Goal: Information Seeking & Learning: Learn about a topic

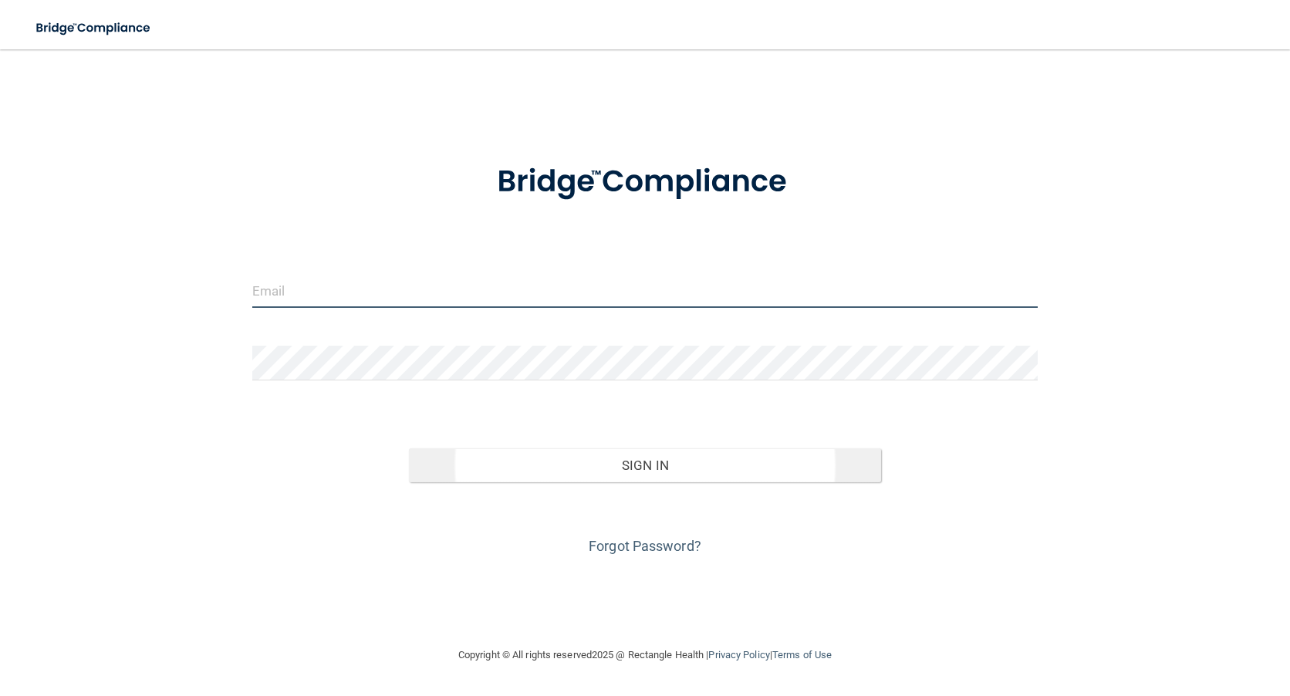
type input "[PERSON_NAME][EMAIL_ADDRESS][PERSON_NAME][DOMAIN_NAME]"
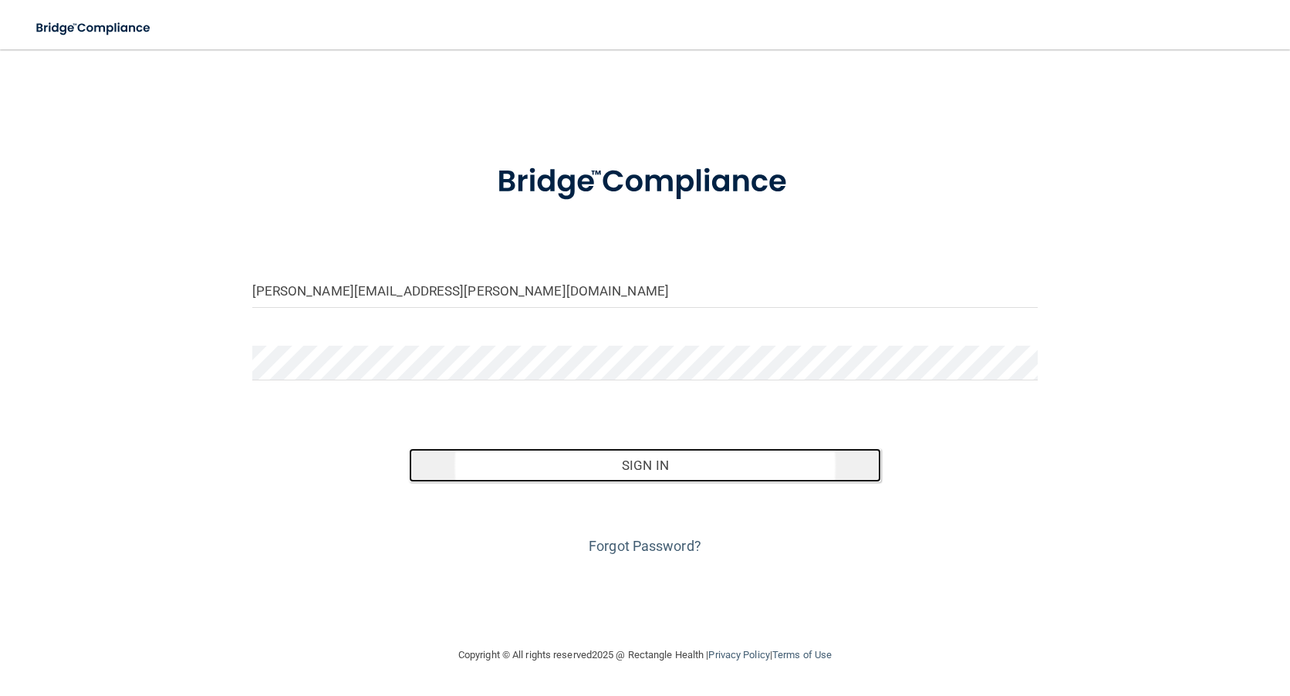
click at [664, 464] on button "Sign In" at bounding box center [644, 465] width 471 height 34
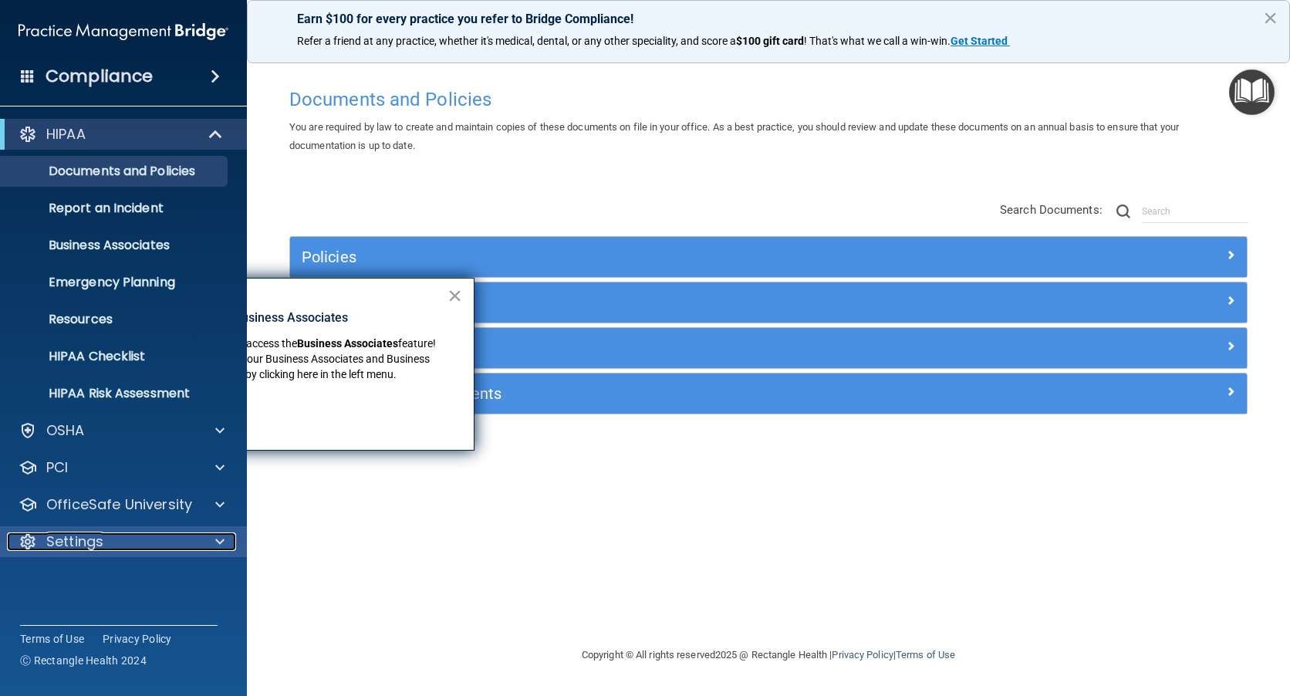
click at [77, 541] on p "Settings" at bounding box center [74, 541] width 57 height 19
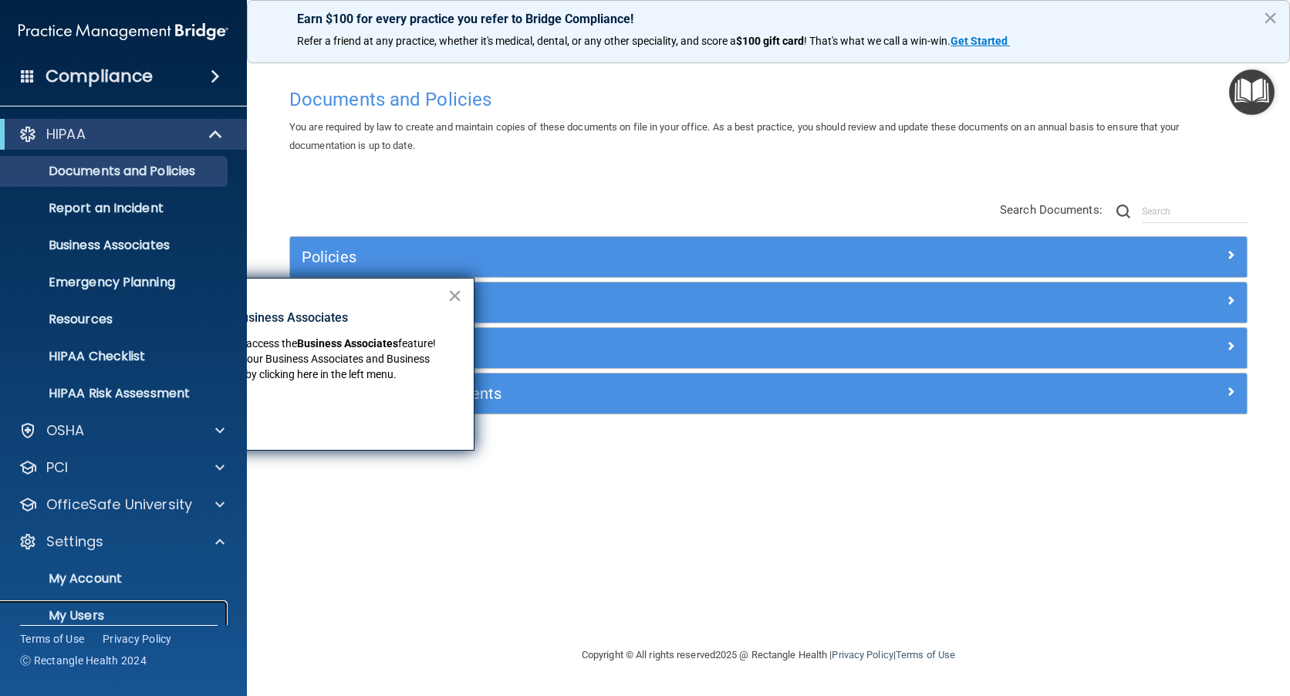
click at [77, 612] on p "My Users" at bounding box center [115, 615] width 211 height 15
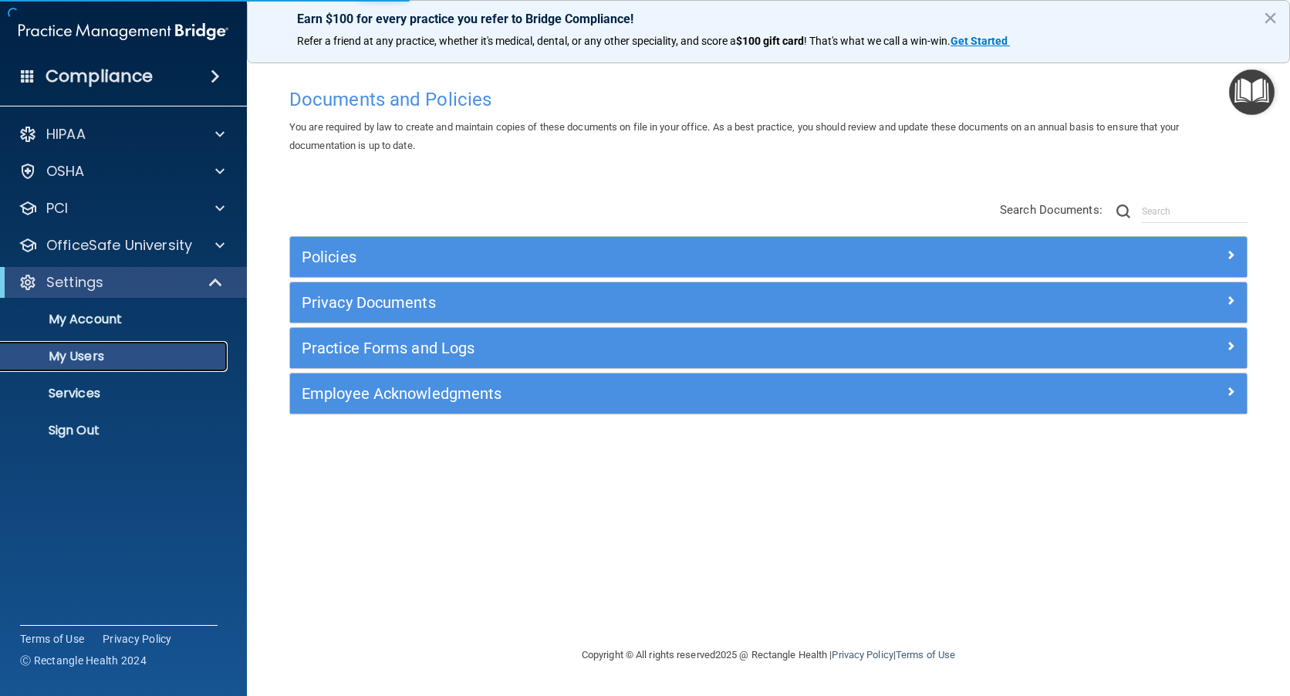
select select "20"
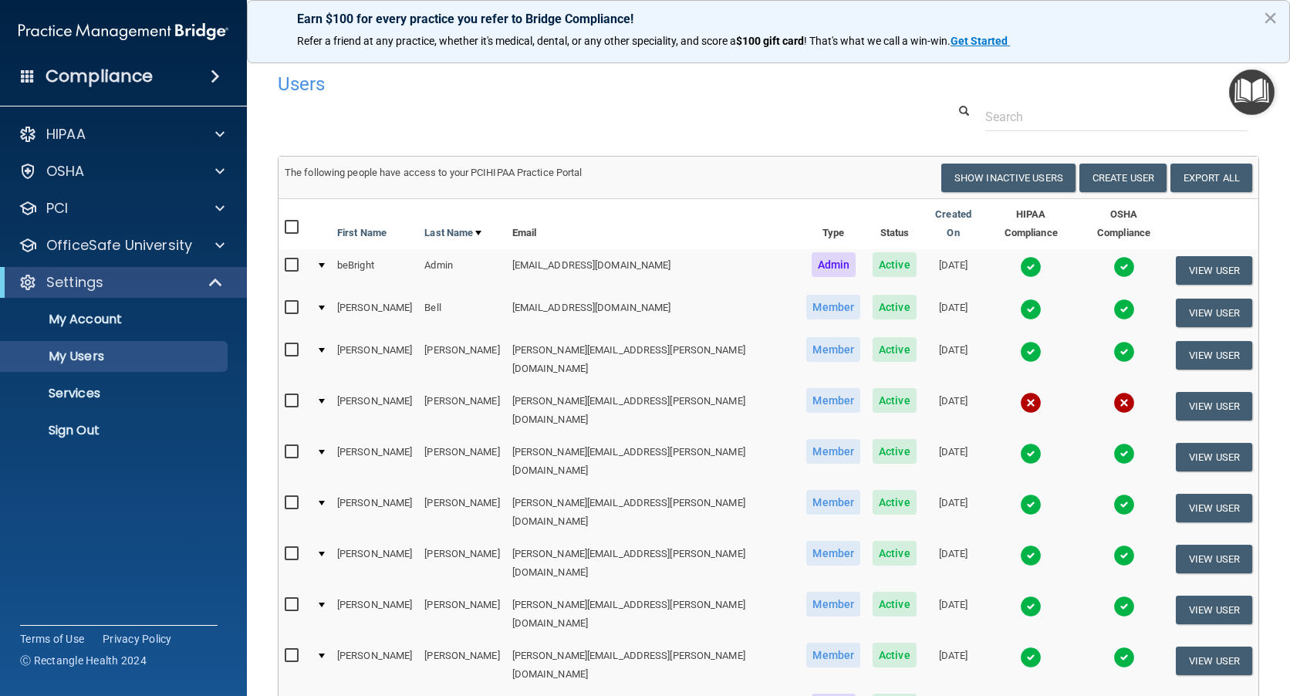
click at [1020, 299] on img at bounding box center [1031, 310] width 22 height 22
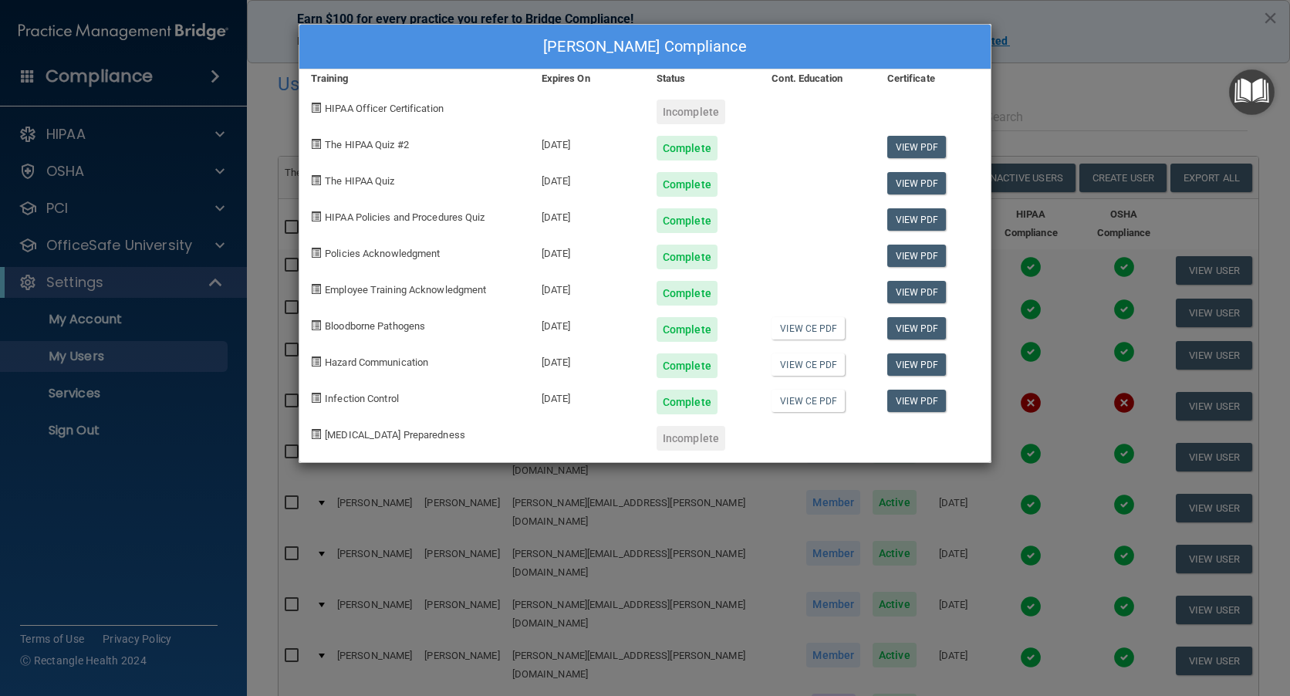
click at [1054, 60] on div "Jasmine Bell's Compliance Training Expires On Status Cont. Education Certificat…" at bounding box center [645, 348] width 1290 height 696
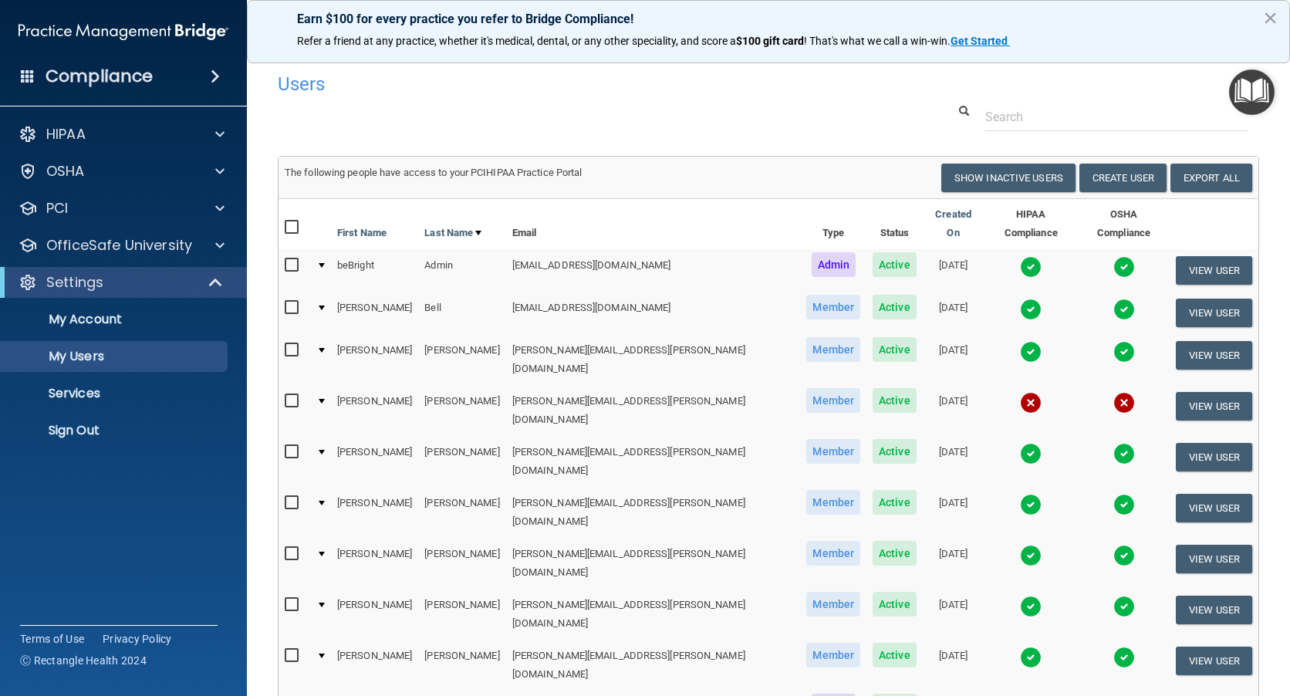
click at [1020, 443] on img at bounding box center [1031, 454] width 22 height 22
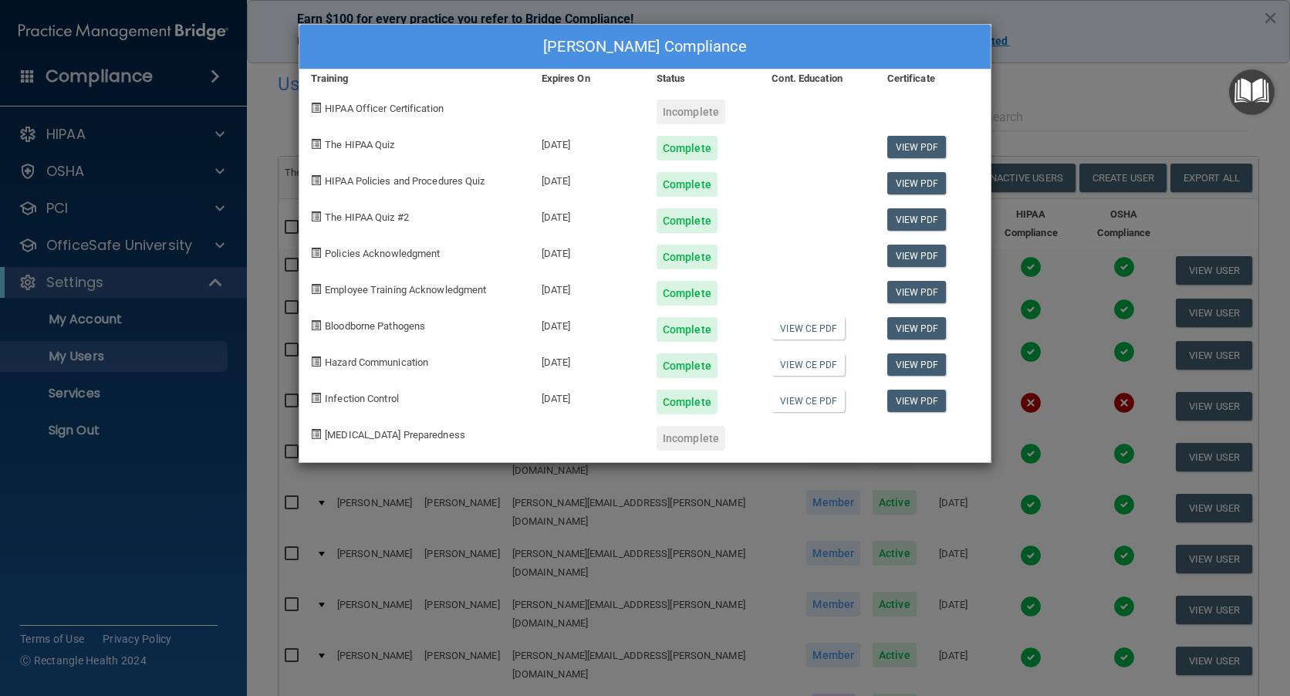
click at [1063, 103] on div "Tracy Coley's Compliance Training Expires On Status Cont. Education Certificate…" at bounding box center [645, 348] width 1290 height 696
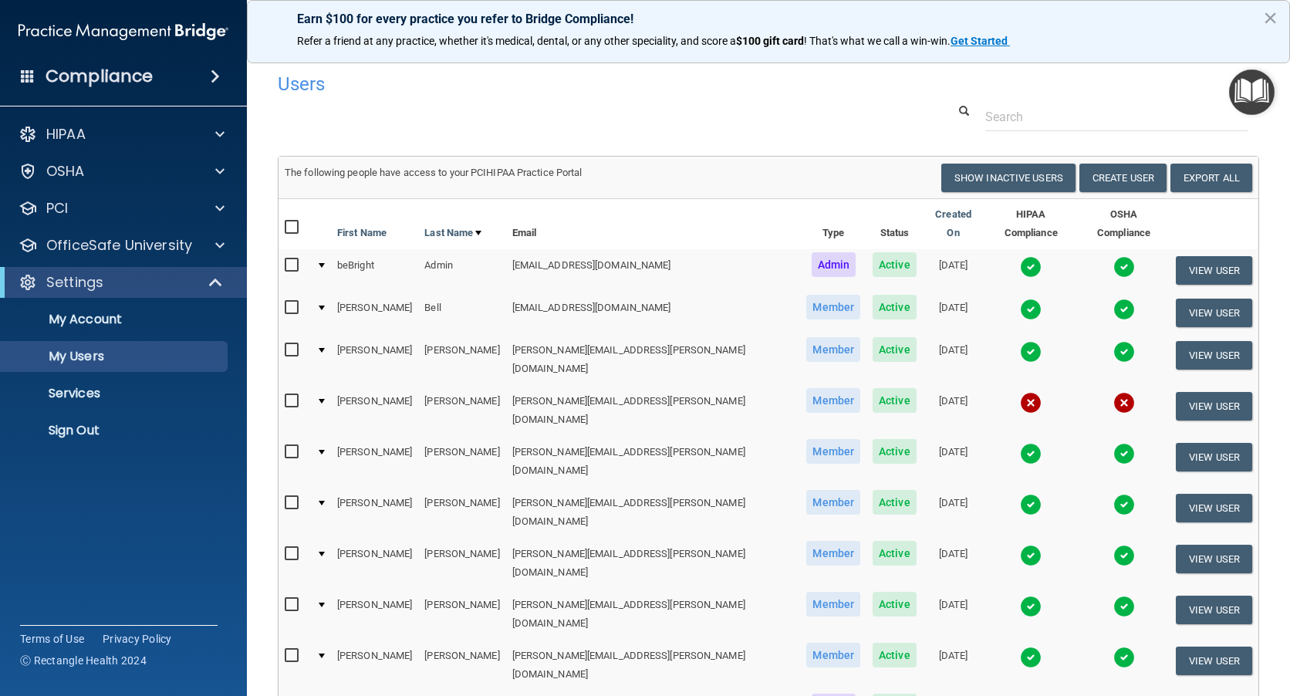
click at [1020, 545] on img at bounding box center [1031, 556] width 22 height 22
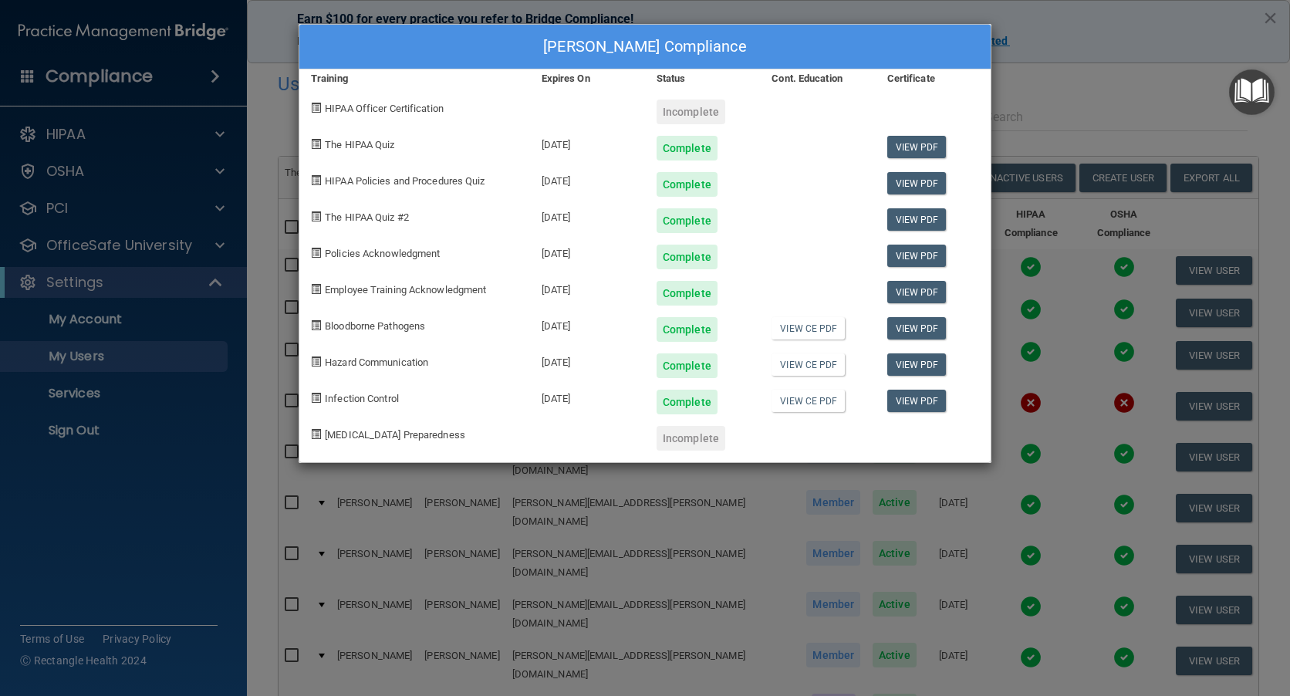
click at [1057, 92] on div "Erica Everley's Compliance Training Expires On Status Cont. Education Certifica…" at bounding box center [645, 348] width 1290 height 696
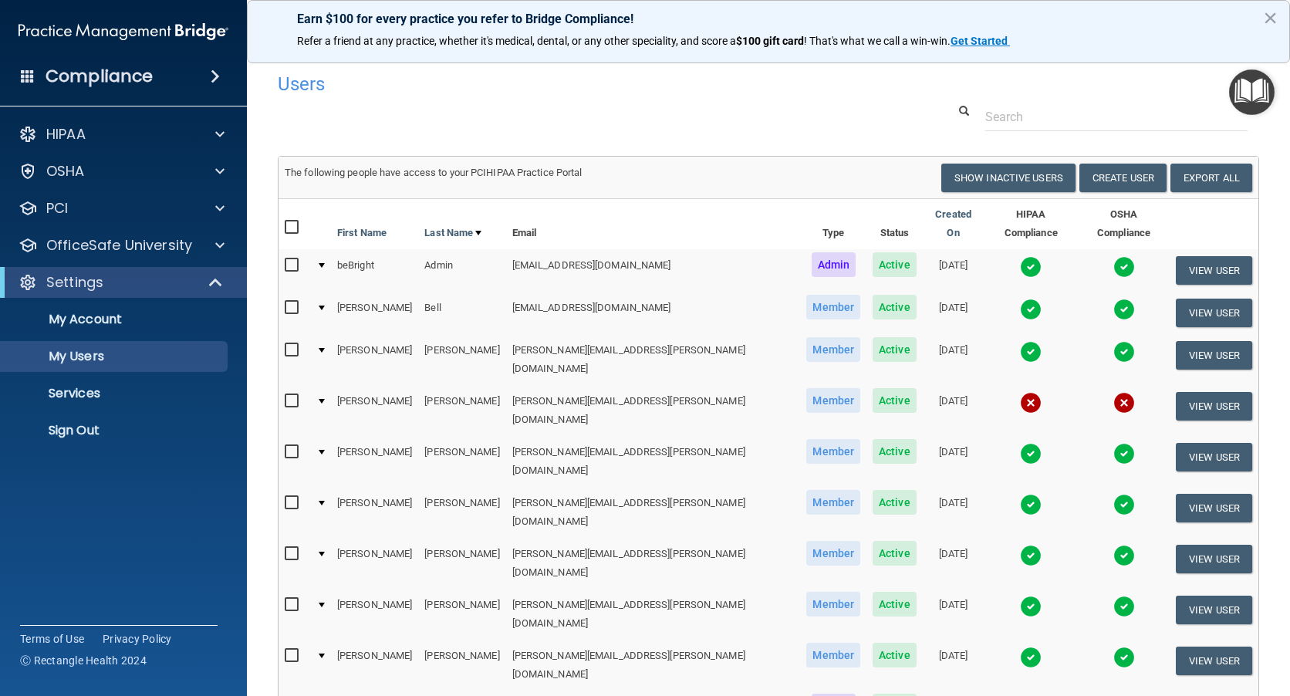
scroll to position [77, 0]
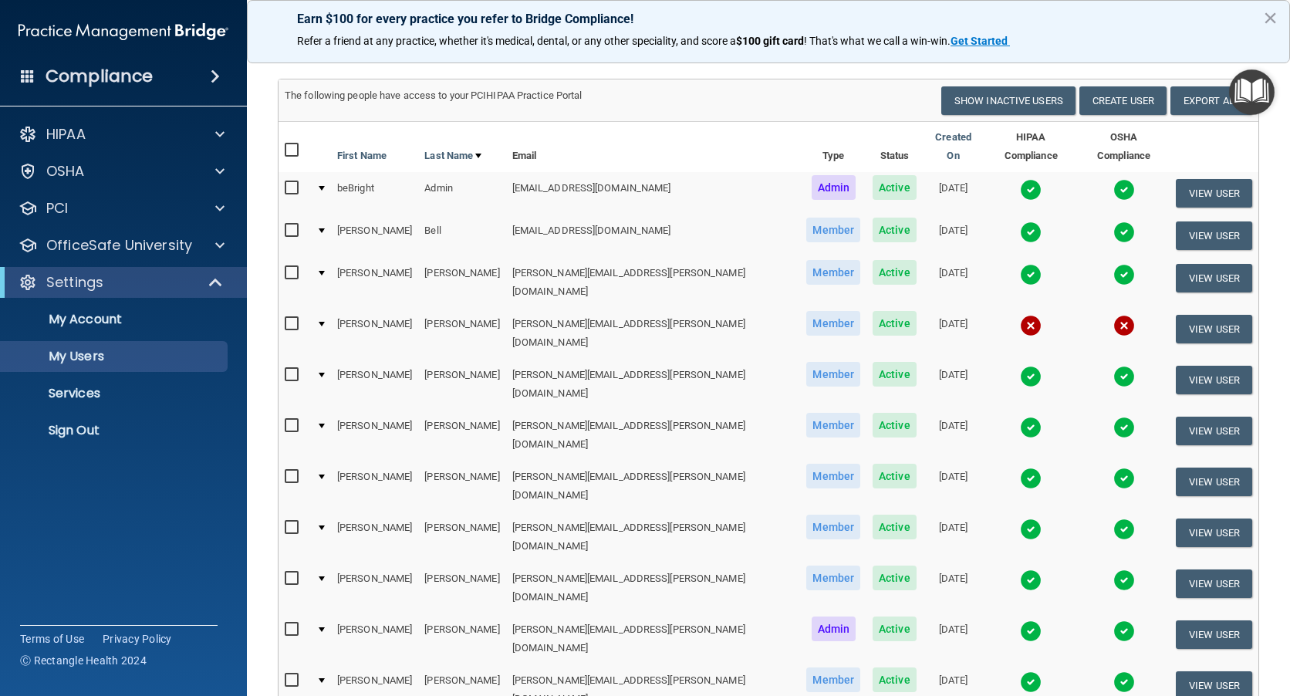
click at [1020, 518] on img at bounding box center [1031, 529] width 22 height 22
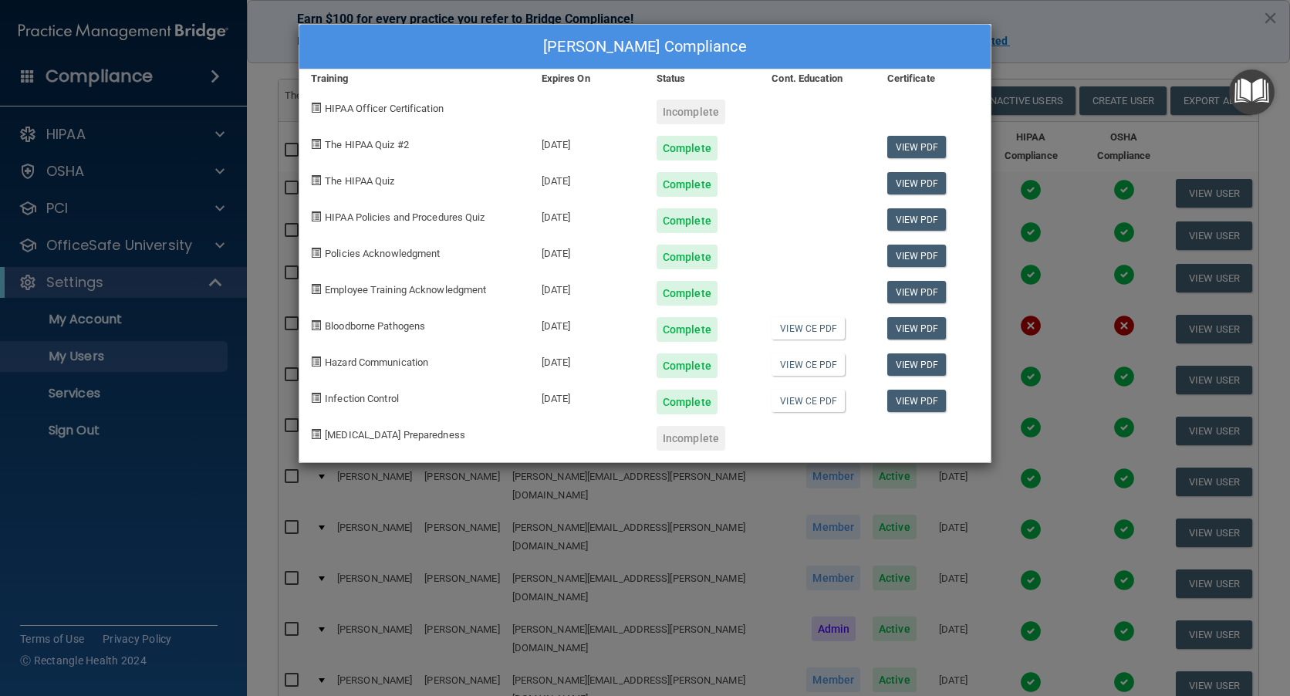
click at [1103, 48] on div "Amy Farley's Compliance Training Expires On Status Cont. Education Certificate …" at bounding box center [645, 348] width 1290 height 696
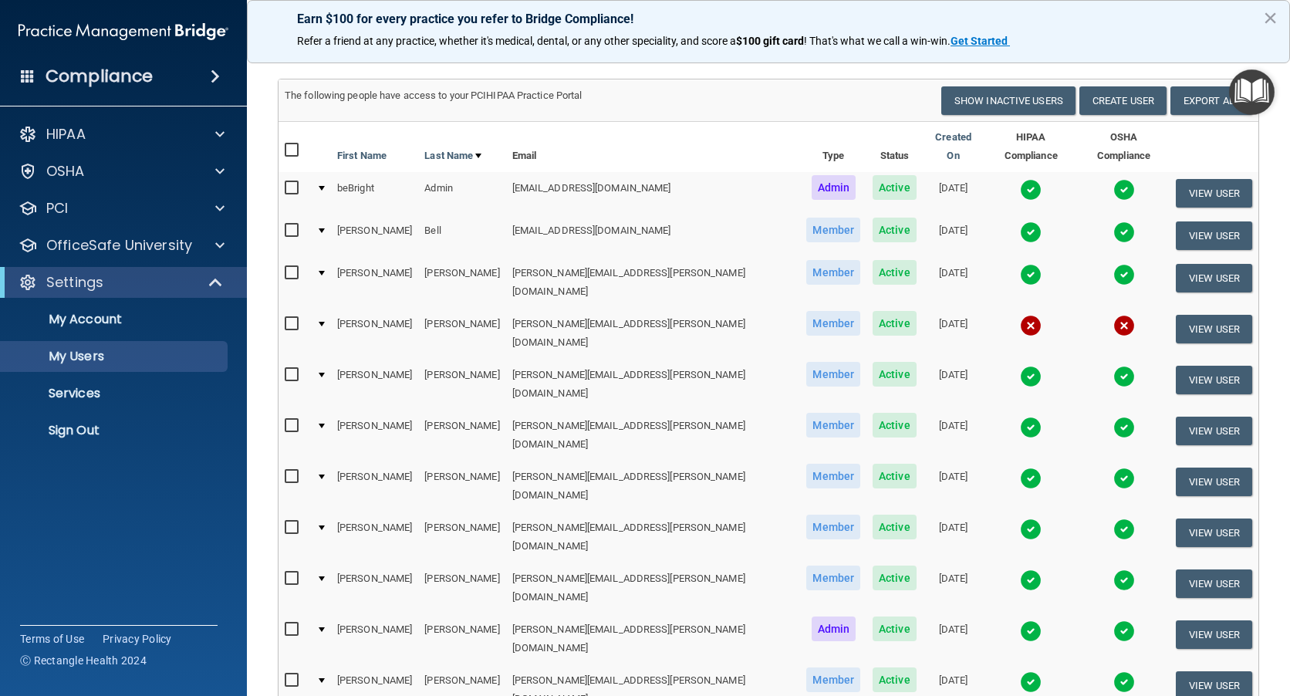
click at [1020, 569] on img at bounding box center [1031, 580] width 22 height 22
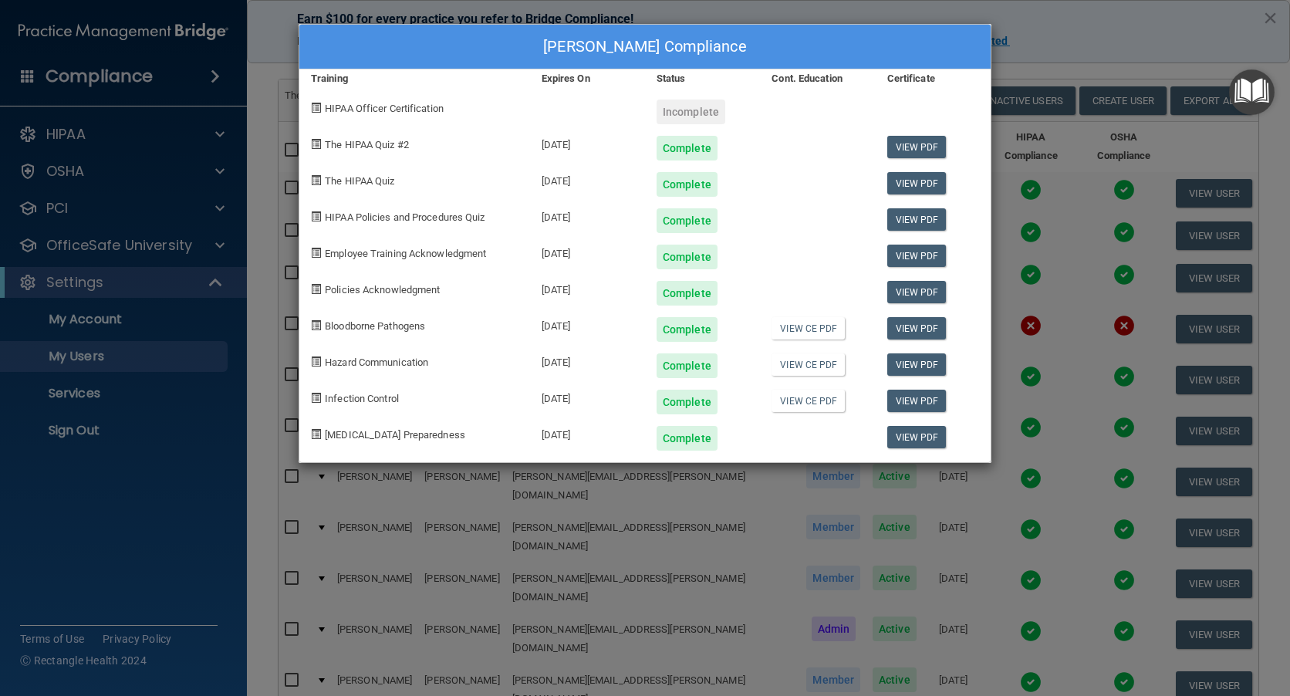
click at [1162, 33] on div "Diane Faulkner's Compliance Training Expires On Status Cont. Education Certific…" at bounding box center [645, 348] width 1290 height 696
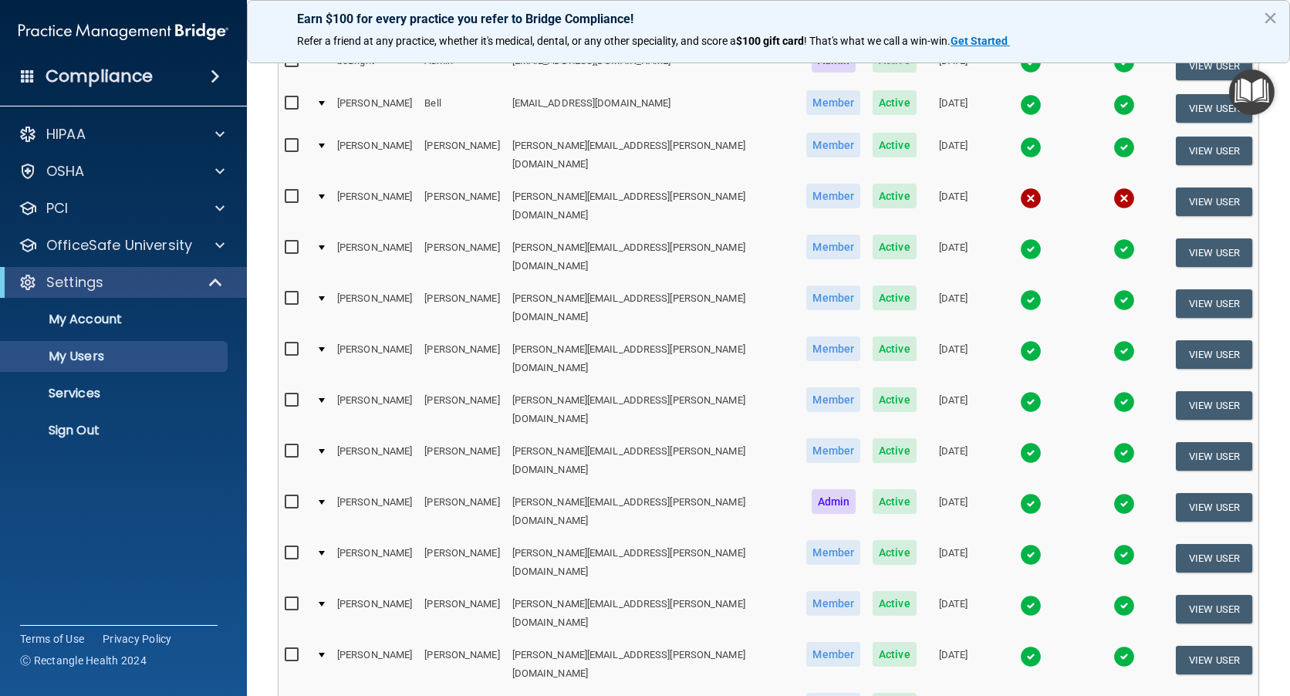
scroll to position [231, 0]
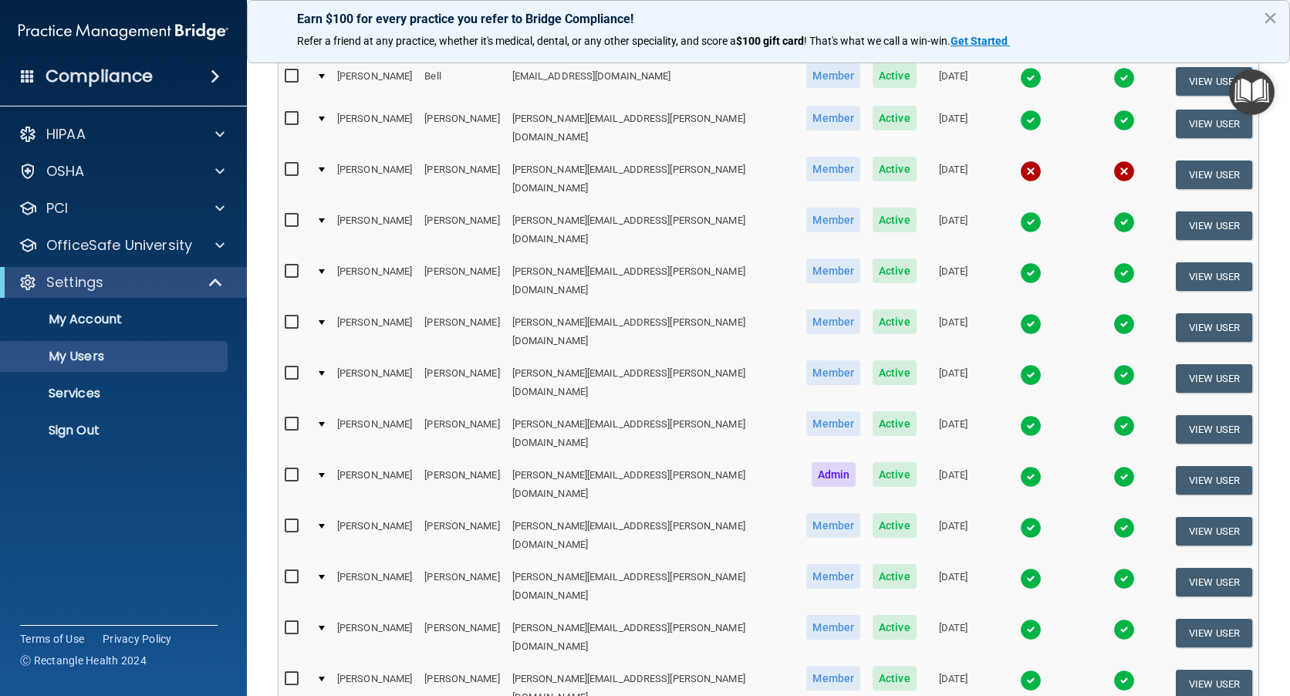
click at [1020, 670] on img at bounding box center [1031, 681] width 22 height 22
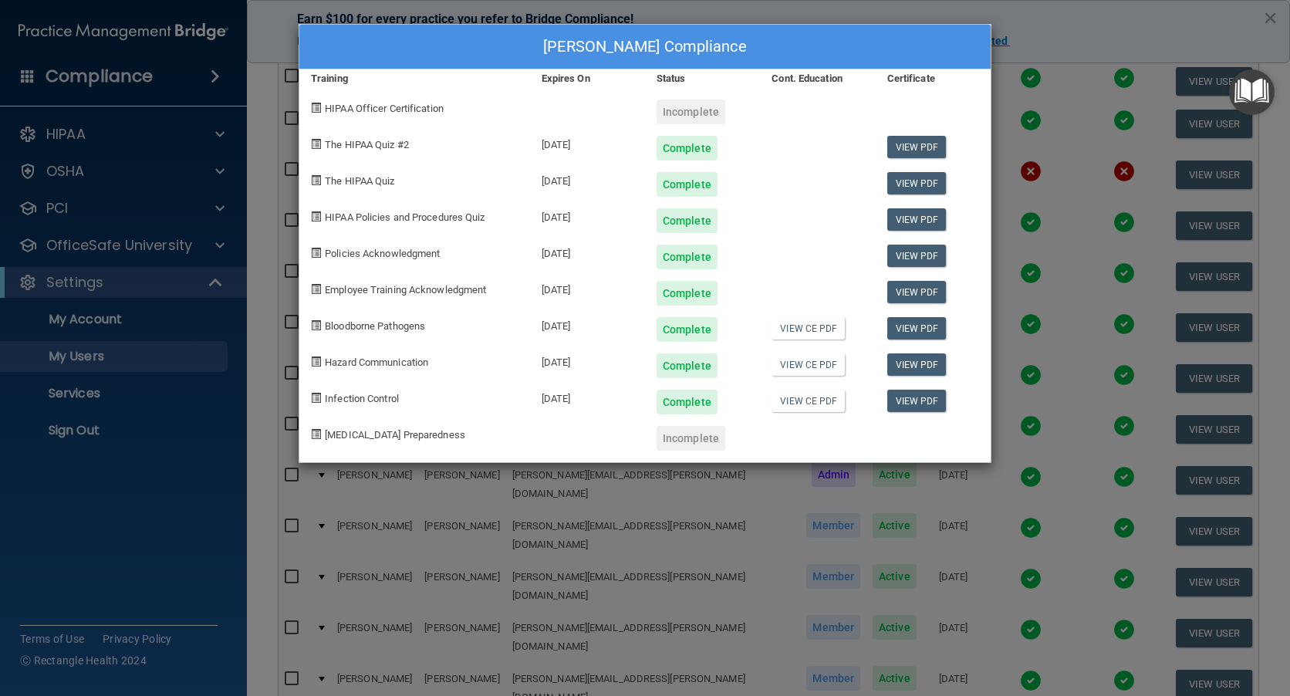
click at [1068, 28] on div "Madeline Kennedy's Compliance Training Expires On Status Cont. Education Certif…" at bounding box center [645, 348] width 1290 height 696
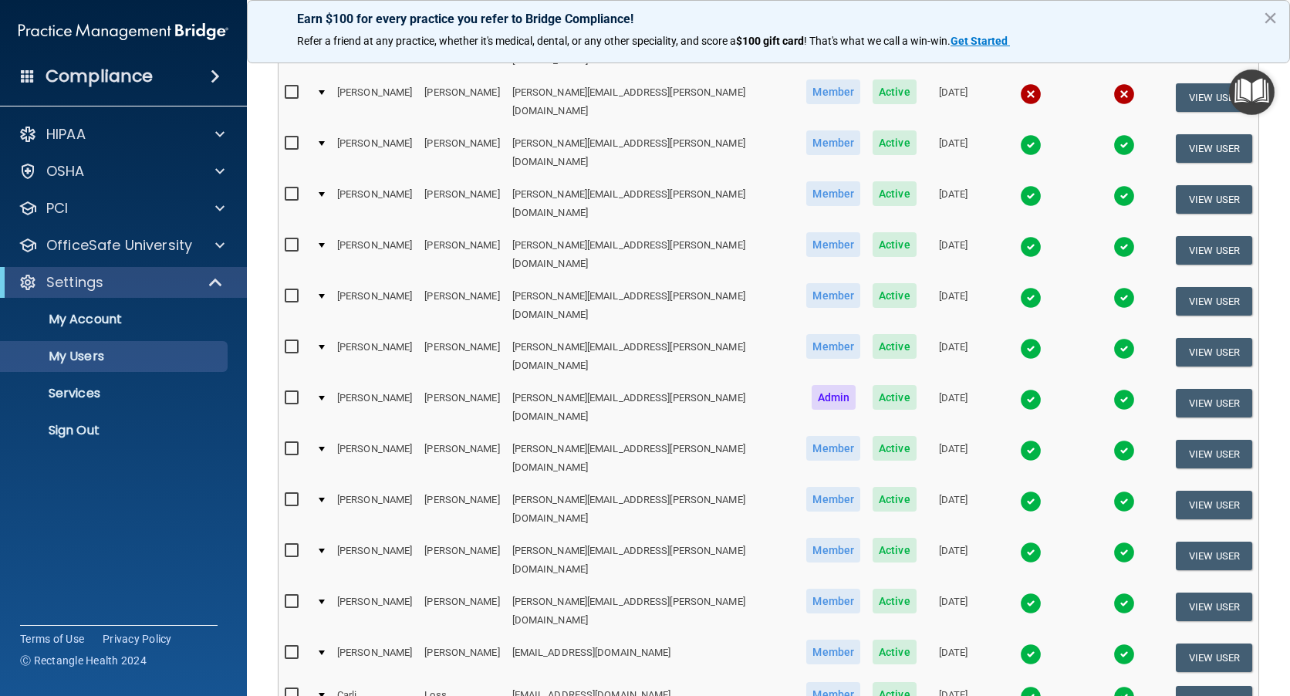
scroll to position [386, 0]
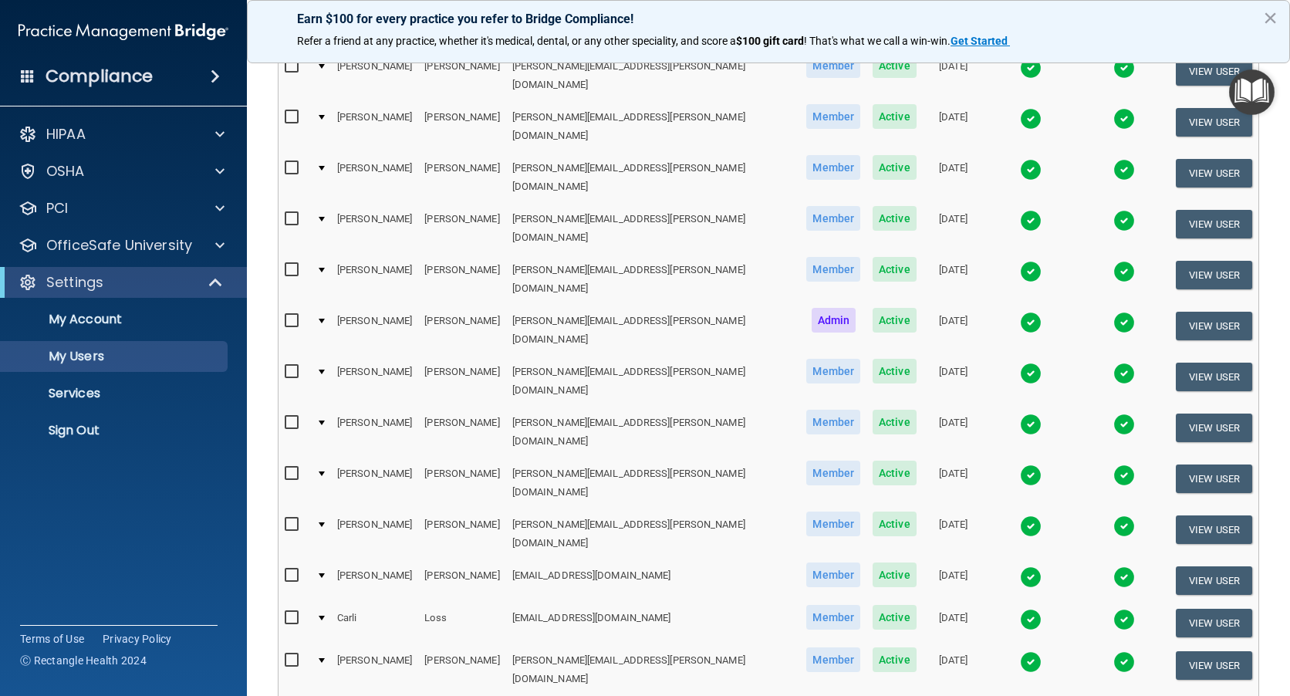
click at [1020, 651] on img at bounding box center [1031, 662] width 22 height 22
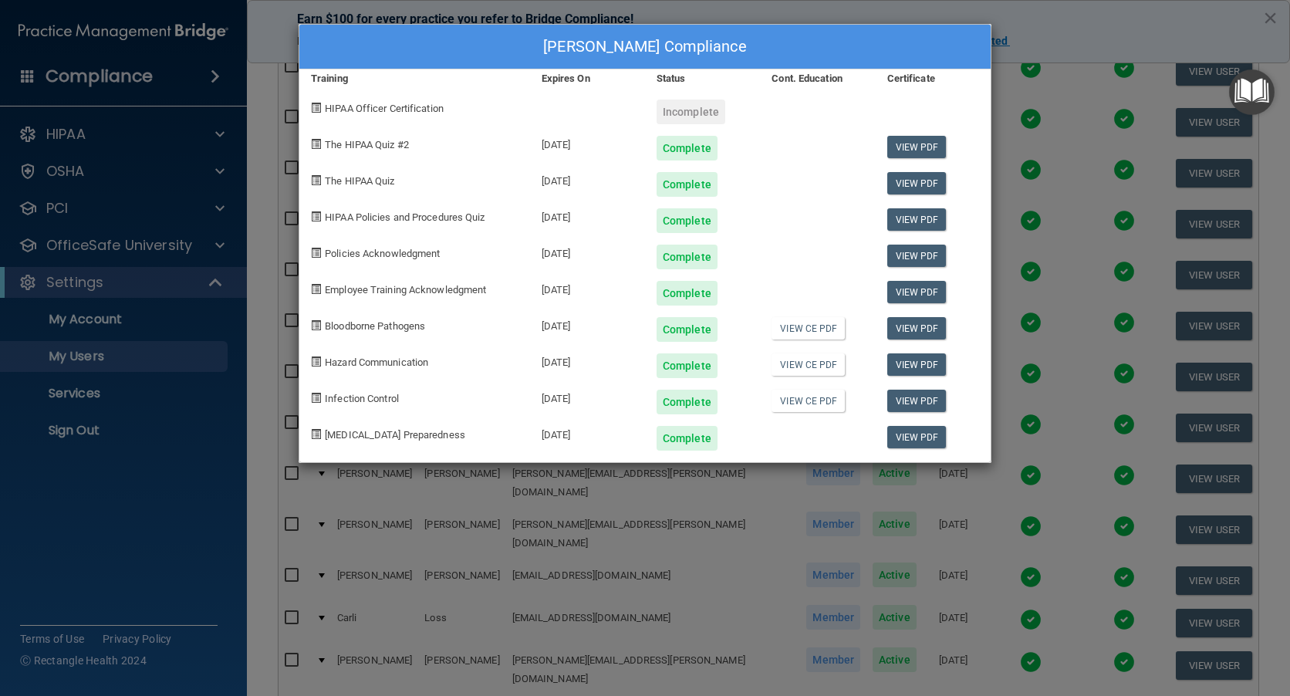
click at [1062, 25] on div "Jenna Martin's Compliance Training Expires On Status Cont. Education Certificat…" at bounding box center [645, 348] width 1290 height 696
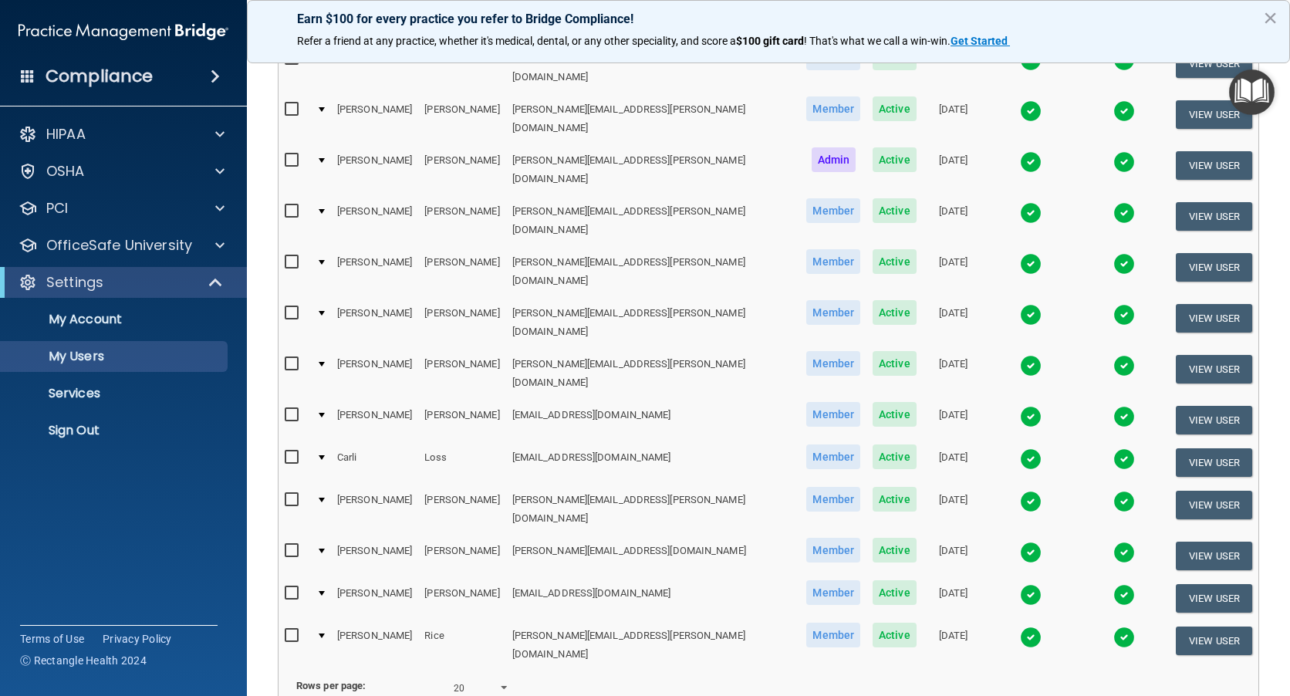
scroll to position [581, 0]
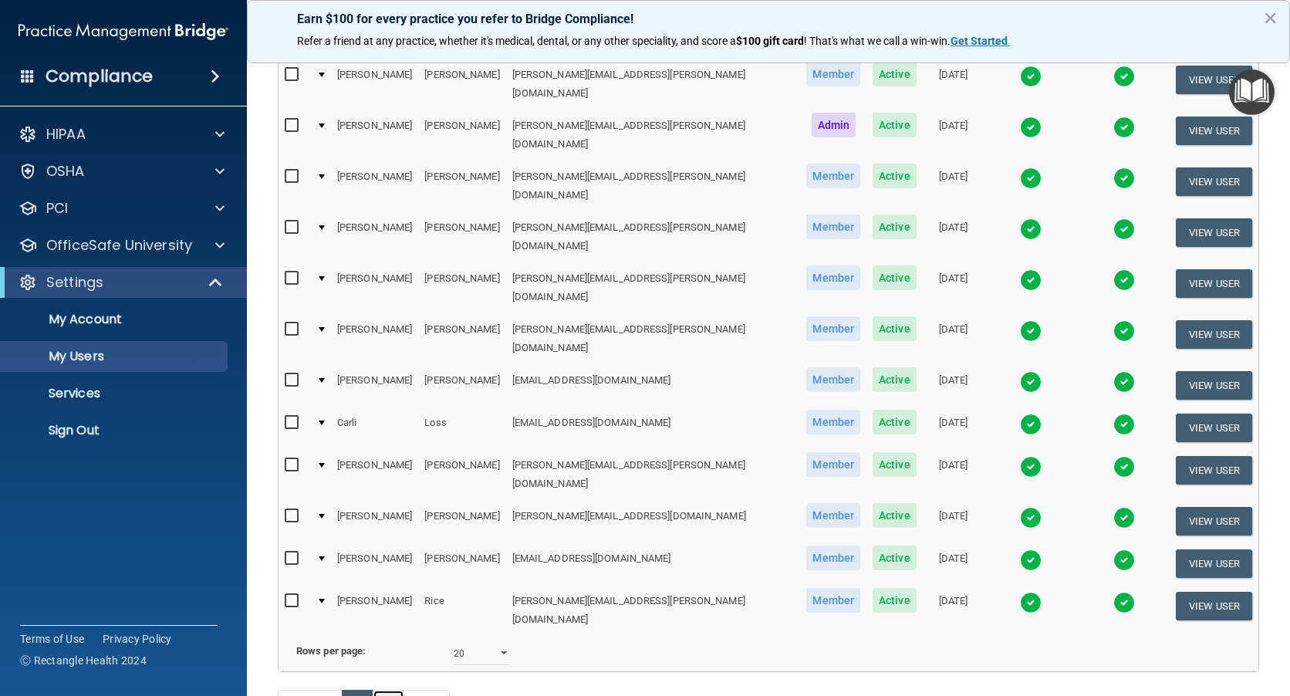
click at [390, 690] on link "2" at bounding box center [389, 704] width 32 height 29
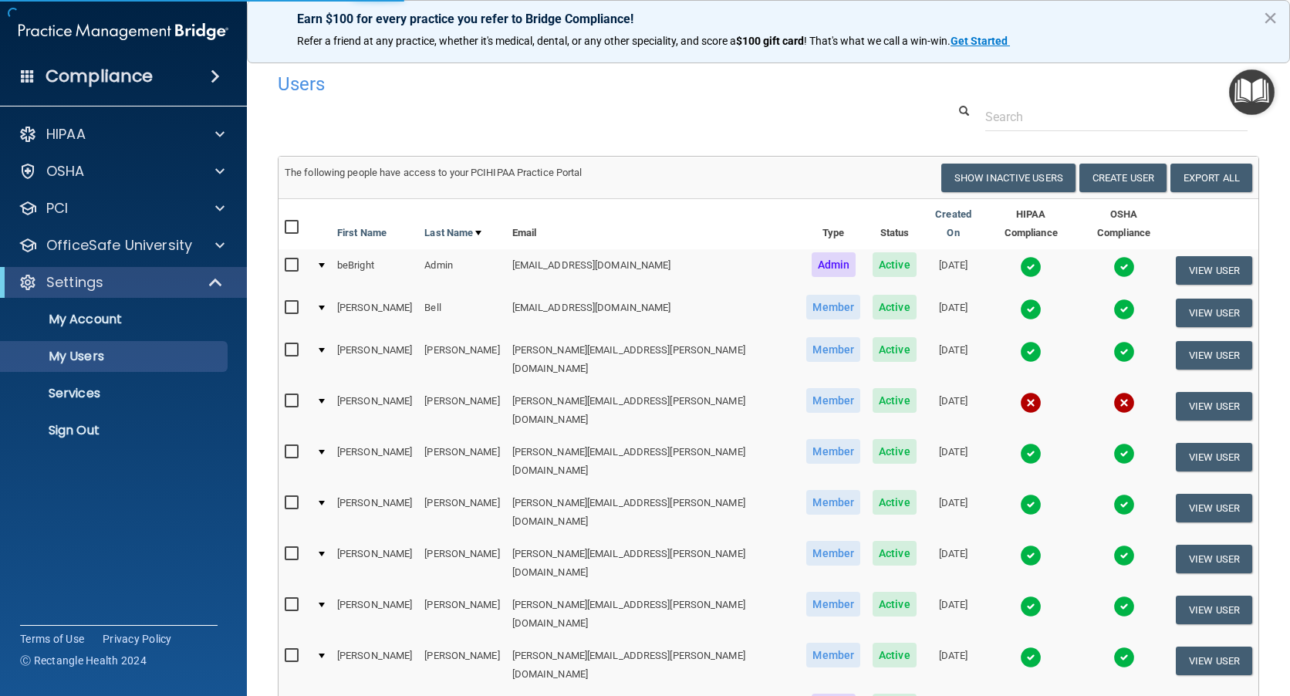
select select "20"
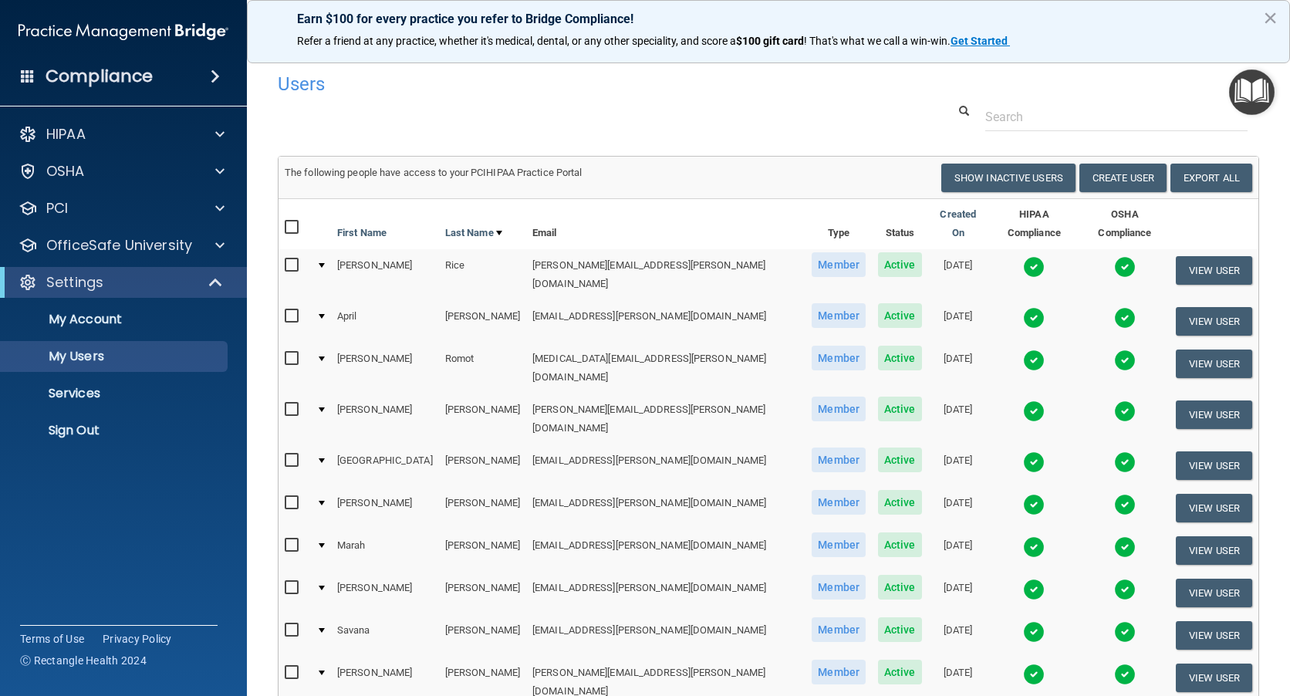
click at [1023, 307] on img at bounding box center [1034, 318] width 22 height 22
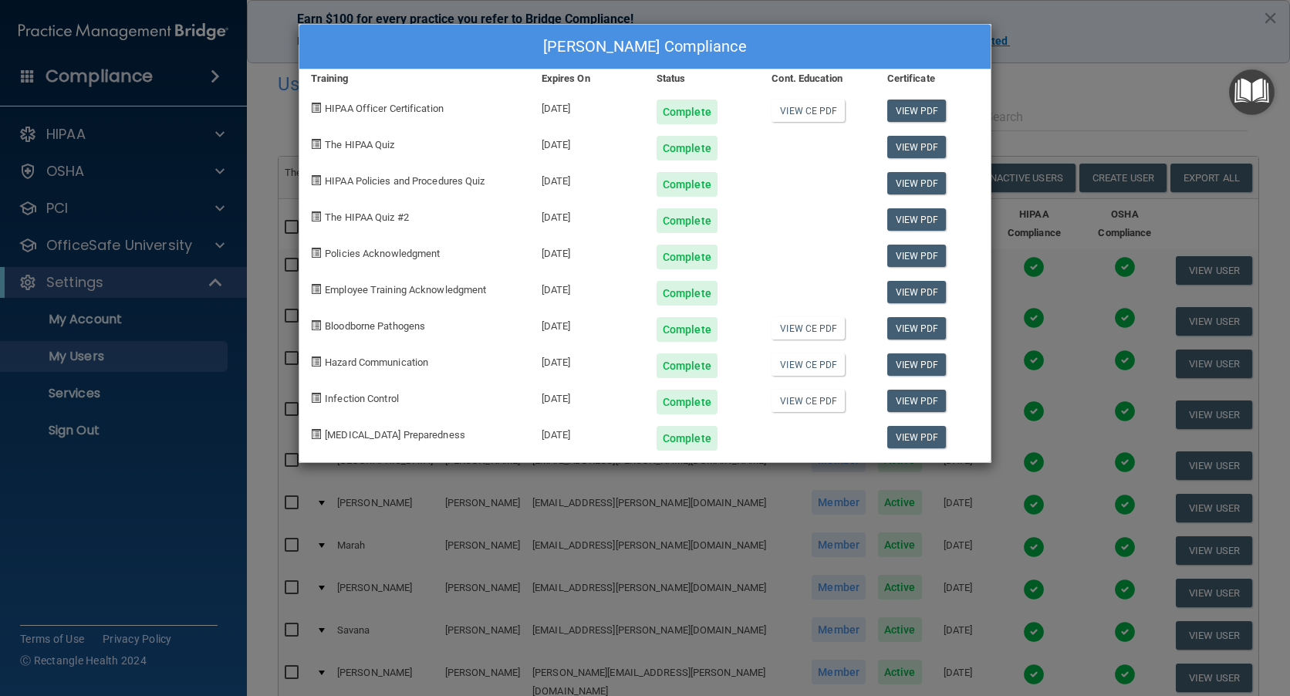
click at [1100, 96] on div "April Rigsby's Compliance Training Expires On Status Cont. Education Certificat…" at bounding box center [645, 348] width 1290 height 696
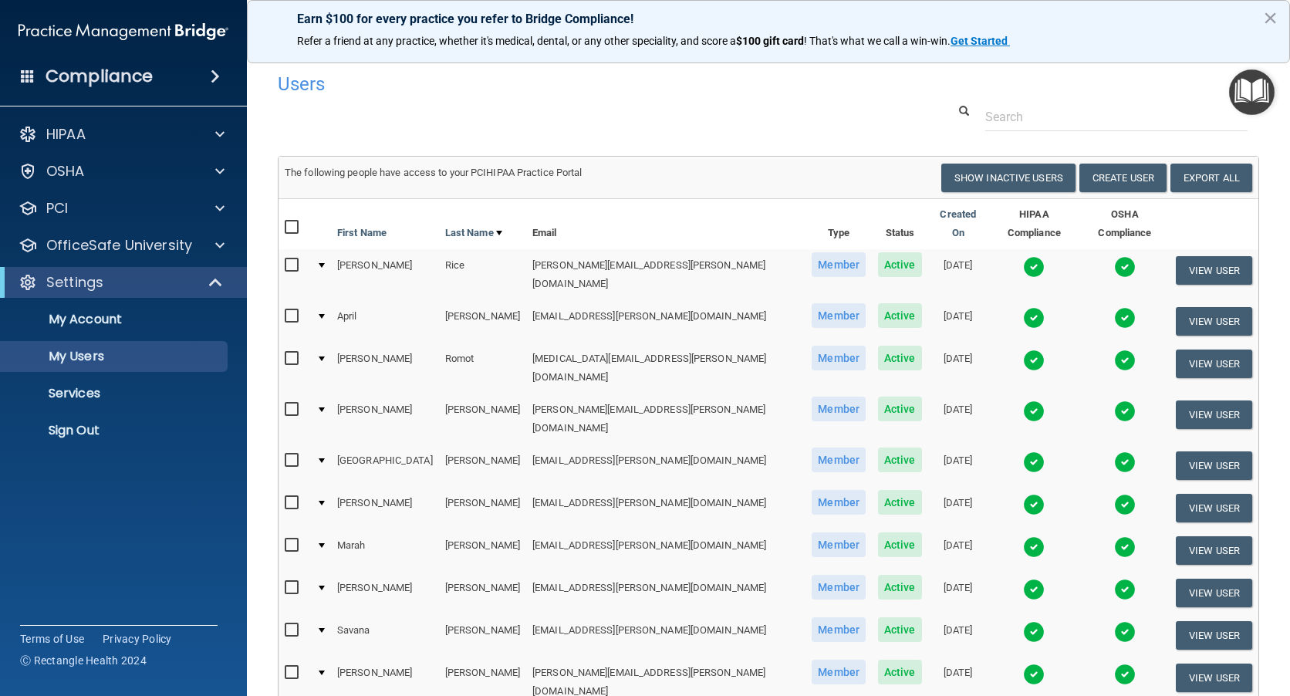
click at [1023, 256] on img at bounding box center [1034, 267] width 22 height 22
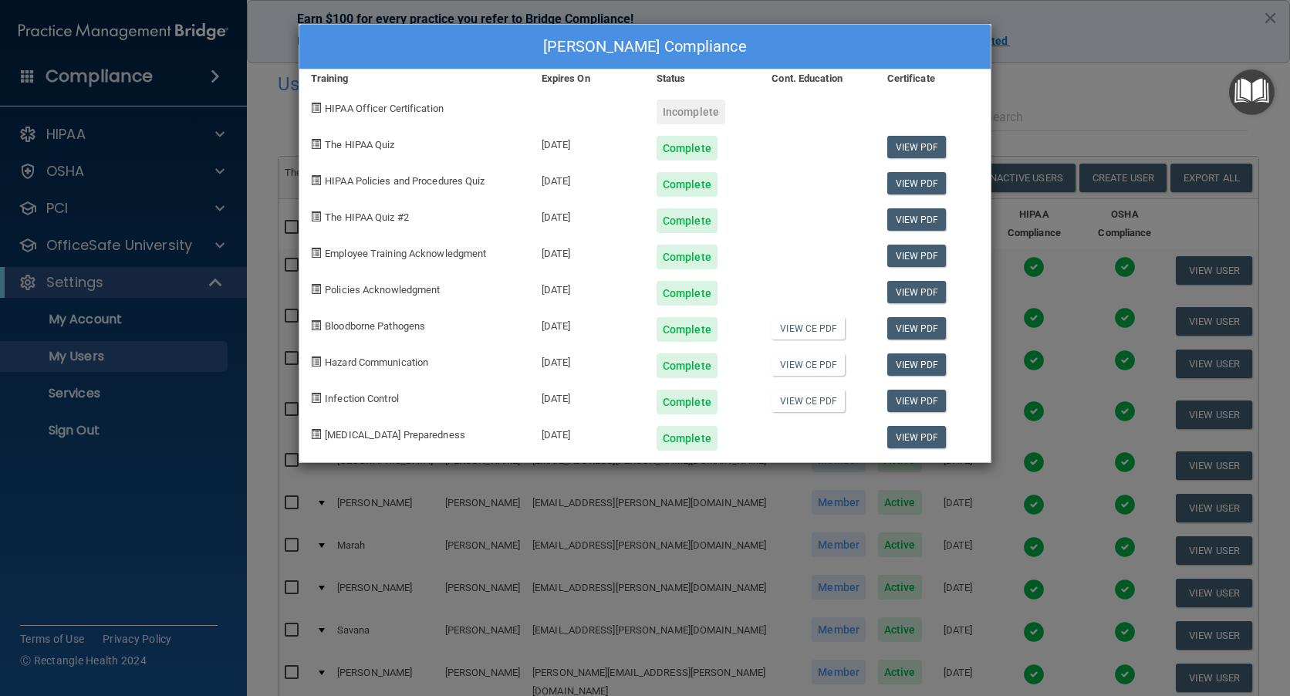
click at [1072, 76] on div "Sarah Rice's Compliance Training Expires On Status Cont. Education Certificate …" at bounding box center [645, 348] width 1290 height 696
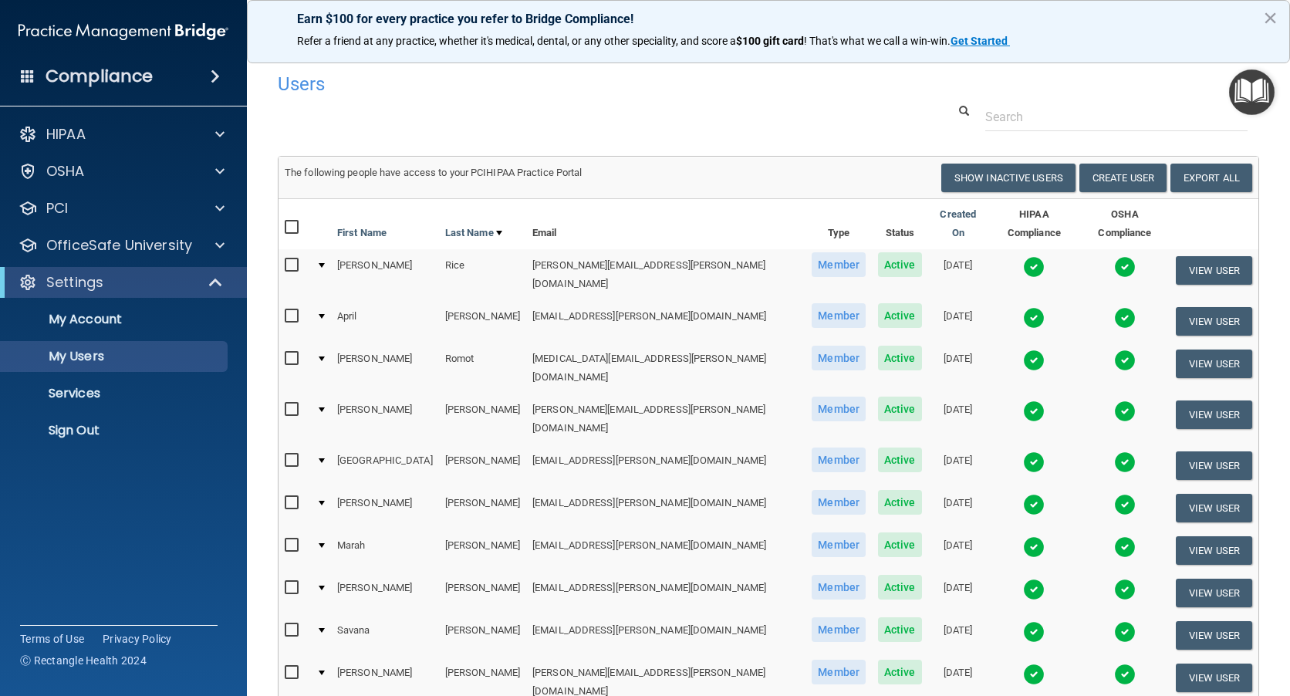
click at [1023, 451] on img at bounding box center [1034, 462] width 22 height 22
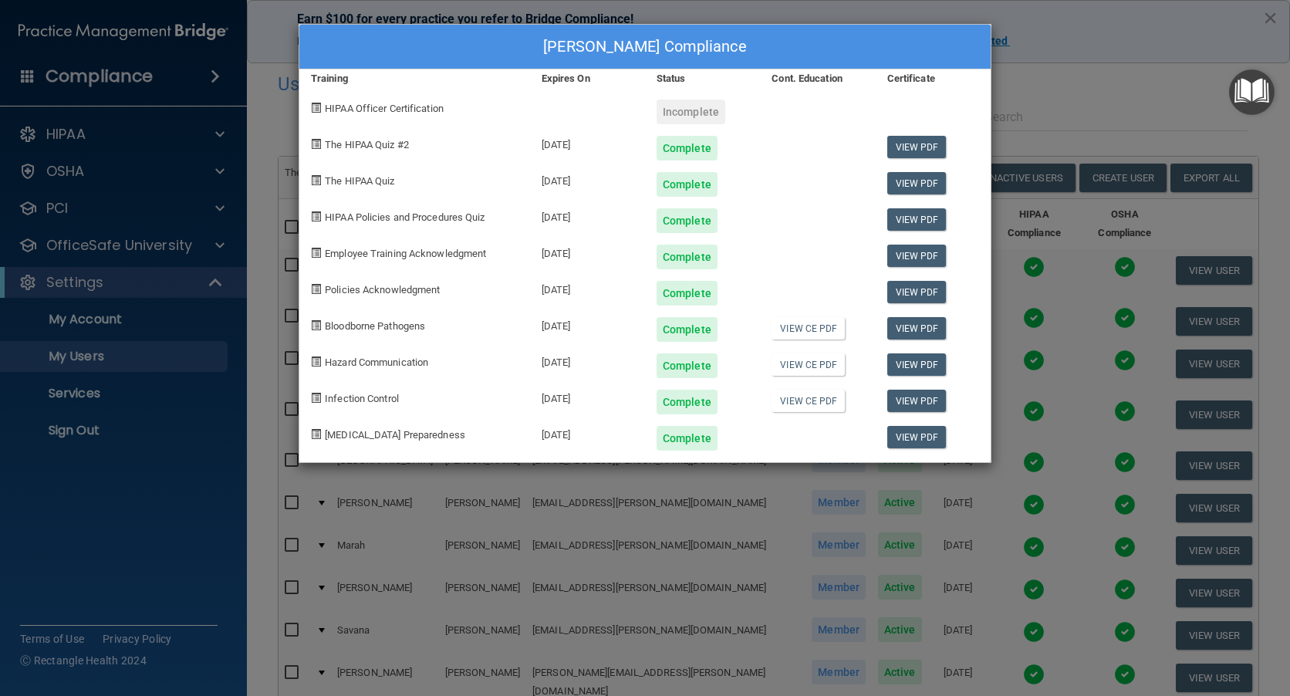
click at [1063, 103] on div "Sydney Sexton's Compliance Training Expires On Status Cont. Education Certifica…" at bounding box center [645, 348] width 1290 height 696
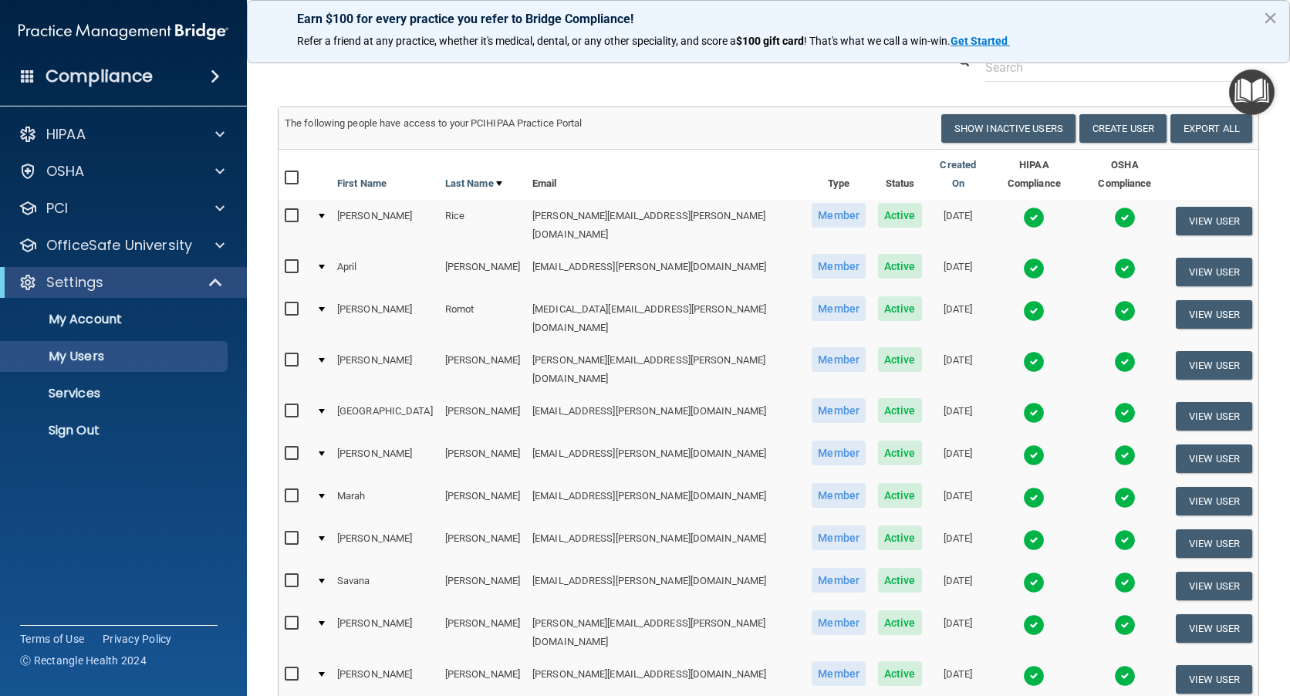
scroll to position [77, 0]
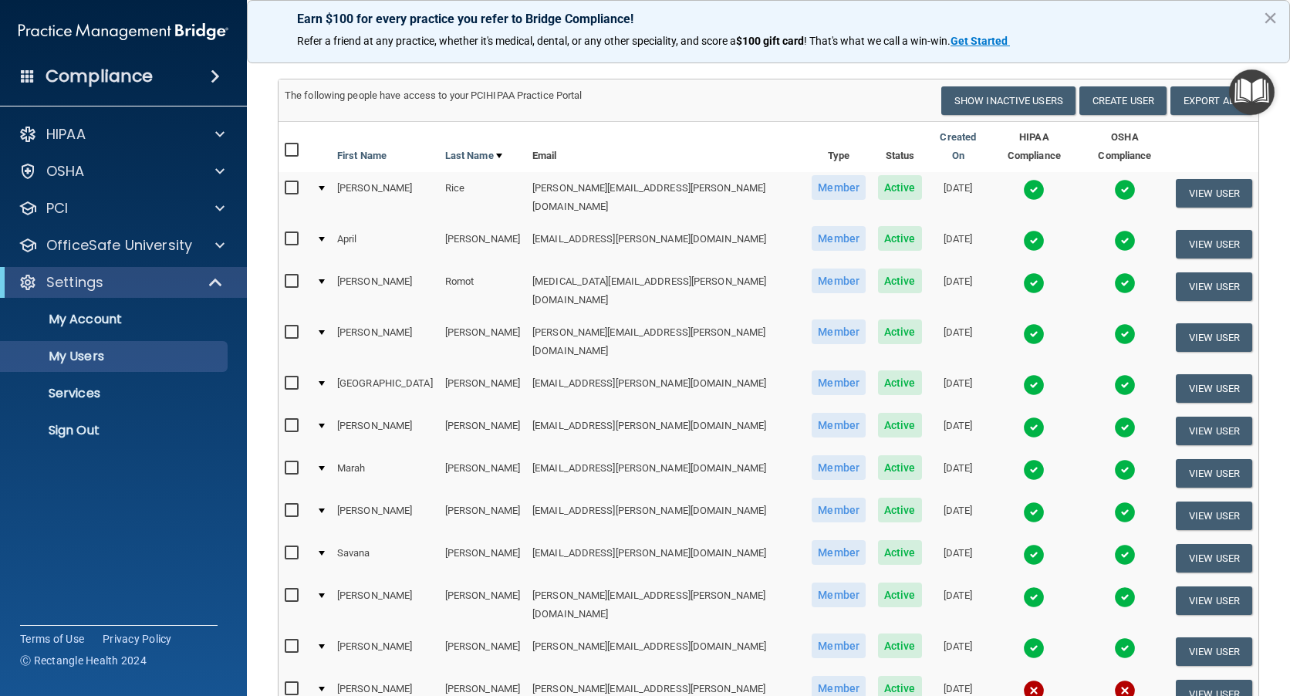
click at [1023, 459] on img at bounding box center [1034, 470] width 22 height 22
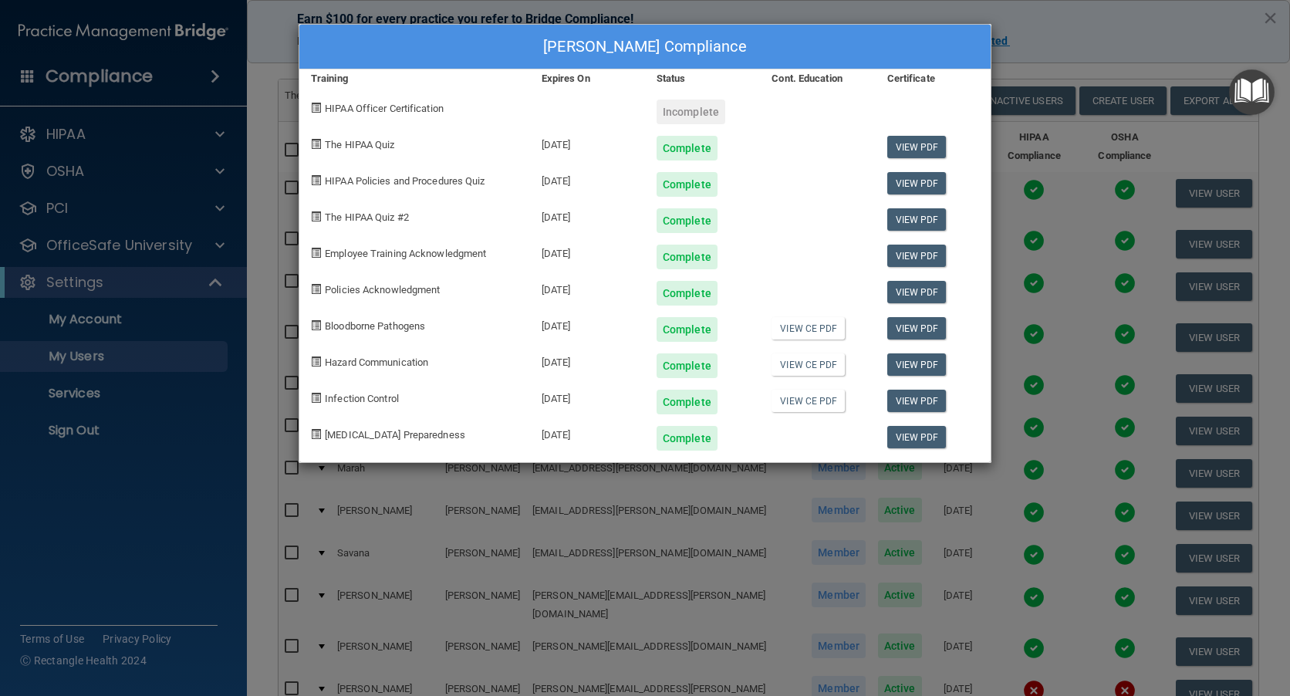
click at [1106, 66] on div "Marah Sullivan's Compliance Training Expires On Status Cont. Education Certific…" at bounding box center [645, 348] width 1290 height 696
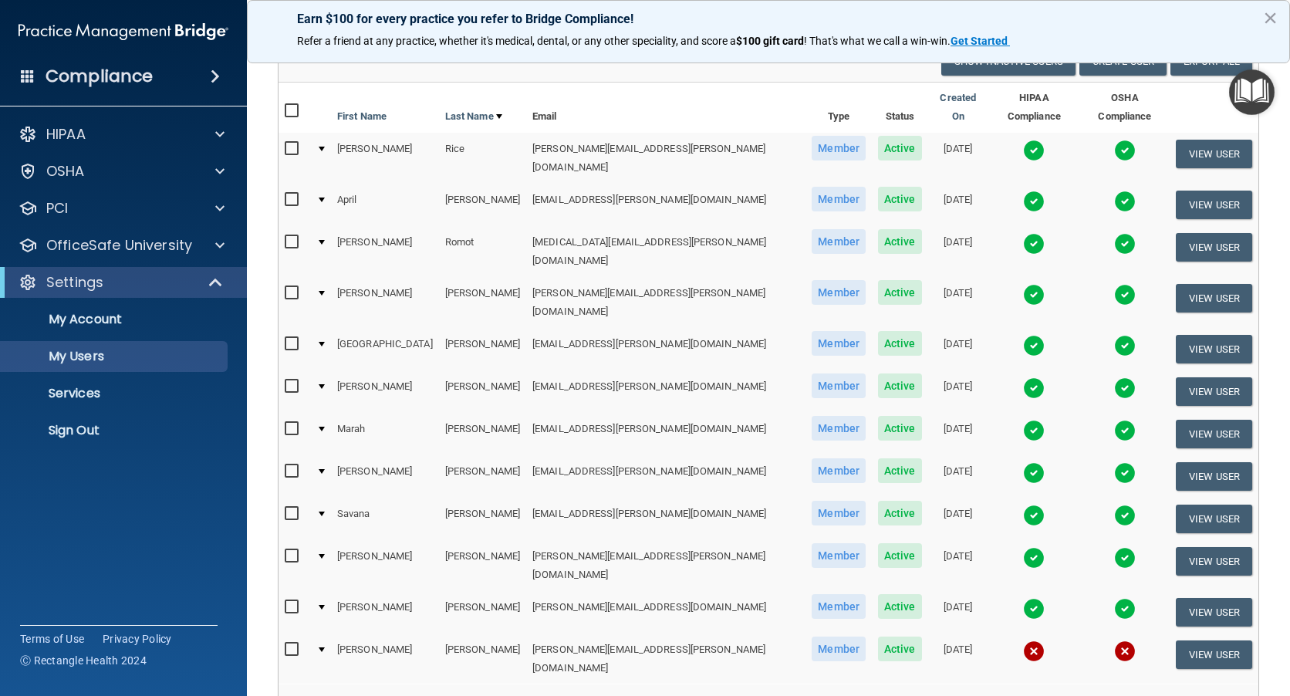
scroll to position [154, 0]
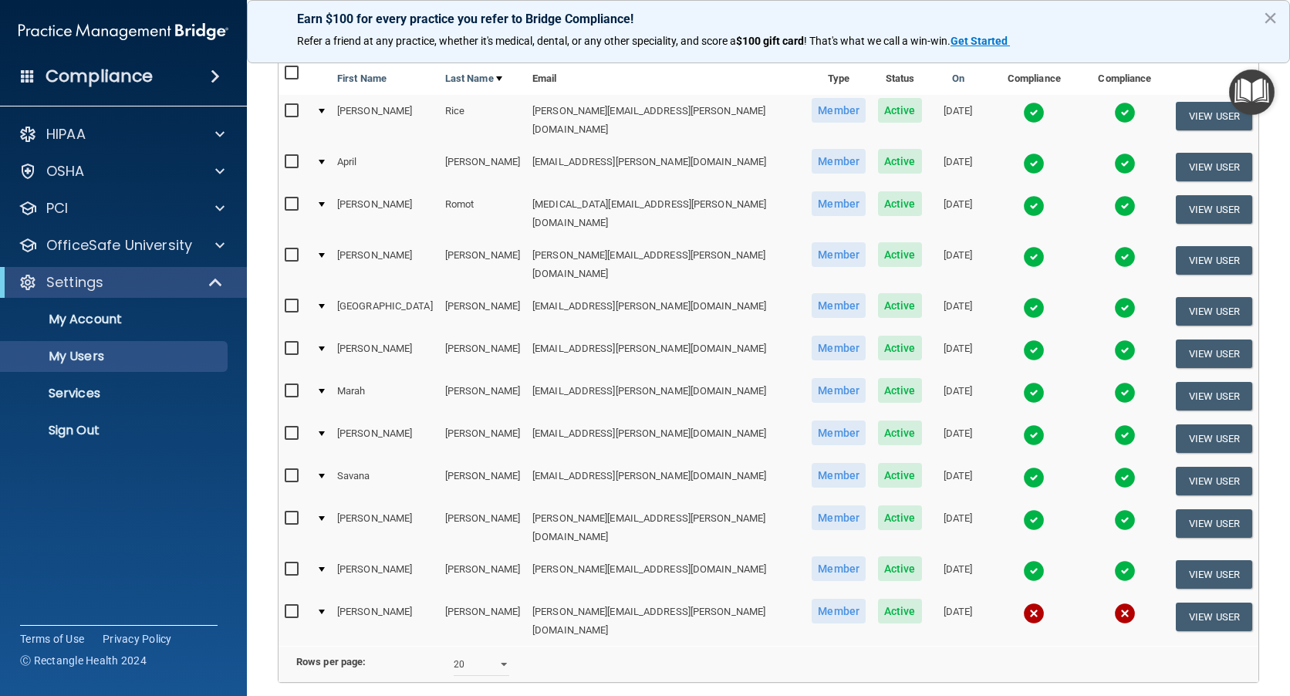
click at [1023, 560] on img at bounding box center [1034, 571] width 22 height 22
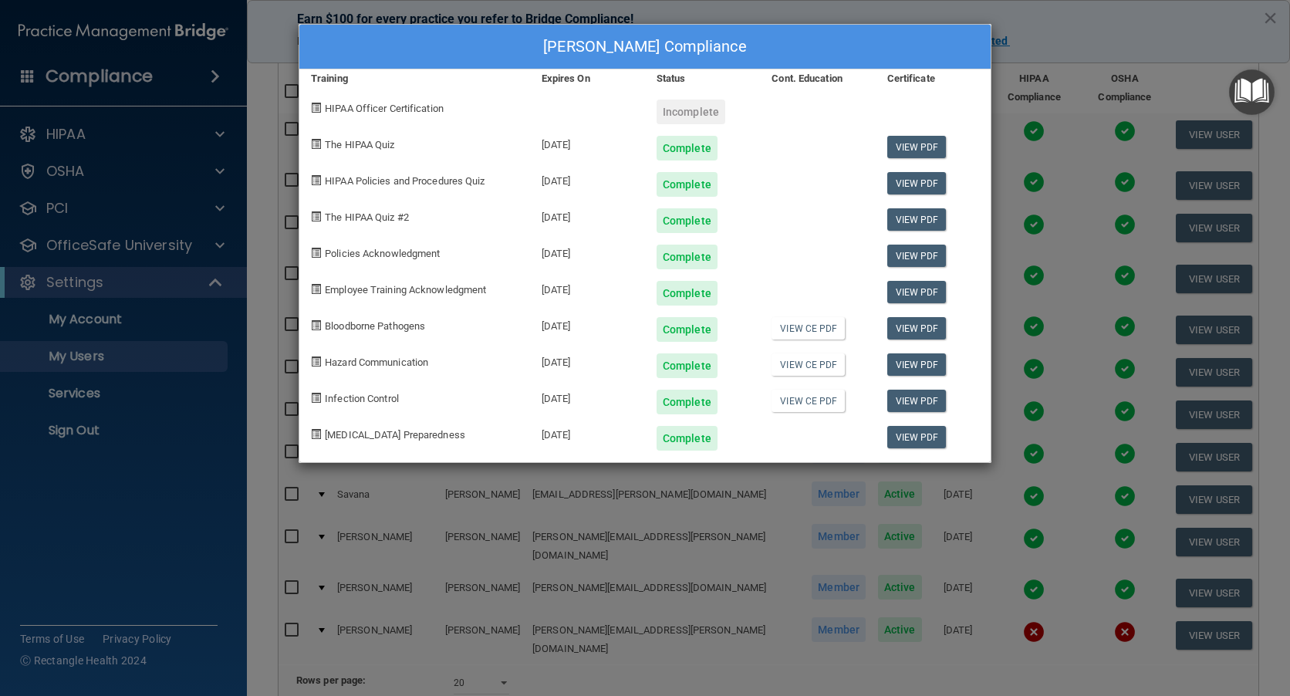
click at [1080, 39] on div "Mikayla Velez's Compliance Training Expires On Status Cont. Education Certifica…" at bounding box center [645, 348] width 1290 height 696
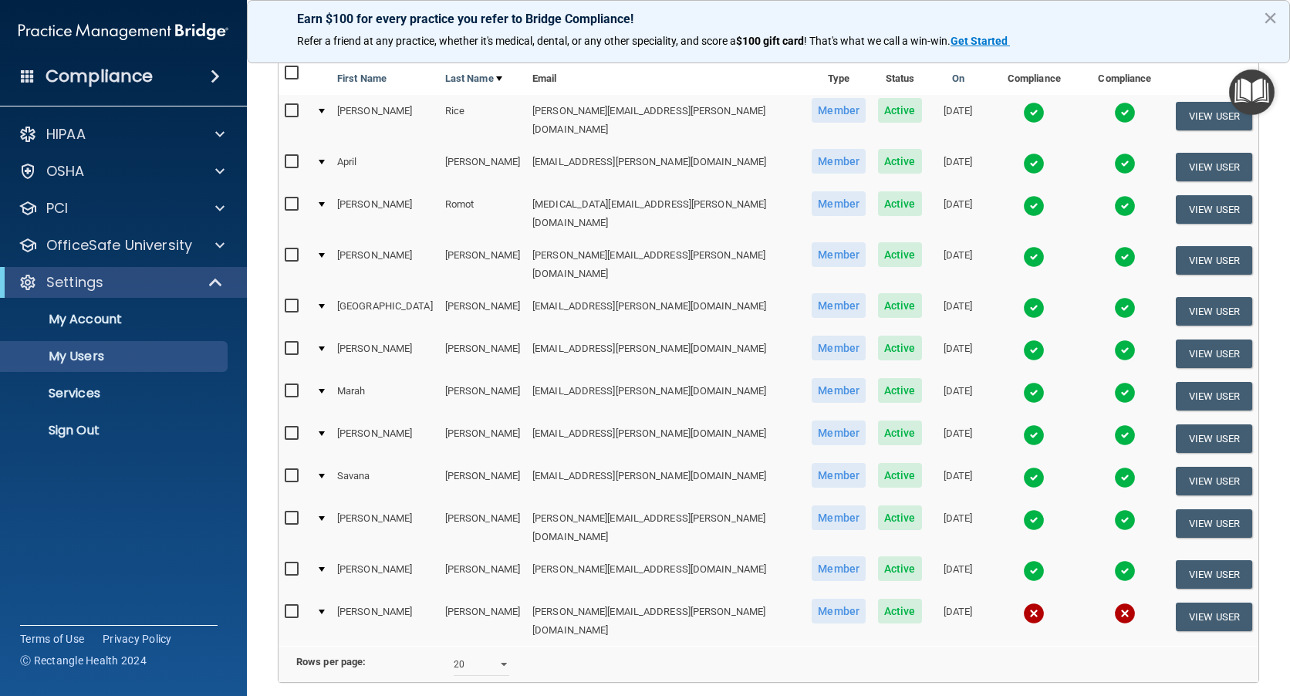
click at [1023, 509] on img at bounding box center [1034, 520] width 22 height 22
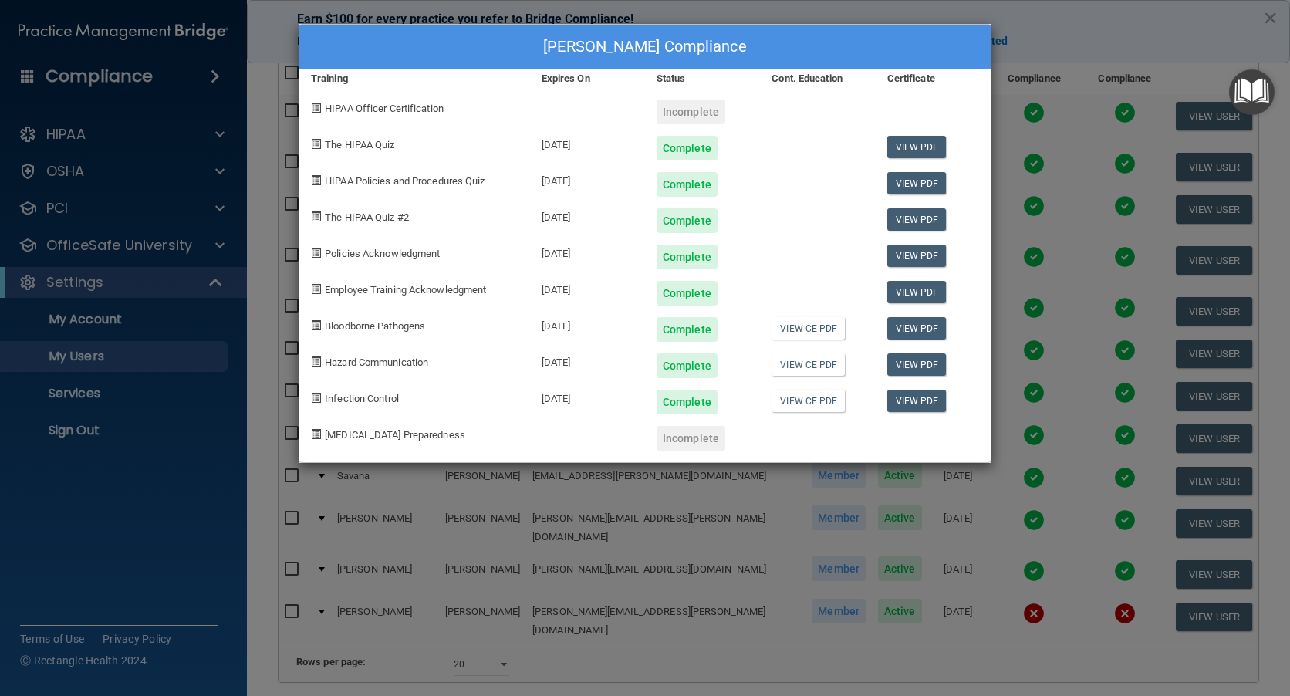
click at [1135, 53] on div "Maria Torres's Compliance Training Expires On Status Cont. Education Certificat…" at bounding box center [645, 348] width 1290 height 696
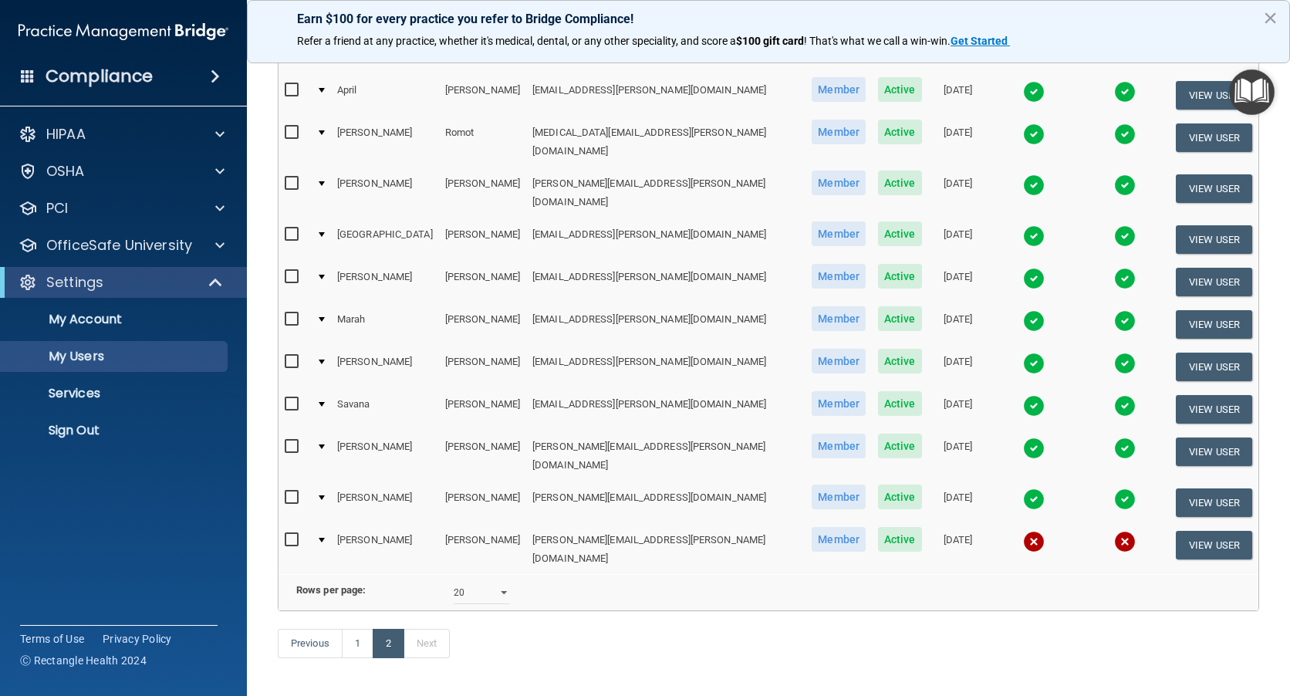
scroll to position [231, 0]
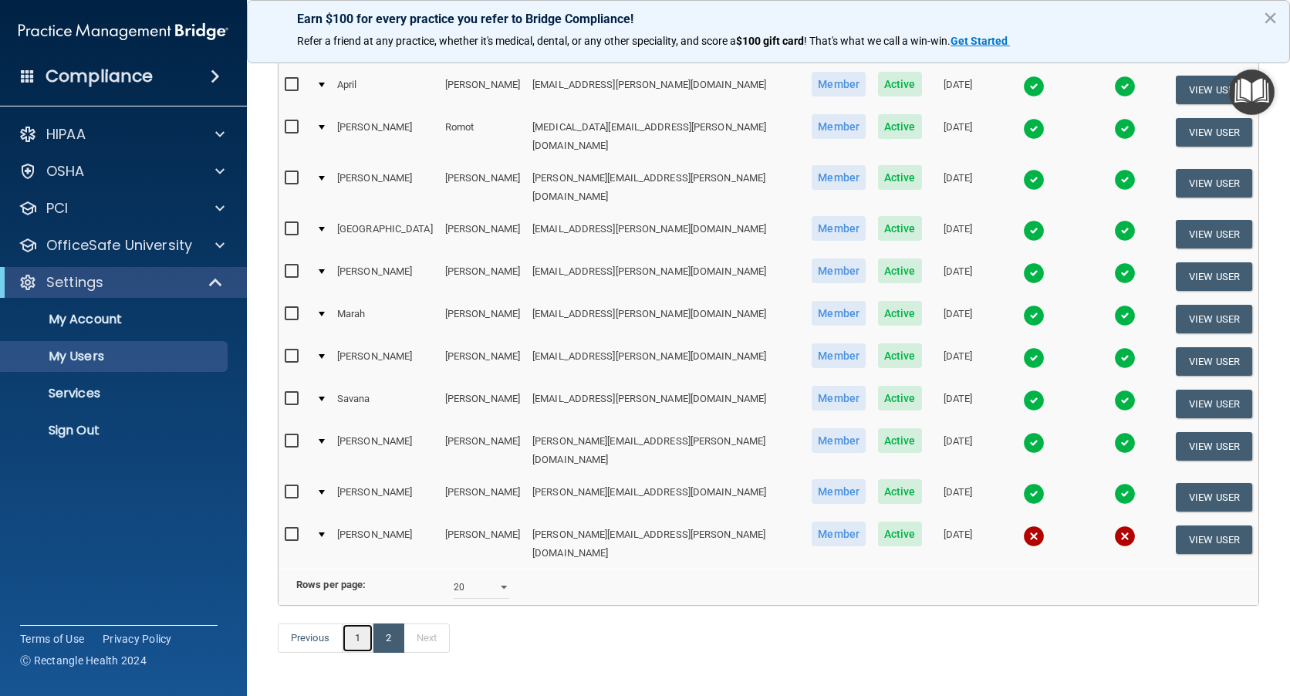
click at [360, 623] on link "1" at bounding box center [358, 637] width 32 height 29
select select "20"
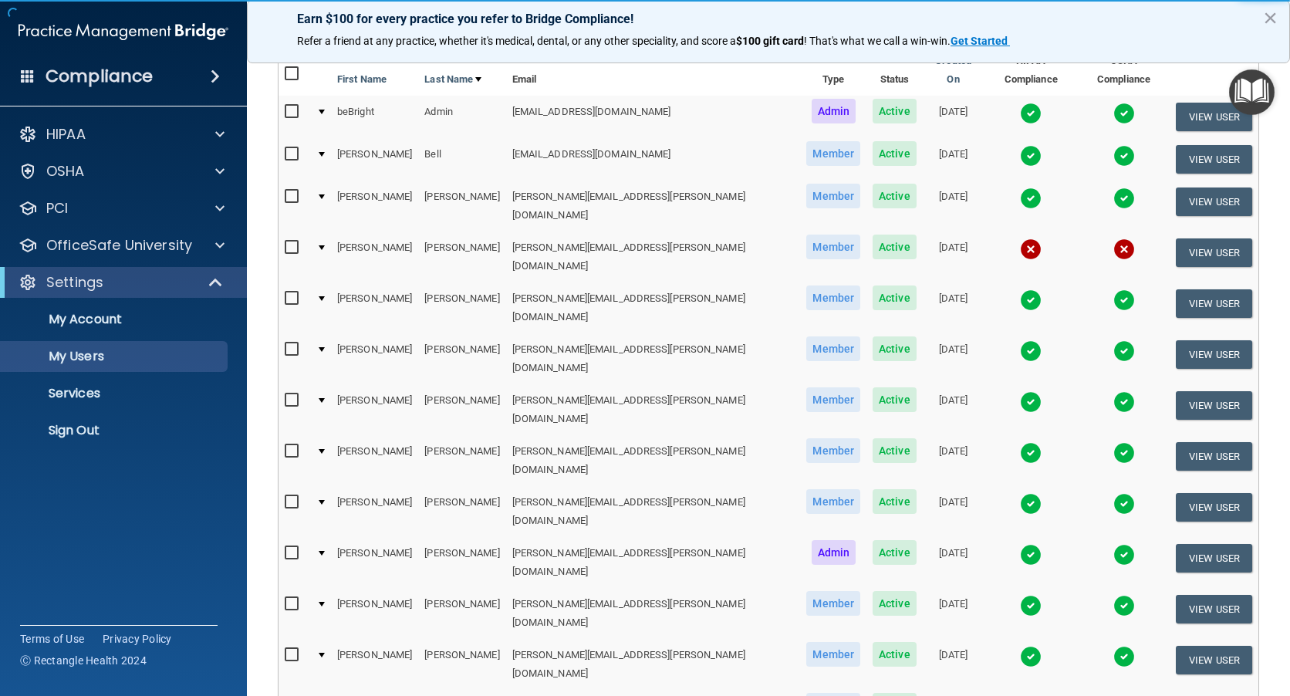
scroll to position [154, 0]
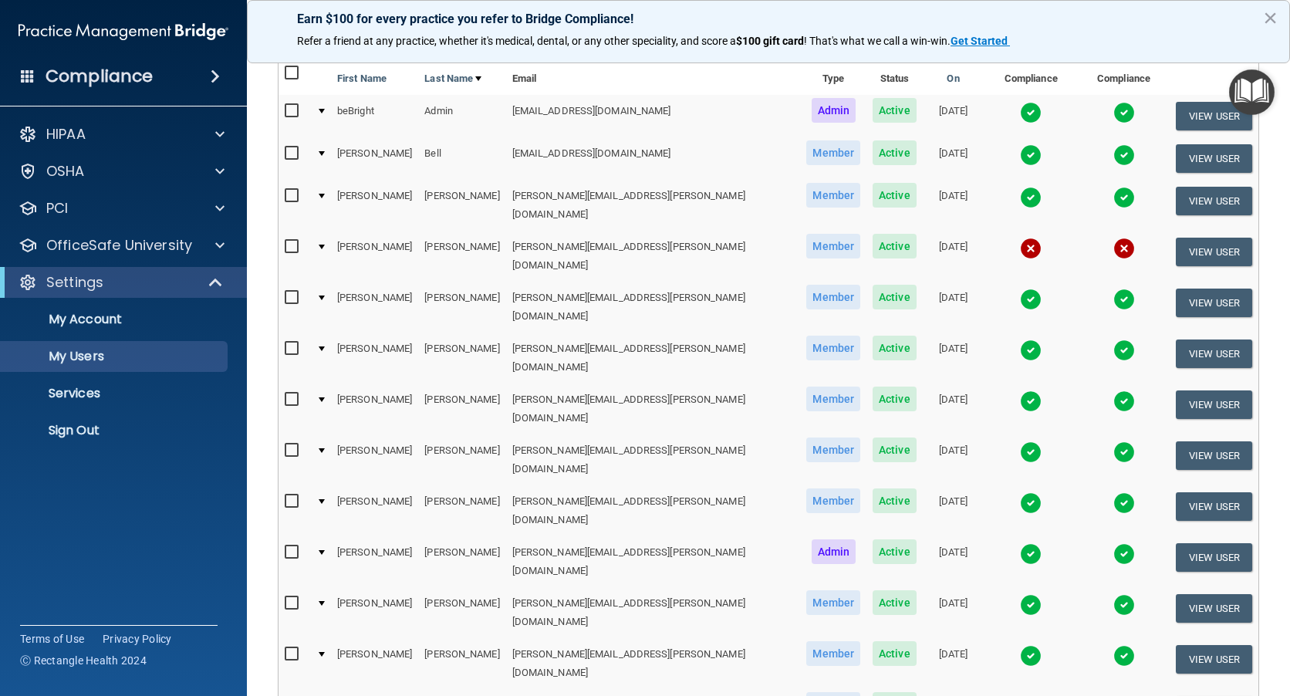
click at [1020, 695] on img at bounding box center [1031, 707] width 22 height 22
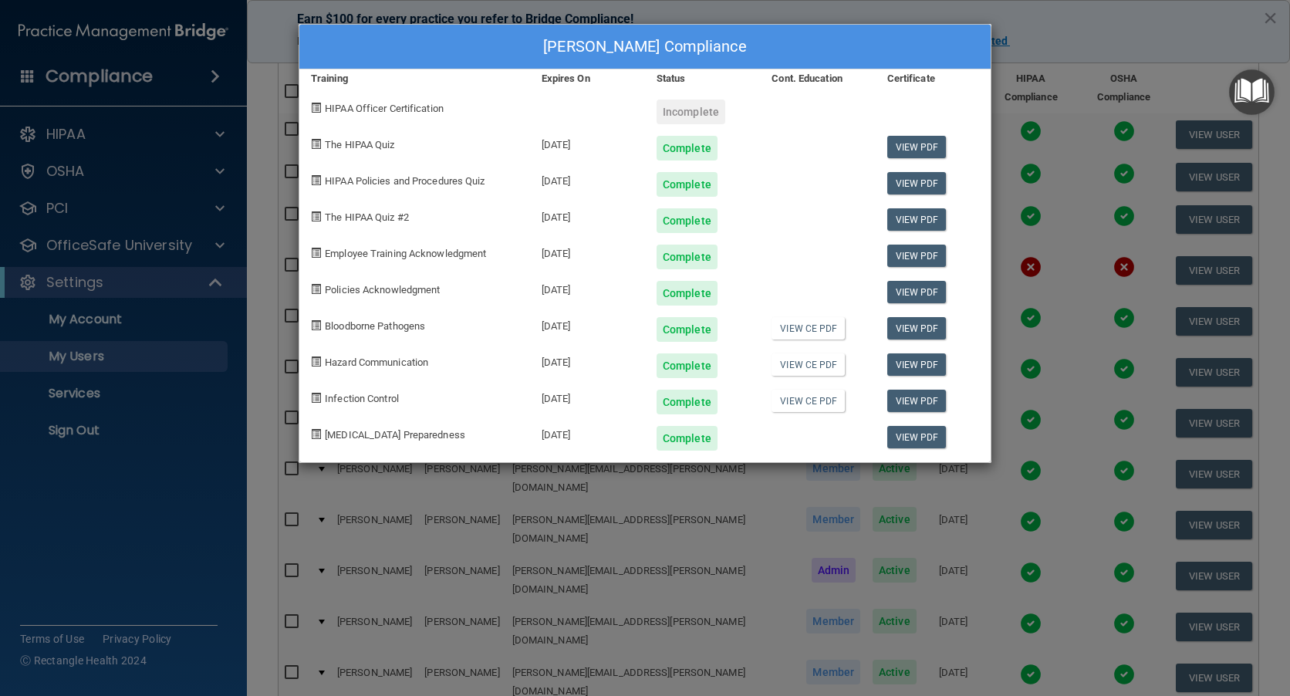
click at [1035, 19] on div "Joseph Hicks's Compliance Training Expires On Status Cont. Education Certificat…" at bounding box center [645, 348] width 1290 height 696
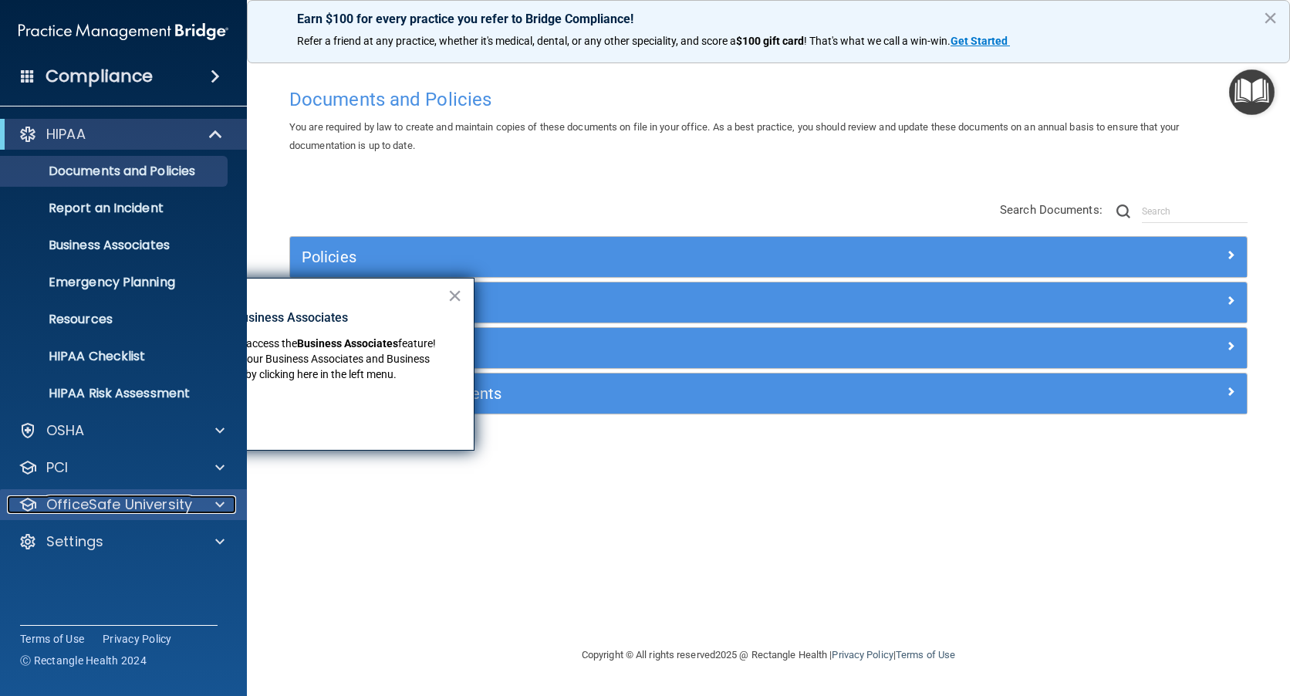
click at [130, 498] on p "OfficeSafe University" at bounding box center [119, 504] width 146 height 19
click at [26, 70] on span at bounding box center [28, 76] width 14 height 14
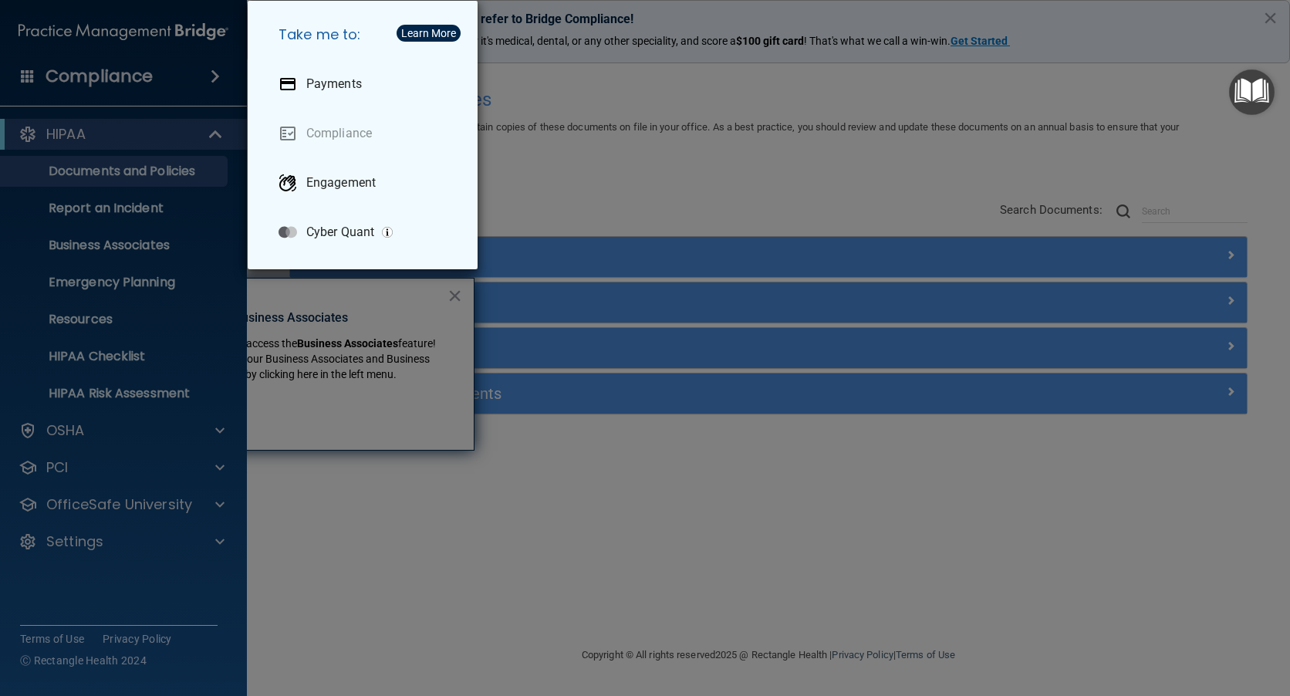
click at [40, 74] on div "Take me to: Payments Compliance Engagement Cyber Quant" at bounding box center [645, 348] width 1290 height 696
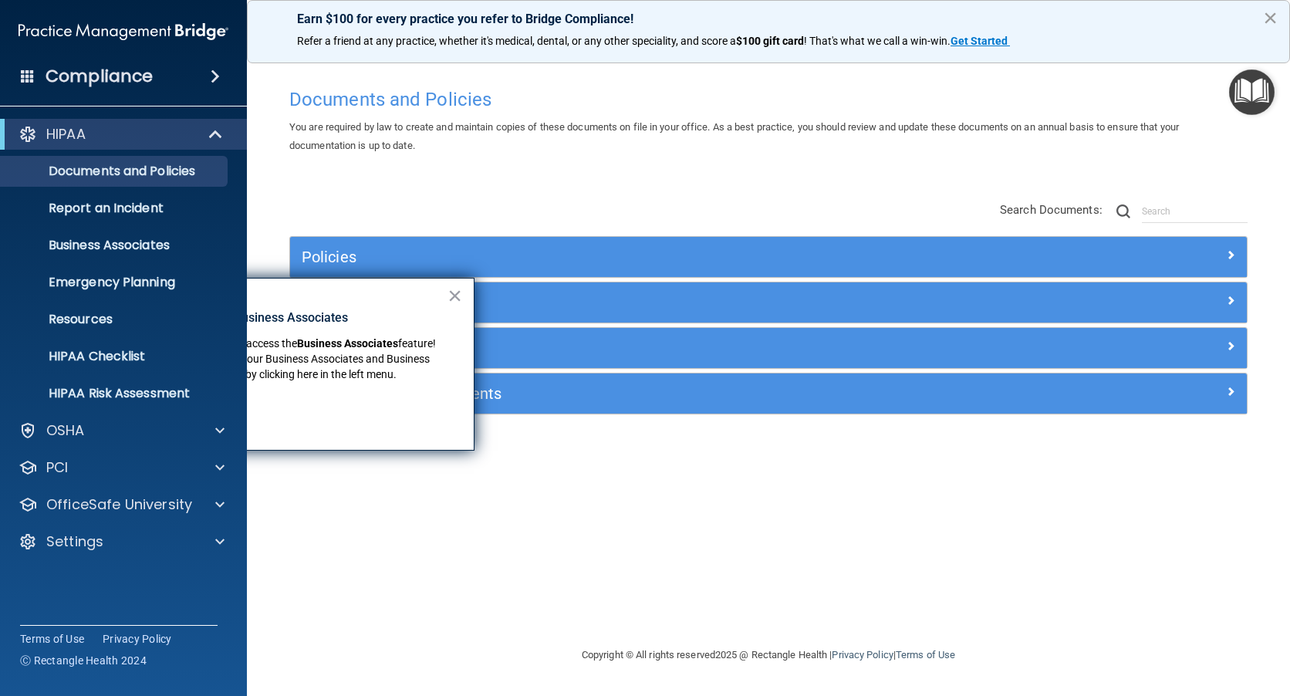
click at [1270, 15] on button "×" at bounding box center [1270, 17] width 15 height 25
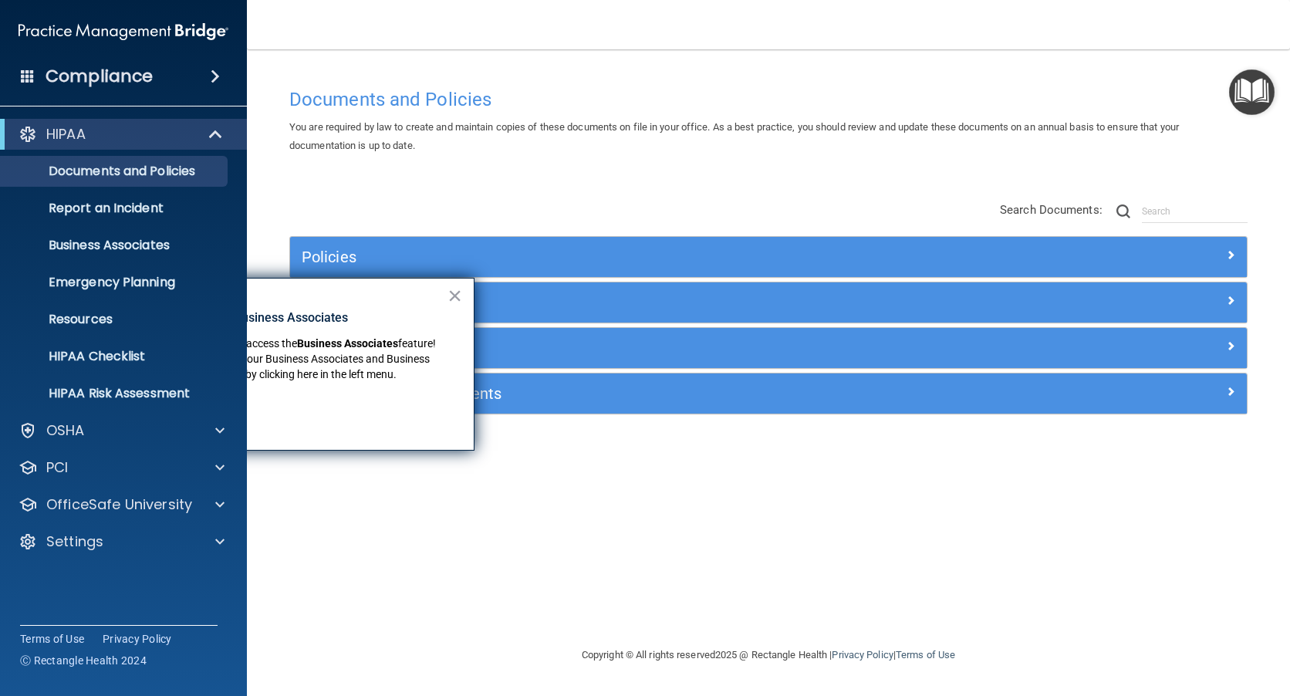
click at [1244, 93] on img "Open Resource Center" at bounding box center [1252, 92] width 46 height 46
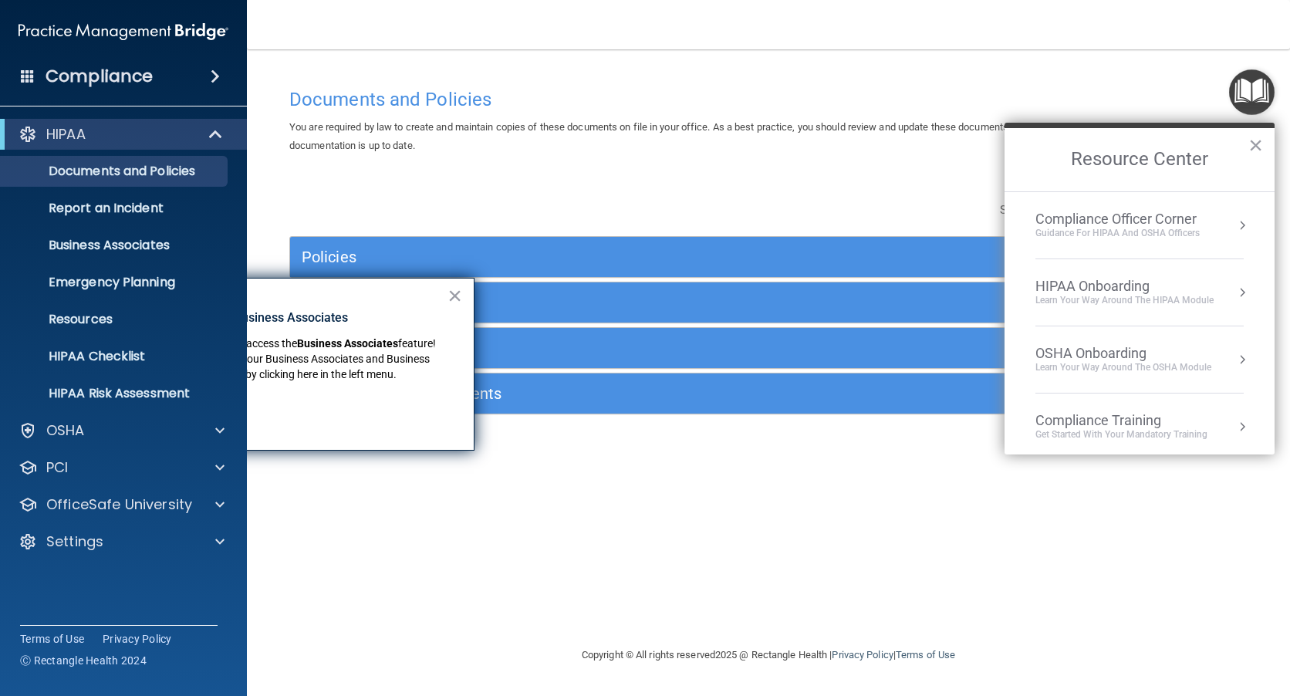
click at [1244, 93] on img "Open Resource Center" at bounding box center [1252, 92] width 46 height 46
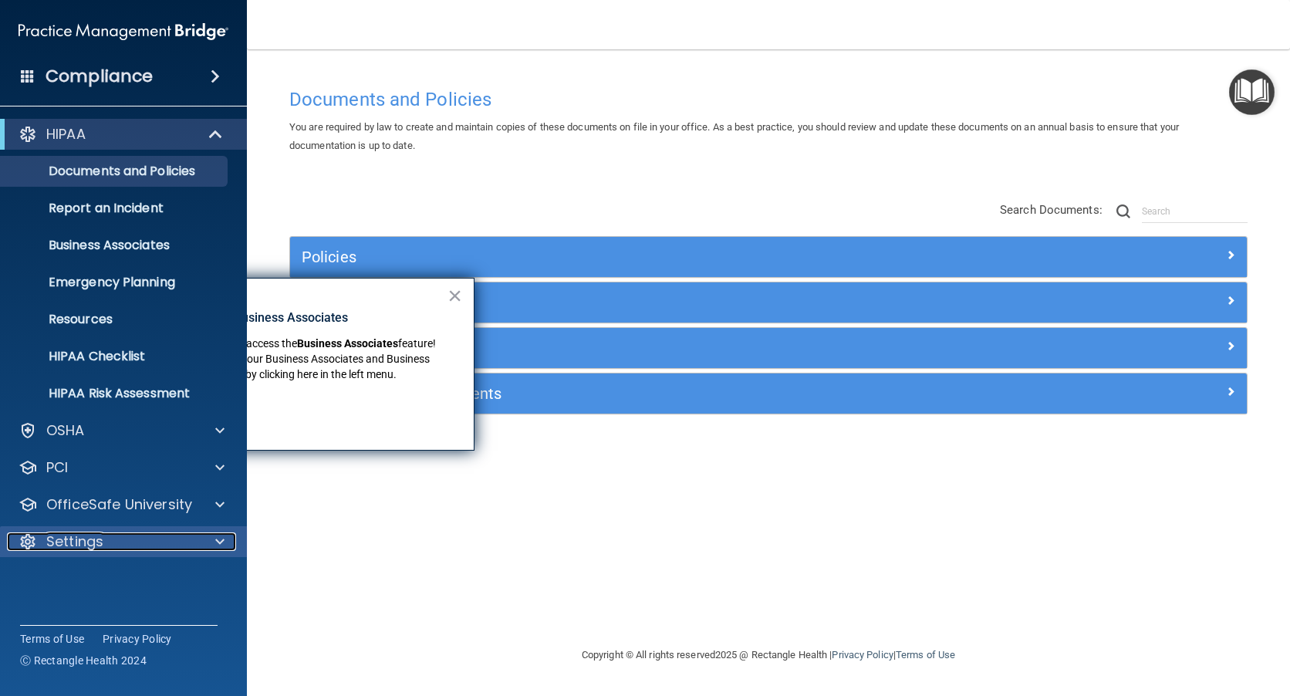
click at [92, 544] on p "Settings" at bounding box center [74, 541] width 57 height 19
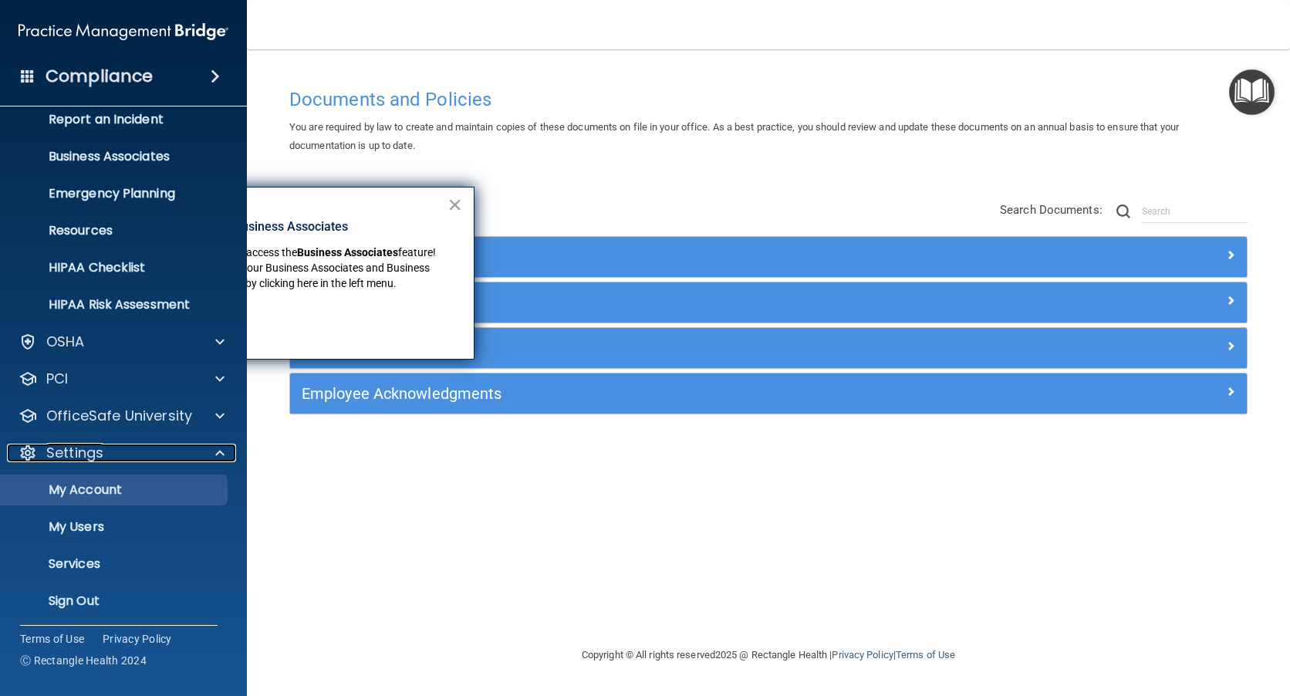
scroll to position [93, 0]
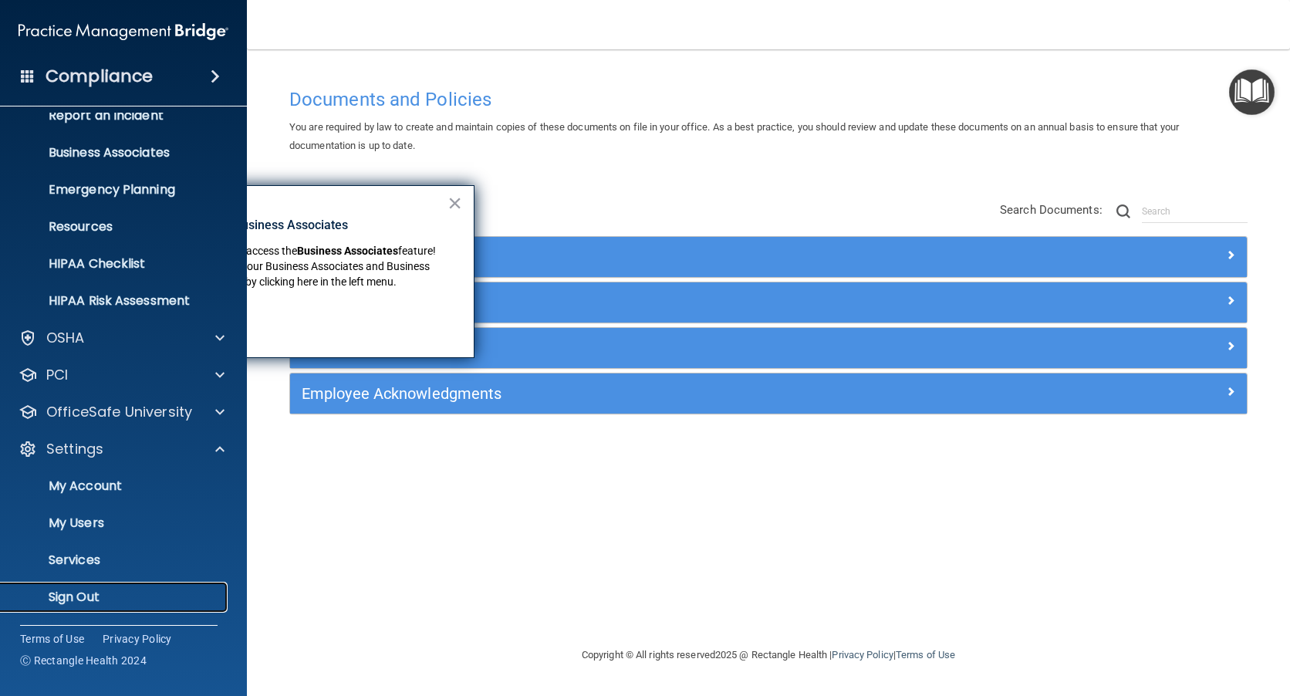
click at [78, 599] on p "Sign Out" at bounding box center [115, 596] width 211 height 15
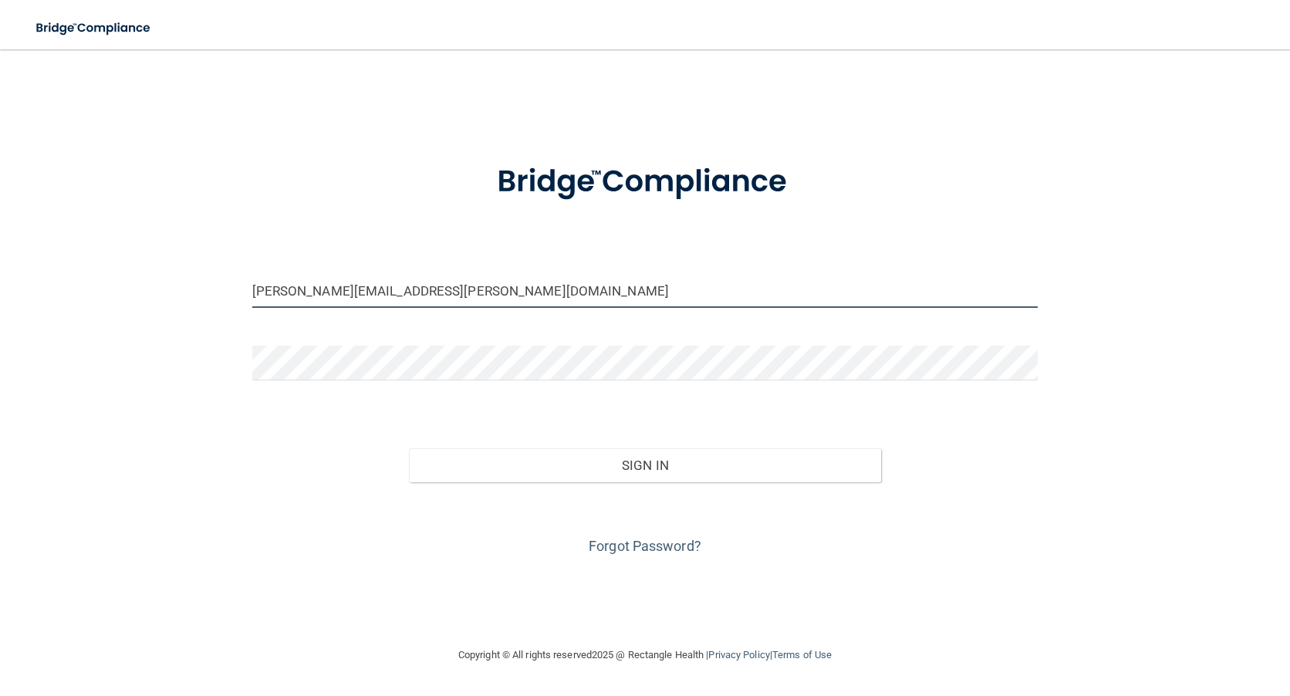
click at [337, 288] on input "martha.gerwin@epicortho.com" at bounding box center [645, 290] width 786 height 35
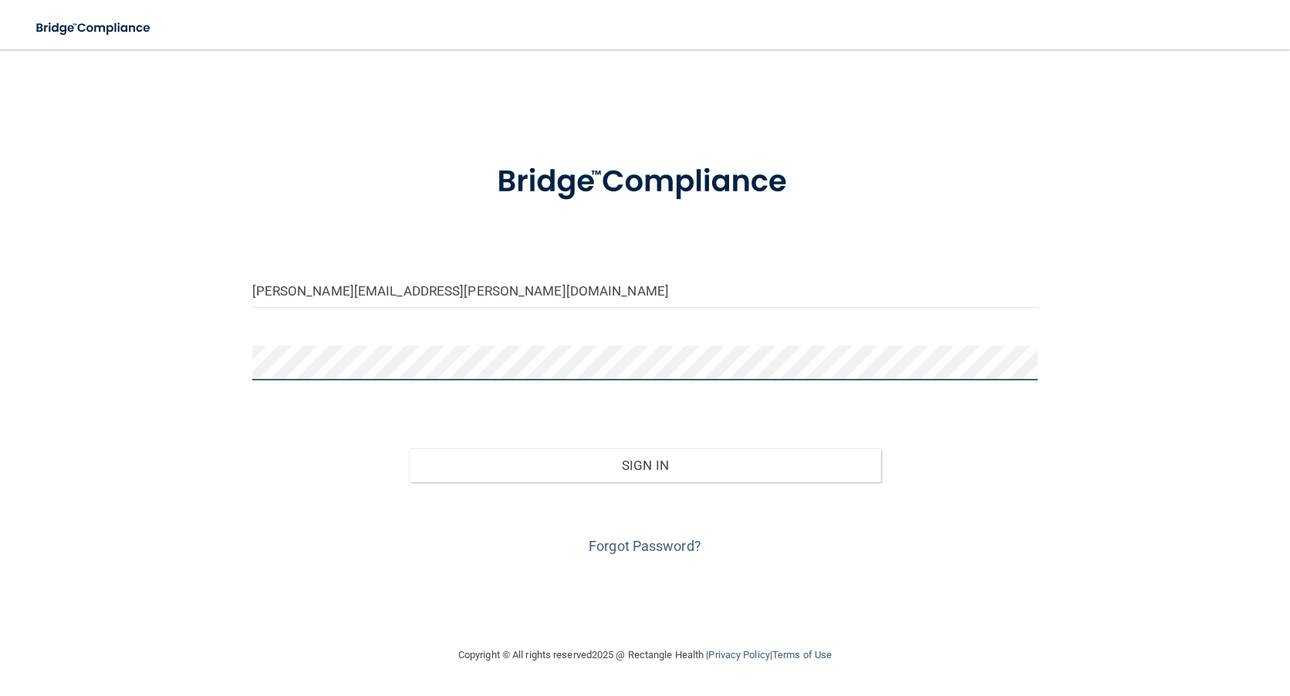
click at [246, 366] on div at bounding box center [645, 369] width 809 height 46
click at [409, 448] on button "Sign In" at bounding box center [644, 465] width 471 height 34
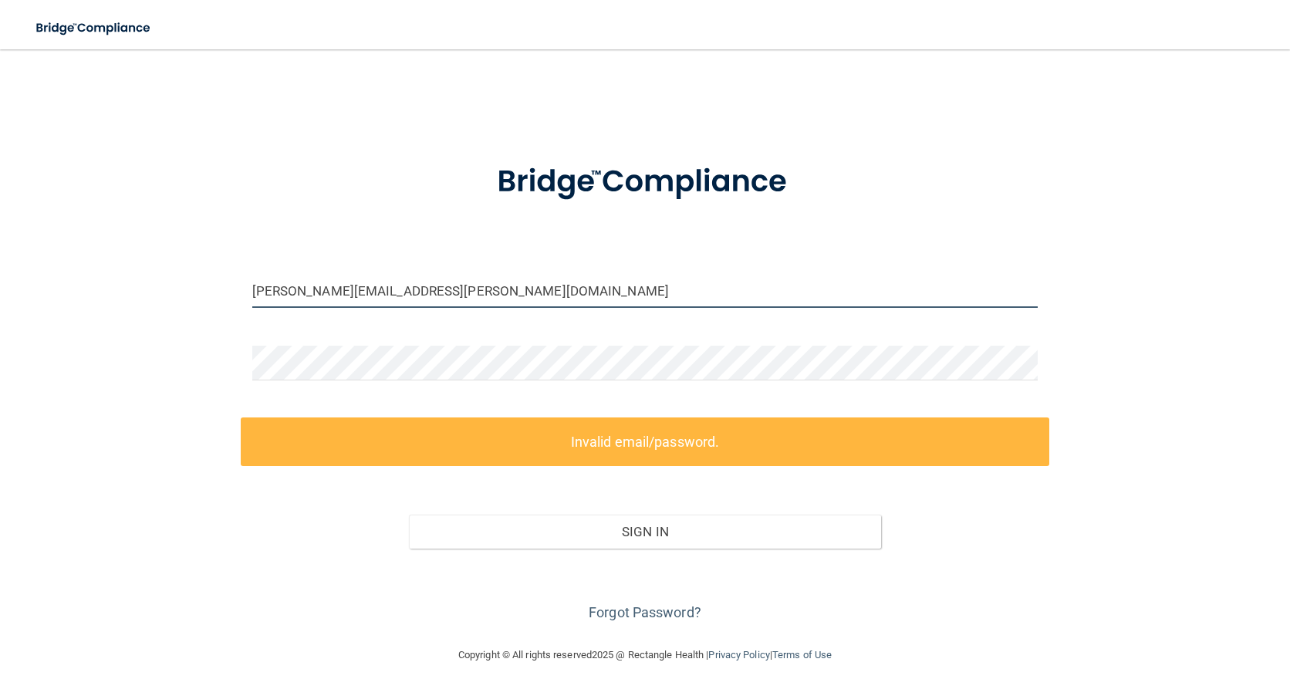
click at [371, 291] on input "Beth.wyss@epicorth.com" at bounding box center [645, 290] width 786 height 35
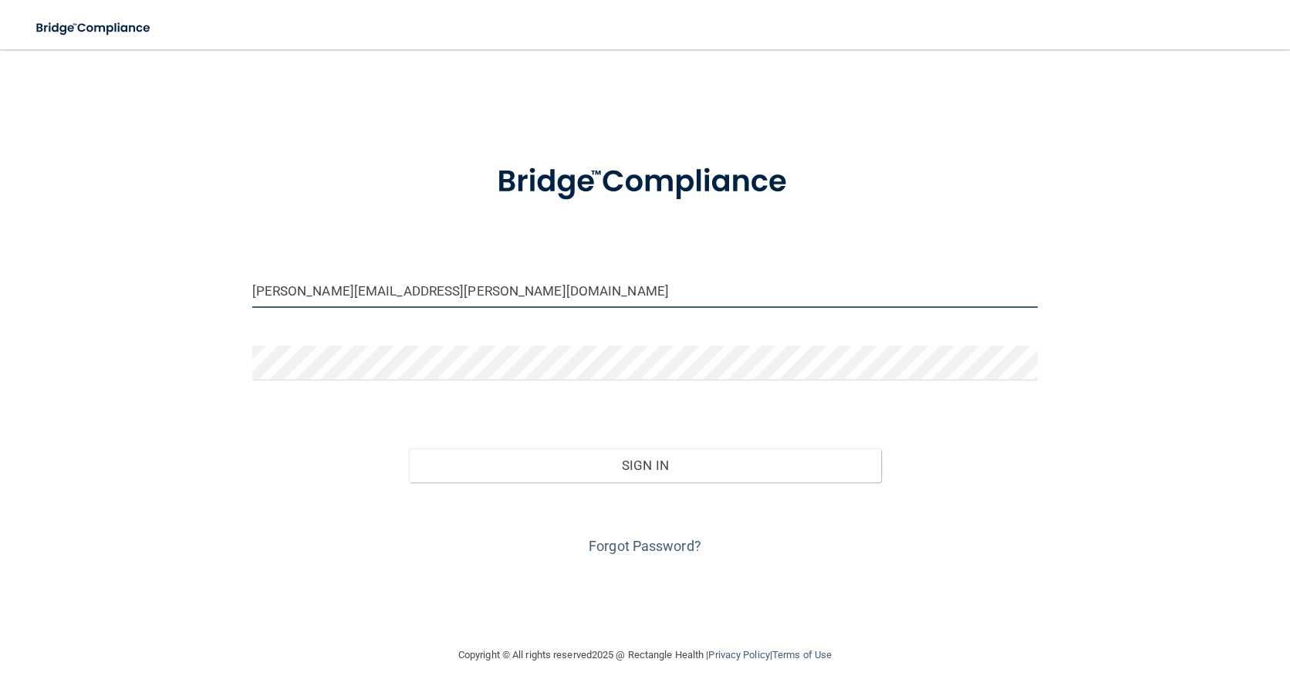
type input "Beth.wyss@epicortho.com"
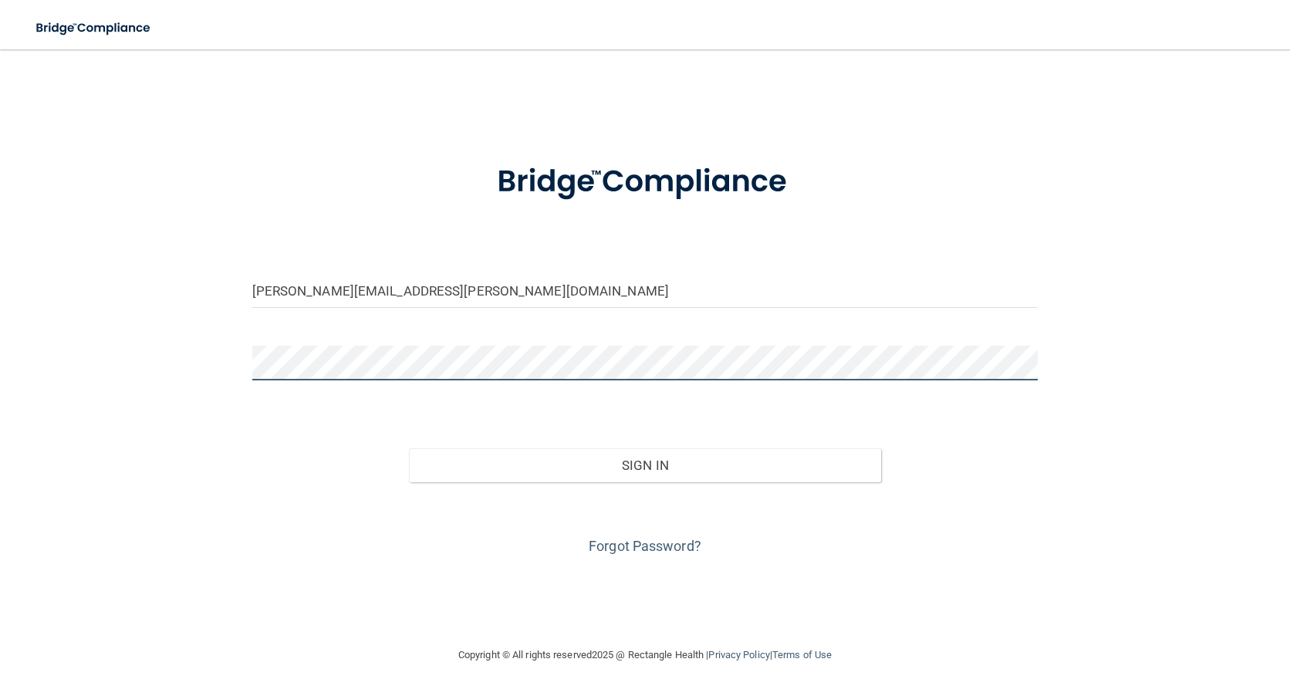
click at [409, 448] on button "Sign In" at bounding box center [644, 465] width 471 height 34
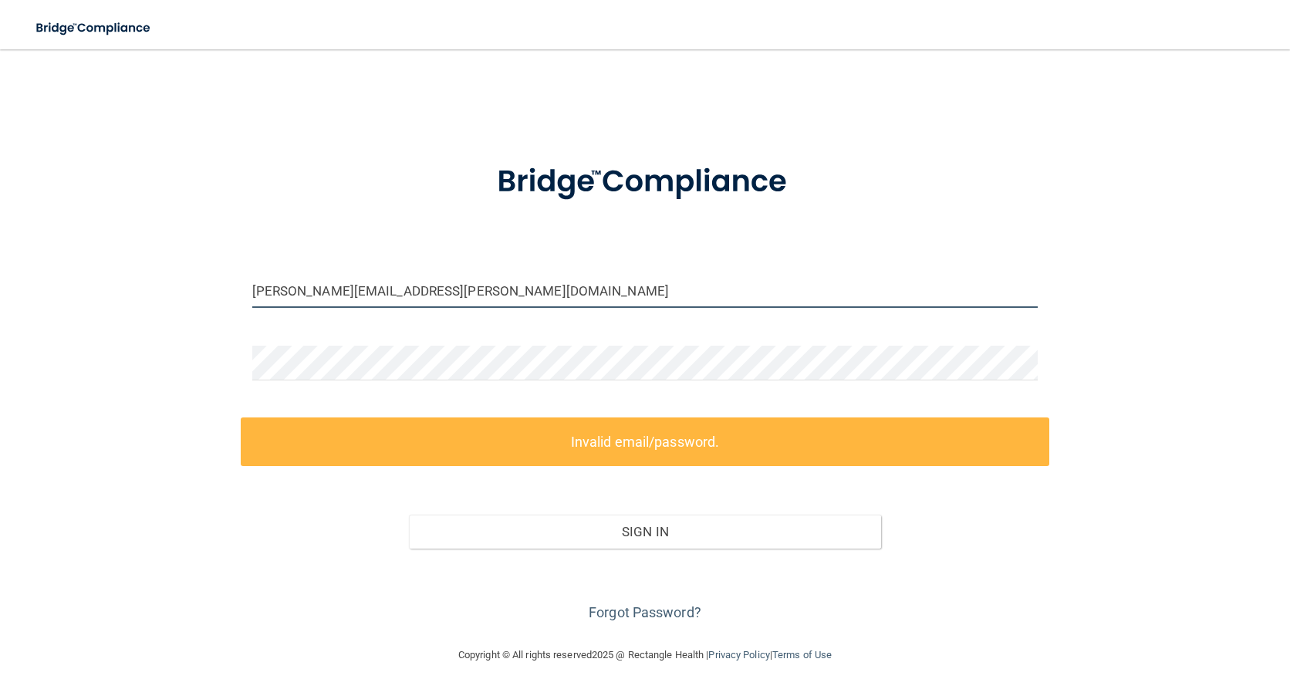
drag, startPoint x: 447, startPoint y: 285, endPoint x: 161, endPoint y: 282, distance: 285.5
click at [161, 282] on div "Beth.wyss@epicortho.com Invalid email/password. You don't have permission to ac…" at bounding box center [645, 347] width 1228 height 565
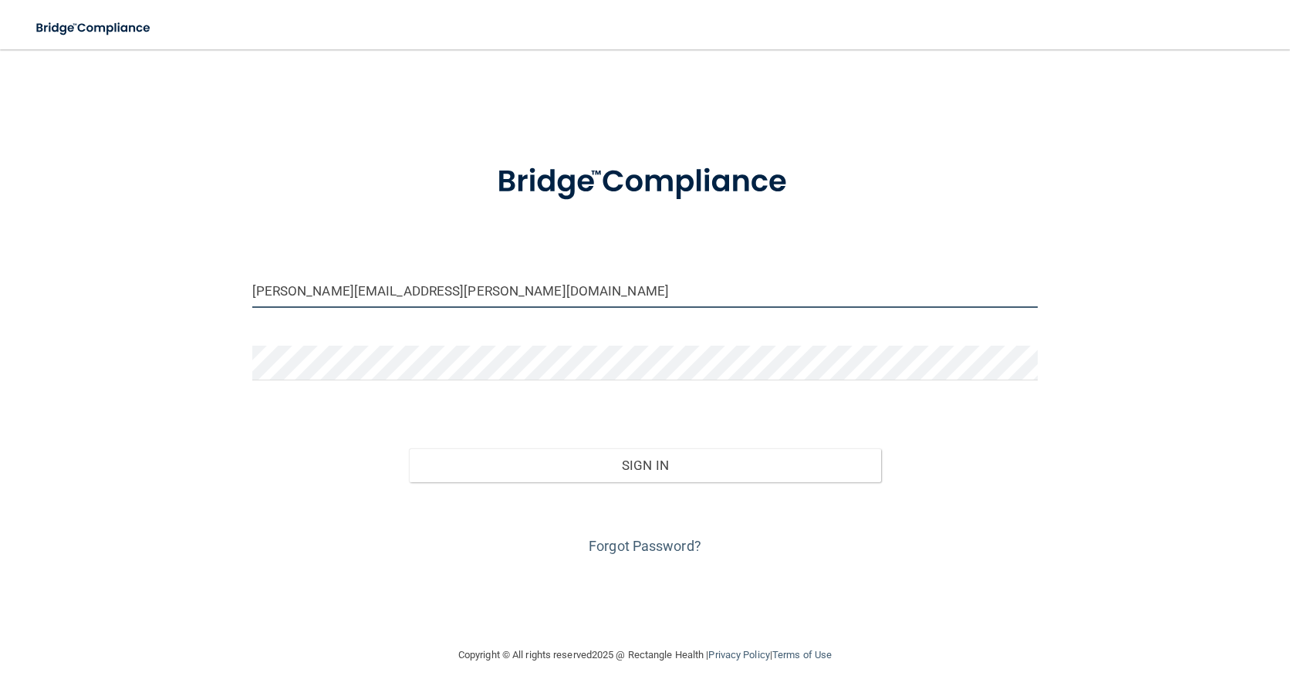
type input "Martha.gerwin@epicortho.com"
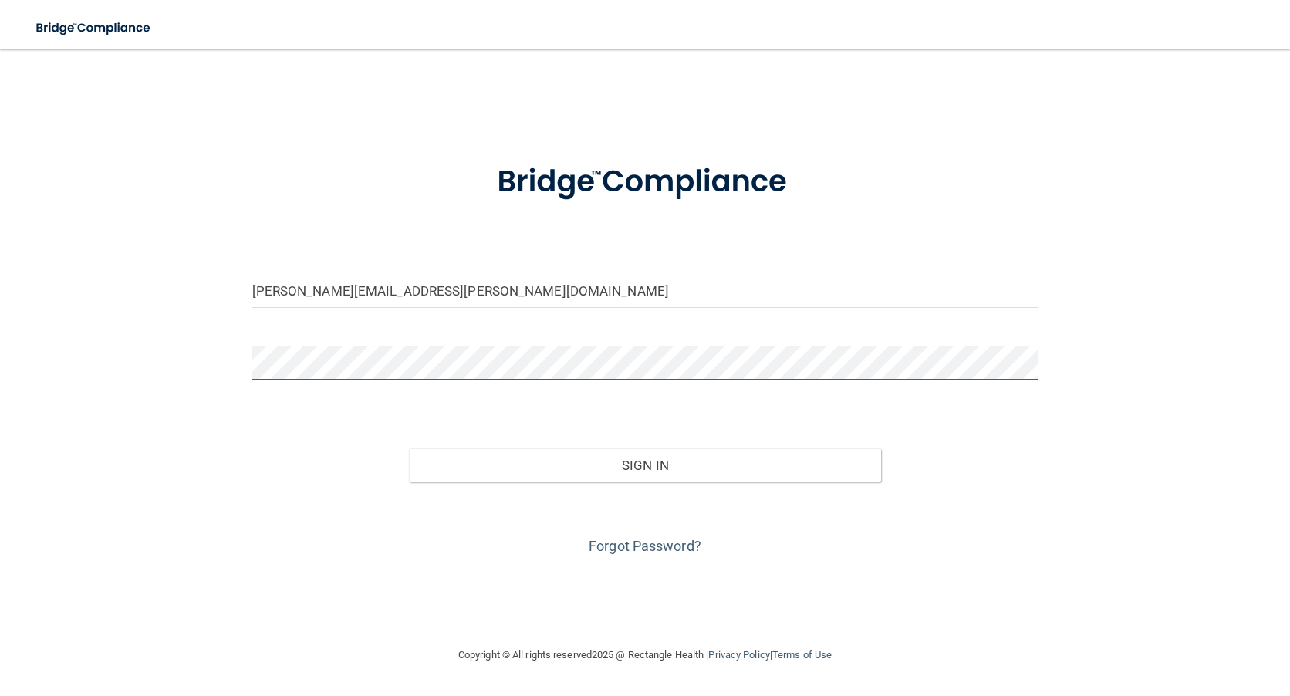
click at [409, 448] on button "Sign In" at bounding box center [644, 465] width 471 height 34
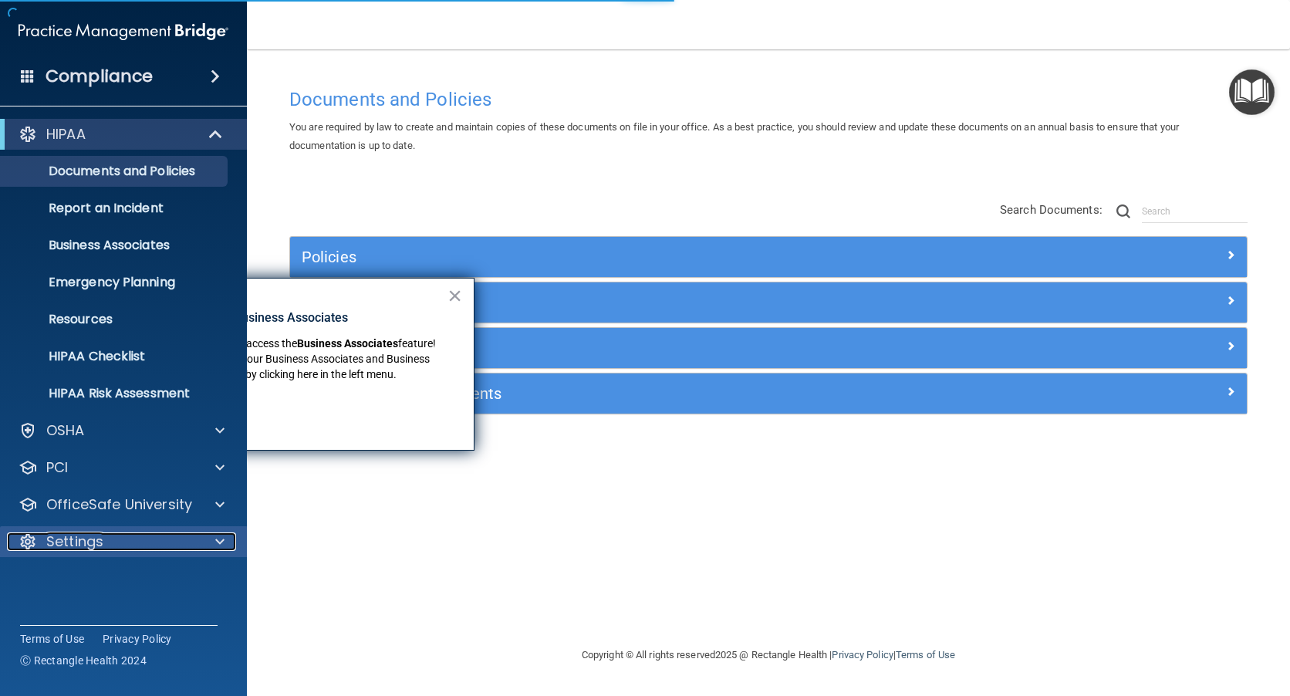
click at [118, 538] on div "Settings" at bounding box center [102, 541] width 191 height 19
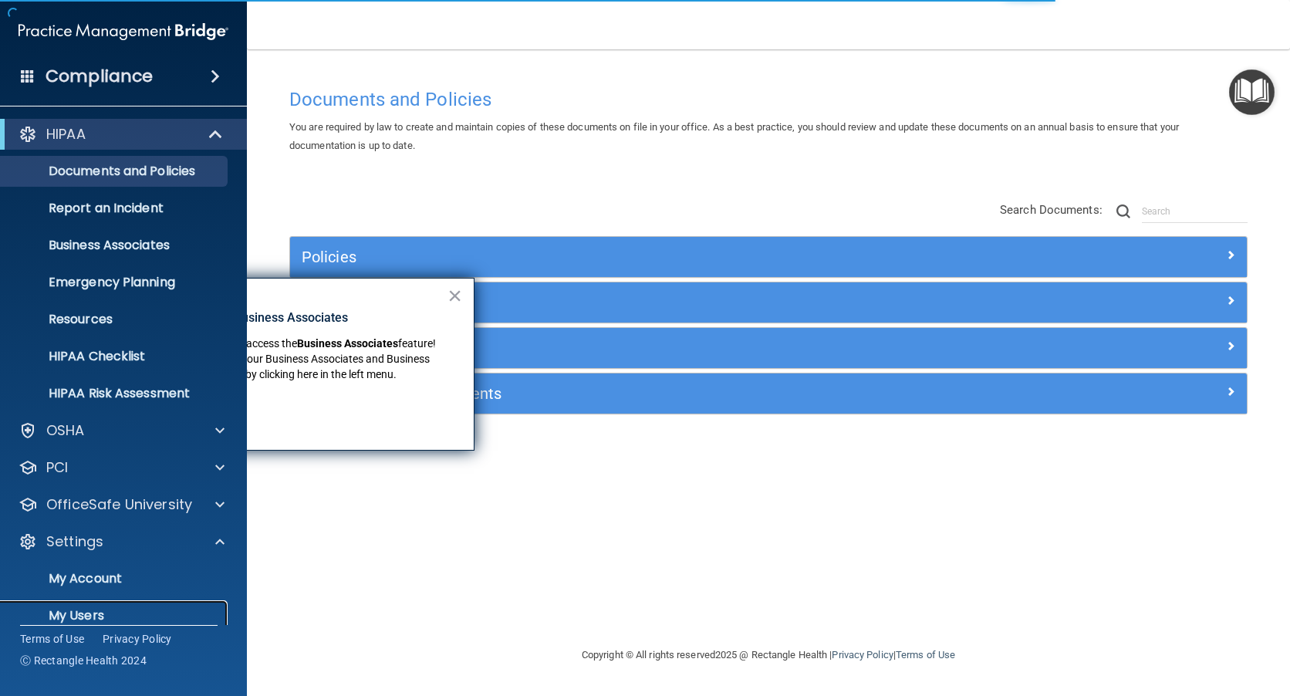
click at [95, 610] on p "My Users" at bounding box center [115, 615] width 211 height 15
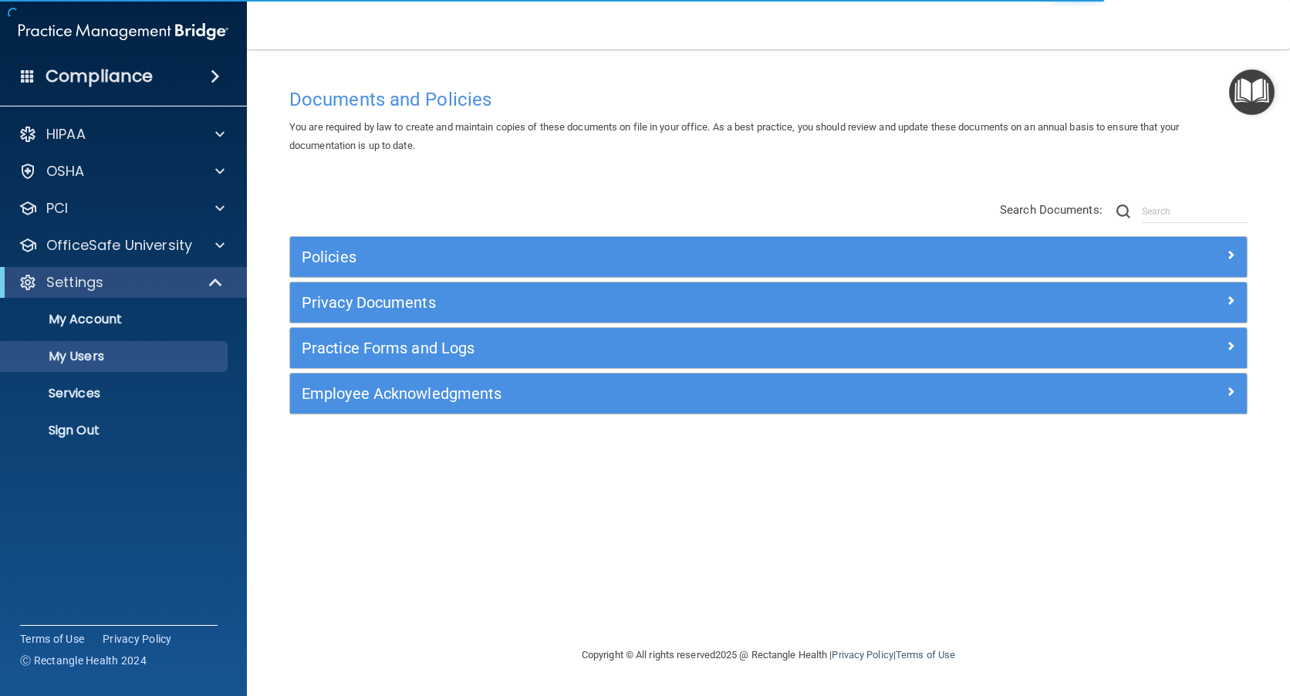
select select "20"
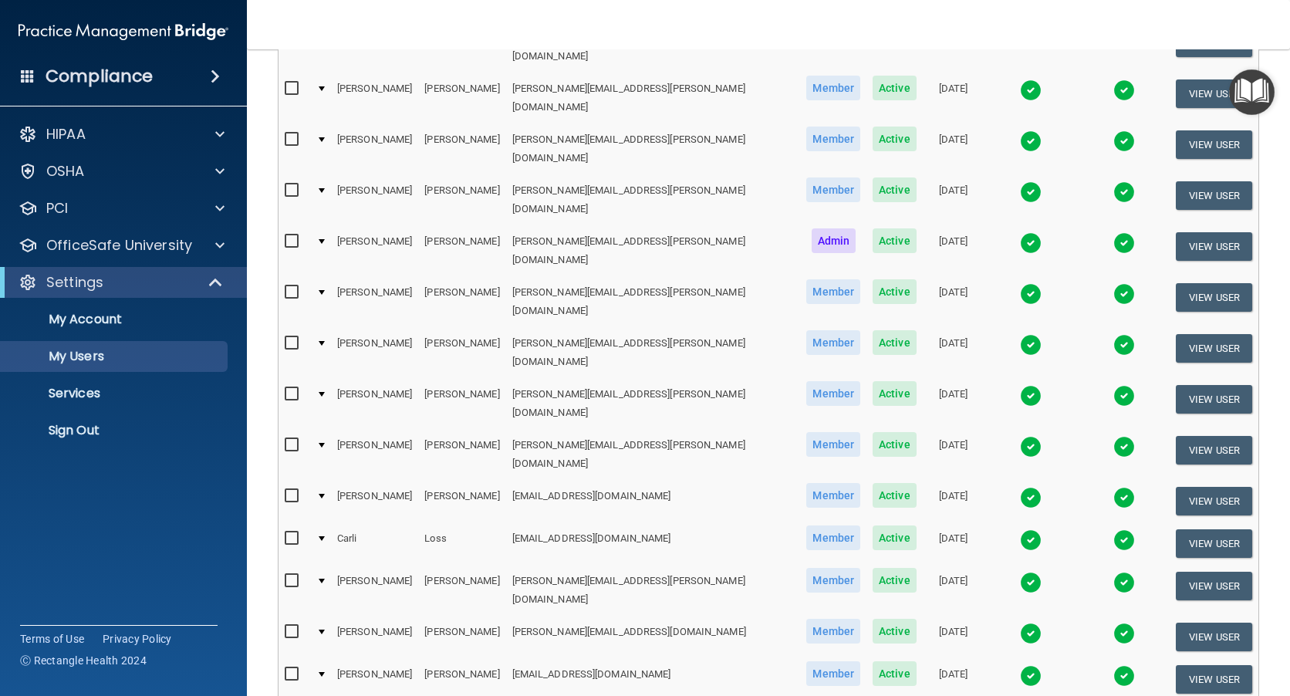
scroll to position [581, 0]
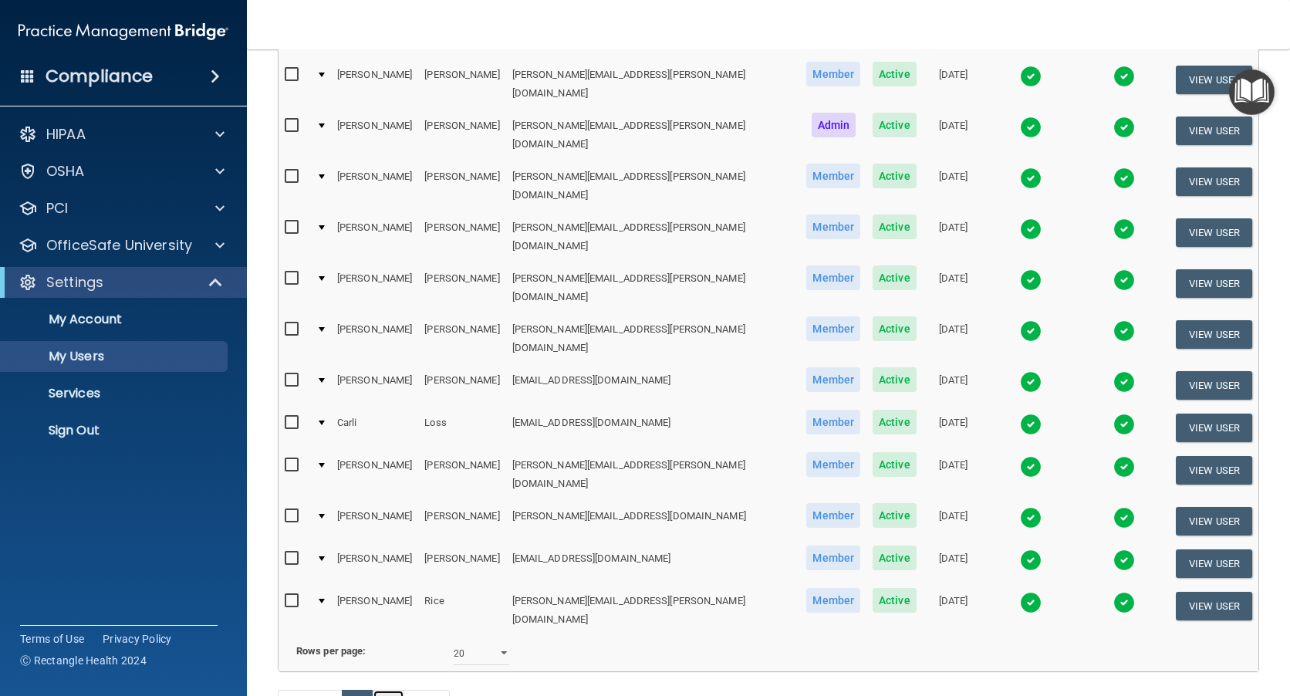
click at [390, 690] on link "2" at bounding box center [389, 704] width 32 height 29
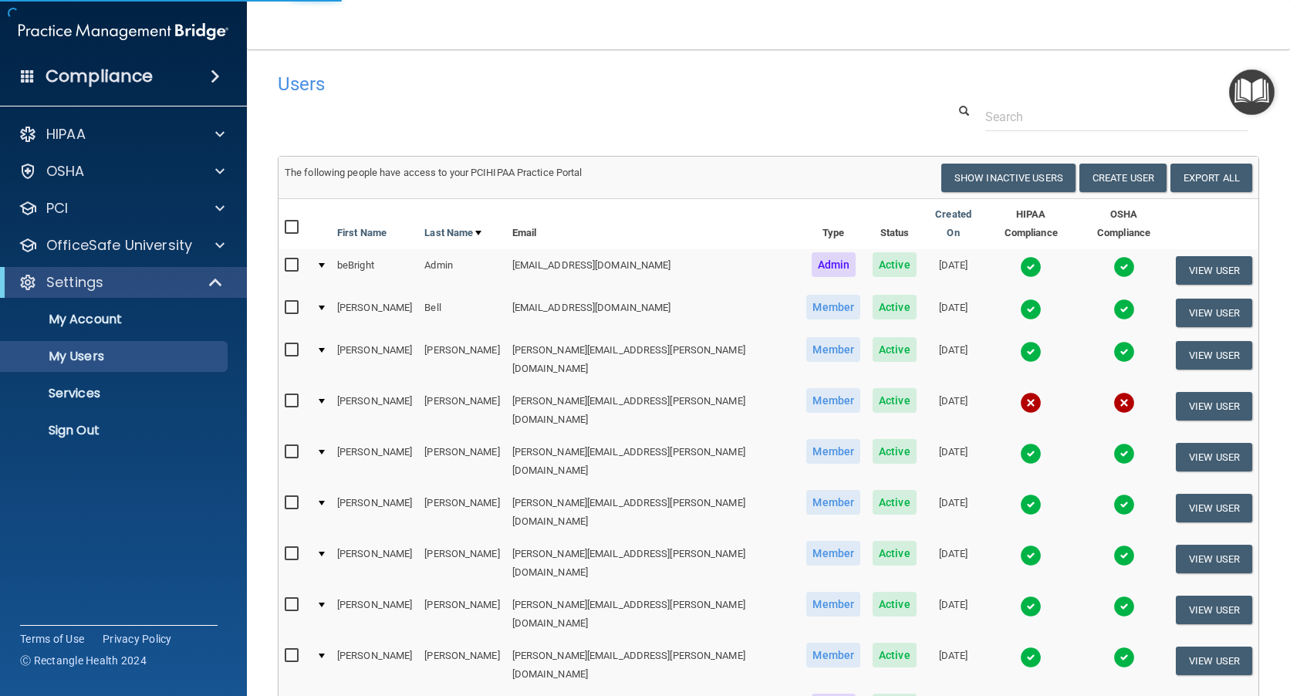
select select "20"
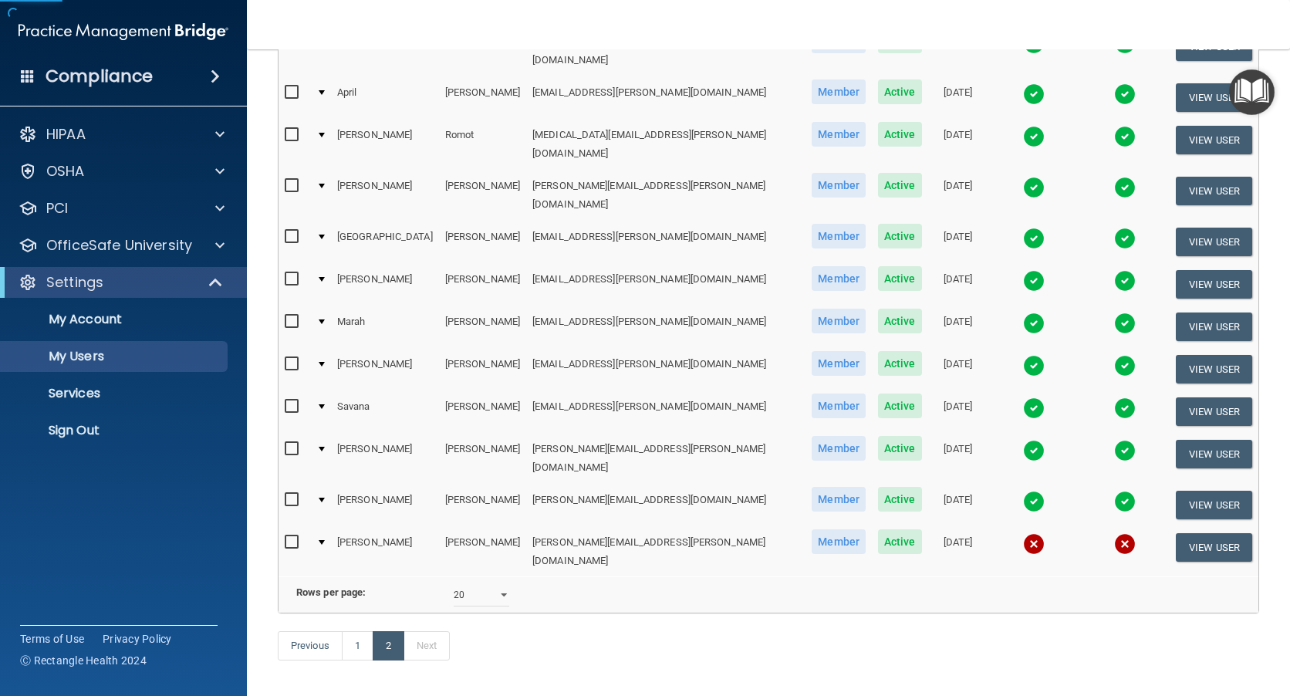
scroll to position [231, 0]
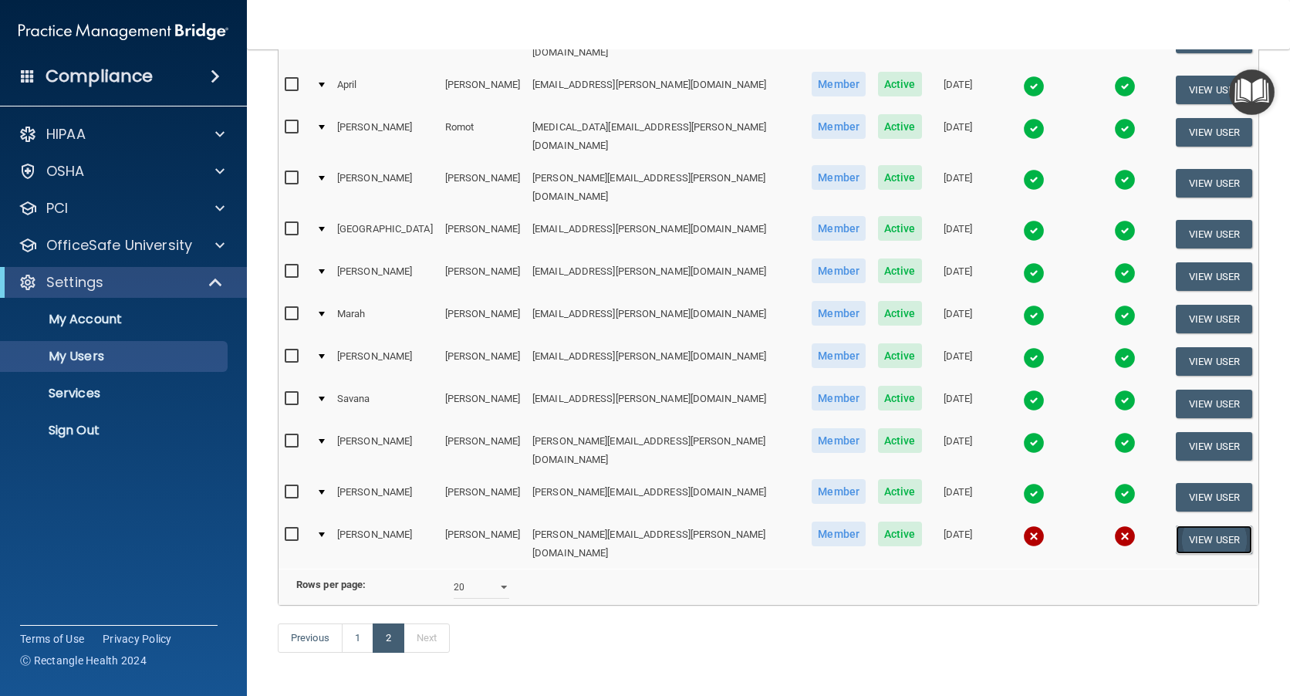
click at [1200, 525] on button "View User" at bounding box center [1214, 539] width 76 height 29
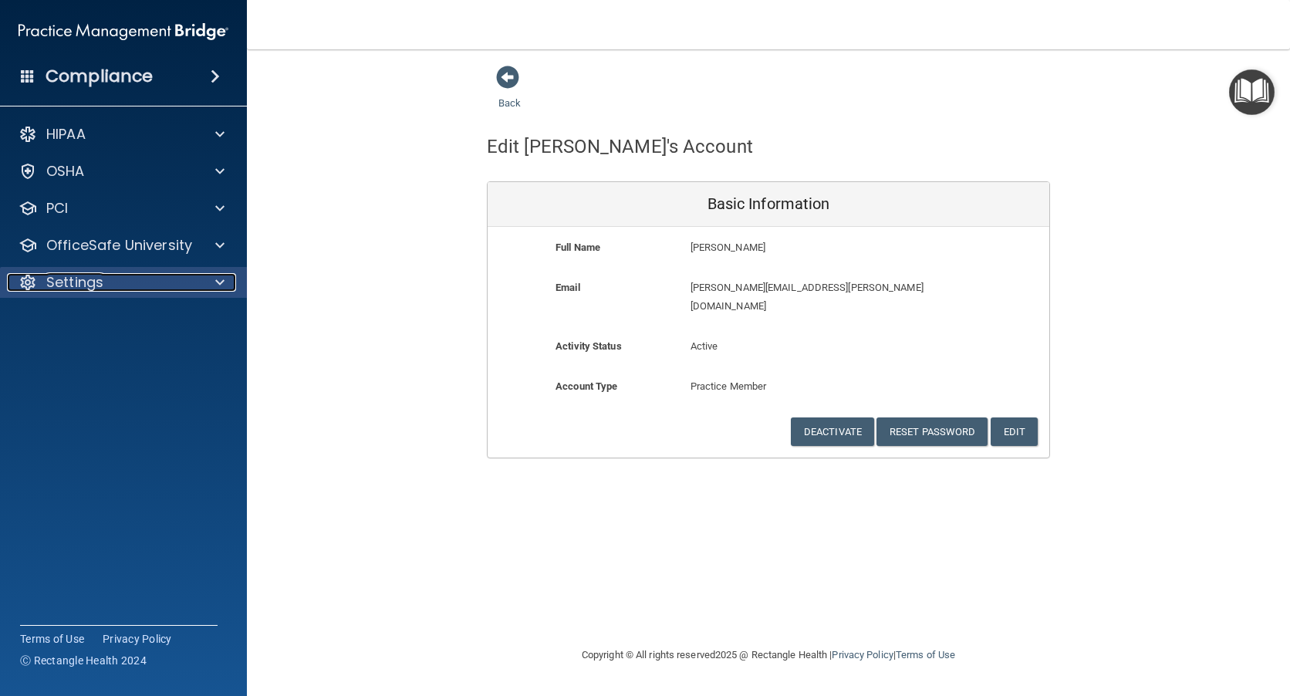
click at [103, 283] on div "Settings" at bounding box center [102, 282] width 191 height 19
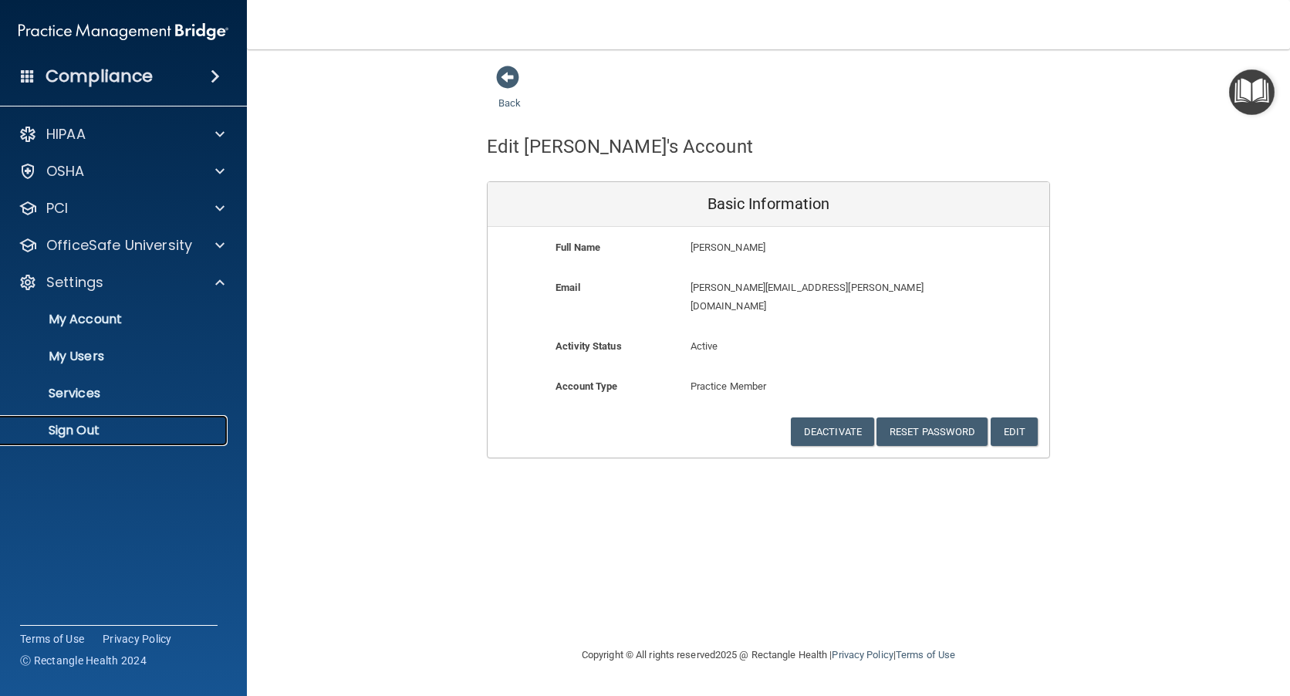
click at [90, 430] on p "Sign Out" at bounding box center [115, 430] width 211 height 15
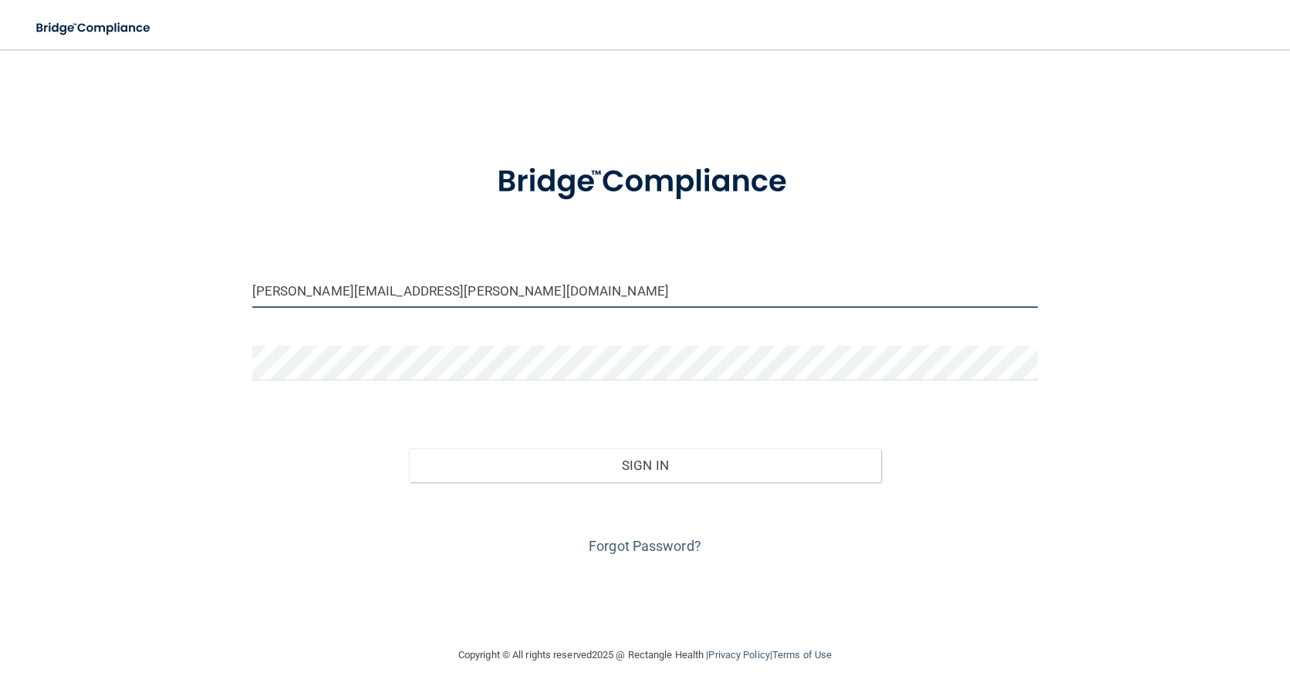
click at [335, 290] on input "martha.gerwin@epicortho.com" at bounding box center [645, 290] width 786 height 35
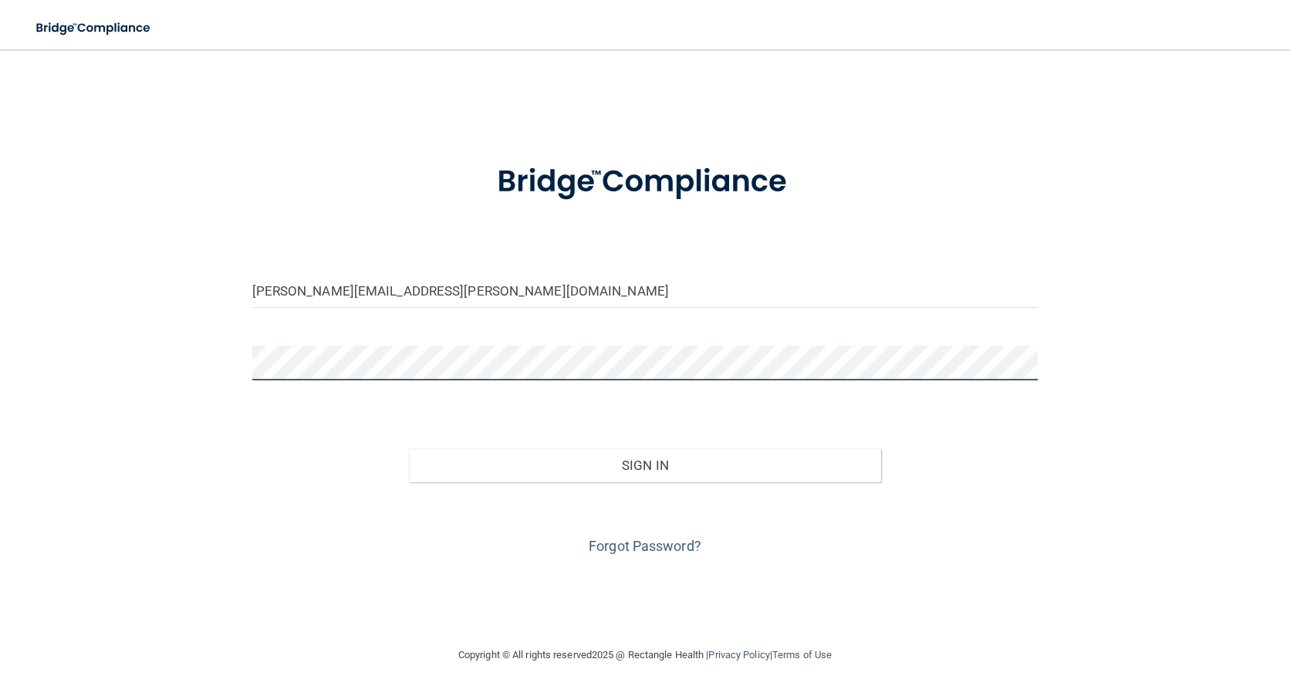
click at [409, 448] on button "Sign In" at bounding box center [644, 465] width 471 height 34
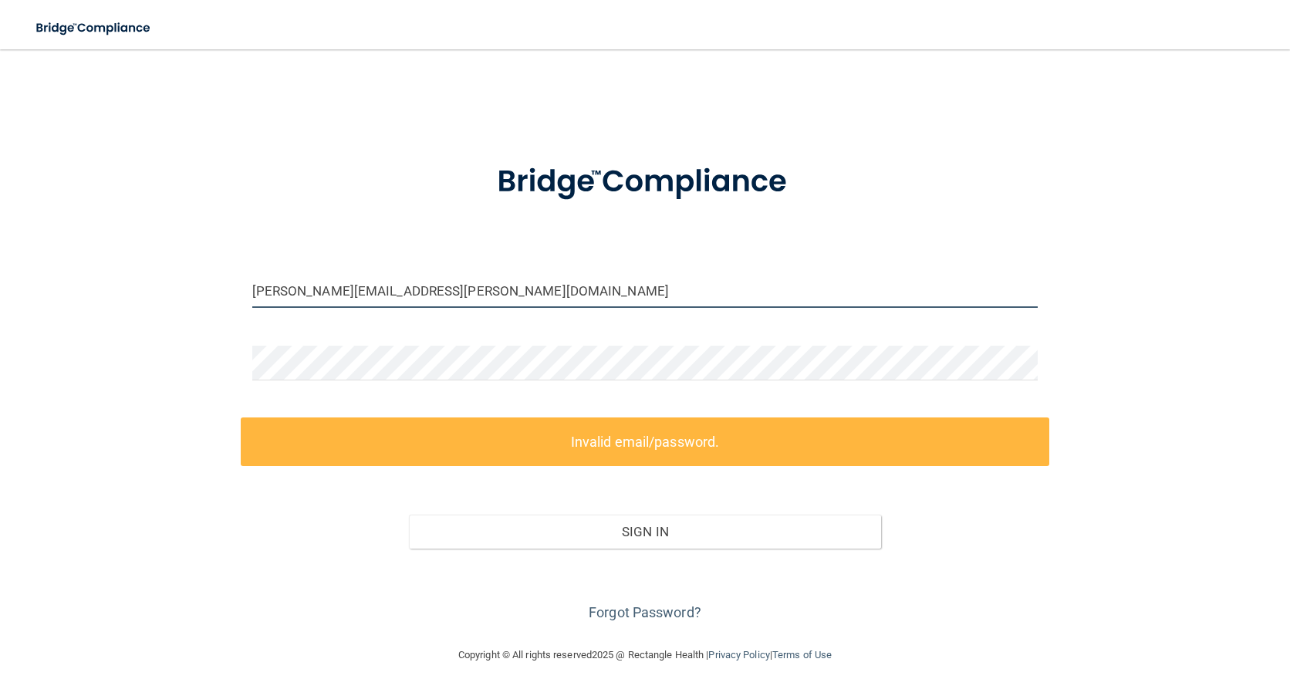
click at [309, 289] on input "[PERSON_NAME][EMAIL_ADDRESS][PERSON_NAME][DOMAIN_NAME]" at bounding box center [645, 290] width 786 height 35
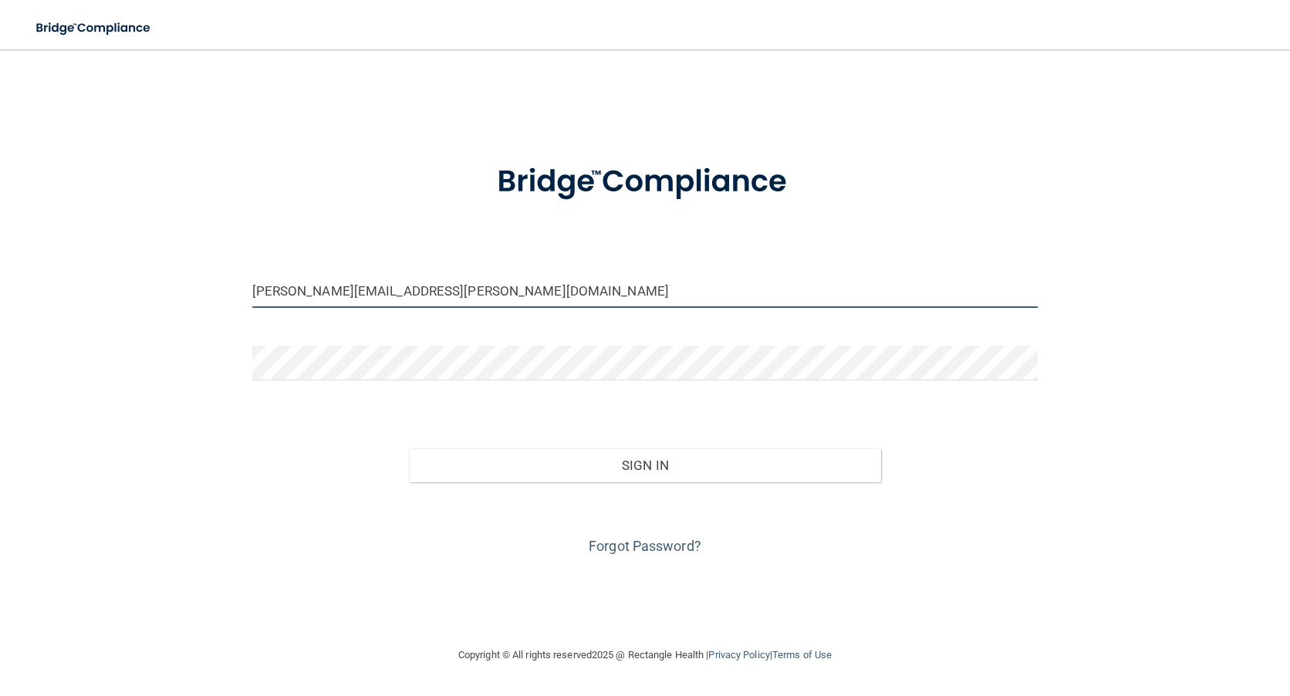
type input "Martha.gerwin@epicortho.com"
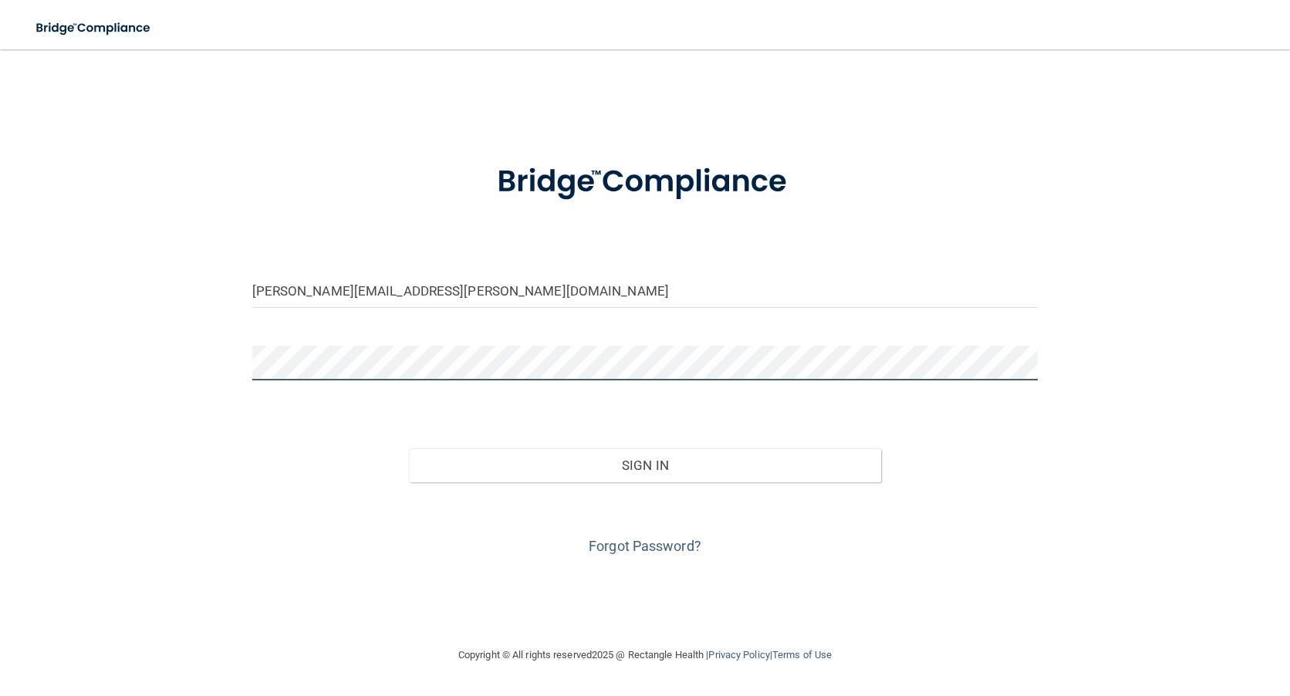
click at [245, 367] on div at bounding box center [645, 369] width 809 height 46
click at [409, 448] on button "Sign In" at bounding box center [644, 465] width 471 height 34
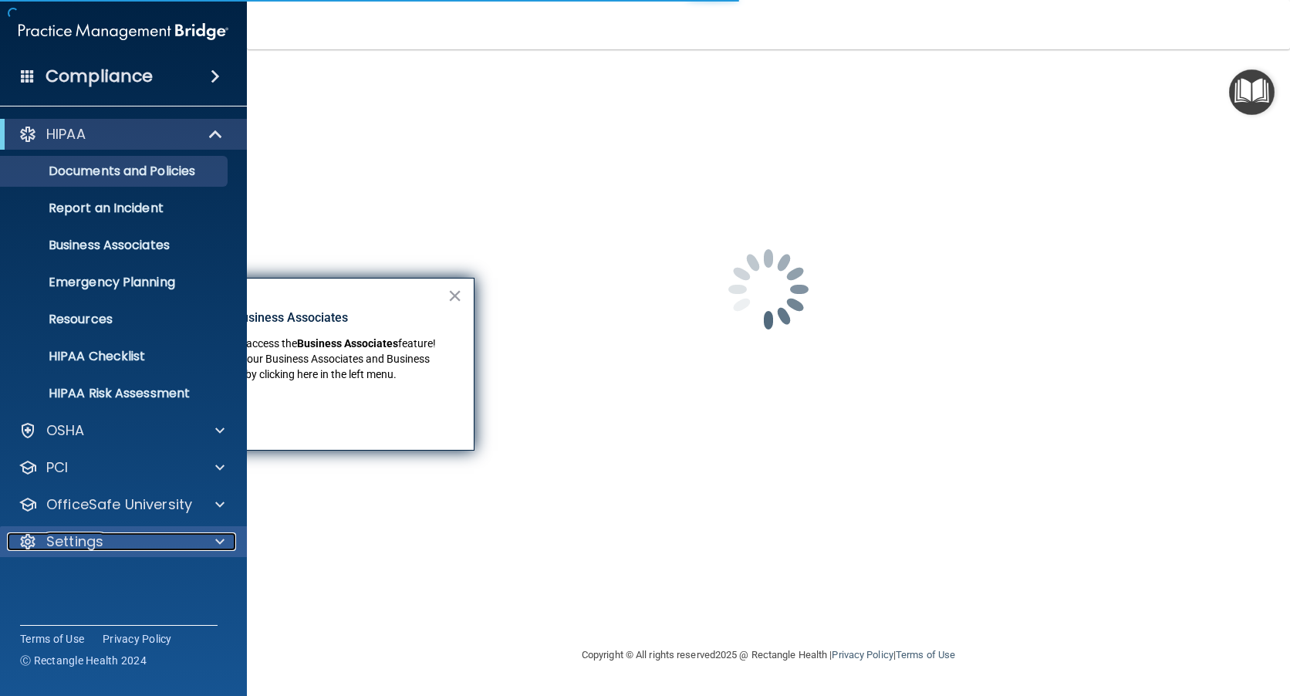
click at [86, 536] on p "Settings" at bounding box center [74, 541] width 57 height 19
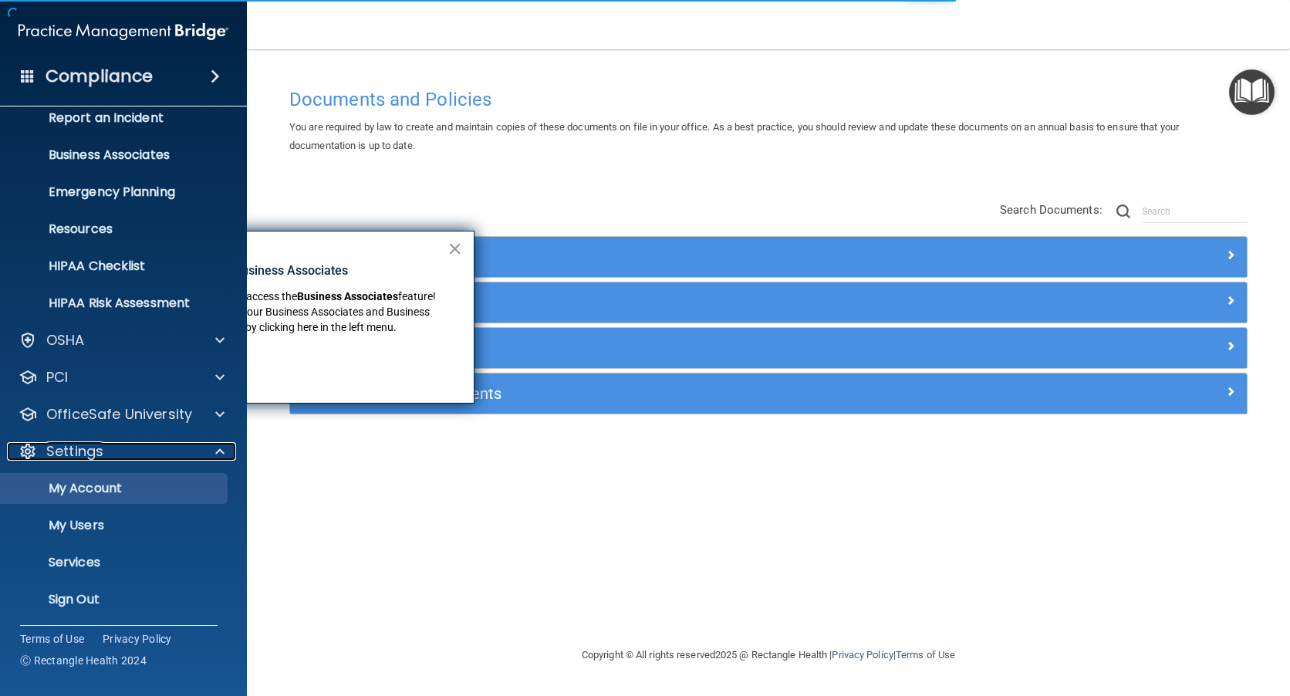
scroll to position [93, 0]
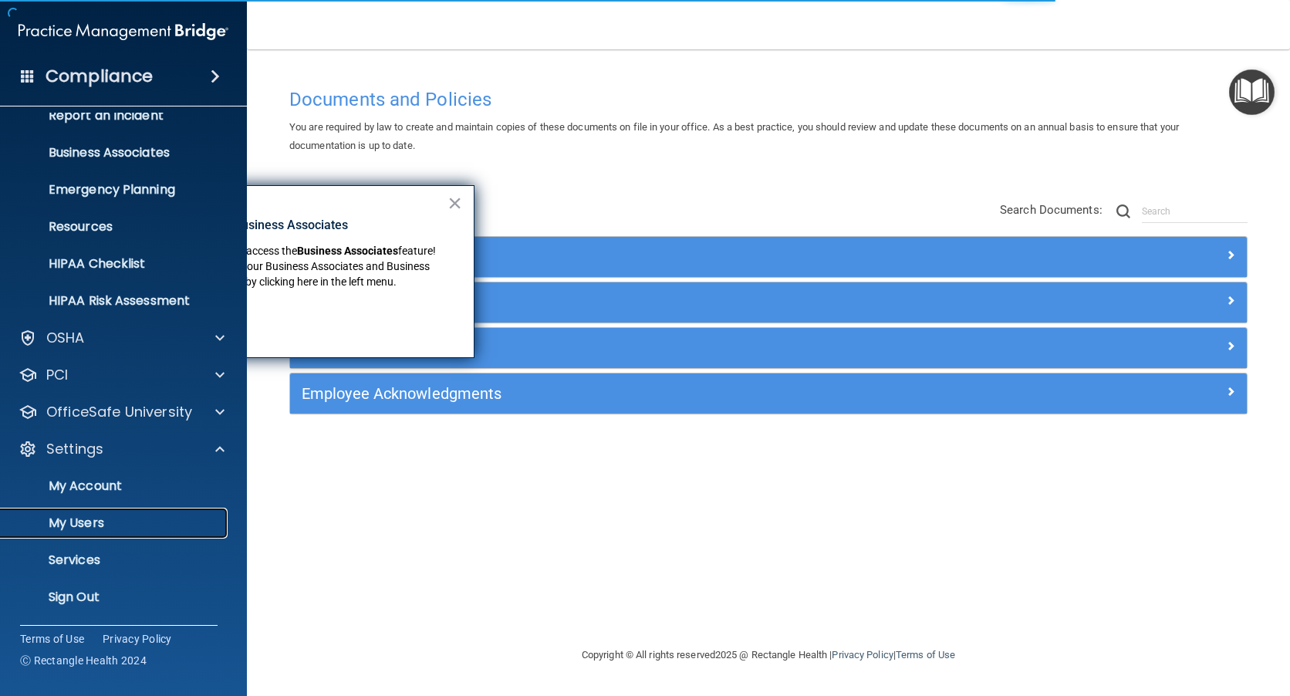
click at [85, 518] on p "My Users" at bounding box center [115, 522] width 211 height 15
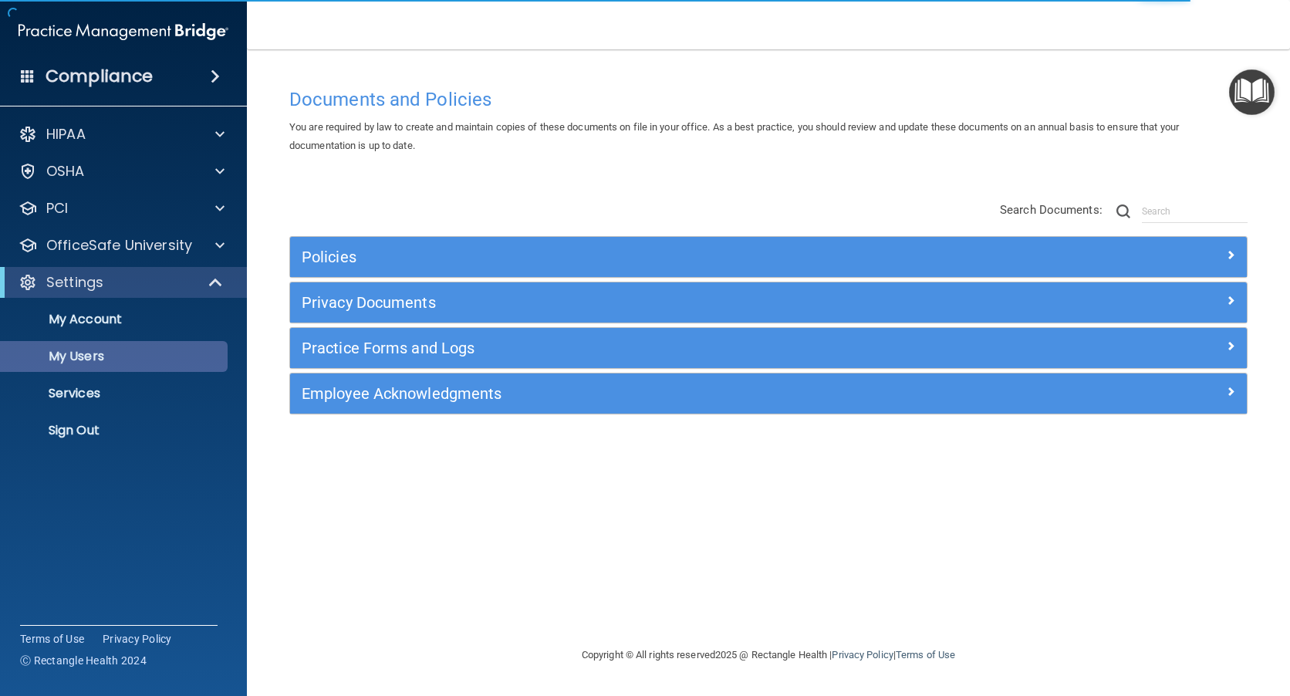
select select "20"
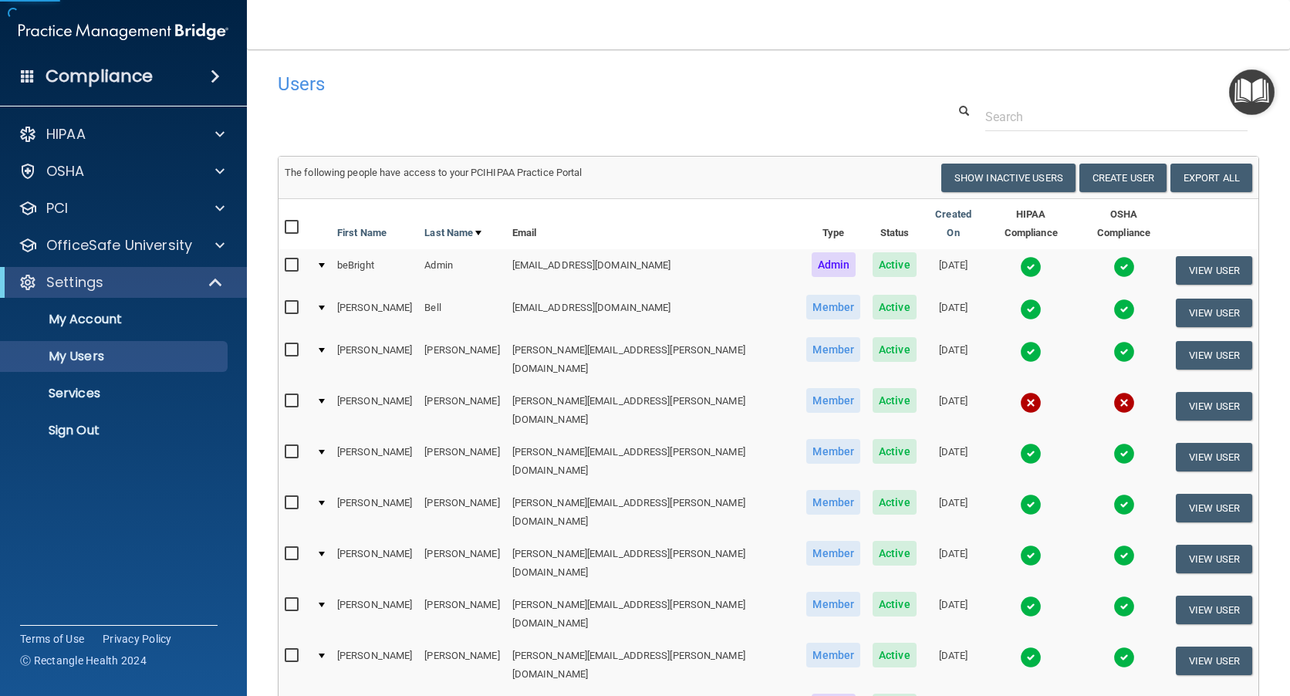
drag, startPoint x: 584, startPoint y: 368, endPoint x: 586, endPoint y: 378, distance: 10.3
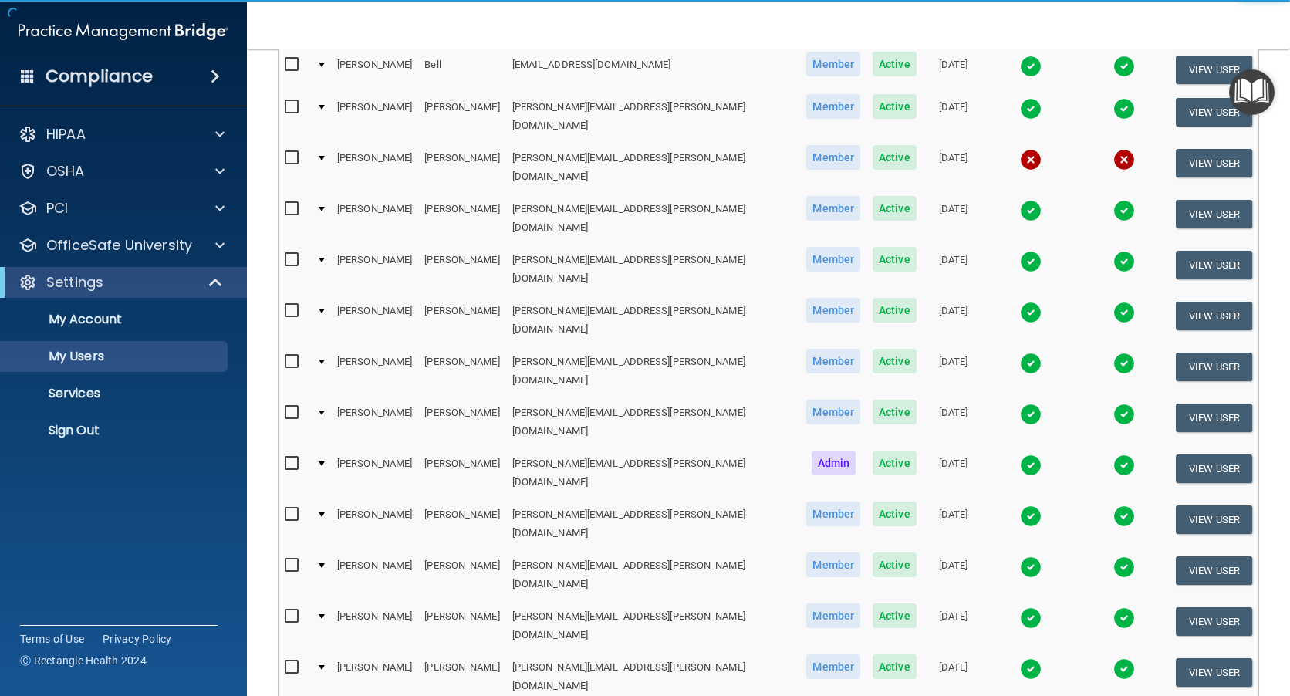
scroll to position [581, 0]
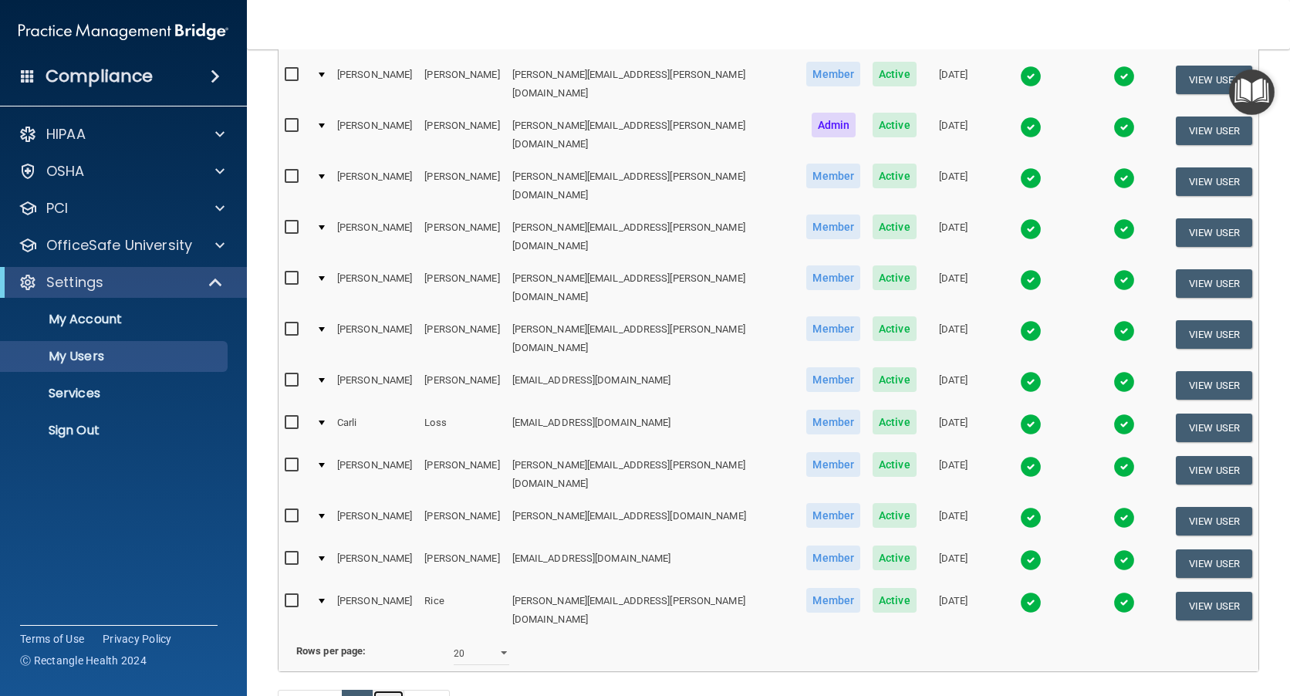
click at [393, 690] on link "2" at bounding box center [389, 704] width 32 height 29
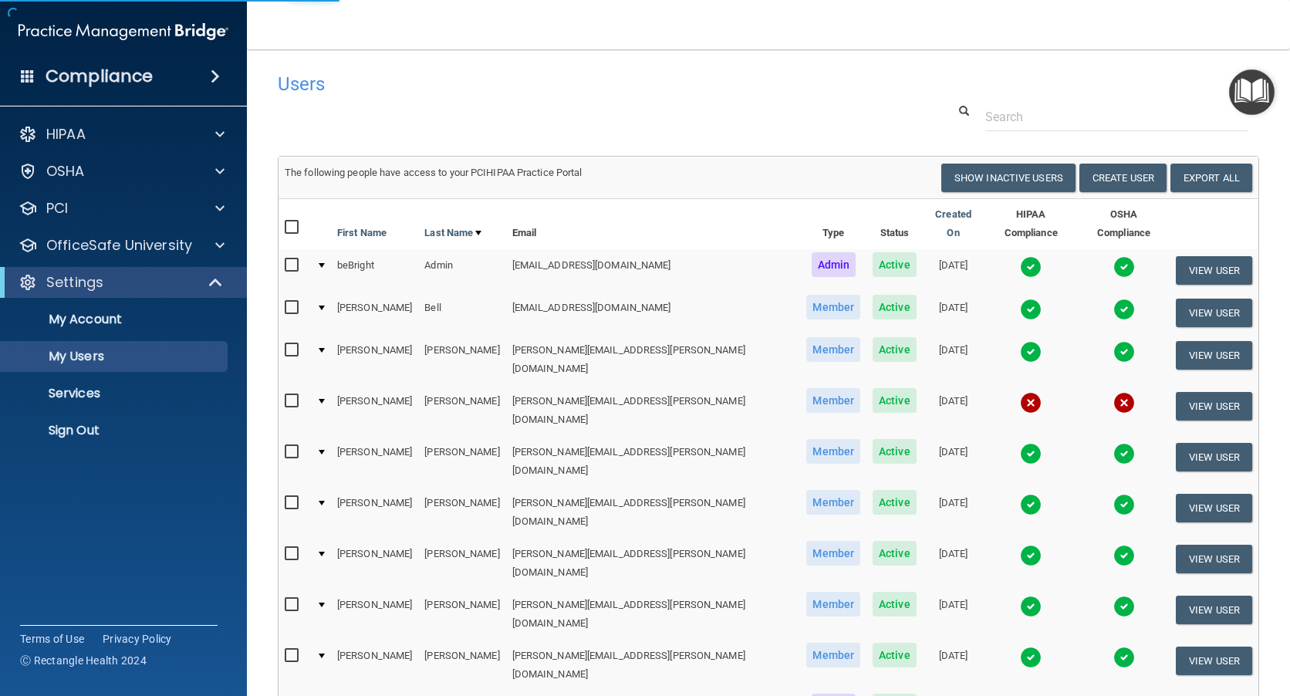
select select "20"
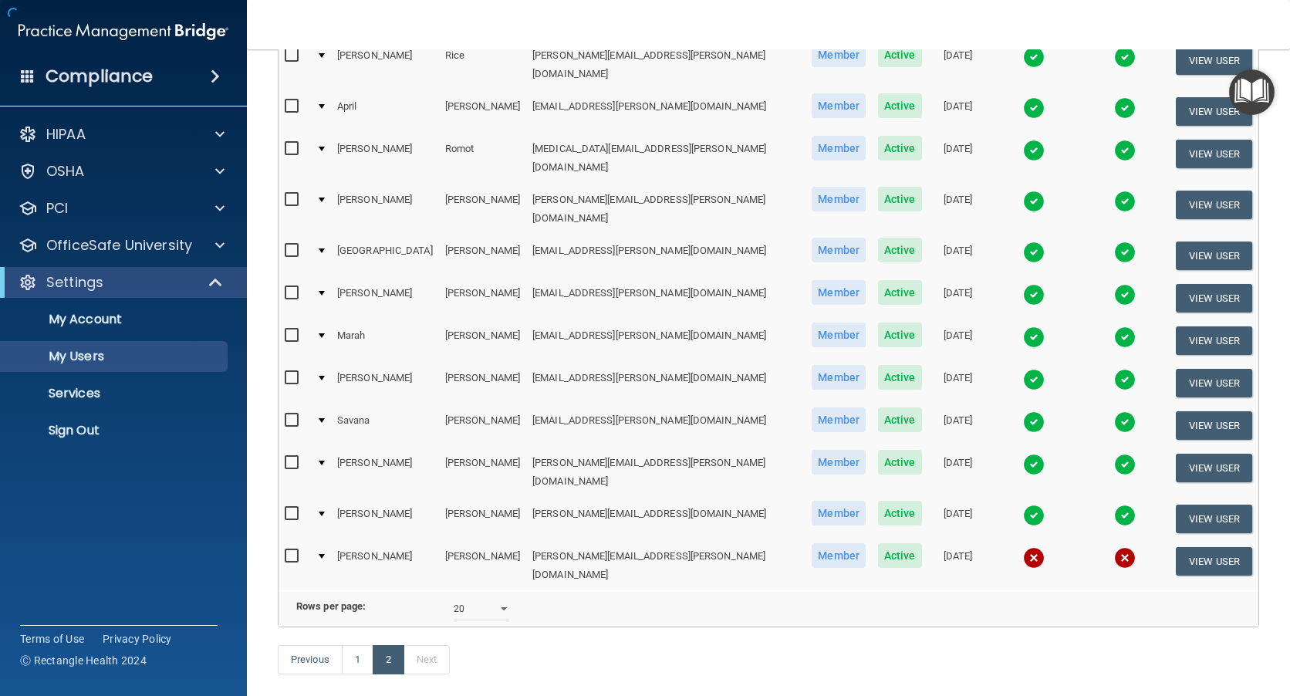
scroll to position [241, 0]
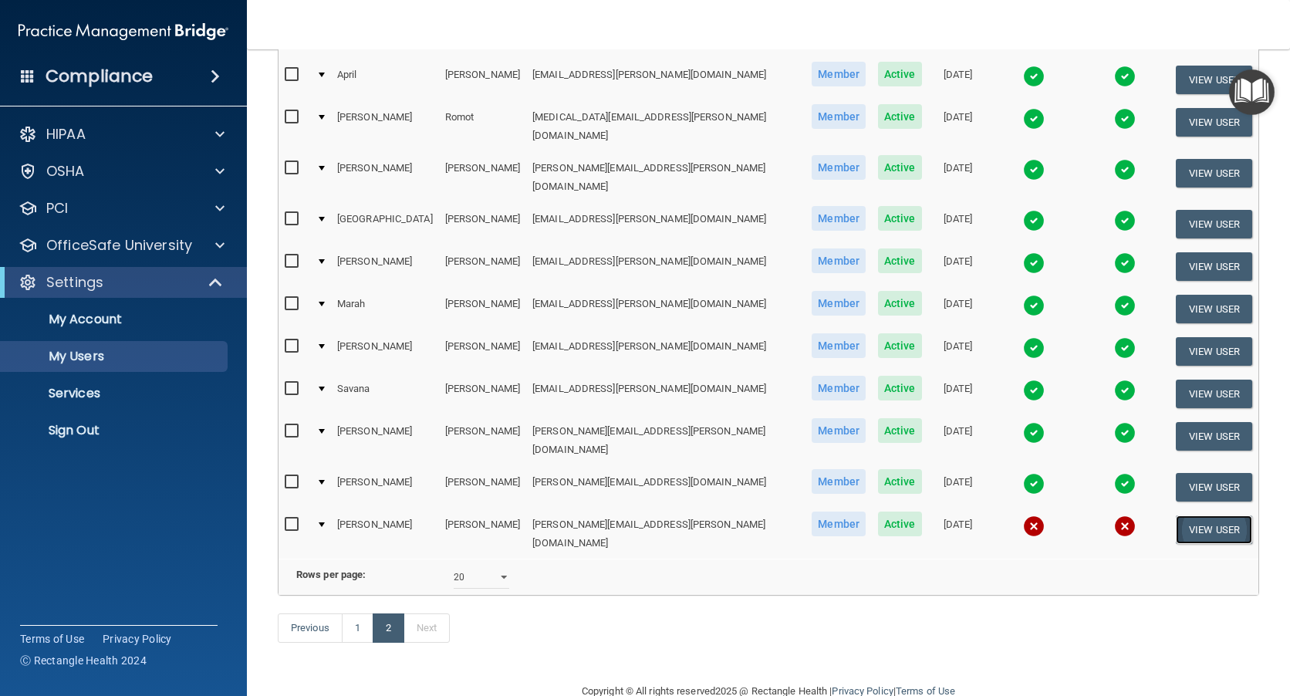
click at [1177, 515] on button "View User" at bounding box center [1214, 529] width 76 height 29
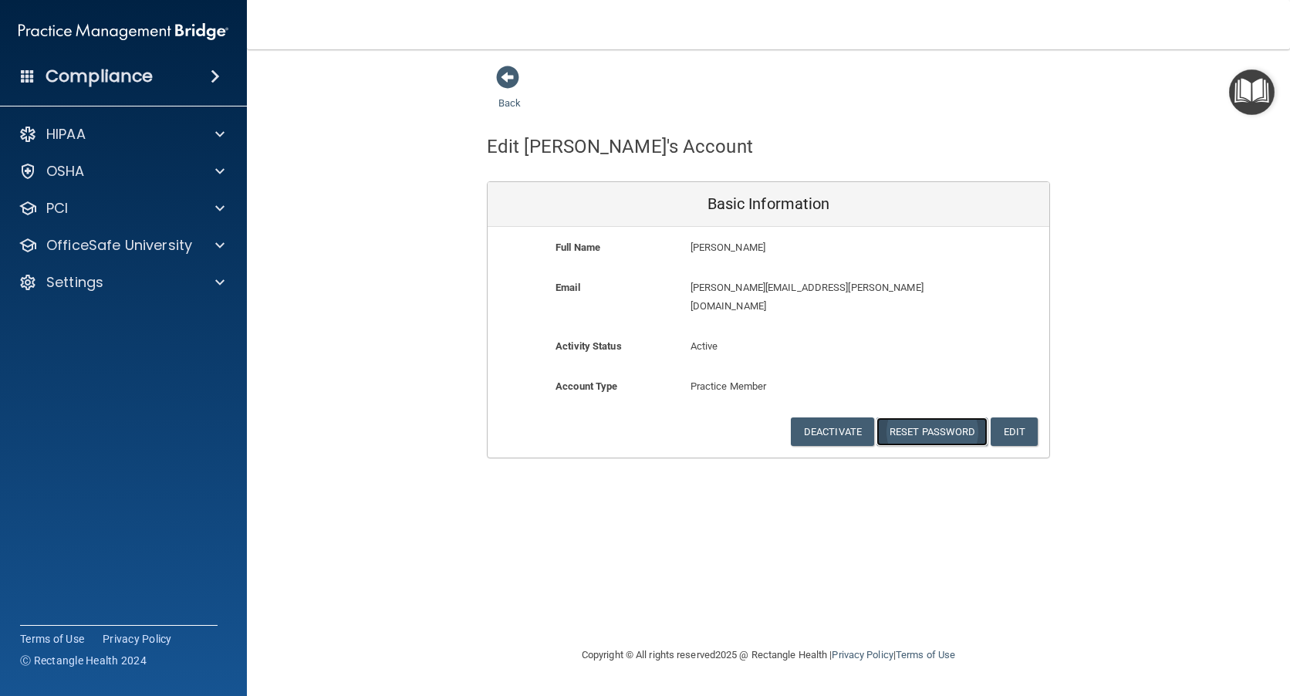
click at [967, 417] on button "Reset Password" at bounding box center [931, 431] width 111 height 29
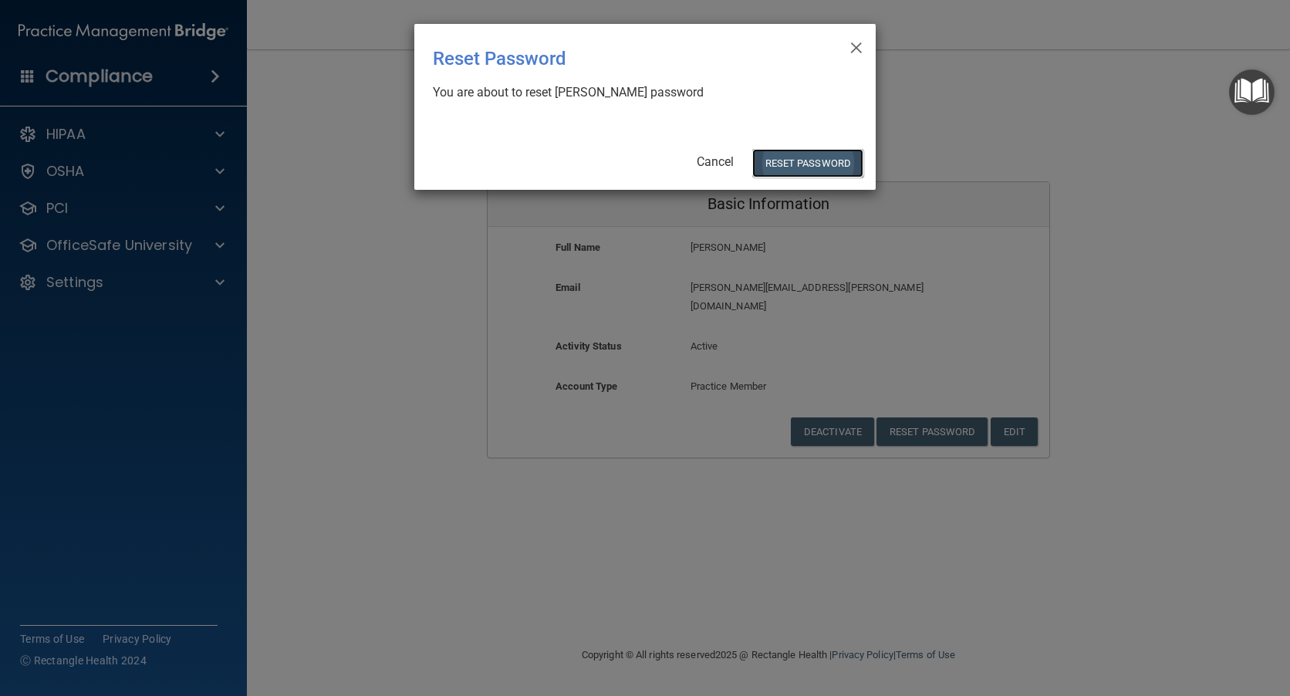
click at [794, 164] on button "Reset Password" at bounding box center [807, 163] width 111 height 29
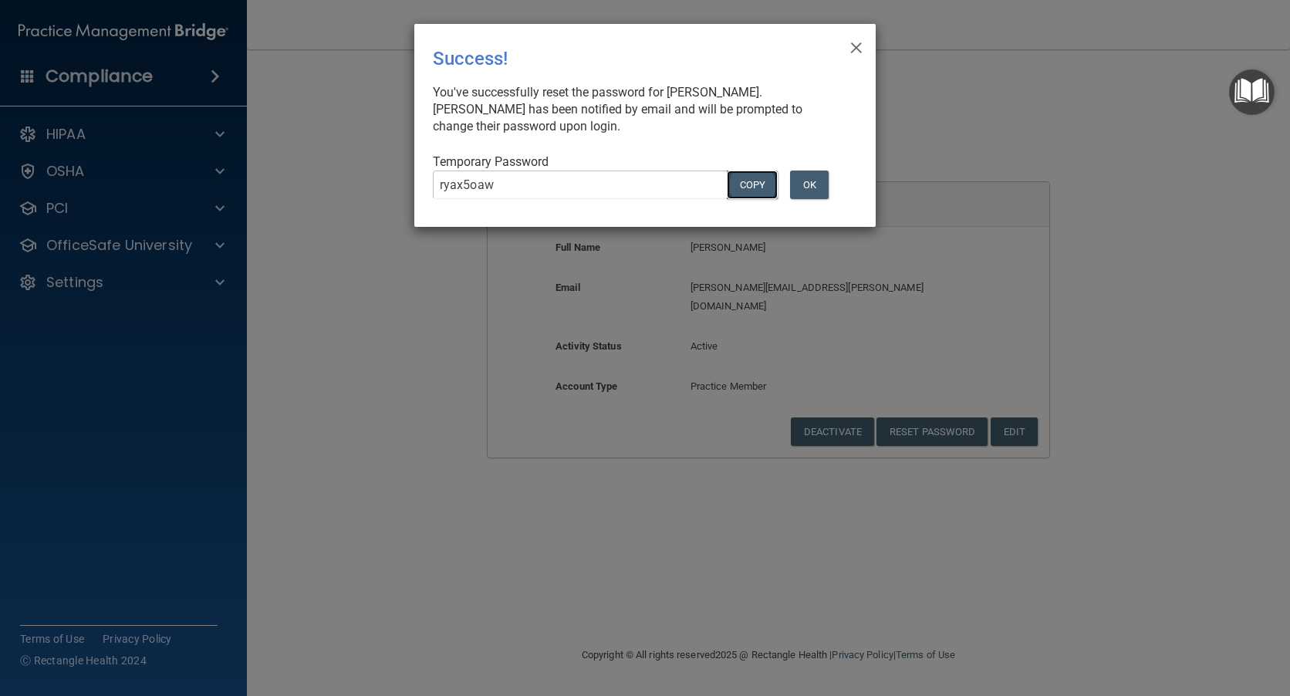
click at [758, 190] on button "COPY" at bounding box center [752, 184] width 51 height 29
click at [818, 185] on button "OK" at bounding box center [809, 184] width 39 height 29
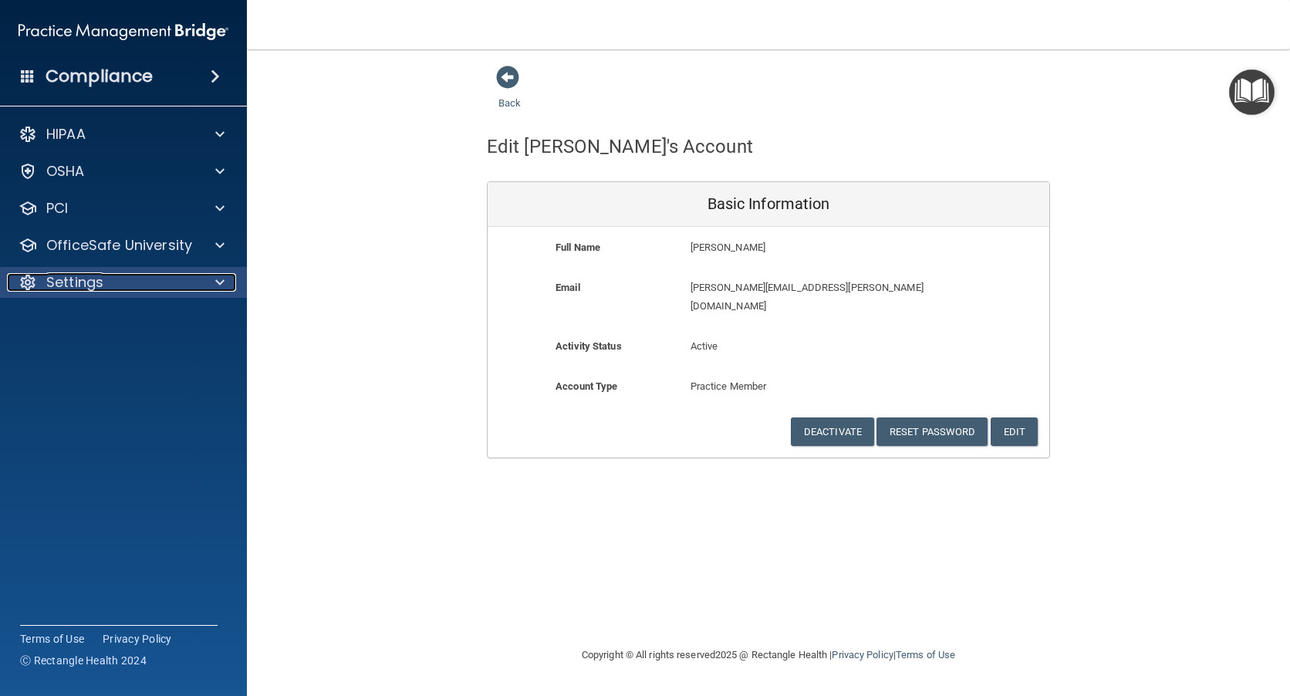
click at [67, 280] on p "Settings" at bounding box center [74, 282] width 57 height 19
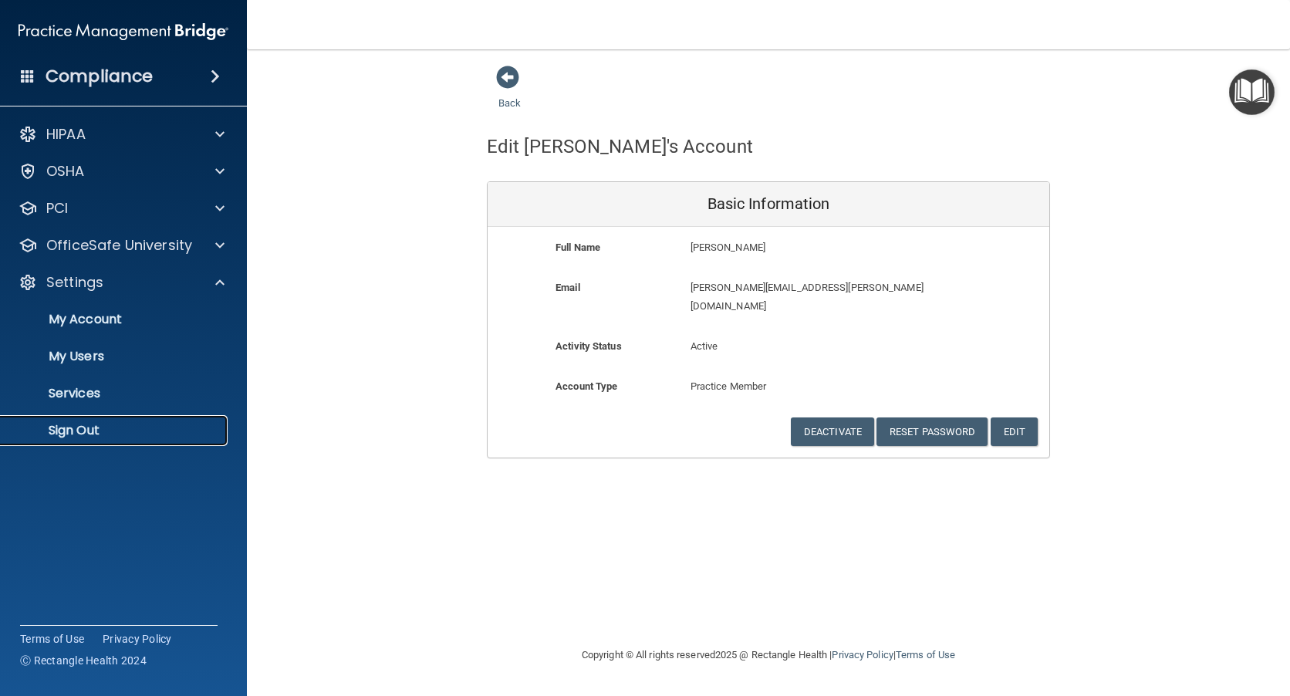
click at [83, 433] on p "Sign Out" at bounding box center [115, 430] width 211 height 15
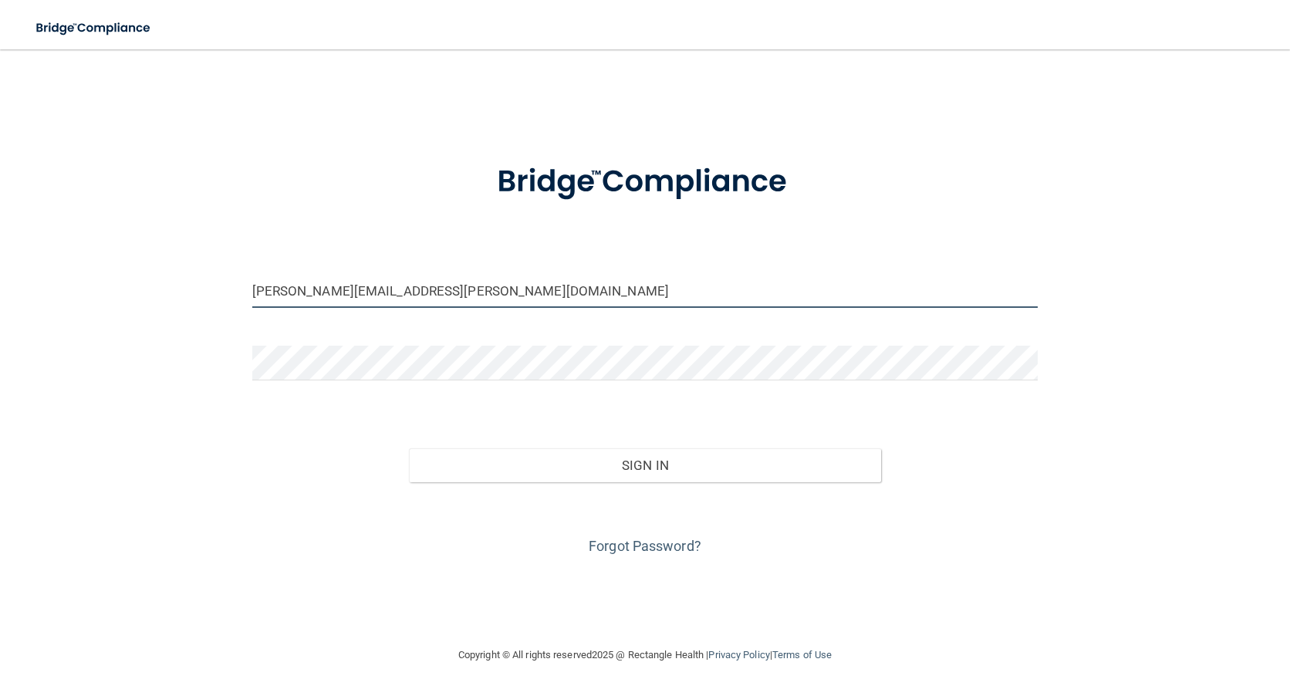
click at [336, 293] on input "martha.gerwin@epicortho.com" at bounding box center [645, 290] width 786 height 35
type input "[PERSON_NAME][EMAIL_ADDRESS][PERSON_NAME][DOMAIN_NAME]"
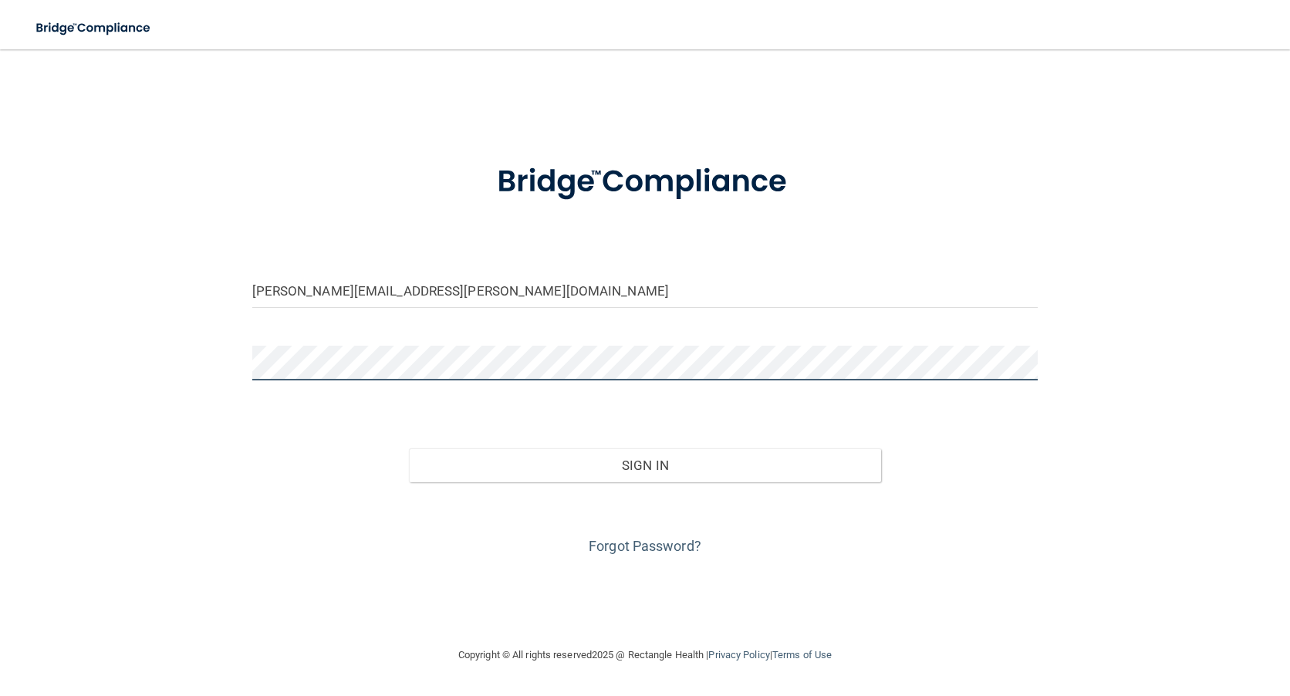
click at [409, 448] on button "Sign In" at bounding box center [644, 465] width 471 height 34
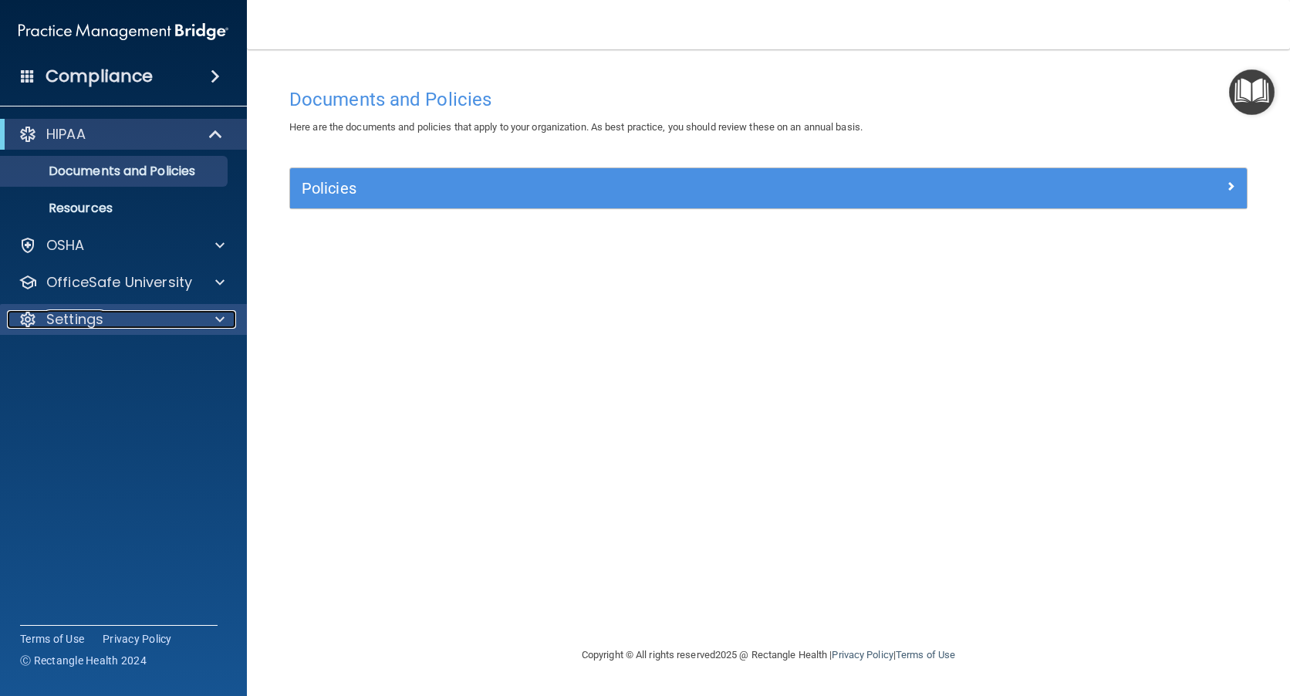
click at [102, 313] on p "Settings" at bounding box center [74, 319] width 57 height 19
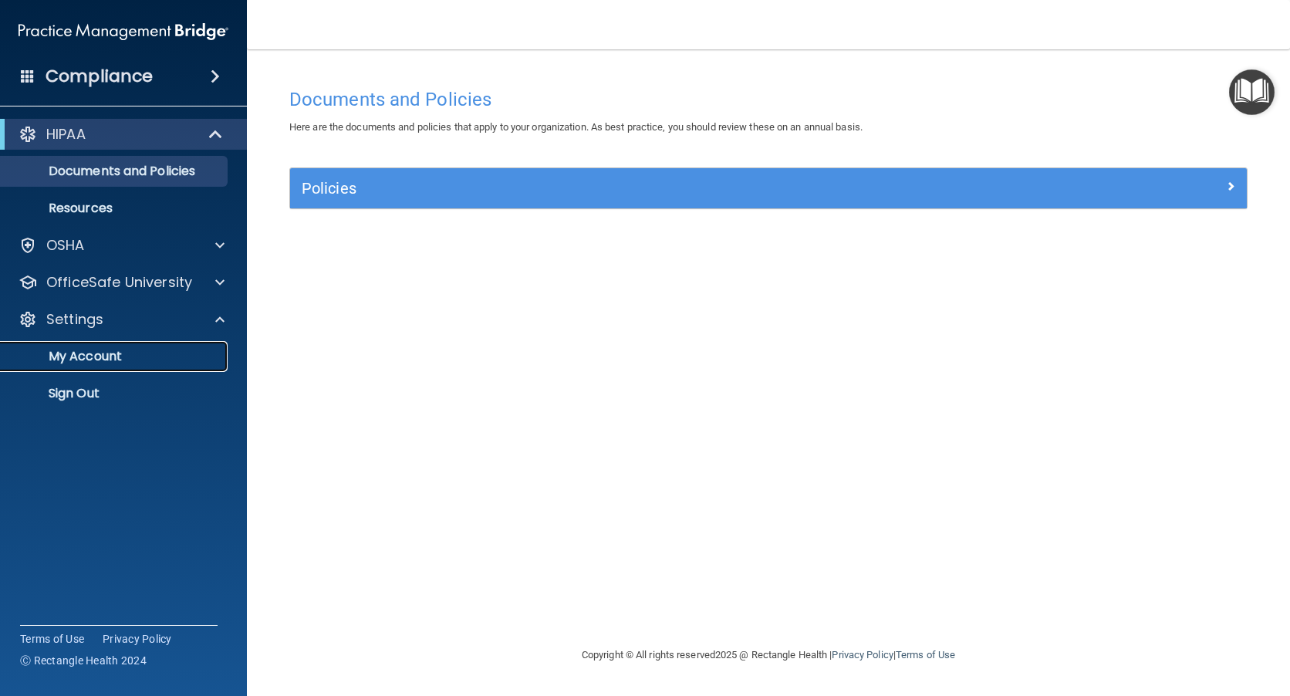
click at [84, 354] on p "My Account" at bounding box center [115, 356] width 211 height 15
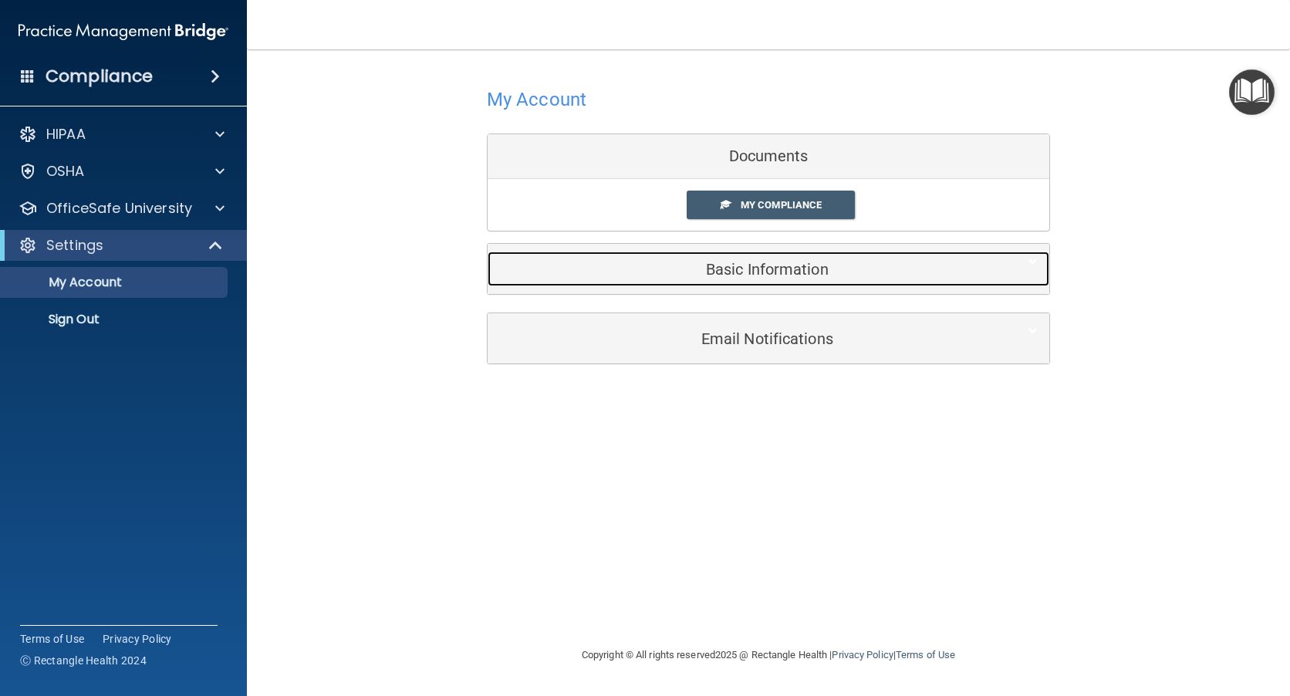
click at [773, 270] on h5 "Basic Information" at bounding box center [744, 269] width 491 height 17
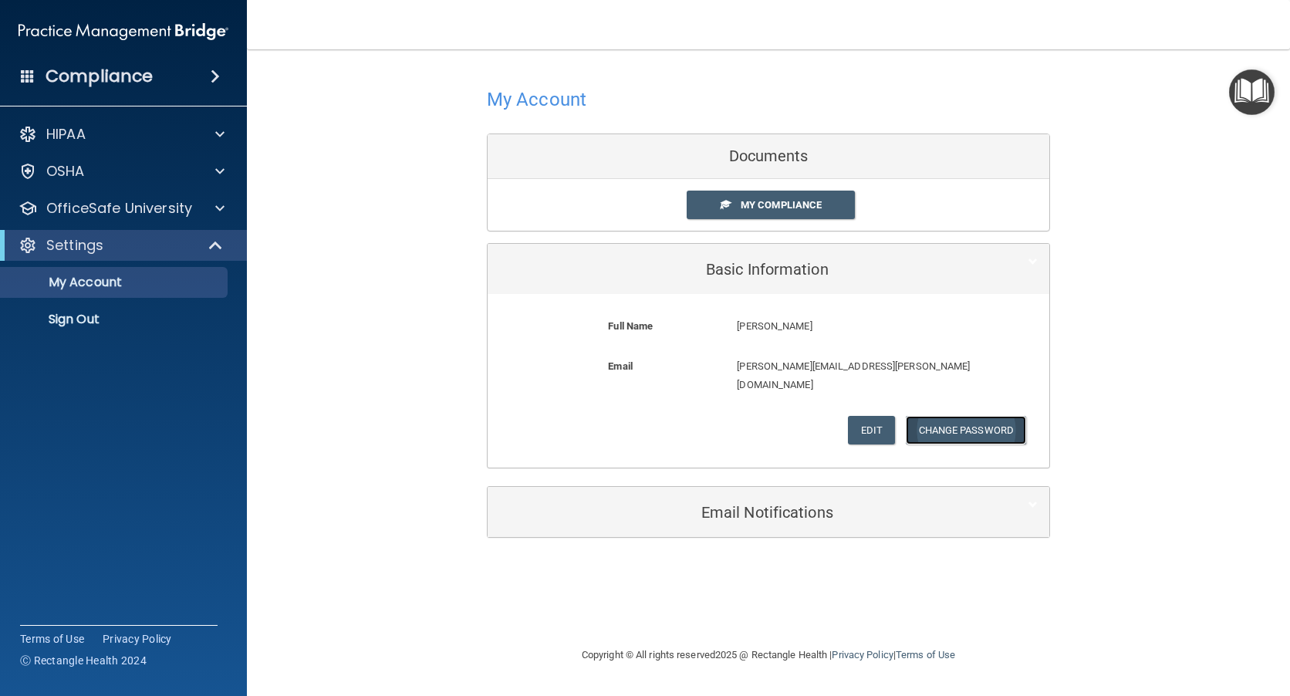
click at [950, 416] on button "Change Password" at bounding box center [966, 430] width 121 height 29
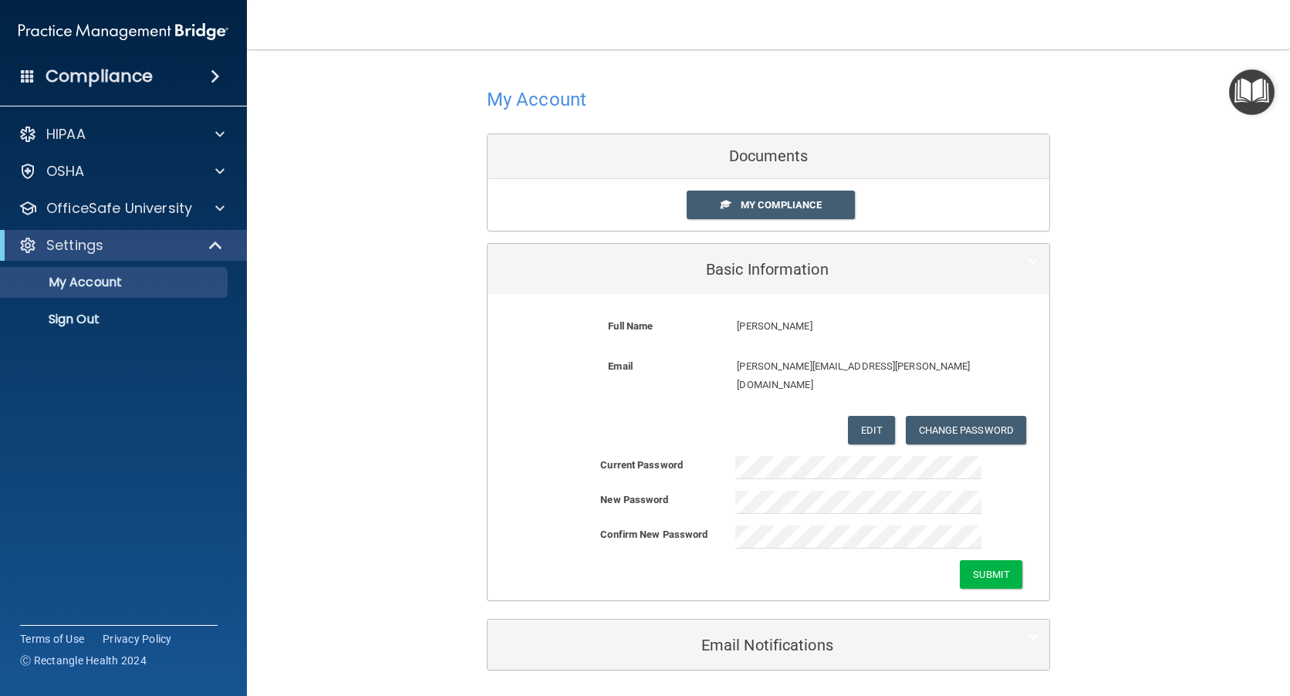
click at [1017, 525] on div "Confirm New Password" at bounding box center [769, 536] width 562 height 23
click at [991, 560] on button "Submit" at bounding box center [991, 574] width 62 height 29
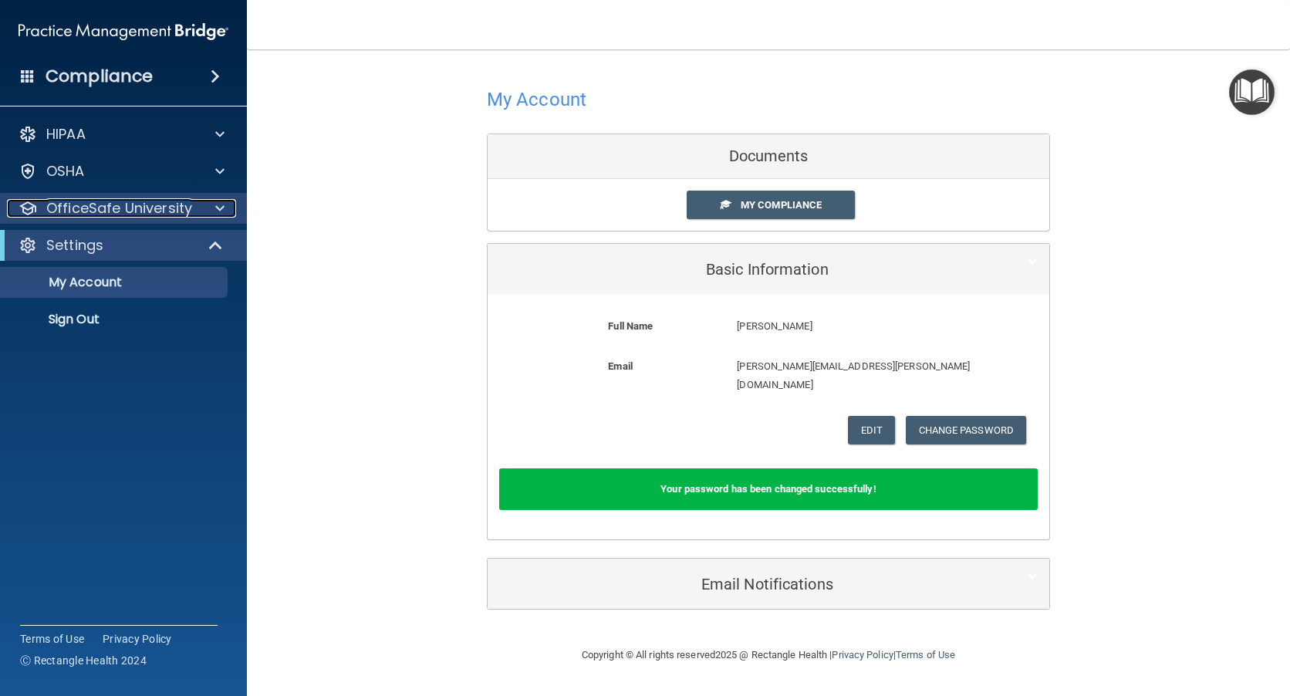
click at [69, 202] on p "OfficeSafe University" at bounding box center [119, 208] width 146 height 19
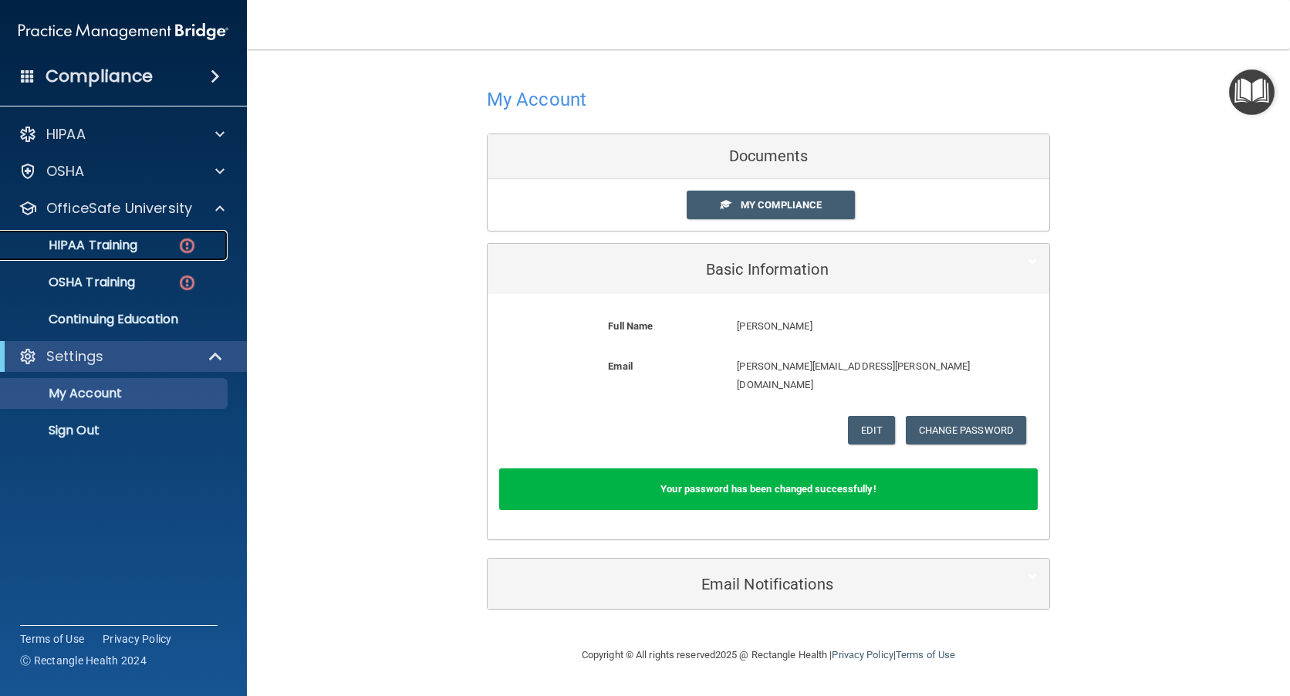
click at [97, 243] on p "HIPAA Training" at bounding box center [73, 245] width 127 height 15
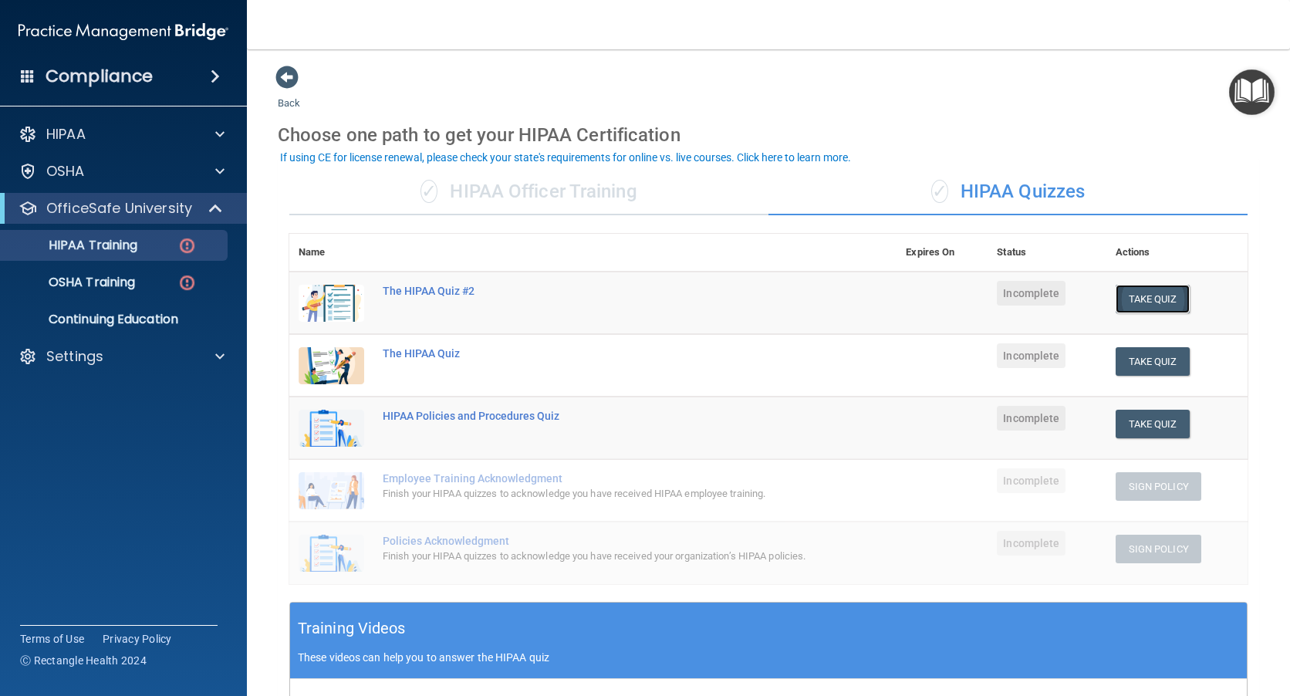
click at [1159, 291] on button "Take Quiz" at bounding box center [1153, 299] width 74 height 29
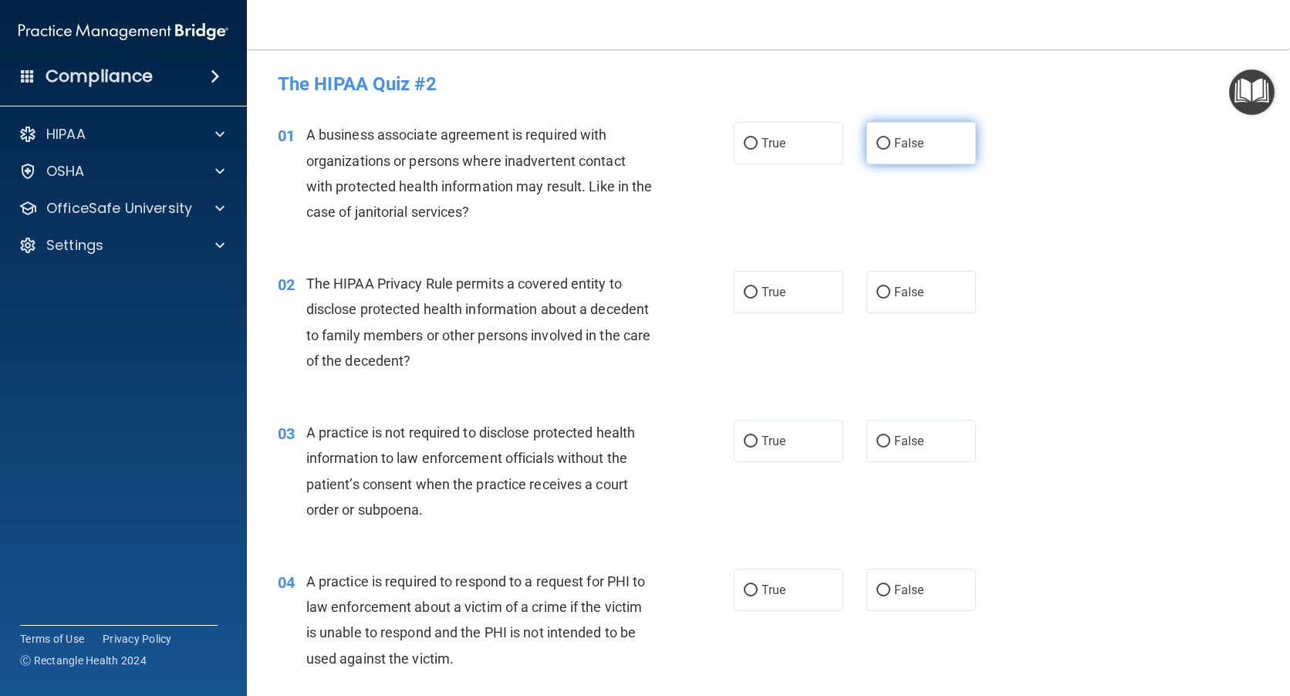
click at [876, 147] on input "False" at bounding box center [883, 144] width 14 height 12
radio input "true"
click at [746, 292] on input "True" at bounding box center [751, 293] width 14 height 12
radio input "true"
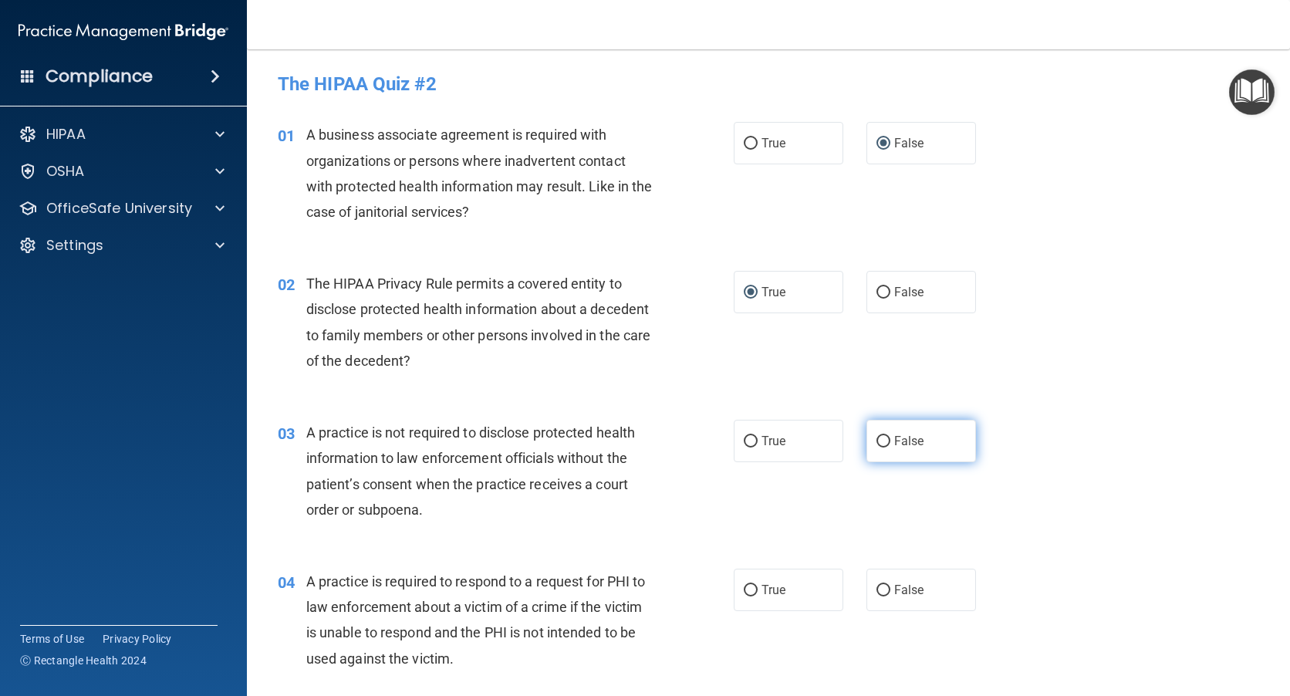
click at [879, 436] on input "False" at bounding box center [883, 442] width 14 height 12
radio input "true"
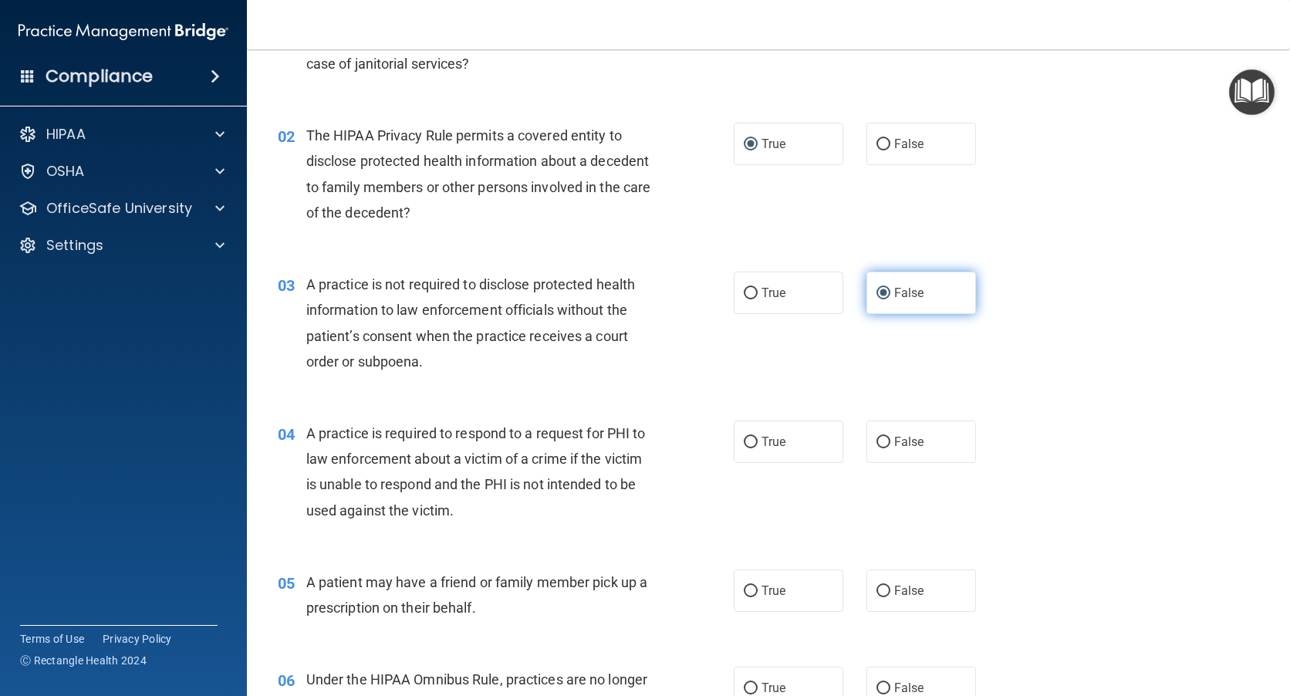
scroll to position [154, 0]
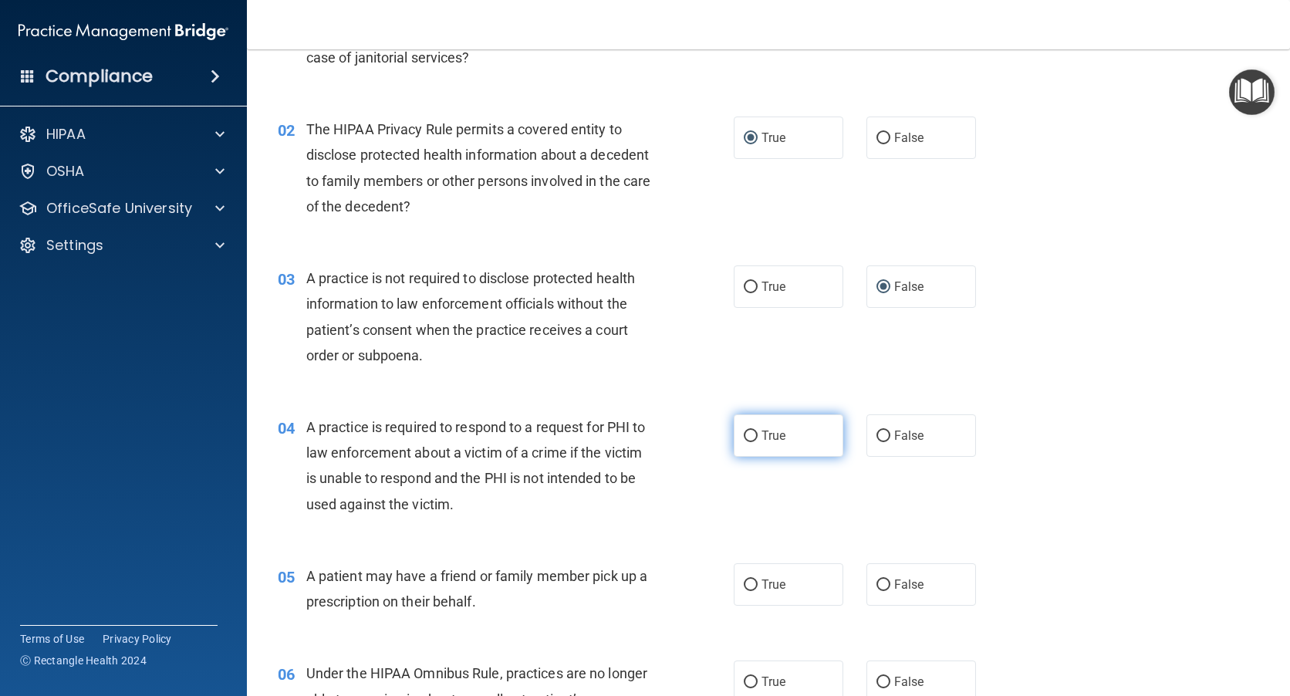
click at [744, 430] on input "True" at bounding box center [751, 436] width 14 height 12
radio input "true"
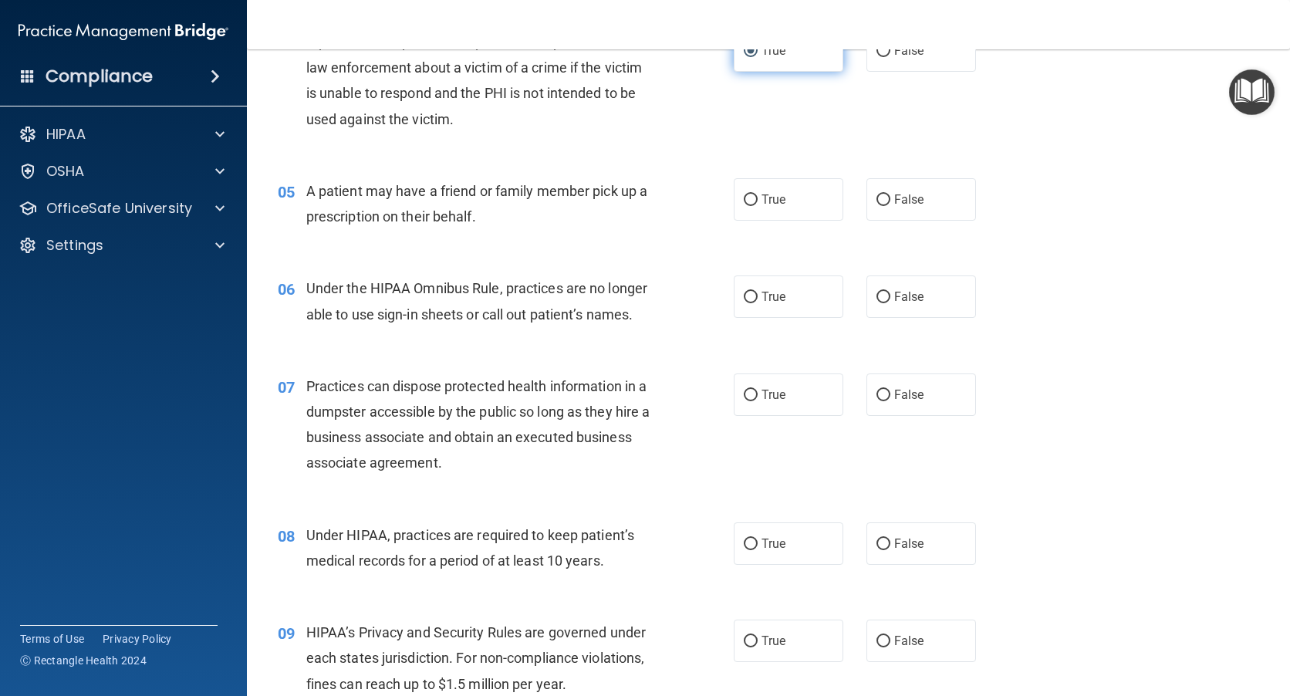
scroll to position [540, 0]
click at [744, 201] on input "True" at bounding box center [751, 200] width 14 height 12
radio input "true"
click at [876, 295] on input "False" at bounding box center [883, 297] width 14 height 12
radio input "true"
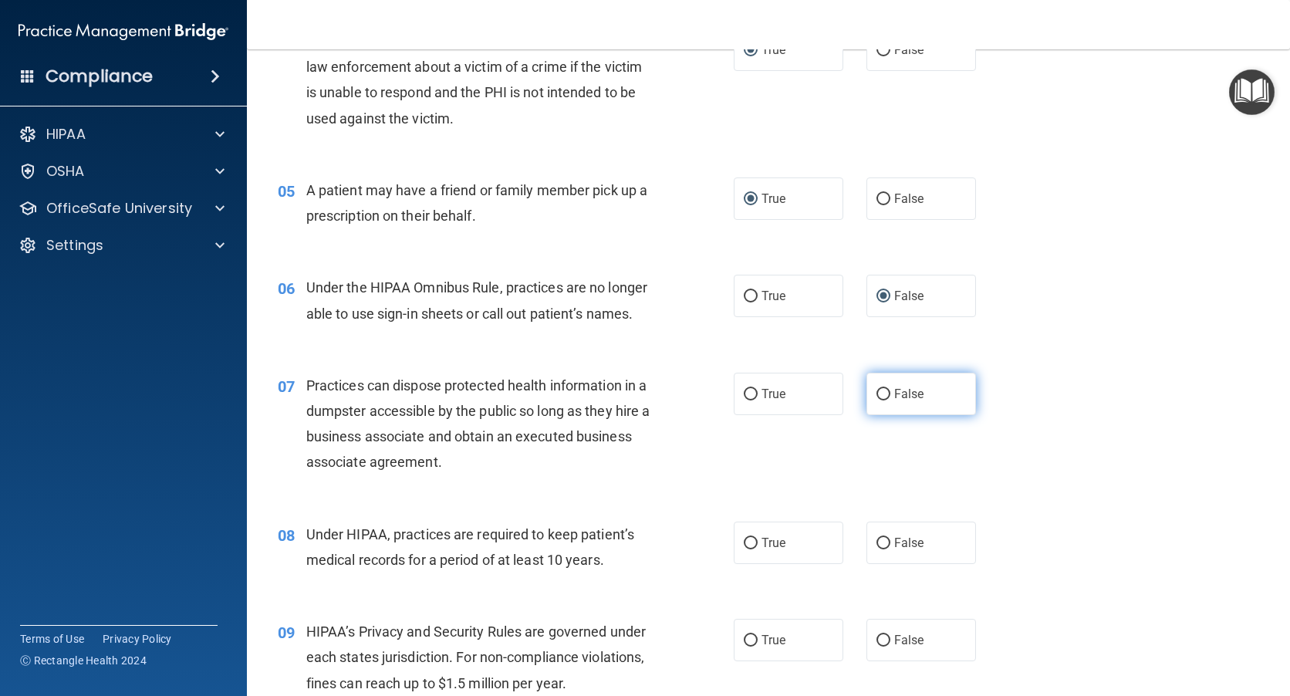
click at [868, 397] on label "False" at bounding box center [921, 394] width 110 height 42
click at [876, 397] on input "False" at bounding box center [883, 395] width 14 height 12
radio input "true"
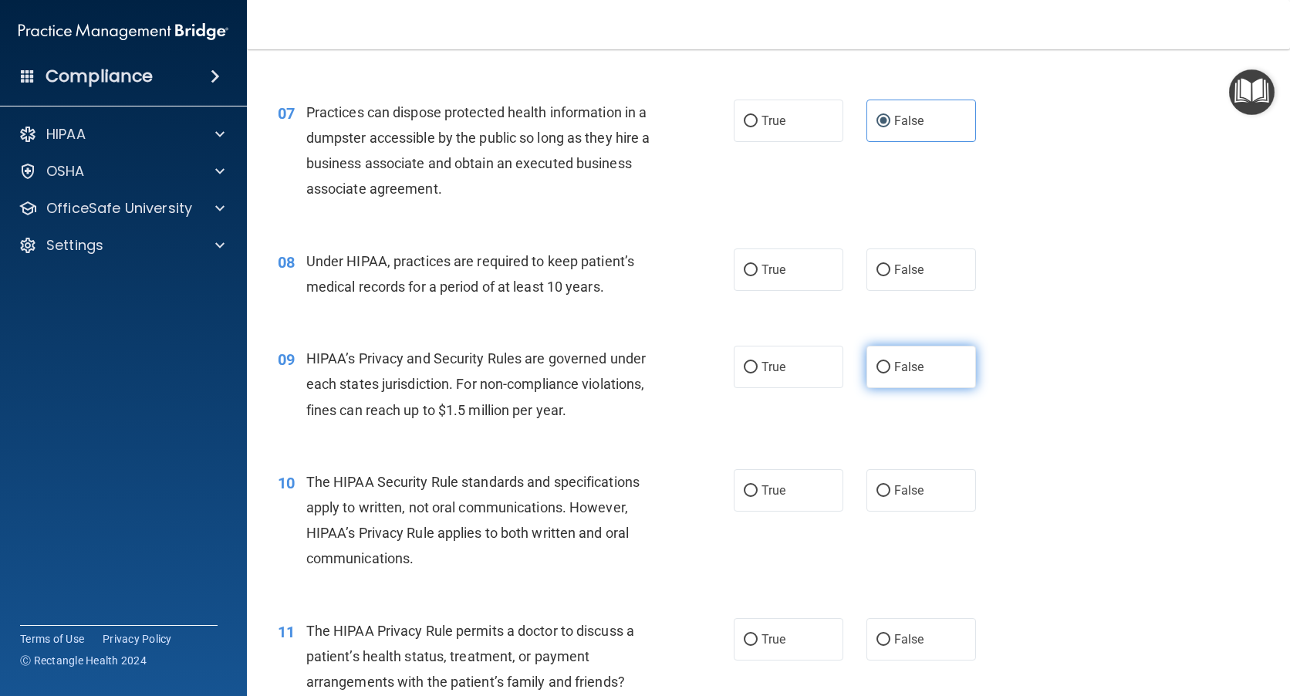
scroll to position [849, 0]
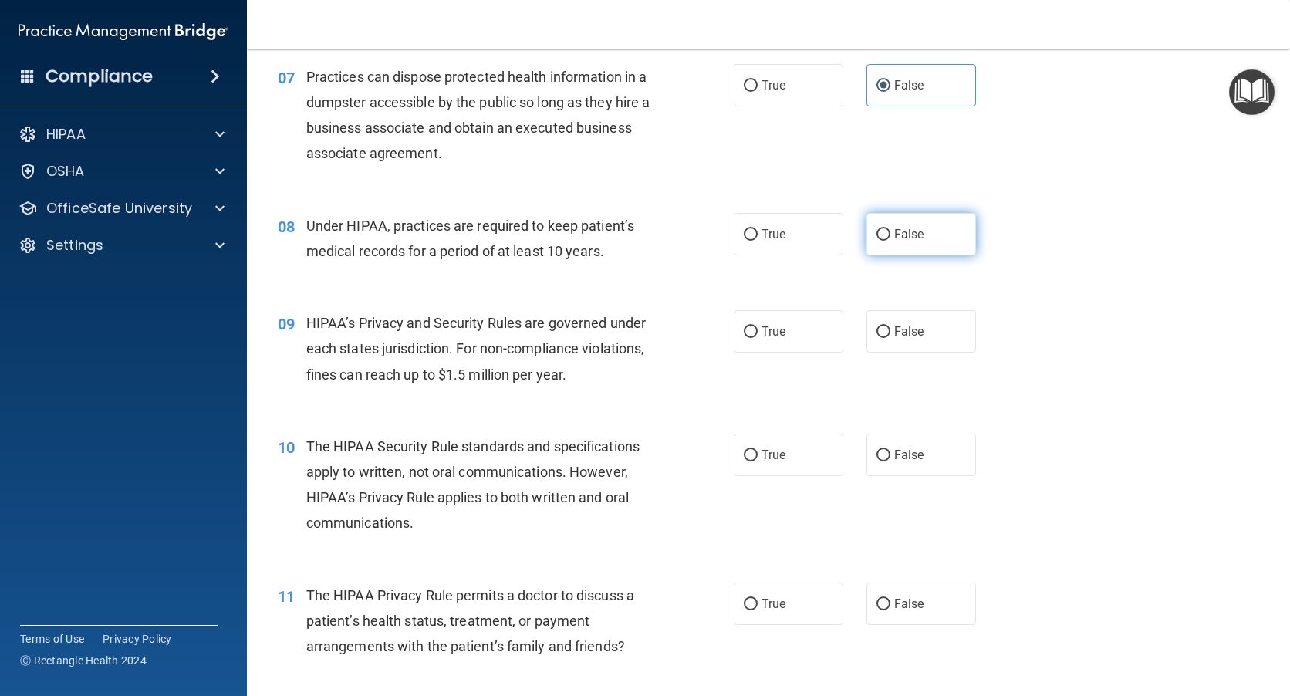
click at [876, 235] on input "False" at bounding box center [883, 235] width 14 height 12
radio input "true"
click at [876, 330] on input "False" at bounding box center [883, 332] width 14 height 12
radio input "true"
click at [748, 457] on input "True" at bounding box center [751, 456] width 14 height 12
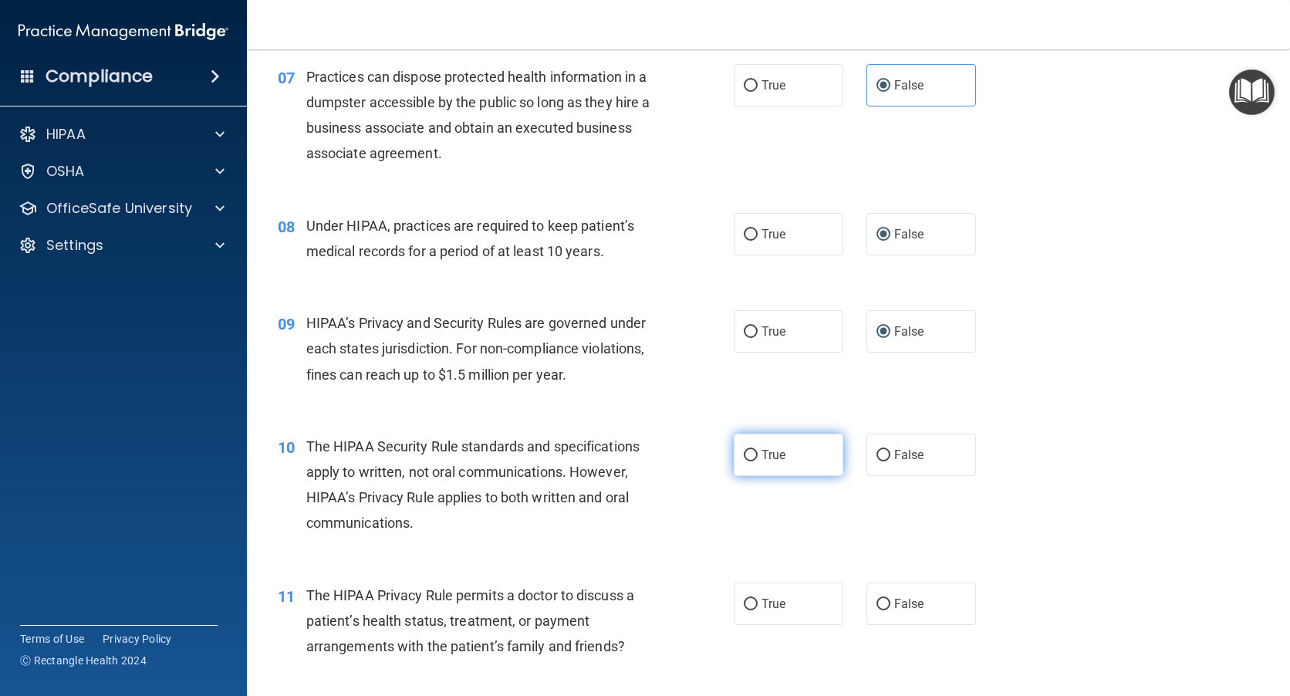
radio input "true"
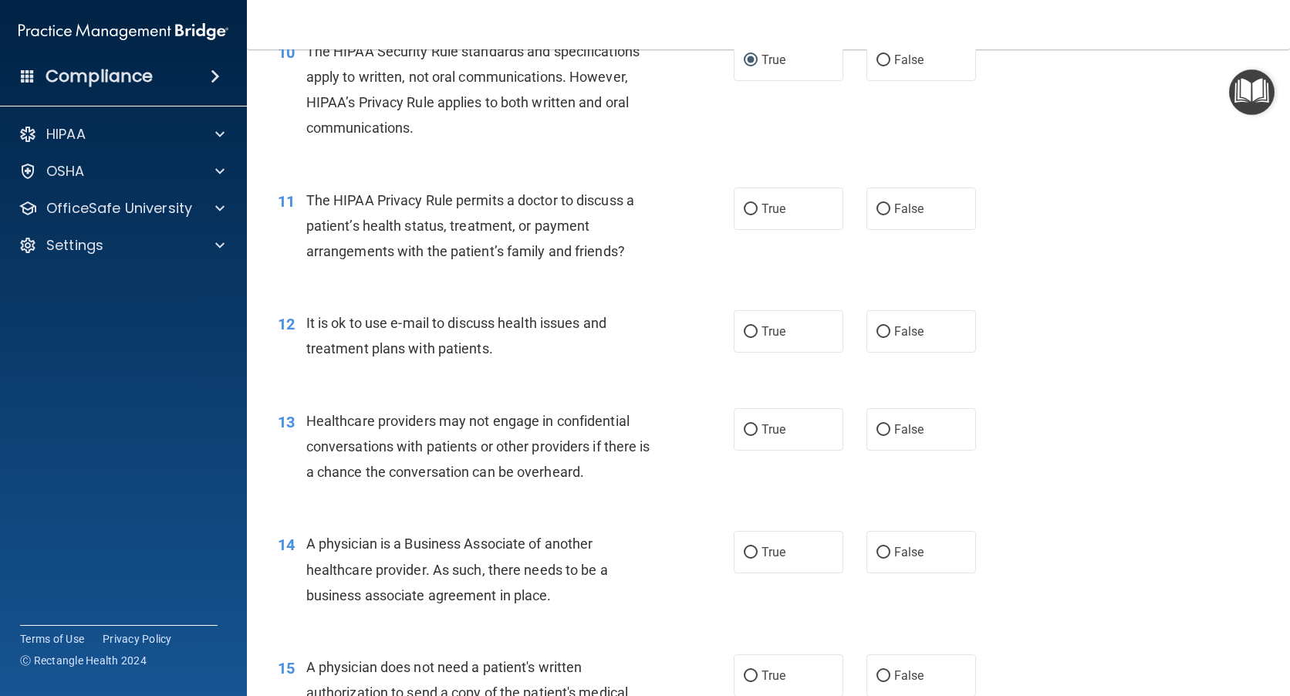
scroll to position [1234, 0]
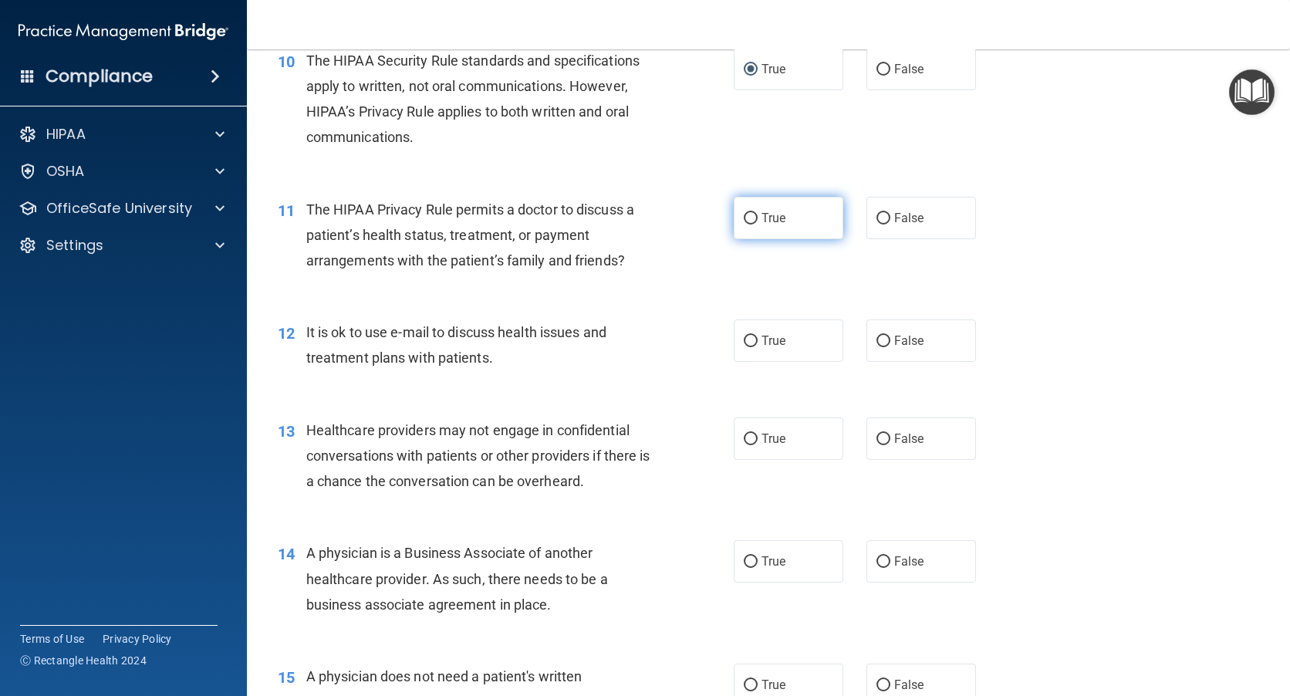
click at [751, 218] on input "True" at bounding box center [751, 219] width 14 height 12
radio input "true"
click at [752, 335] on label "True" at bounding box center [789, 340] width 110 height 42
click at [752, 336] on input "True" at bounding box center [751, 342] width 14 height 12
radio input "true"
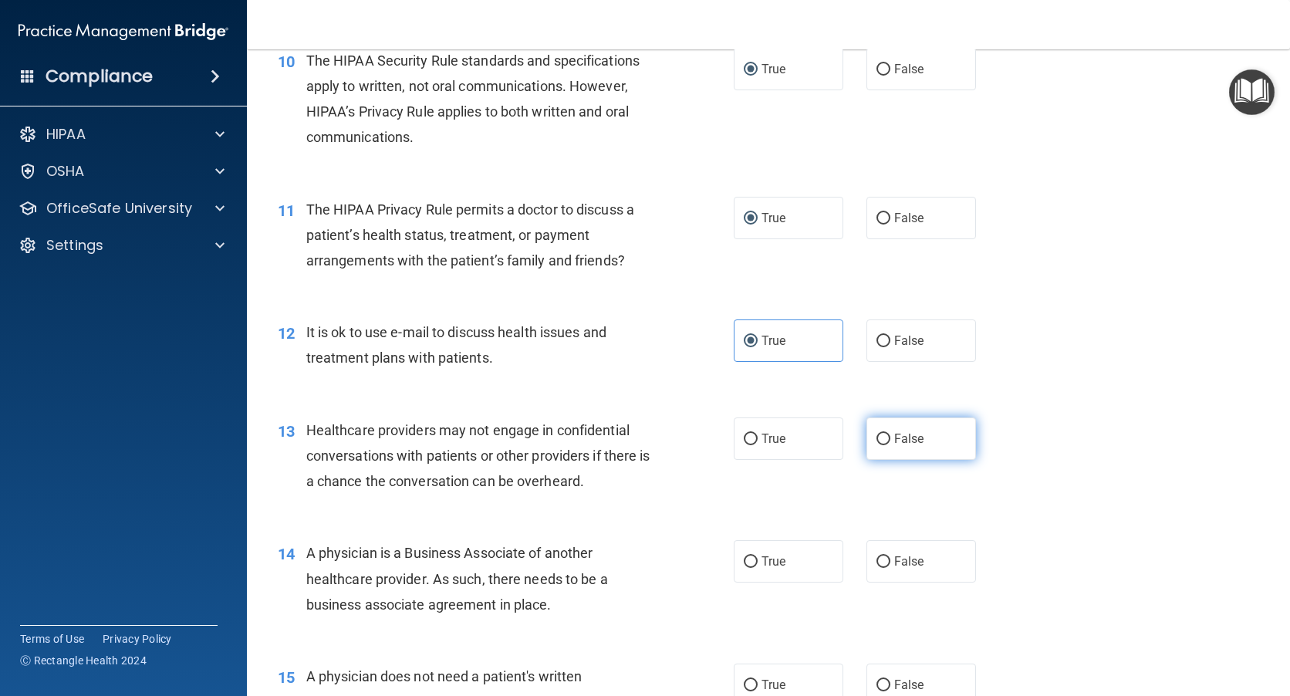
click at [883, 434] on input "False" at bounding box center [883, 440] width 14 height 12
radio input "true"
click at [875, 551] on label "False" at bounding box center [921, 561] width 110 height 42
click at [876, 556] on input "False" at bounding box center [883, 562] width 14 height 12
radio input "true"
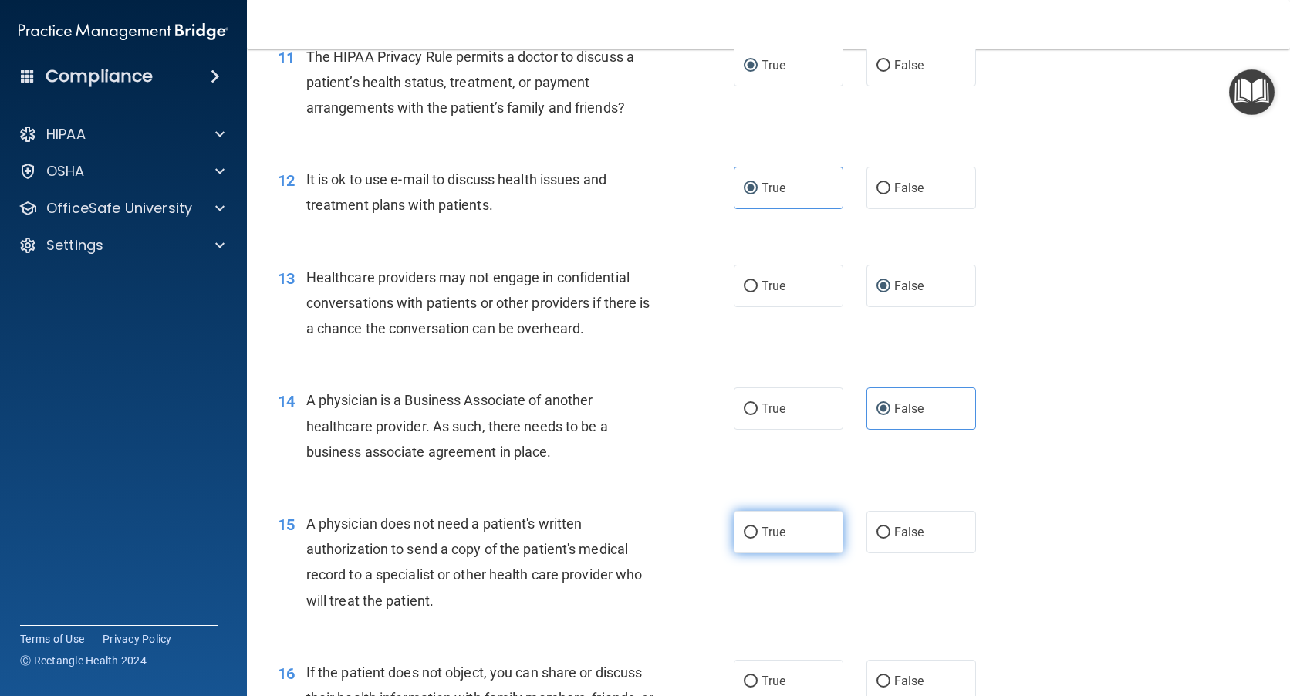
scroll to position [1389, 0]
click at [746, 529] on input "True" at bounding box center [751, 531] width 14 height 12
radio input "true"
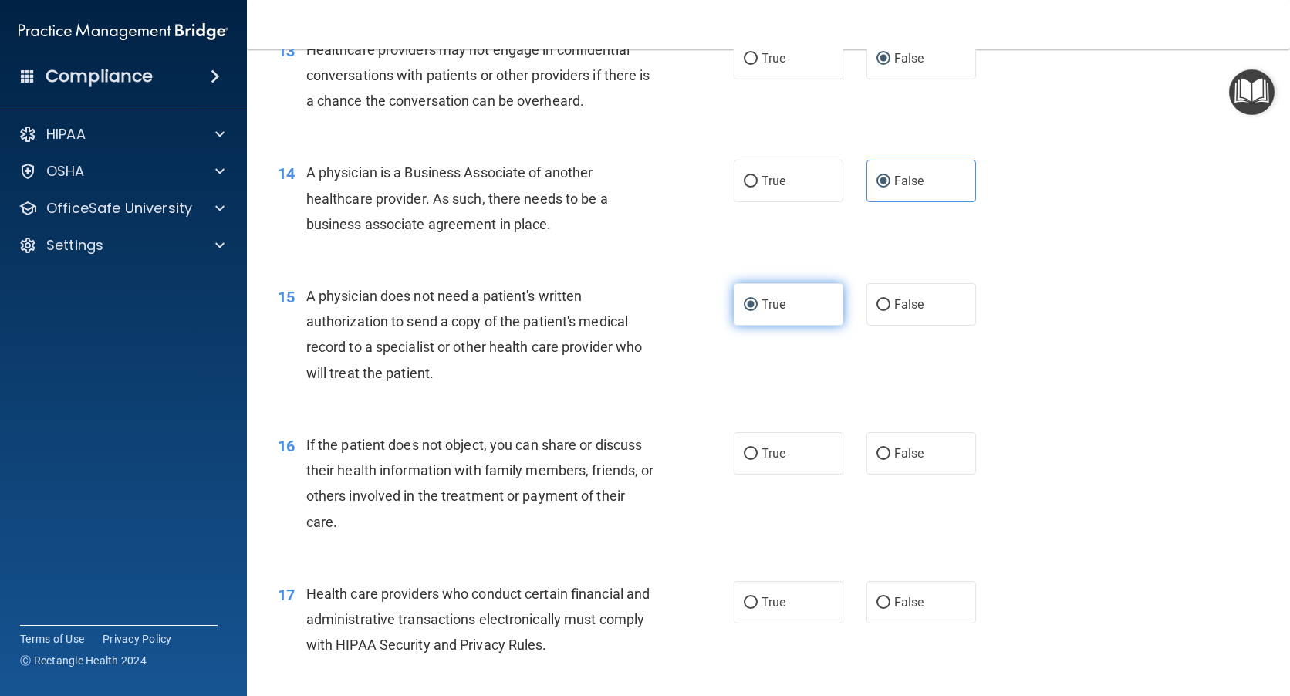
scroll to position [1620, 0]
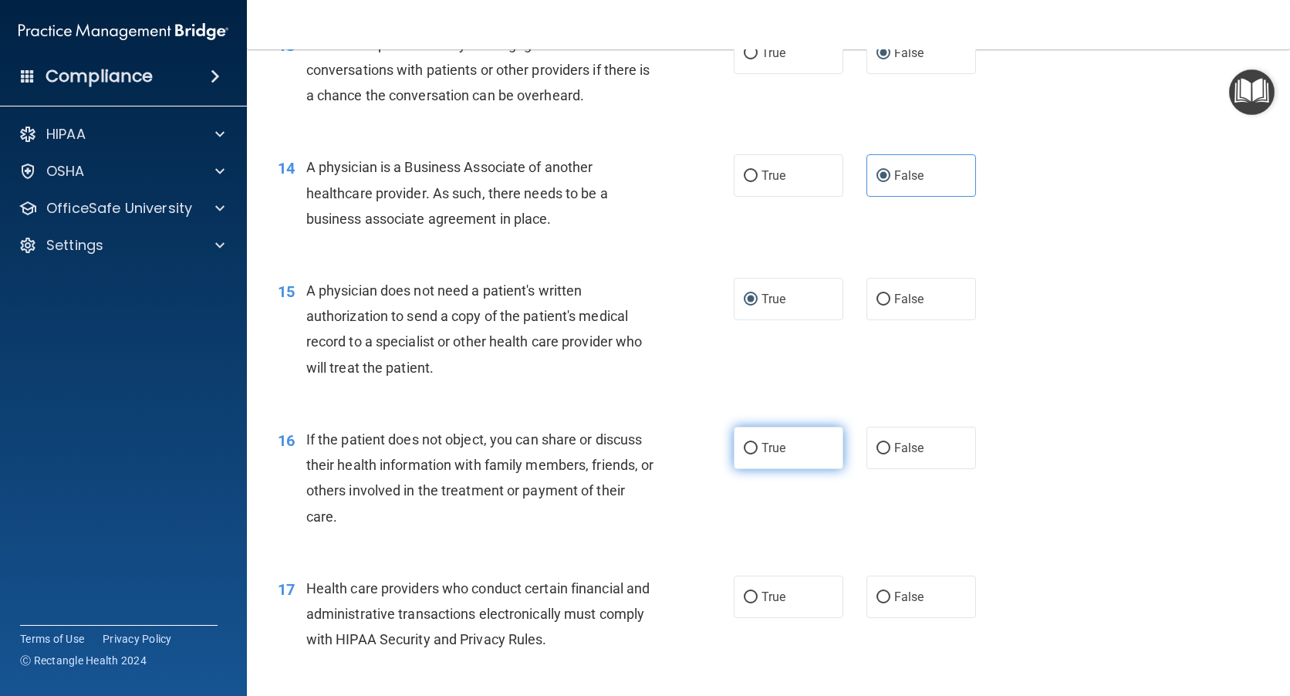
click at [744, 444] on input "True" at bounding box center [751, 449] width 14 height 12
radio input "true"
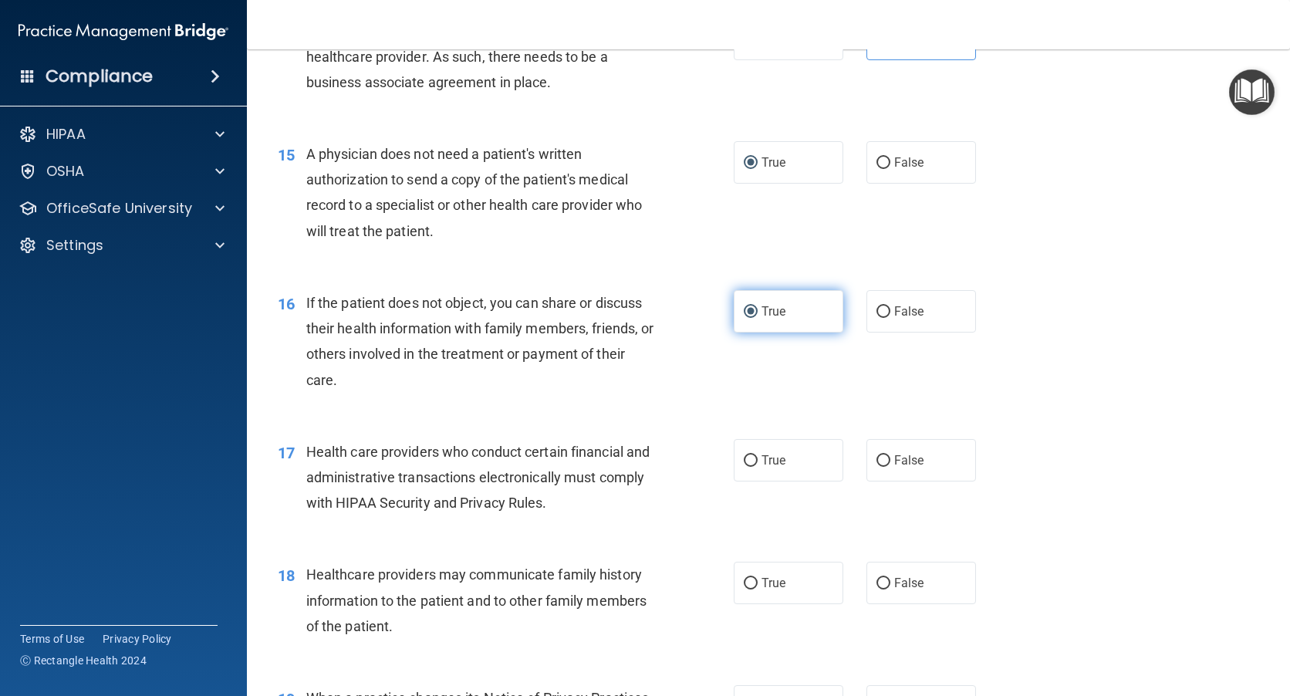
scroll to position [1774, 0]
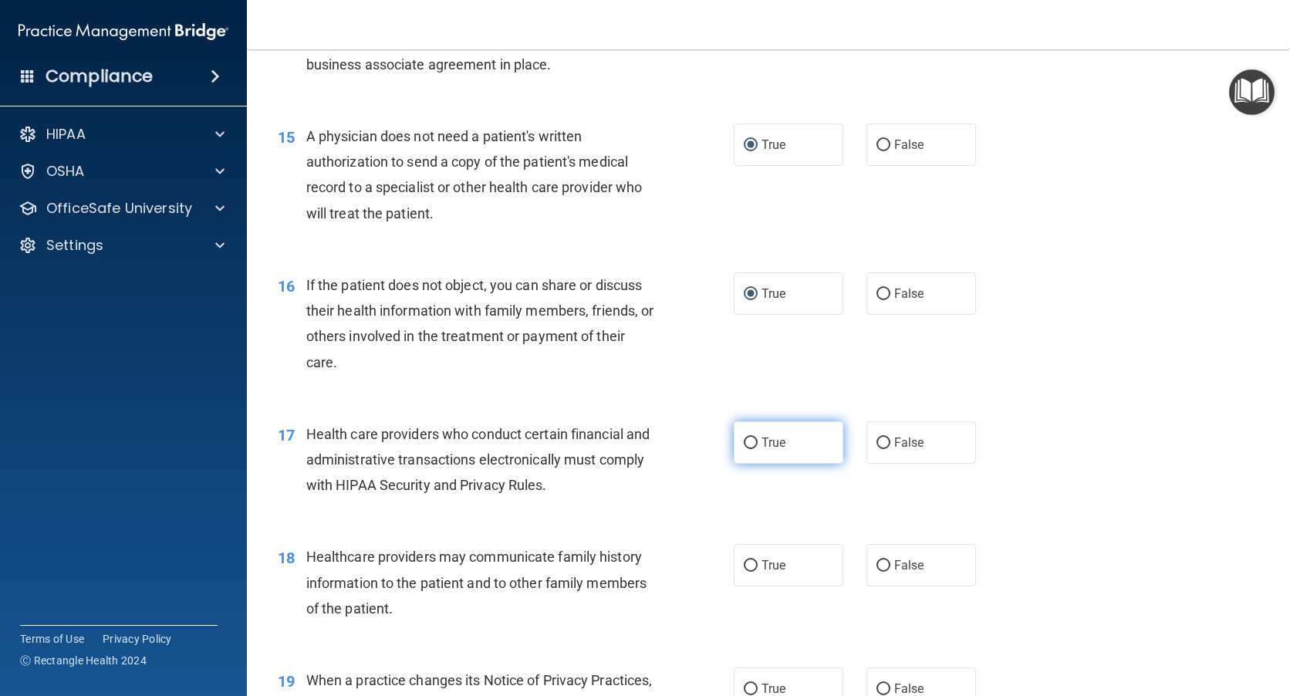
click at [744, 447] on input "True" at bounding box center [751, 443] width 14 height 12
radio input "true"
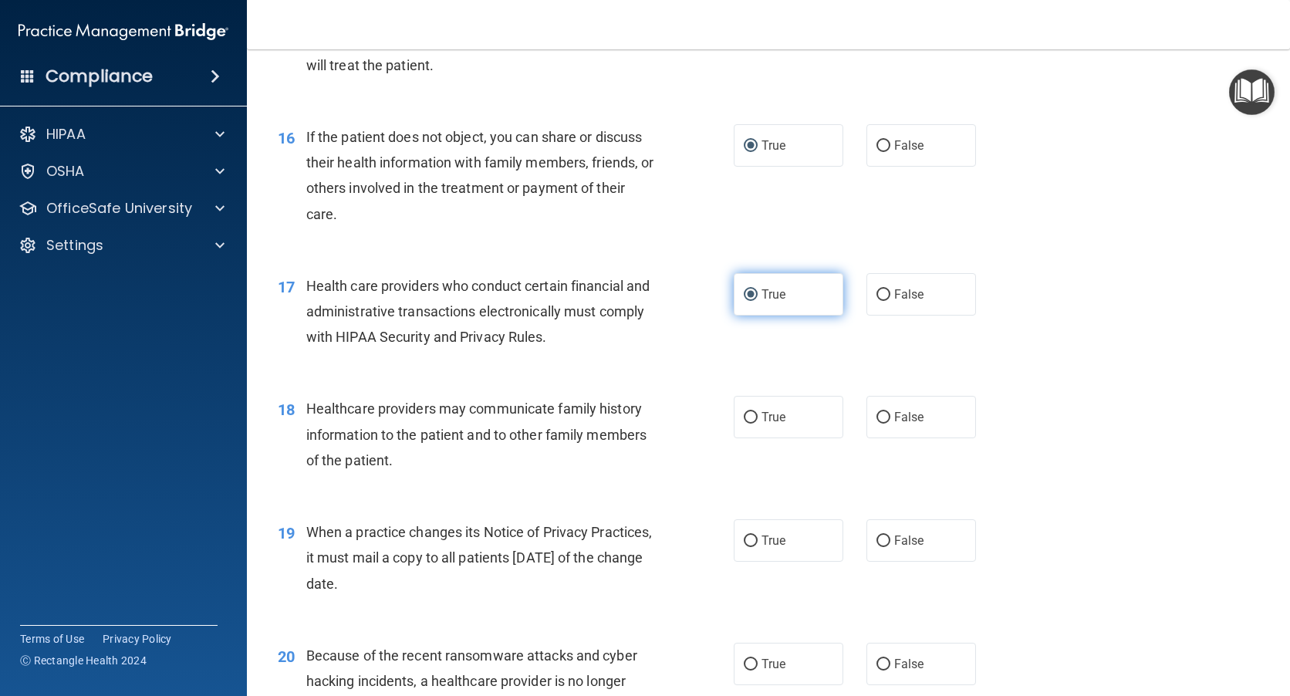
scroll to position [1929, 0]
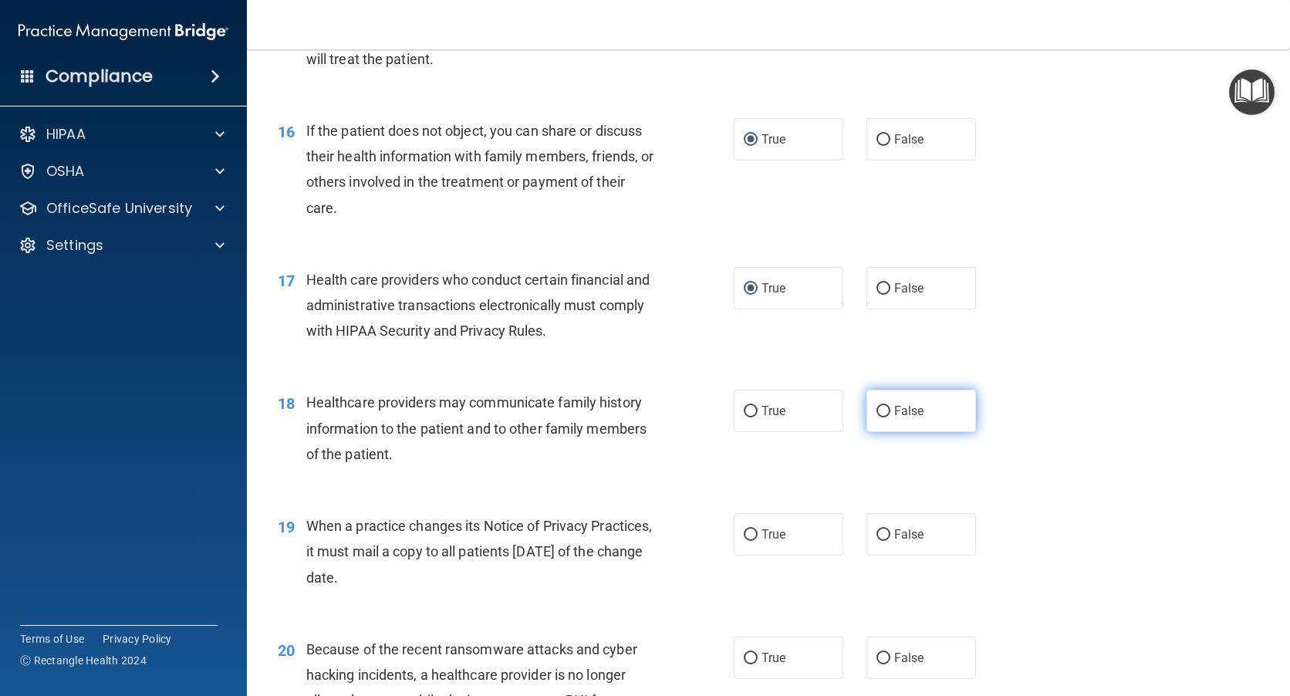
click at [886, 410] on label "False" at bounding box center [921, 411] width 110 height 42
click at [886, 410] on input "False" at bounding box center [883, 412] width 14 height 12
radio input "true"
click at [878, 536] on input "False" at bounding box center [883, 535] width 14 height 12
radio input "true"
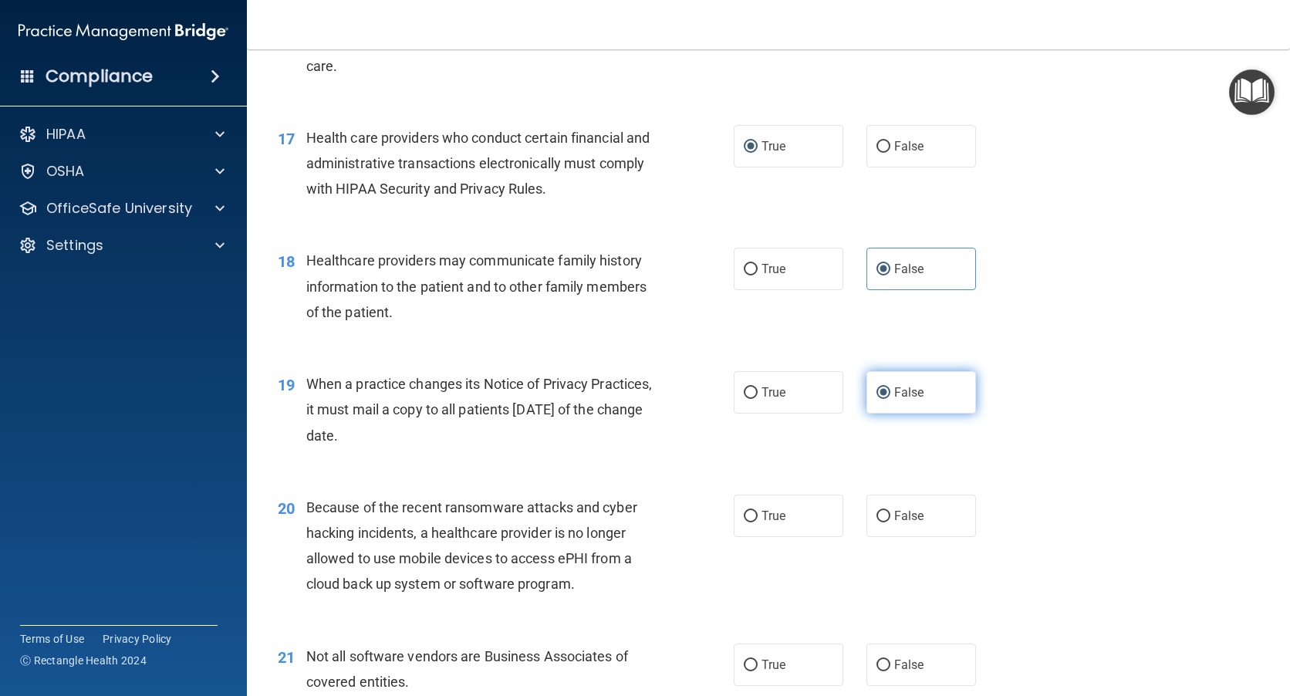
scroll to position [2160, 0]
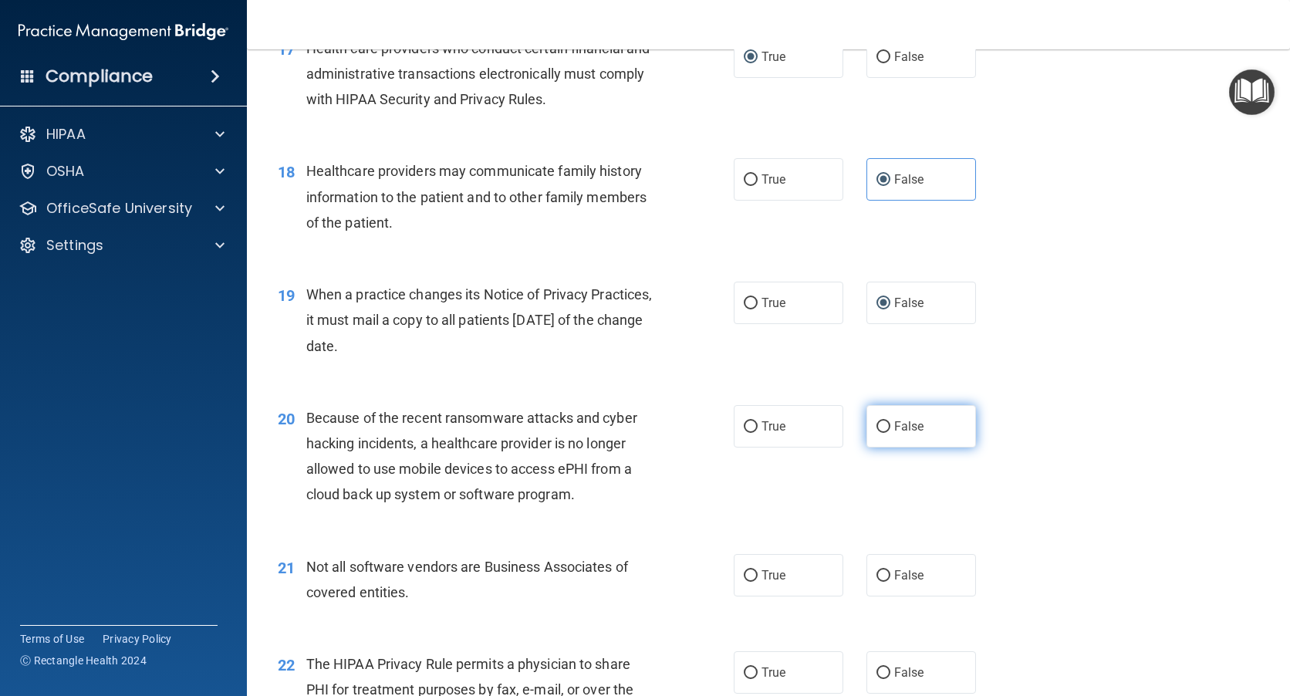
click at [878, 427] on input "False" at bounding box center [883, 427] width 14 height 12
radio input "true"
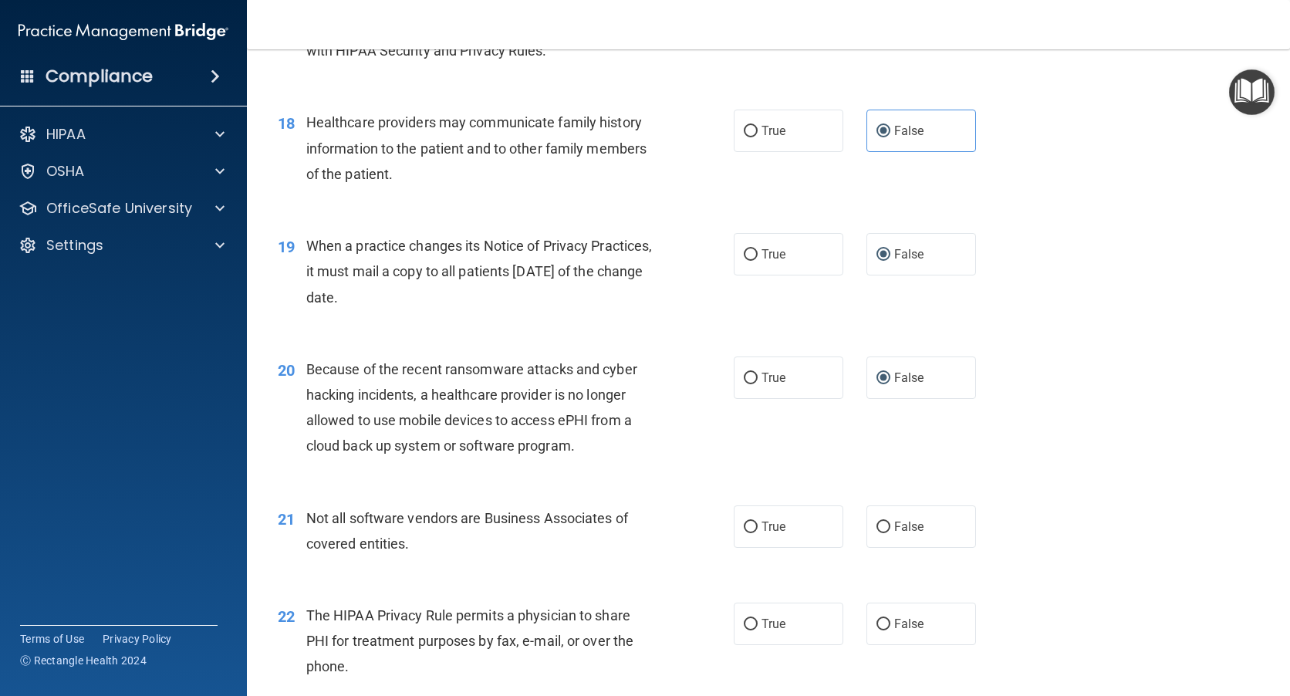
scroll to position [2314, 0]
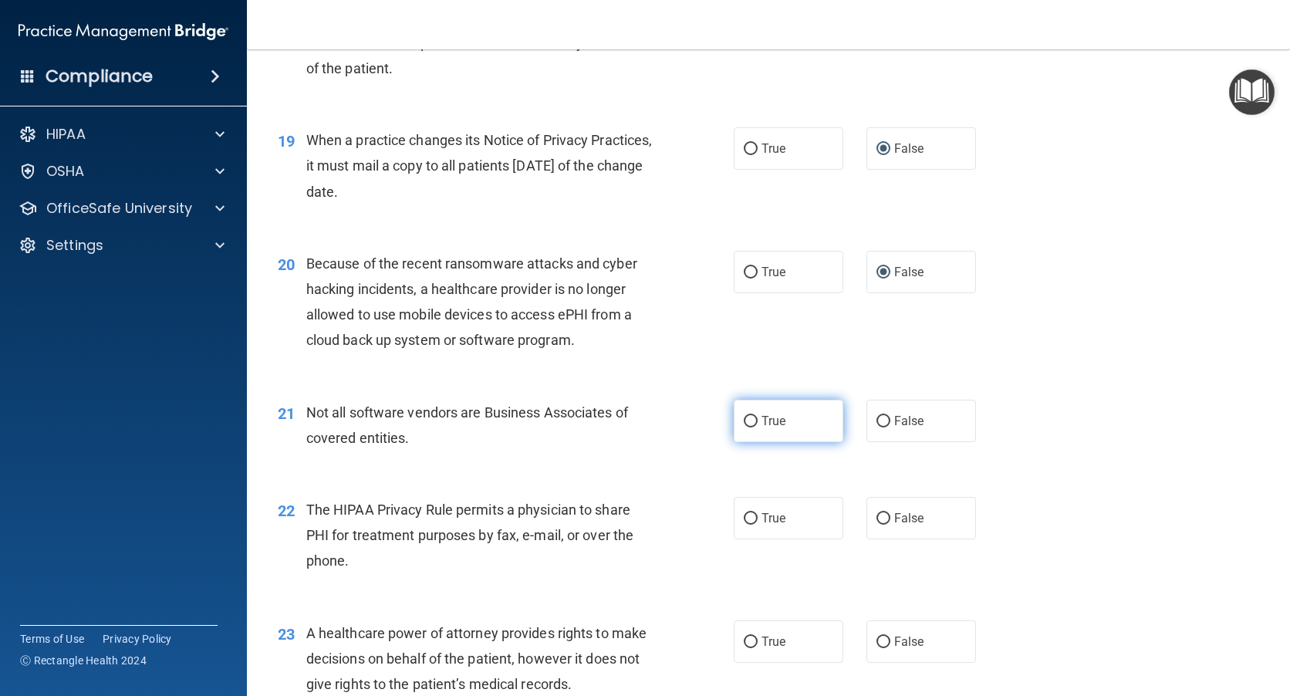
click at [748, 424] on input "True" at bounding box center [751, 422] width 14 height 12
radio input "true"
click at [748, 513] on input "True" at bounding box center [751, 519] width 14 height 12
radio input "true"
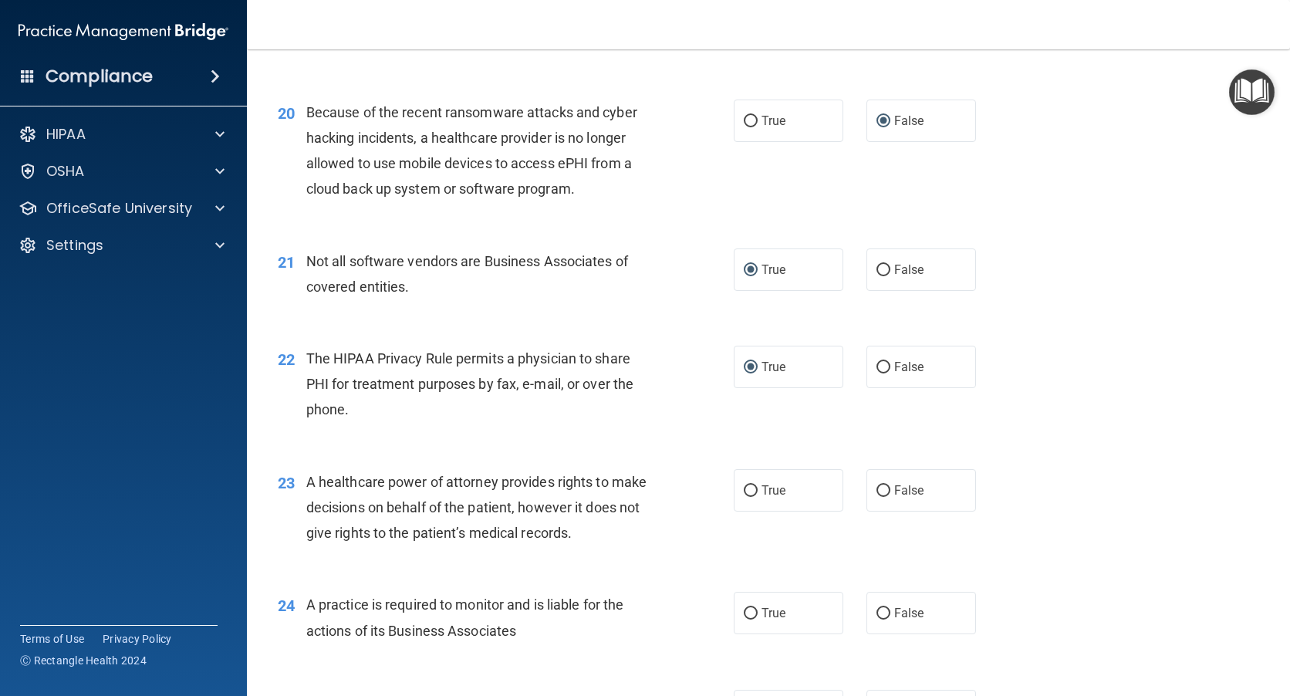
scroll to position [2469, 0]
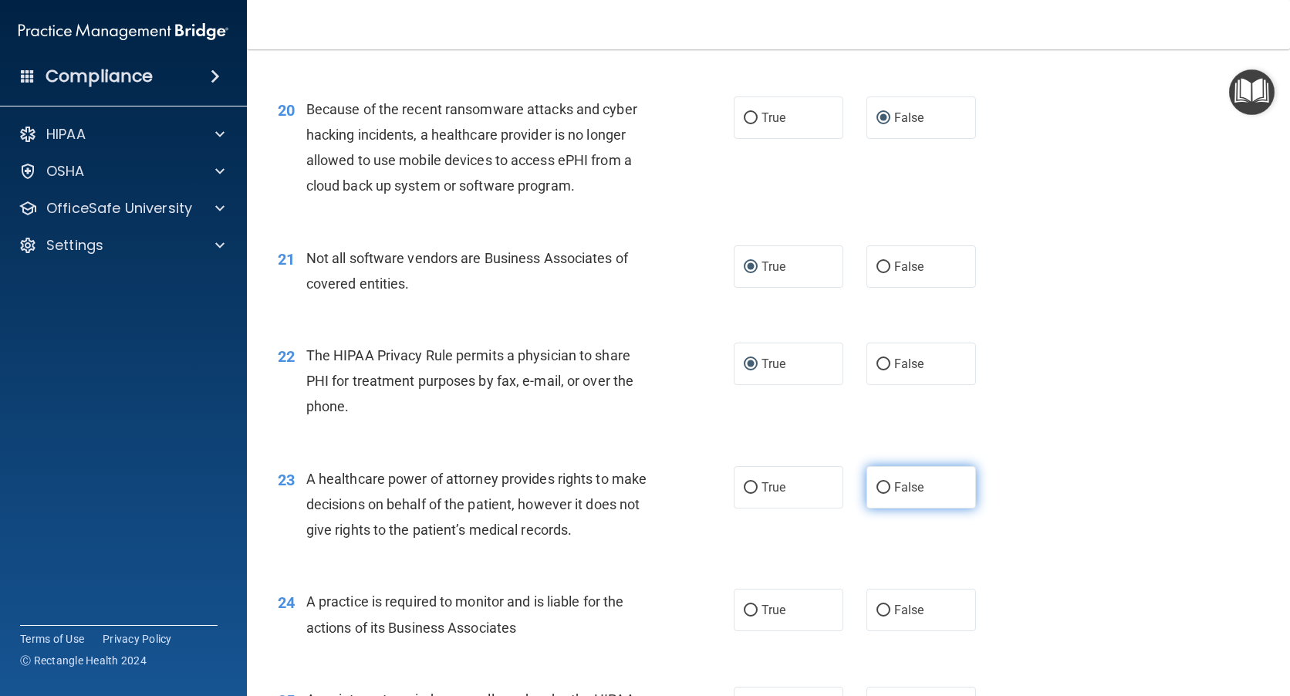
click at [876, 486] on input "False" at bounding box center [883, 488] width 14 height 12
radio input "true"
click at [876, 605] on input "False" at bounding box center [883, 611] width 14 height 12
radio input "true"
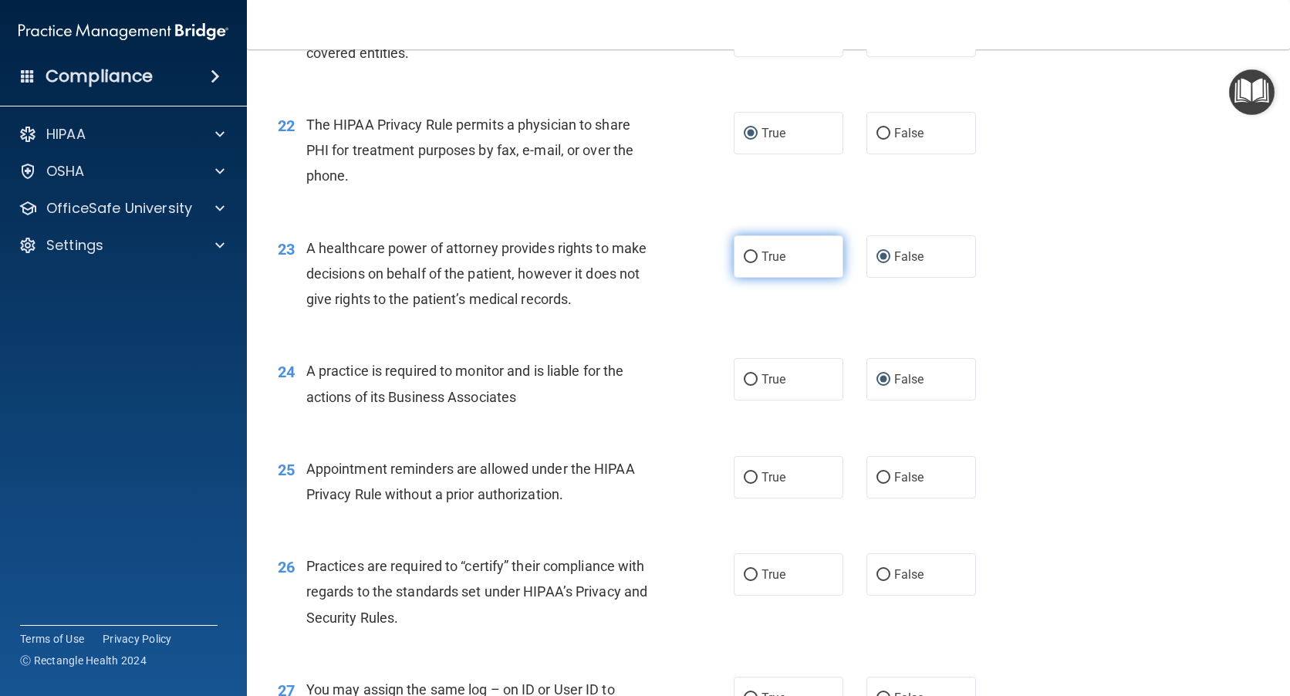
scroll to position [2700, 0]
click at [749, 474] on input "True" at bounding box center [751, 477] width 14 height 12
radio input "true"
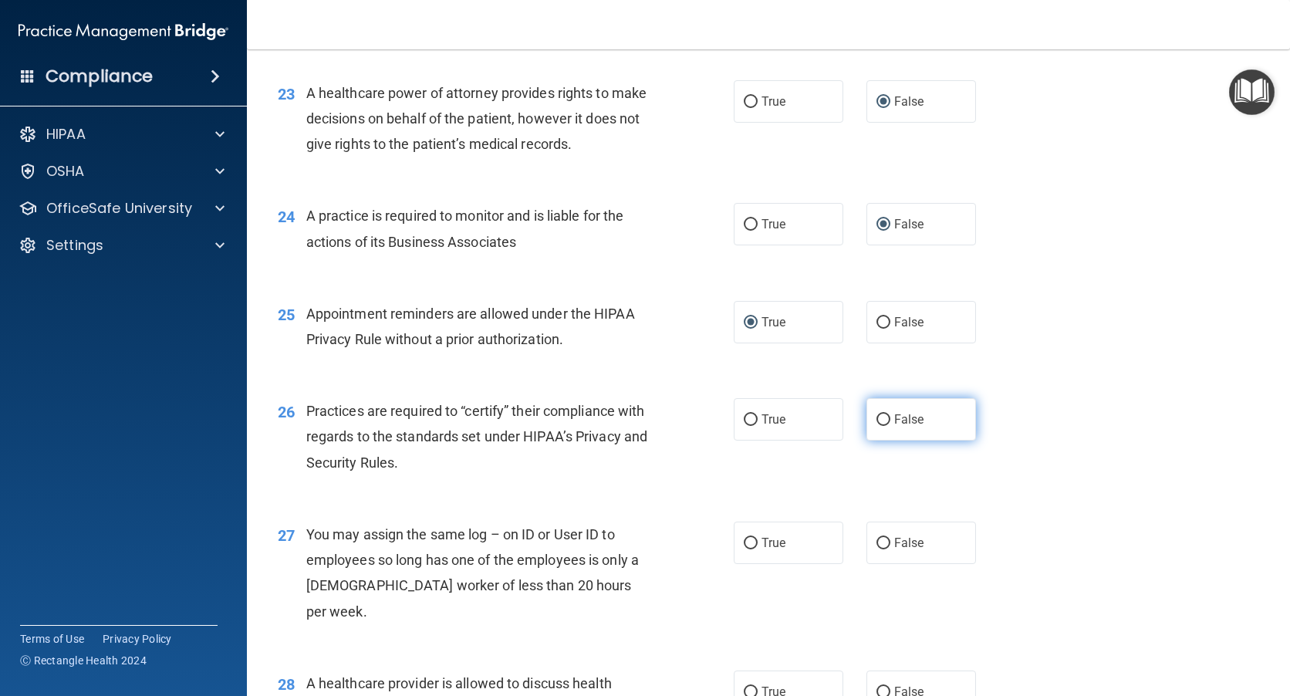
click at [881, 418] on input "False" at bounding box center [883, 420] width 14 height 12
radio input "true"
click at [876, 539] on input "False" at bounding box center [883, 544] width 14 height 12
radio input "true"
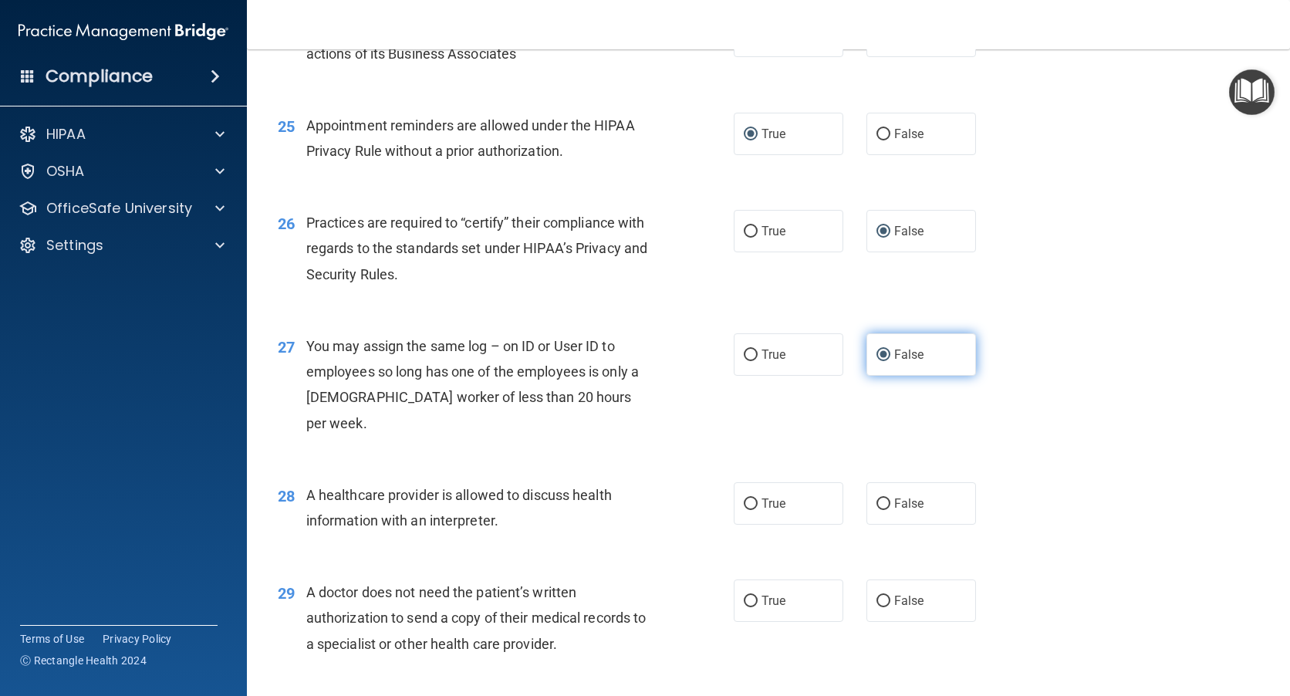
scroll to position [3086, 0]
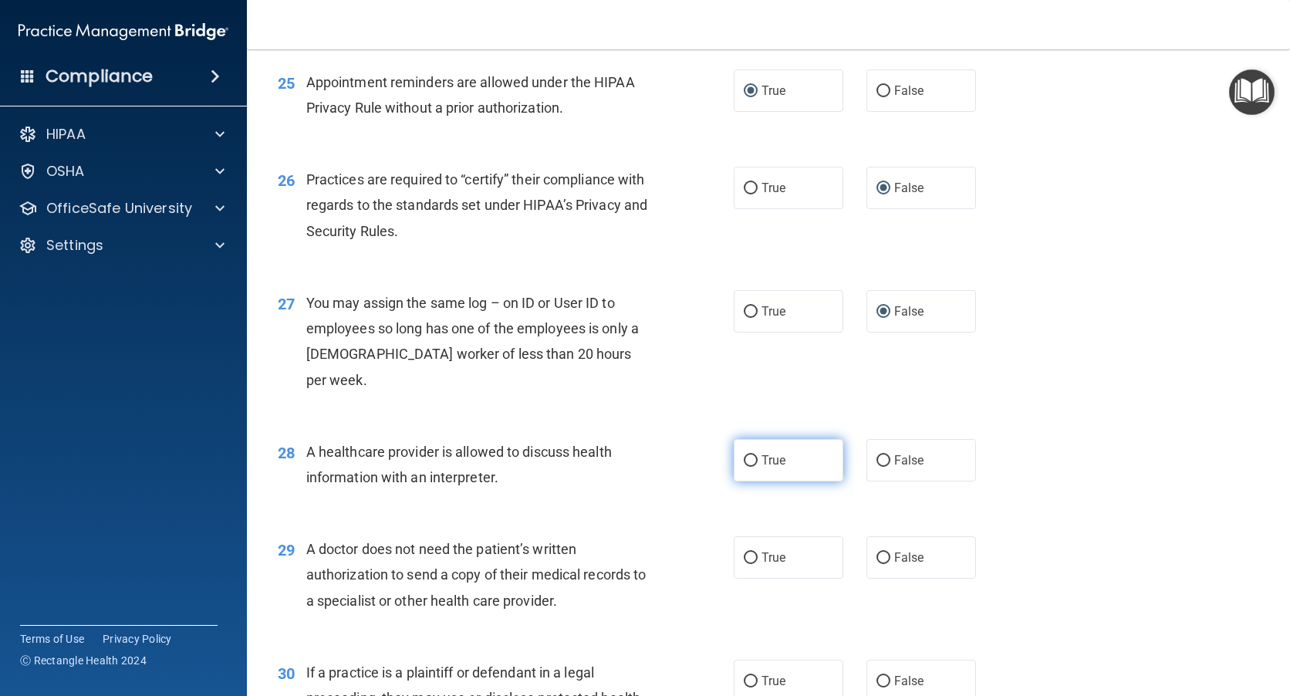
click at [747, 455] on input "True" at bounding box center [751, 461] width 14 height 12
radio input "true"
click at [737, 536] on label "True" at bounding box center [789, 557] width 110 height 42
click at [744, 552] on input "True" at bounding box center [751, 558] width 14 height 12
radio input "true"
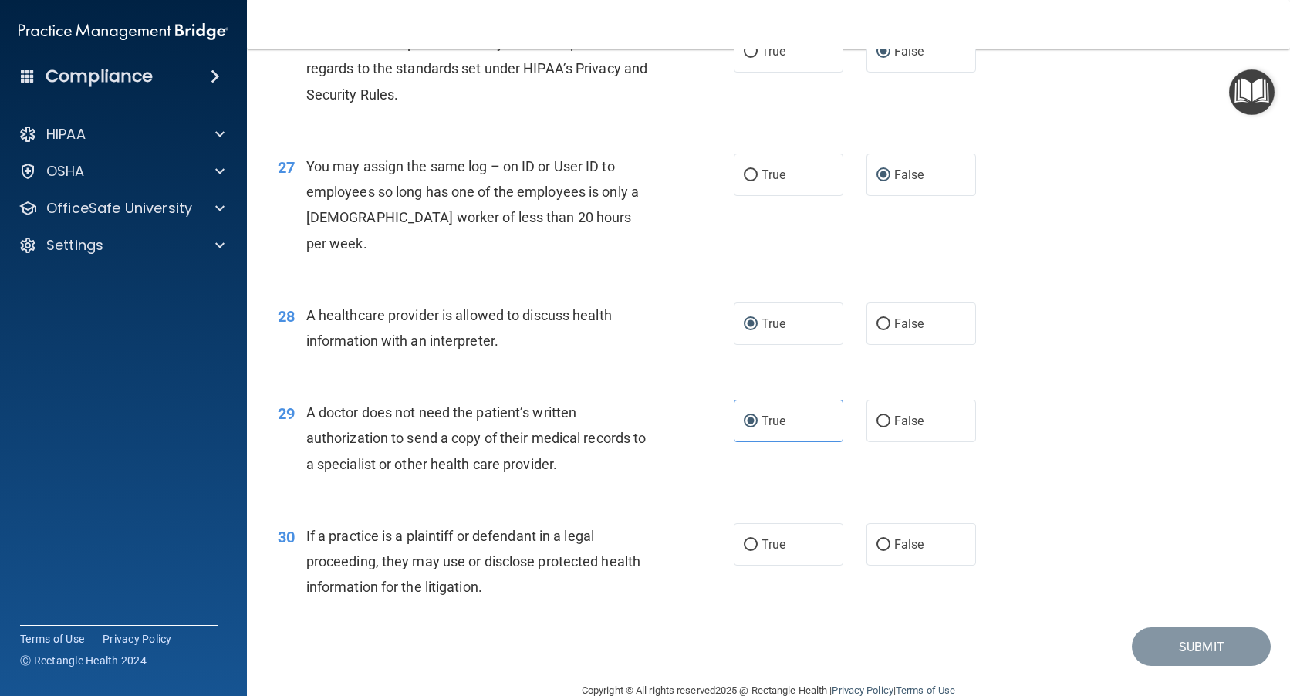
scroll to position [3229, 0]
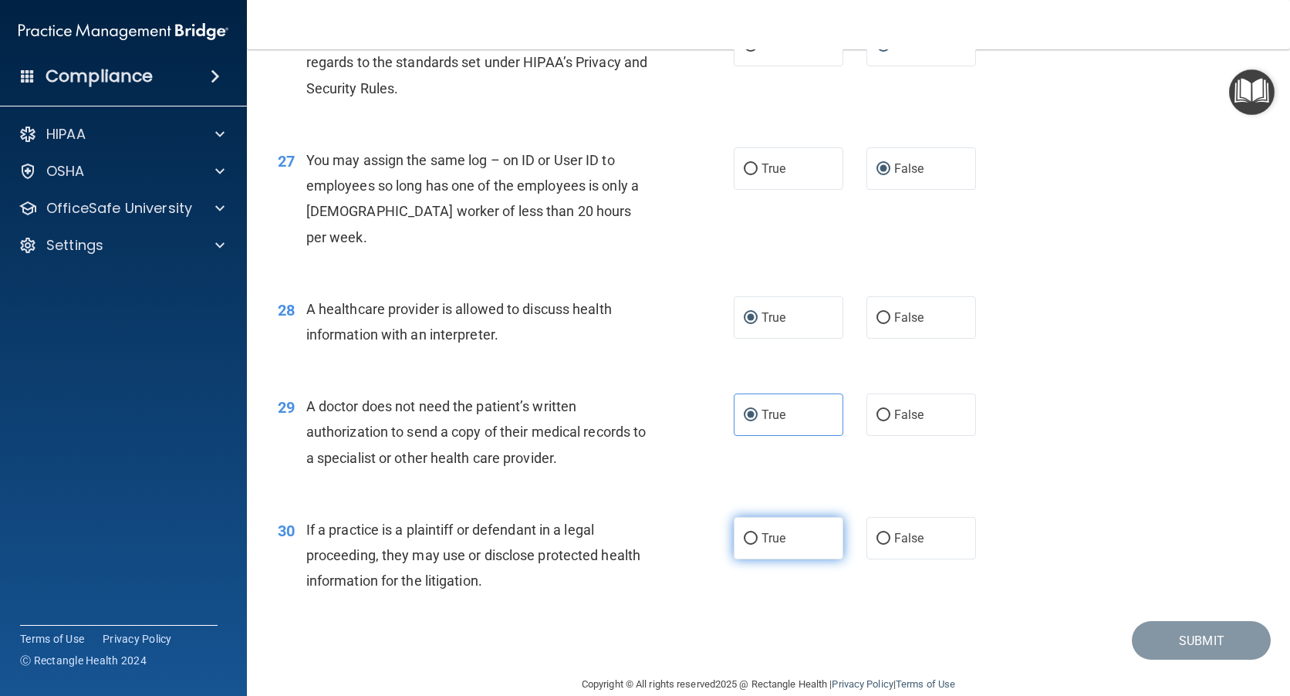
click at [745, 533] on input "True" at bounding box center [751, 539] width 14 height 12
radio input "true"
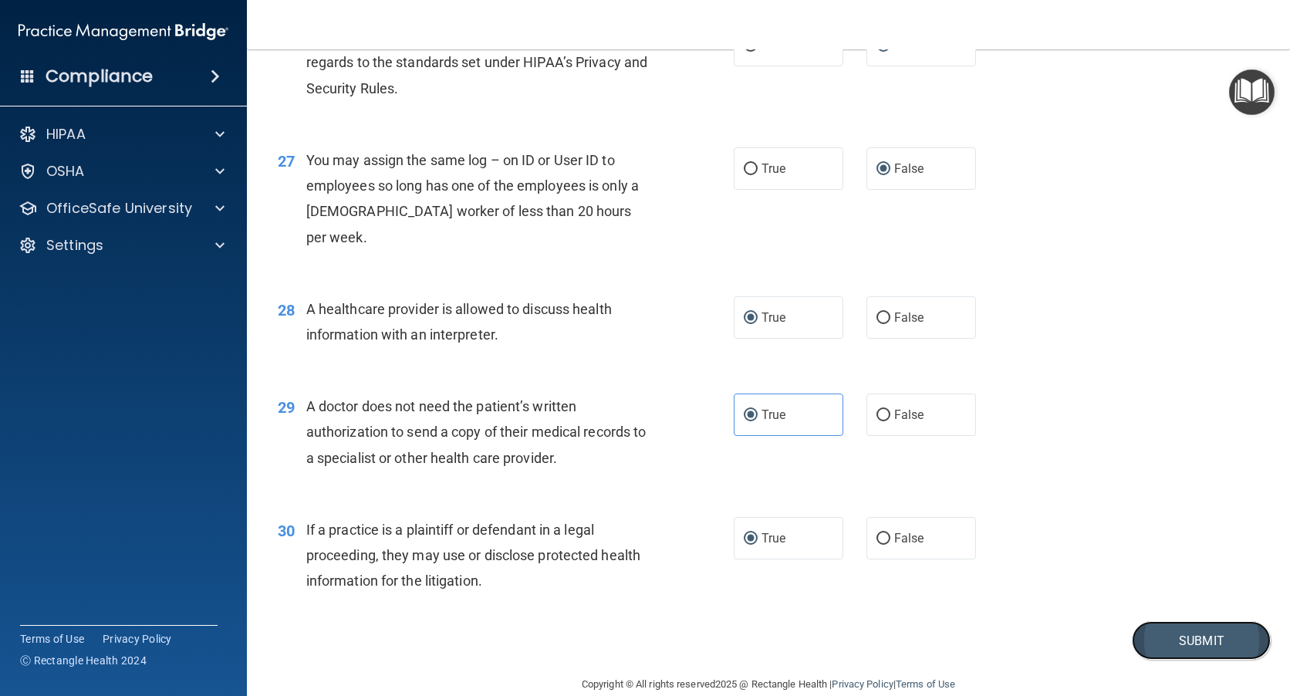
click at [1150, 621] on button "Submit" at bounding box center [1201, 640] width 139 height 39
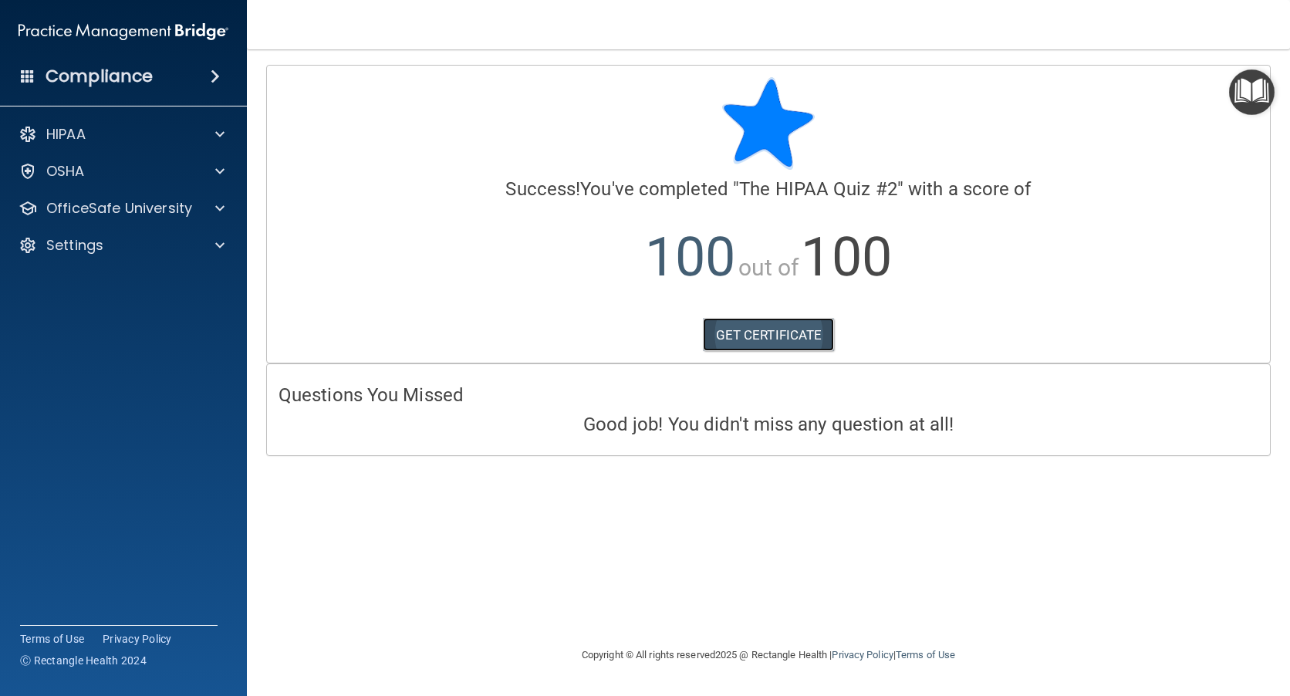
click at [762, 342] on link "GET CERTIFICATE" at bounding box center [769, 335] width 132 height 34
click at [74, 204] on p "OfficeSafe University" at bounding box center [119, 208] width 146 height 19
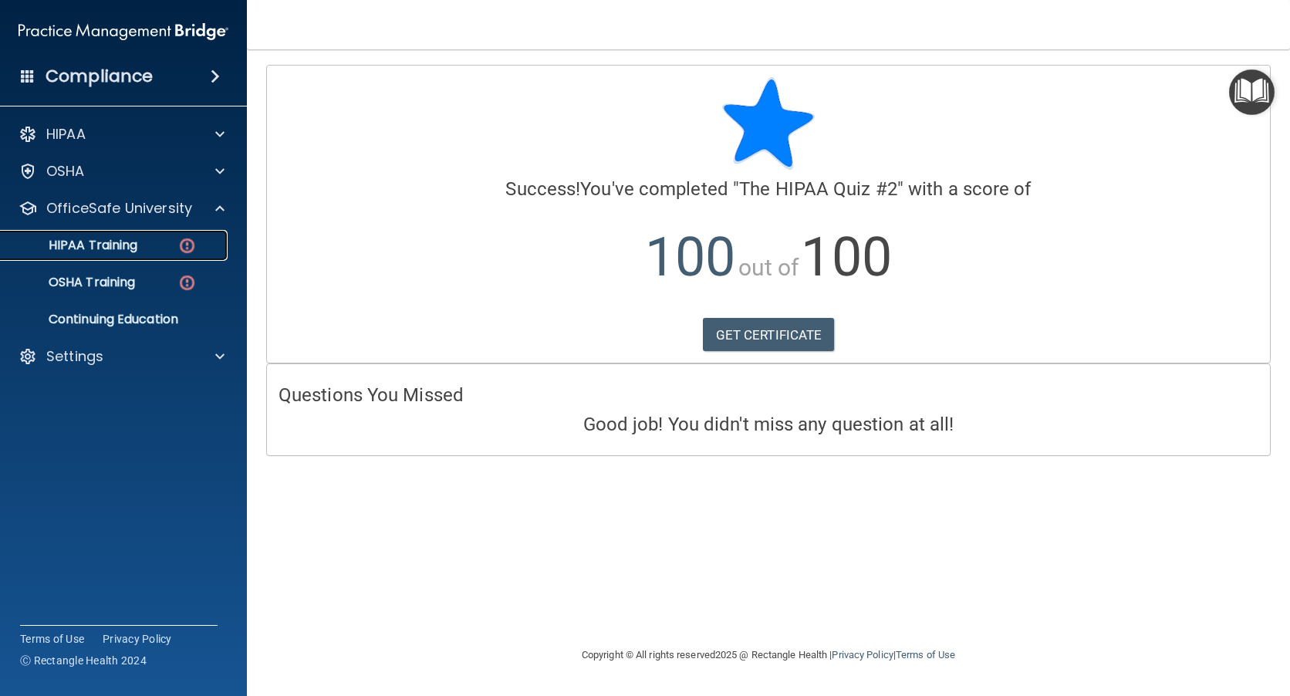
click at [82, 241] on p "HIPAA Training" at bounding box center [73, 245] width 127 height 15
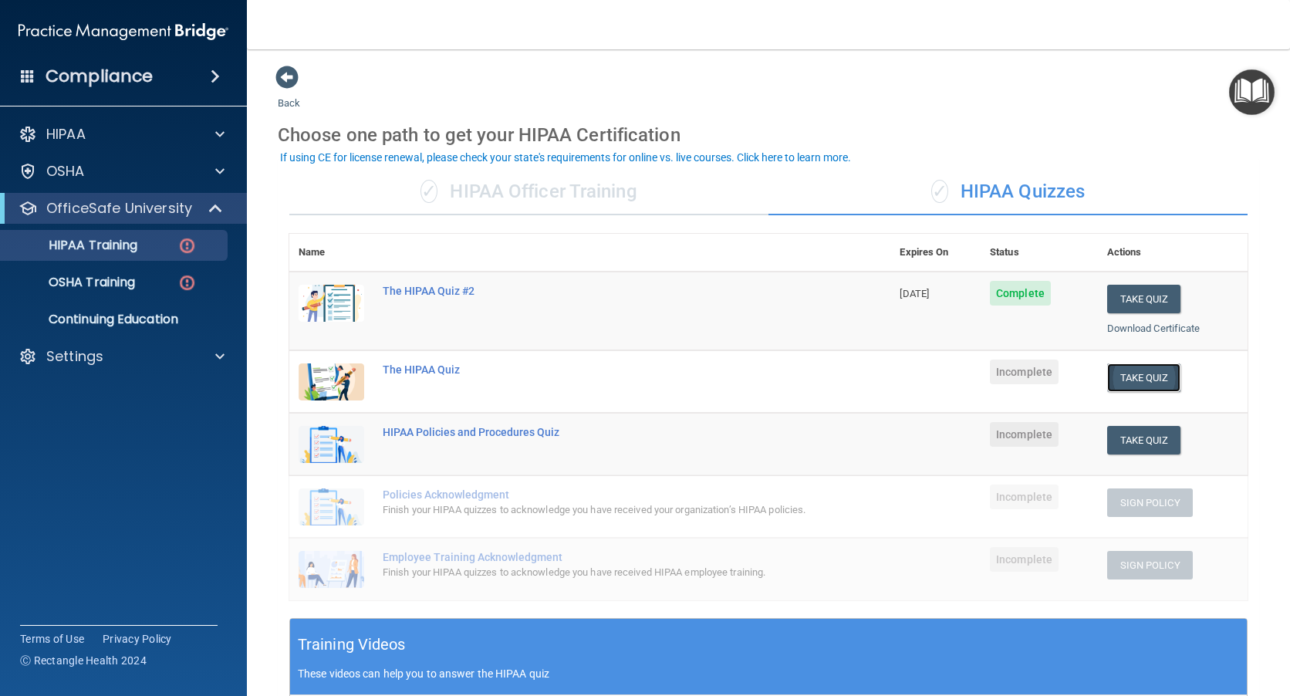
click at [1147, 381] on button "Take Quiz" at bounding box center [1144, 377] width 74 height 29
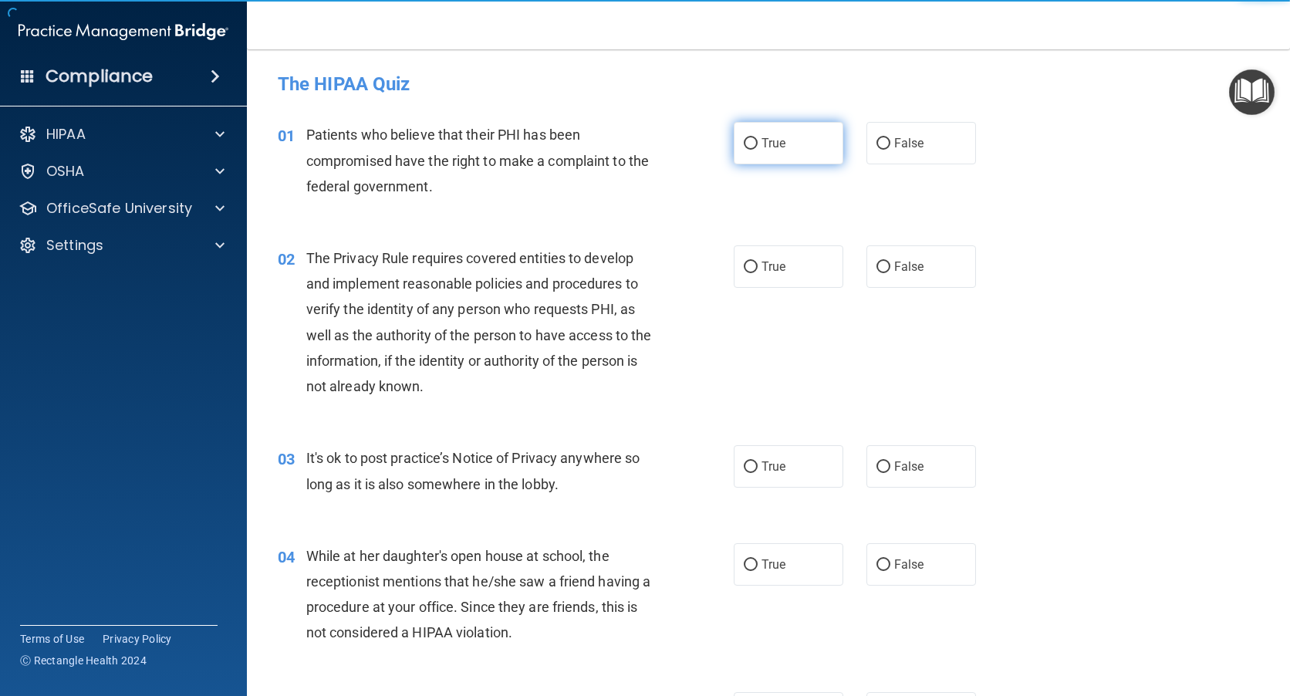
click at [744, 143] on input "True" at bounding box center [751, 144] width 14 height 12
radio input "true"
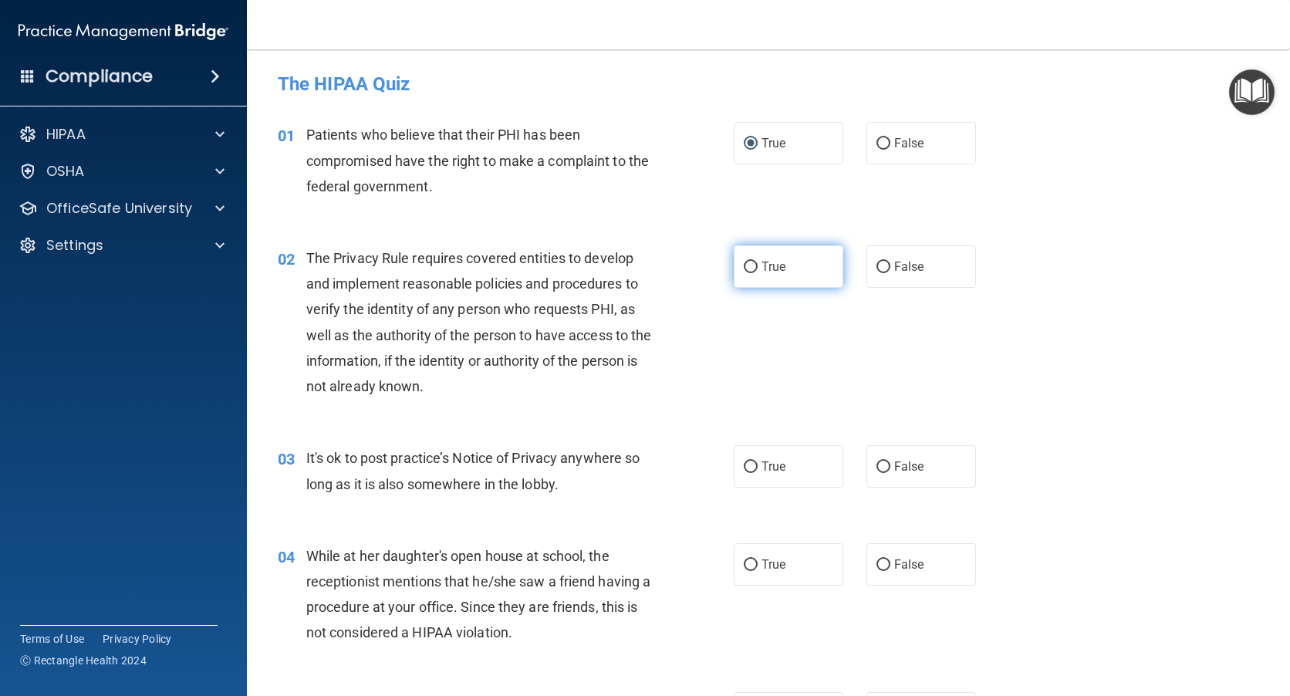
click at [747, 262] on input "True" at bounding box center [751, 268] width 14 height 12
radio input "true"
click at [876, 471] on input "False" at bounding box center [883, 467] width 14 height 12
radio input "true"
click at [877, 559] on input "False" at bounding box center [883, 565] width 14 height 12
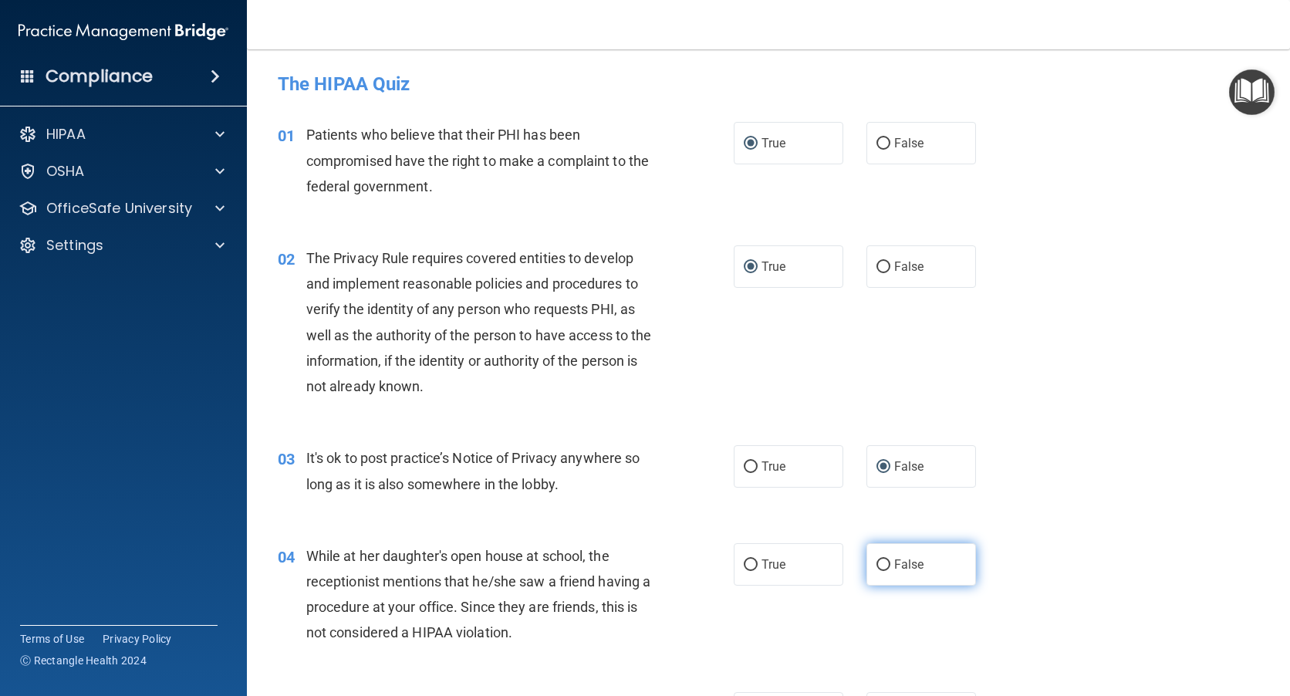
radio input "true"
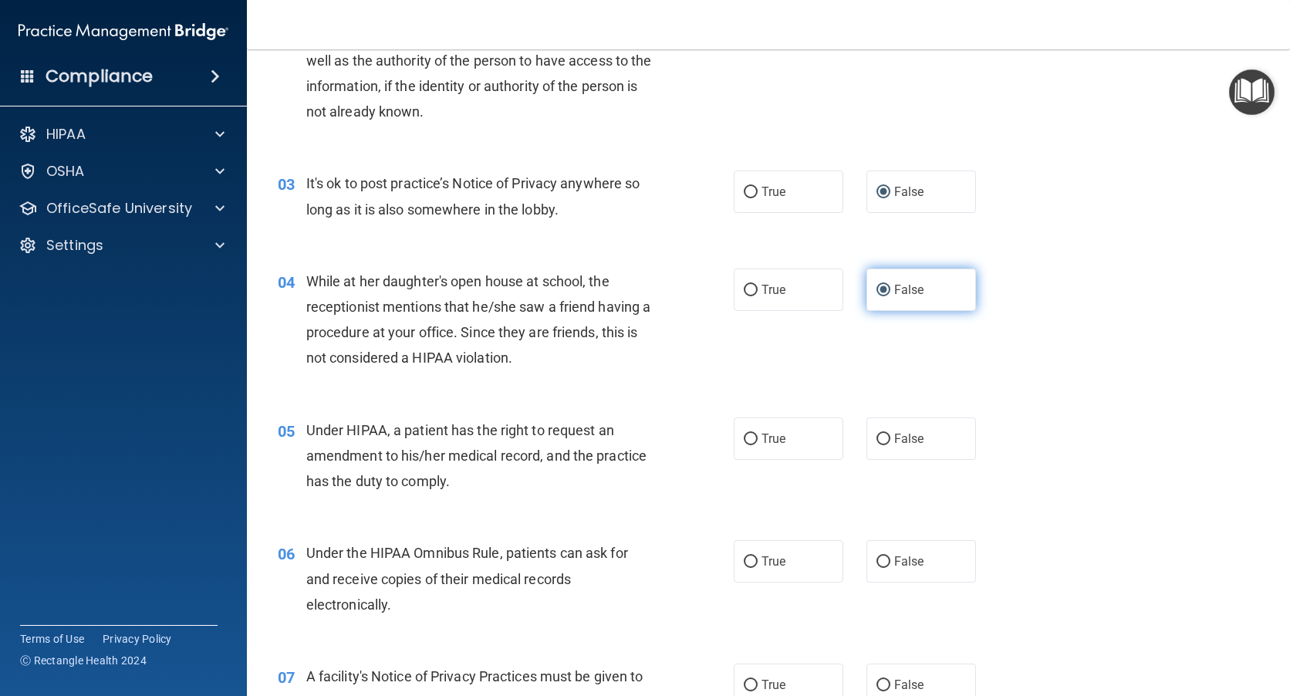
scroll to position [309, 0]
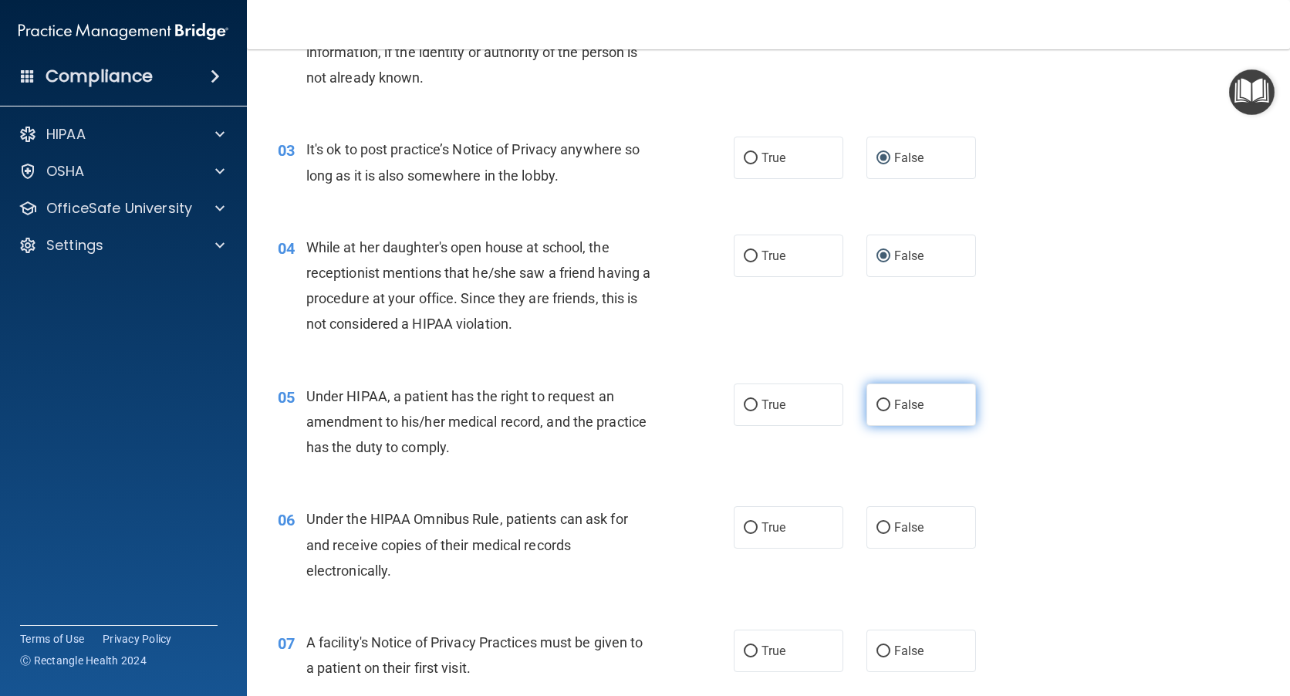
click at [876, 407] on input "False" at bounding box center [883, 406] width 14 height 12
radio input "true"
click at [743, 414] on label "True" at bounding box center [789, 404] width 110 height 42
click at [744, 411] on input "True" at bounding box center [751, 406] width 14 height 12
radio input "true"
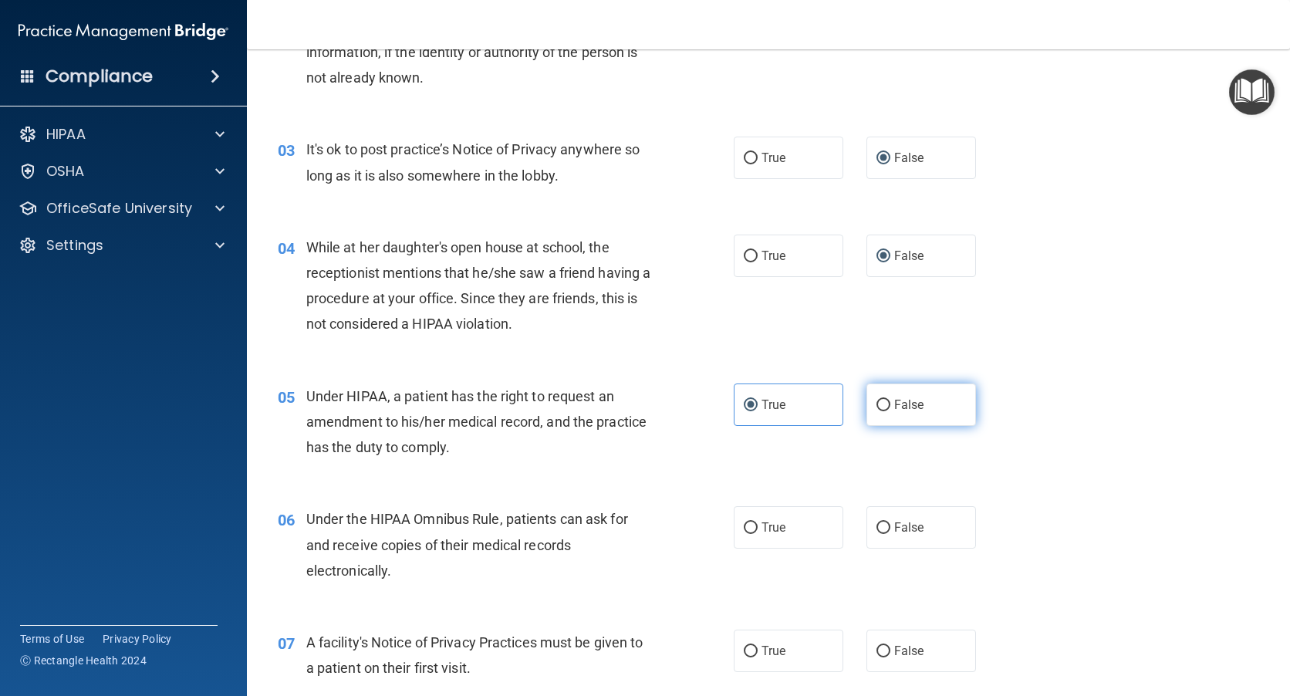
click at [876, 405] on input "False" at bounding box center [883, 406] width 14 height 12
radio input "true"
radio input "false"
click at [744, 525] on input "True" at bounding box center [751, 528] width 14 height 12
radio input "true"
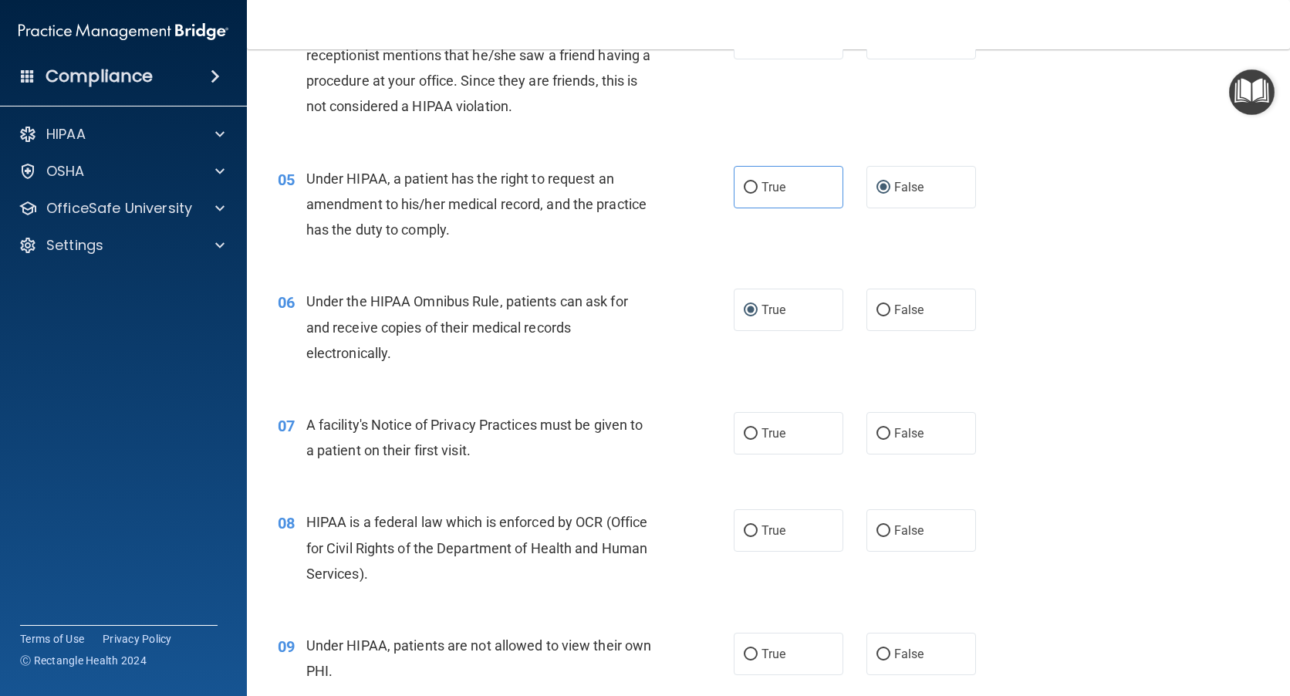
scroll to position [540, 0]
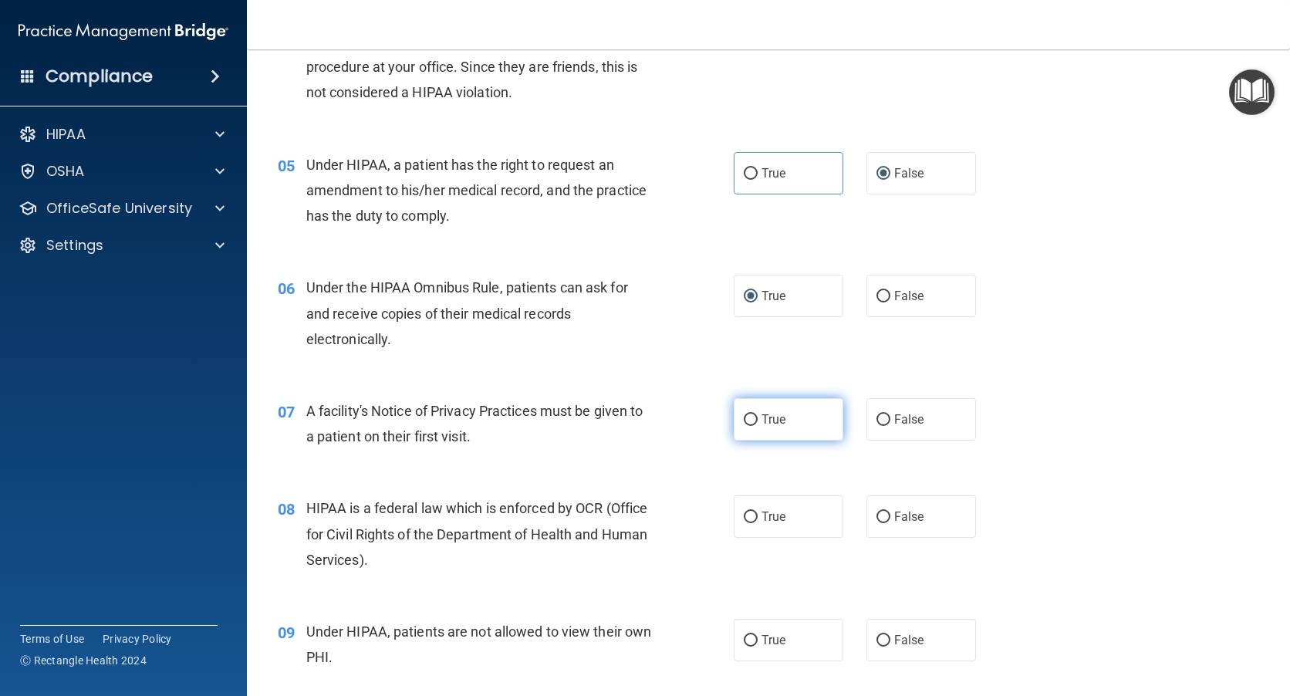
click at [748, 421] on input "True" at bounding box center [751, 420] width 14 height 12
radio input "true"
click at [749, 515] on input "True" at bounding box center [751, 517] width 14 height 12
radio input "true"
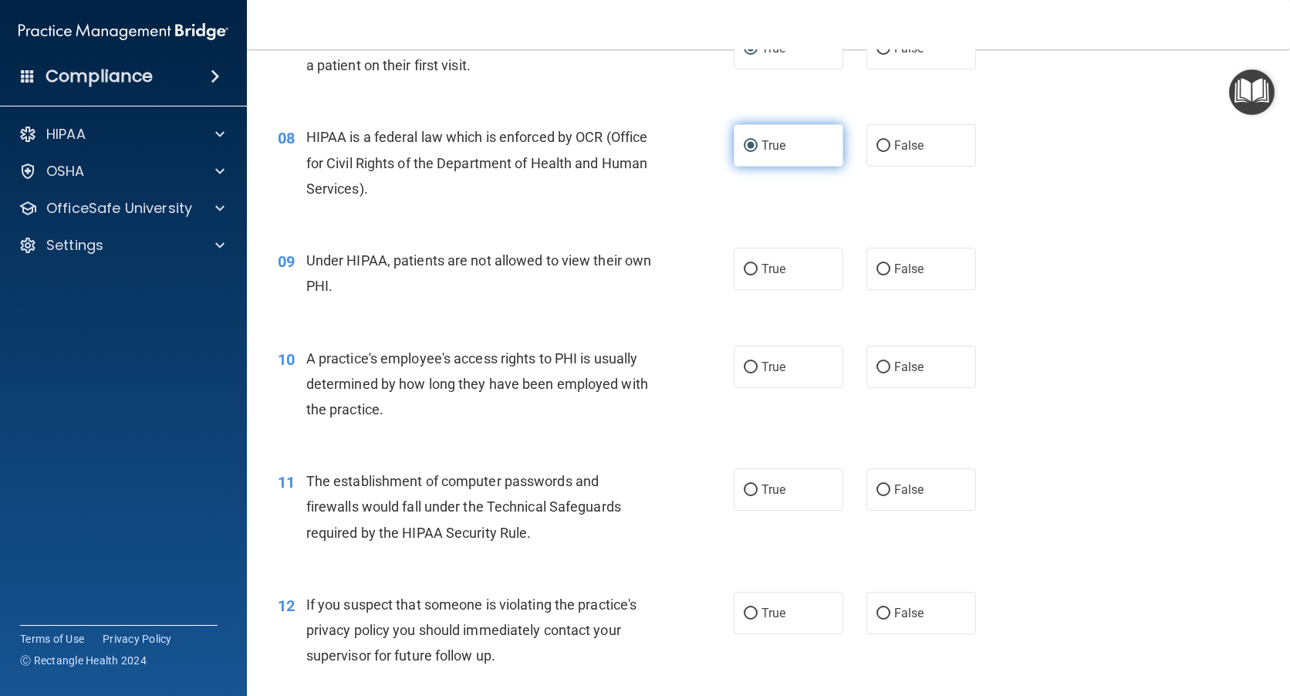
scroll to position [926, 0]
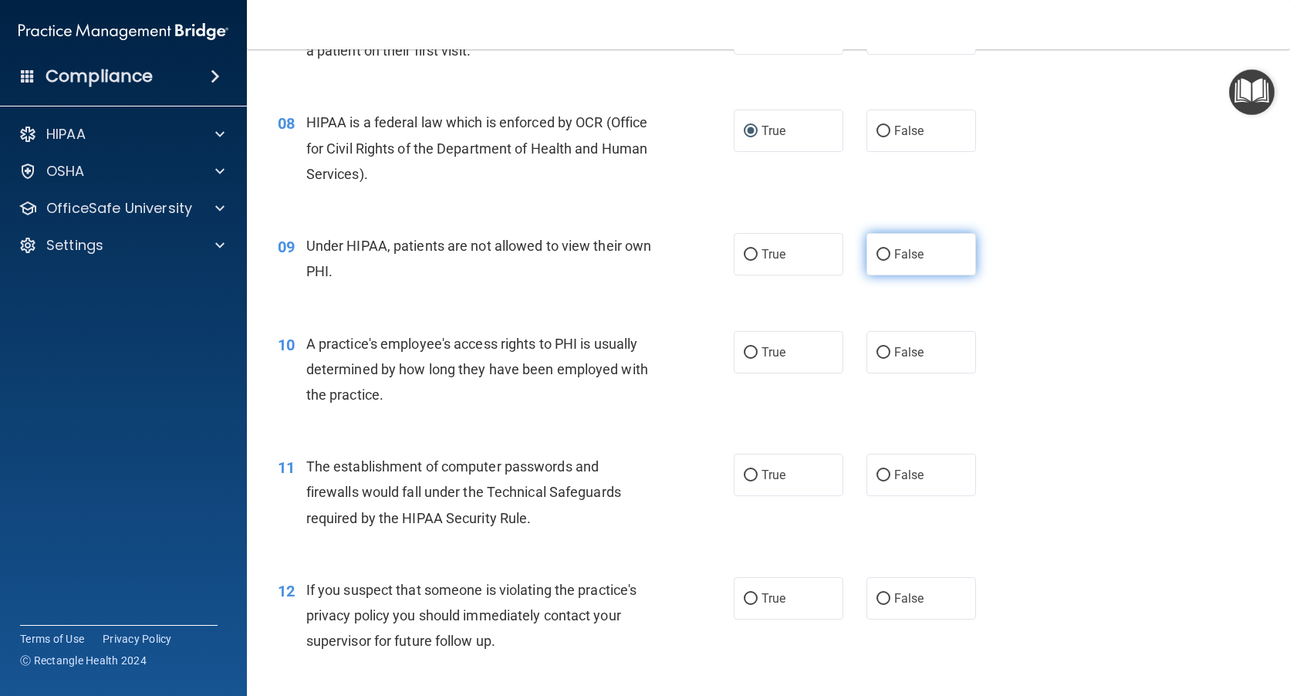
click at [877, 256] on input "False" at bounding box center [883, 255] width 14 height 12
radio input "true"
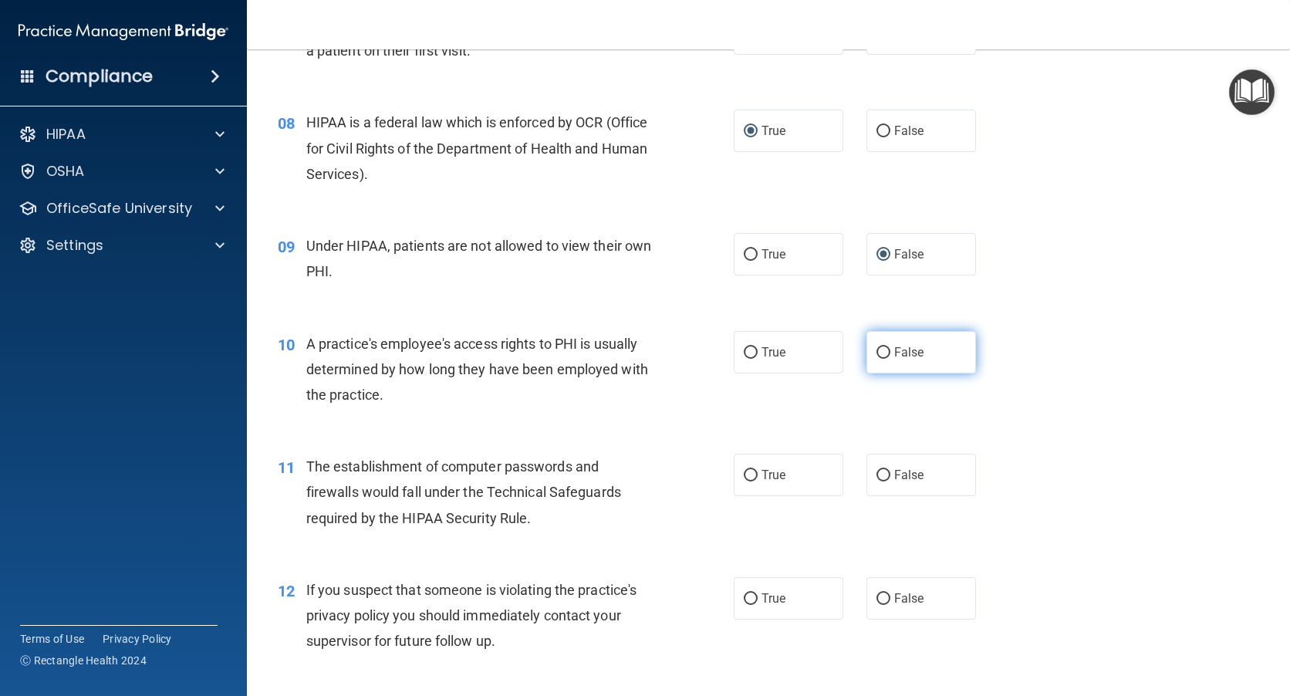
click at [876, 350] on input "False" at bounding box center [883, 353] width 14 height 12
radio input "true"
click at [751, 477] on input "True" at bounding box center [751, 476] width 14 height 12
radio input "true"
click at [754, 589] on label "True" at bounding box center [789, 598] width 110 height 42
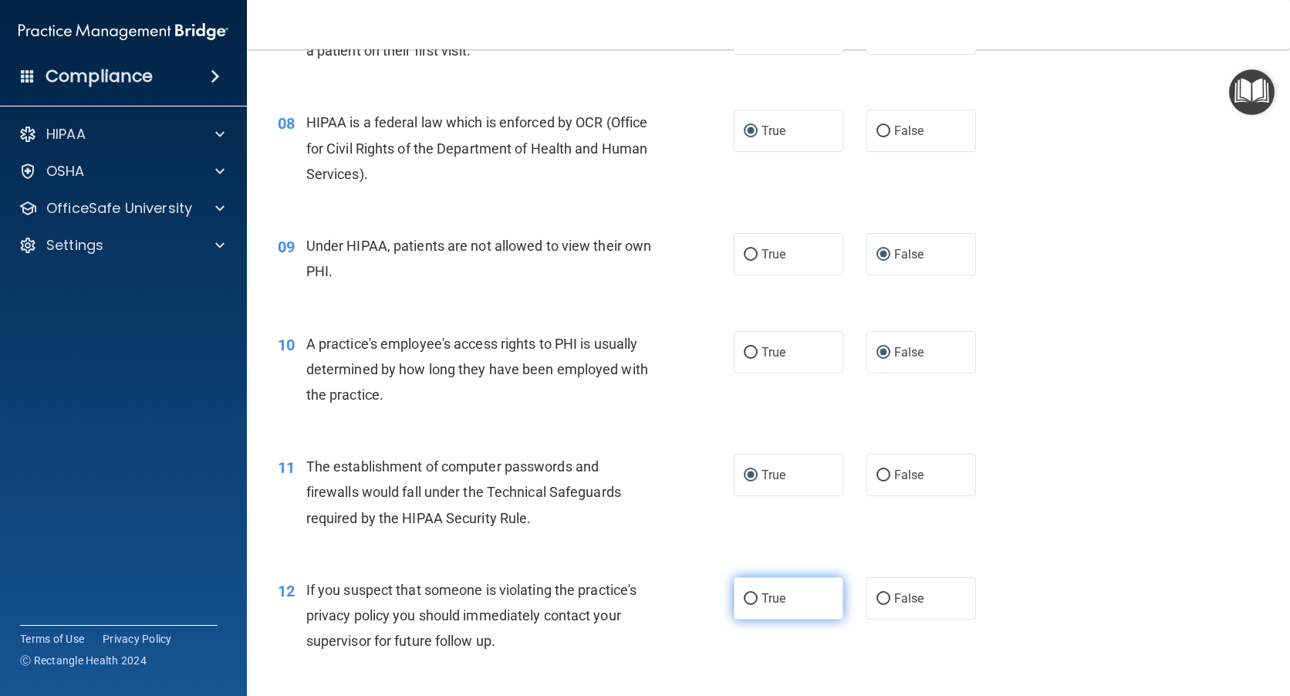
click at [754, 593] on input "True" at bounding box center [751, 599] width 14 height 12
radio input "true"
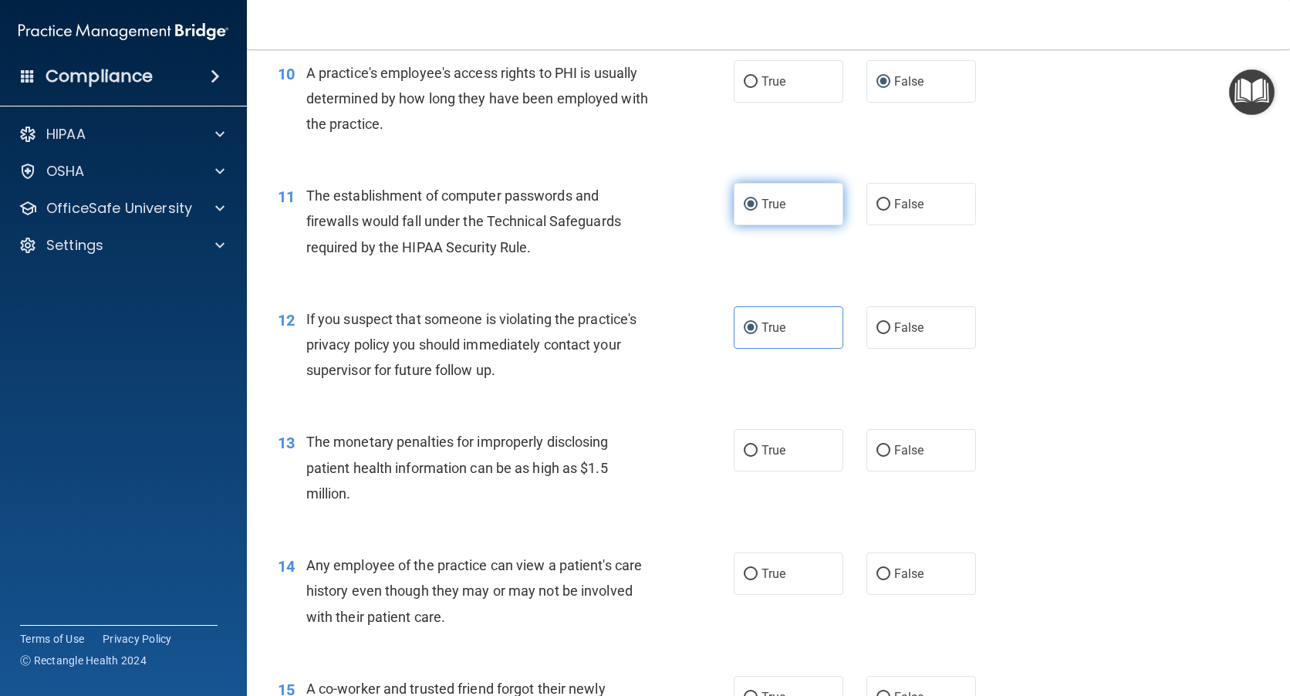
scroll to position [1234, 0]
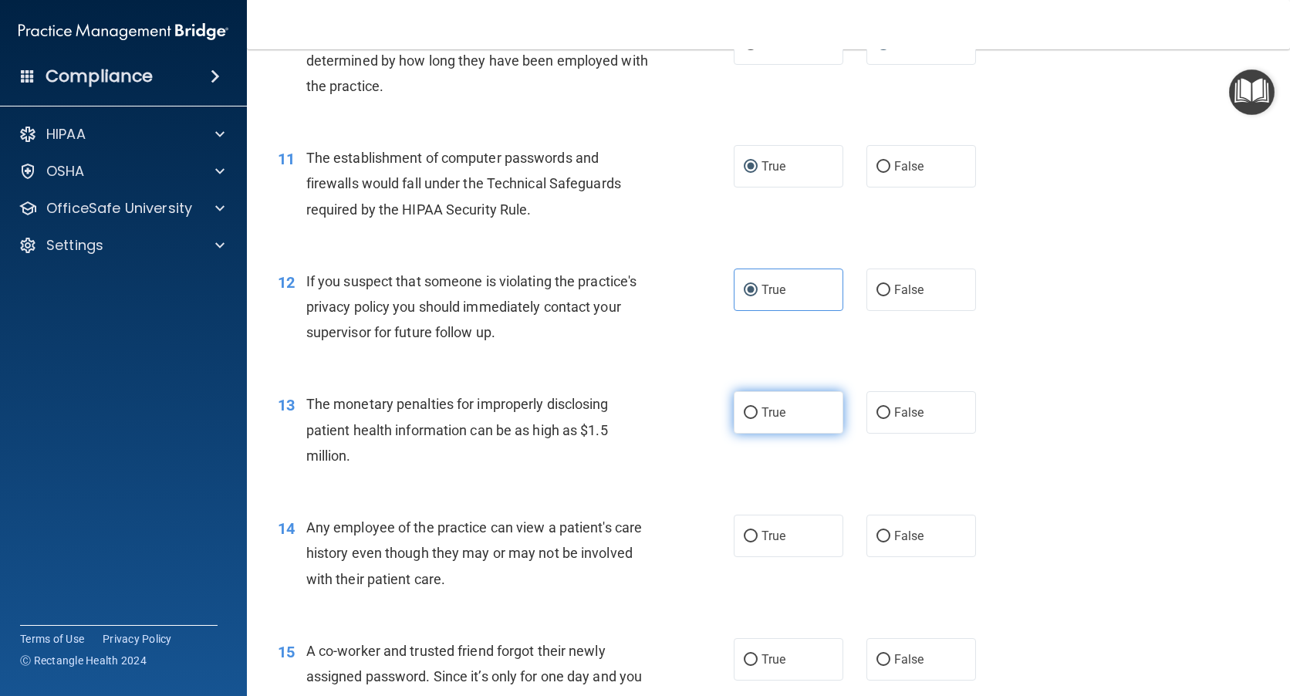
click at [744, 414] on input "True" at bounding box center [751, 413] width 14 height 12
radio input "true"
click at [876, 532] on input "False" at bounding box center [883, 537] width 14 height 12
radio input "true"
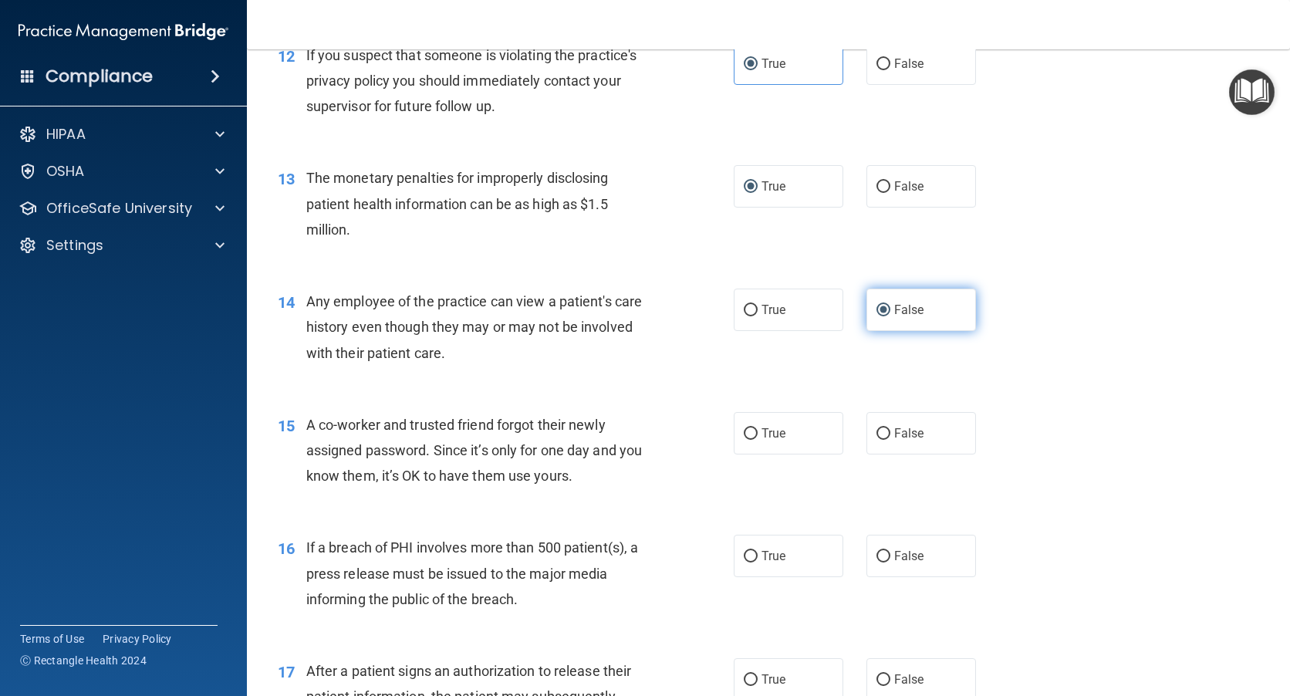
scroll to position [1466, 0]
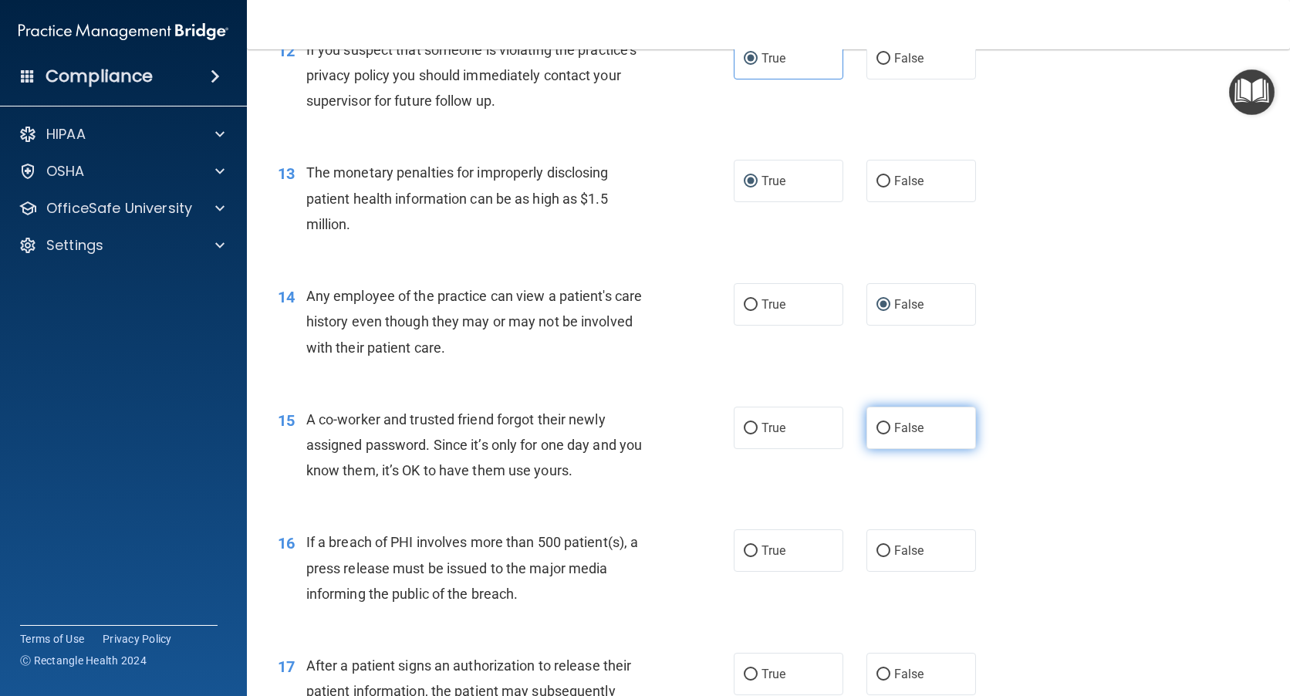
click at [876, 429] on input "False" at bounding box center [883, 429] width 14 height 12
radio input "true"
click at [744, 547] on input "True" at bounding box center [751, 551] width 14 height 12
radio input "true"
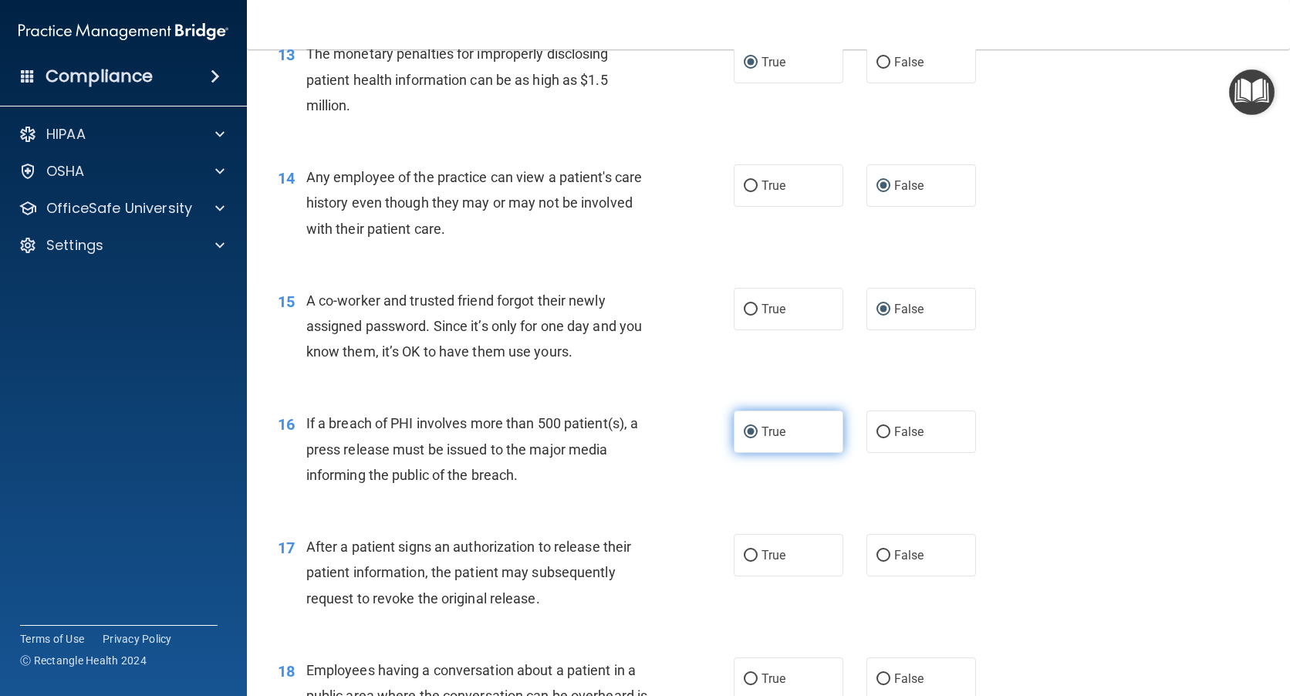
scroll to position [1620, 0]
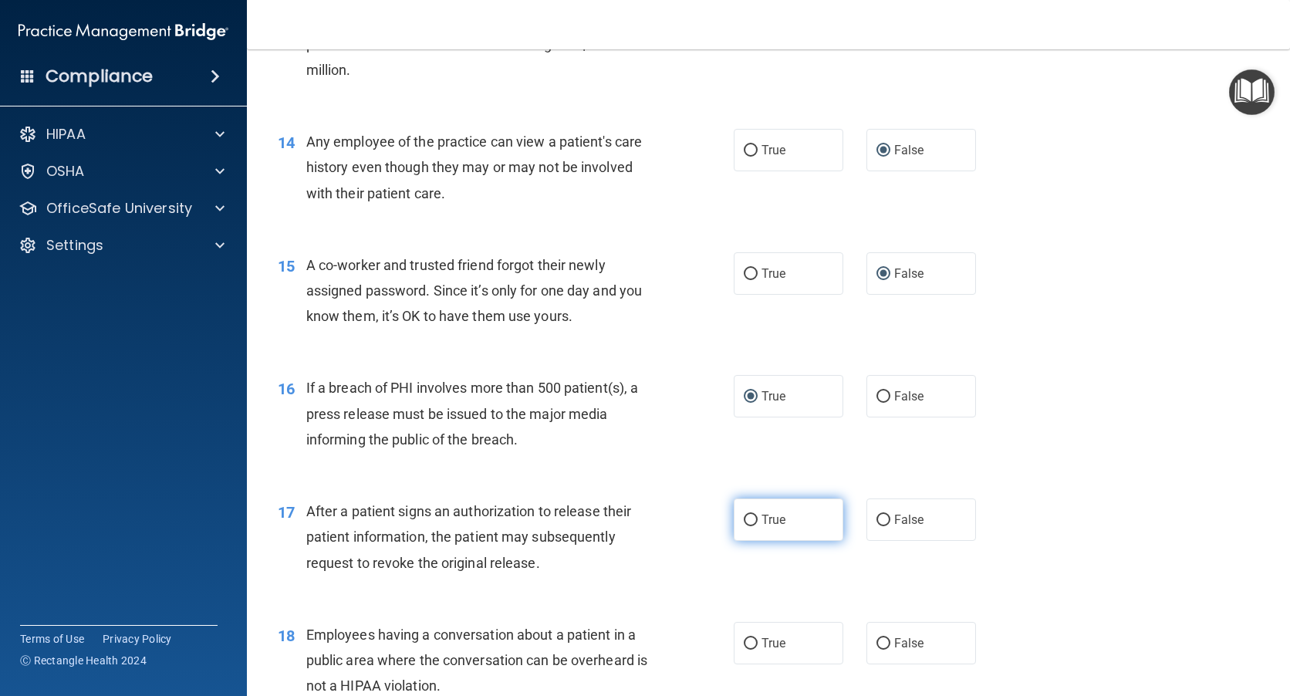
click at [745, 511] on label "True" at bounding box center [789, 519] width 110 height 42
click at [745, 515] on input "True" at bounding box center [751, 521] width 14 height 12
radio input "true"
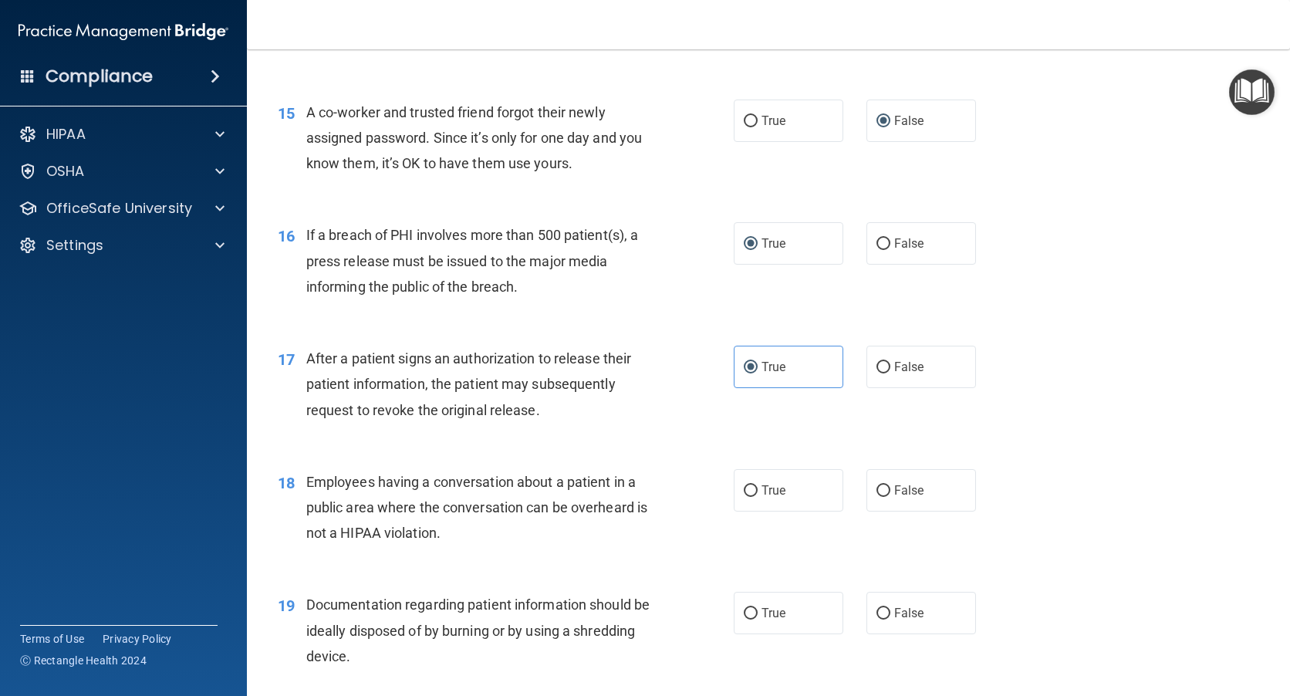
scroll to position [1852, 0]
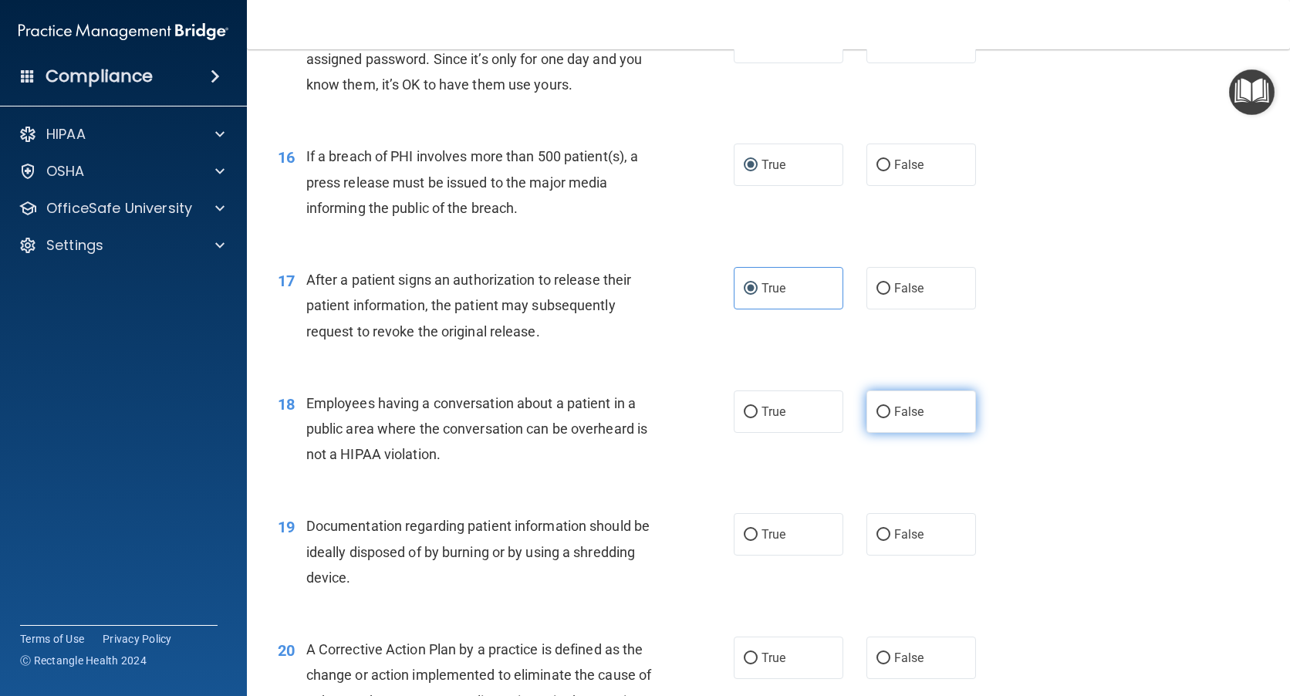
click at [879, 403] on label "False" at bounding box center [921, 411] width 110 height 42
click at [879, 407] on input "False" at bounding box center [883, 413] width 14 height 12
radio input "true"
click at [748, 529] on input "True" at bounding box center [751, 535] width 14 height 12
radio input "true"
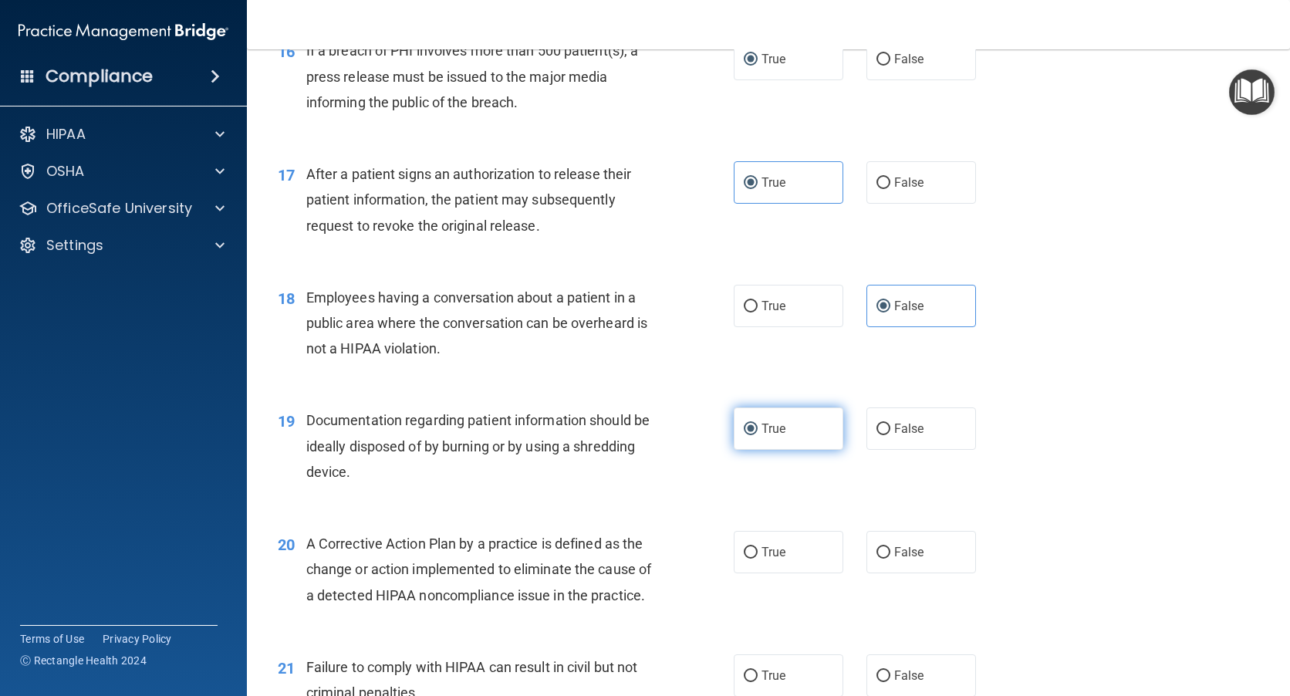
scroll to position [2006, 0]
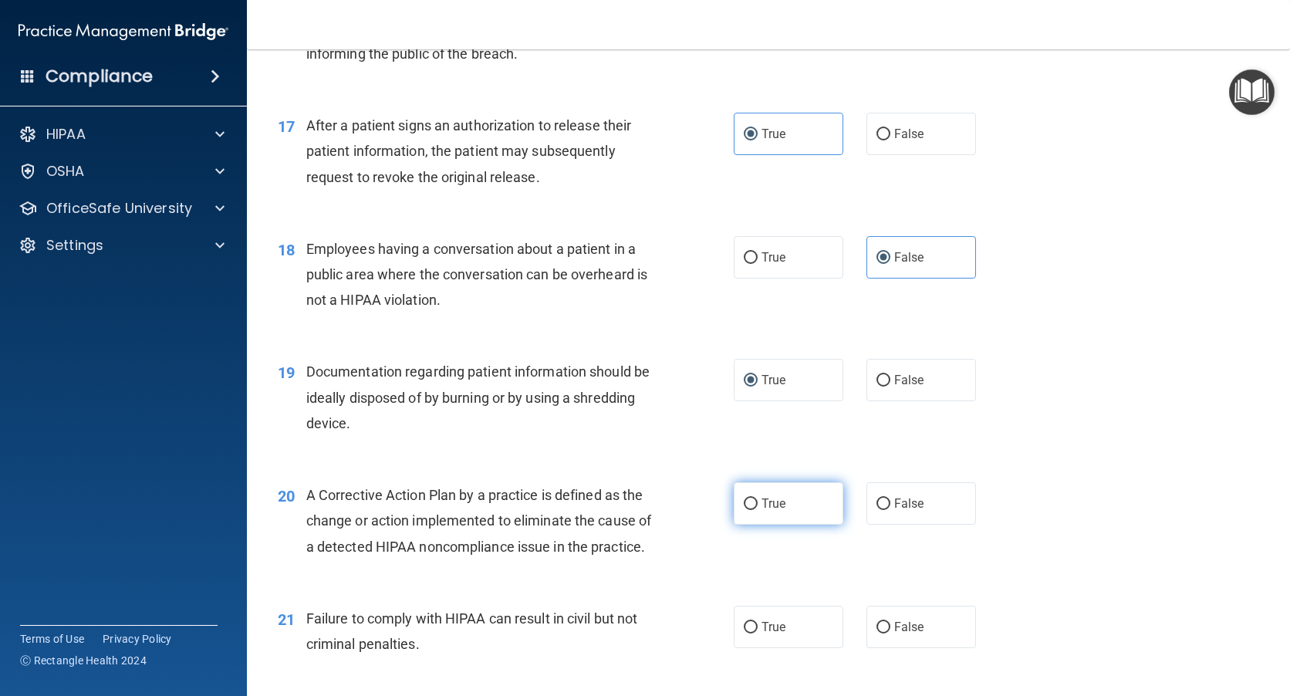
click at [749, 504] on input "True" at bounding box center [751, 504] width 14 height 12
radio input "true"
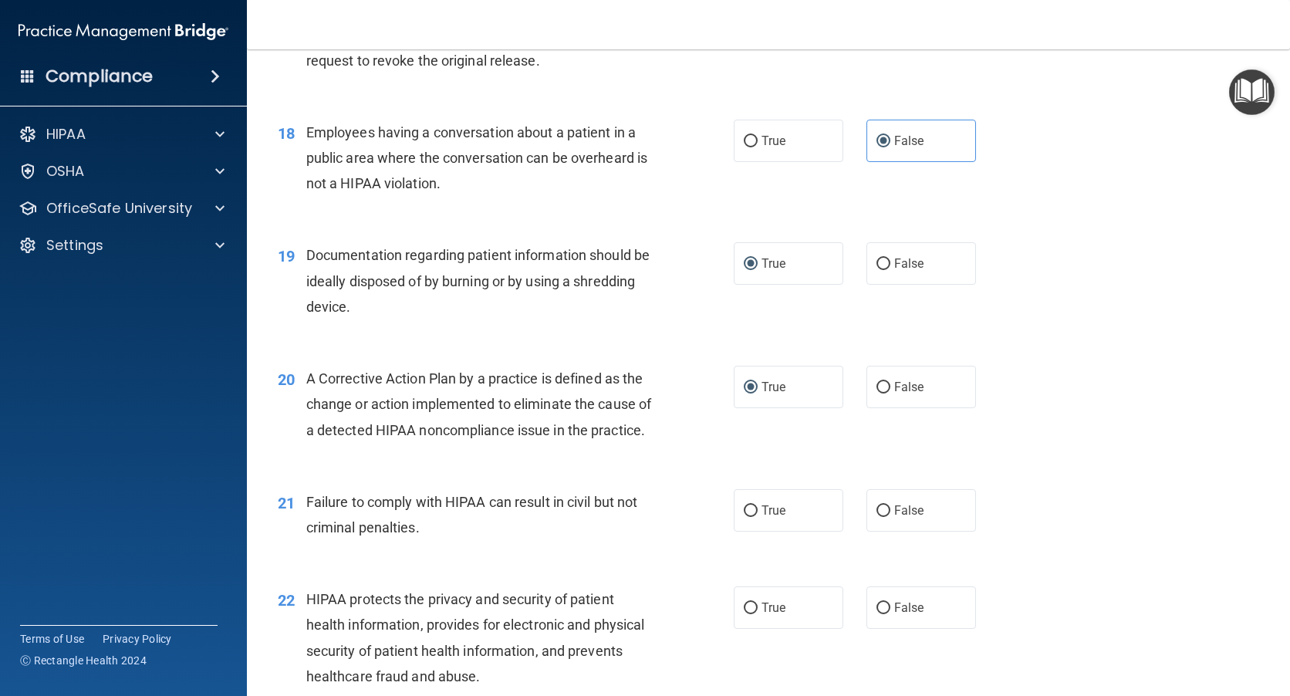
scroll to position [2160, 0]
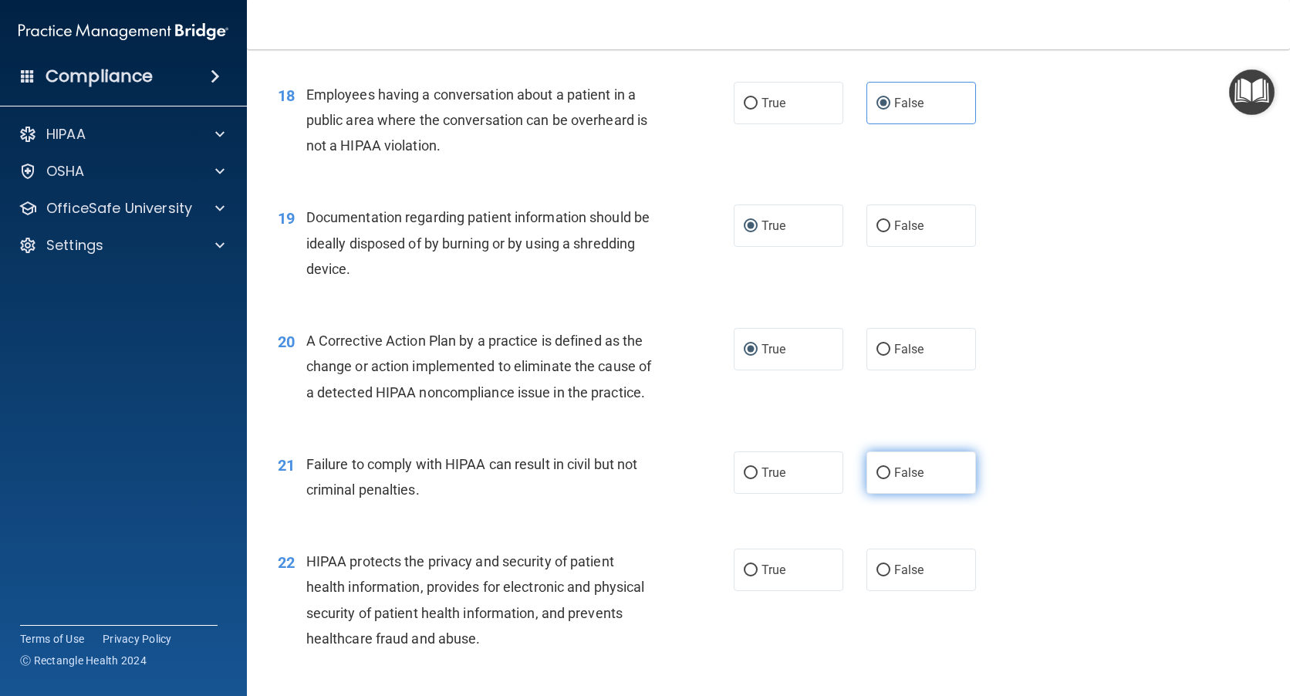
click at [878, 479] on input "False" at bounding box center [883, 474] width 14 height 12
radio input "true"
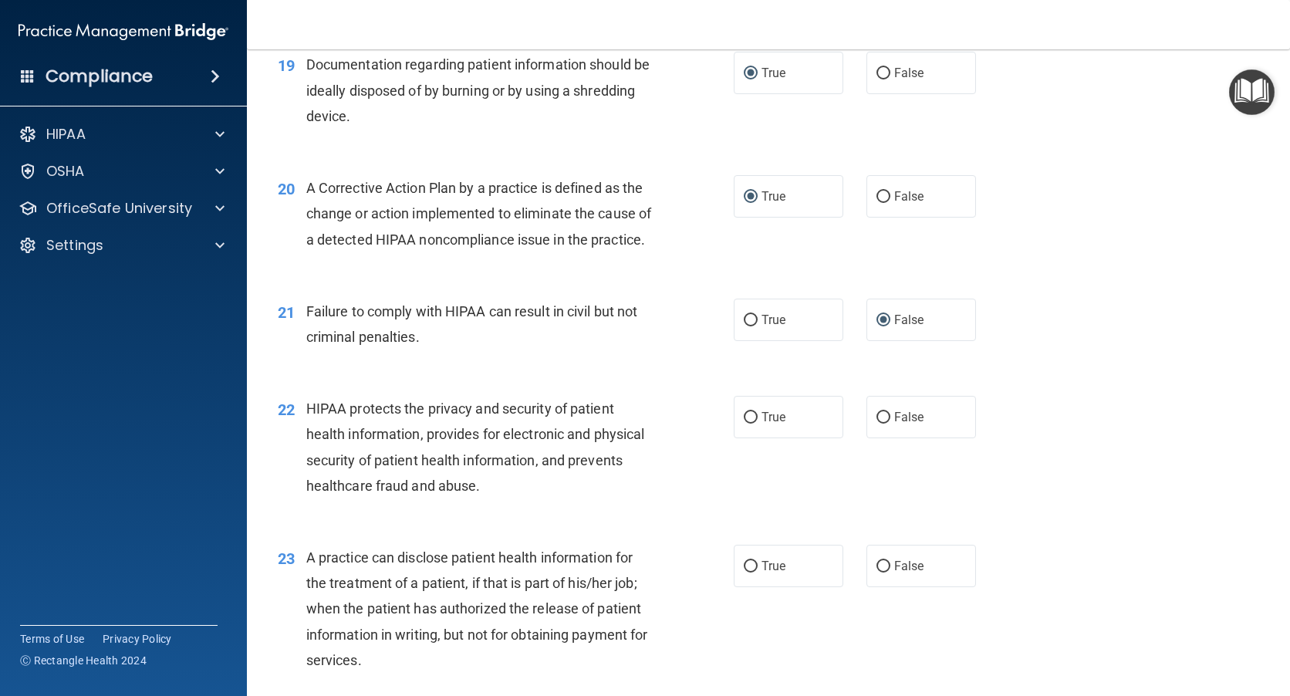
scroll to position [2314, 0]
click at [747, 422] on input "True" at bounding box center [751, 416] width 14 height 12
radio input "true"
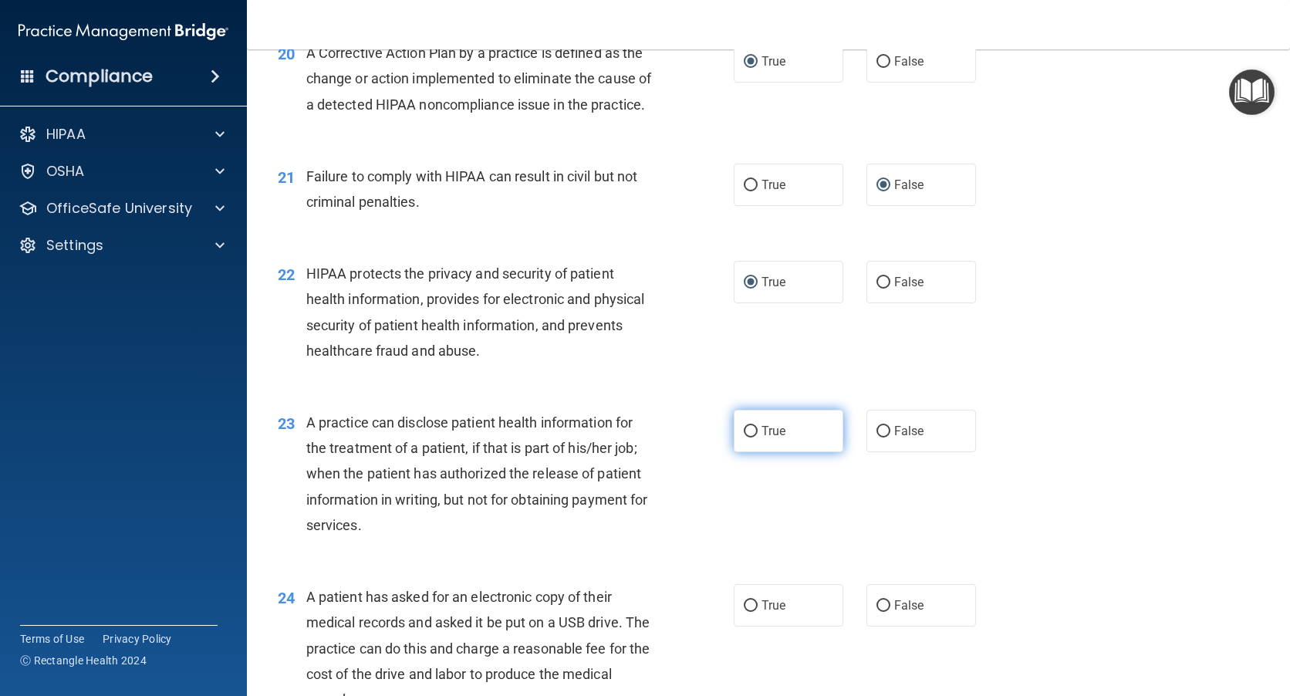
scroll to position [2469, 0]
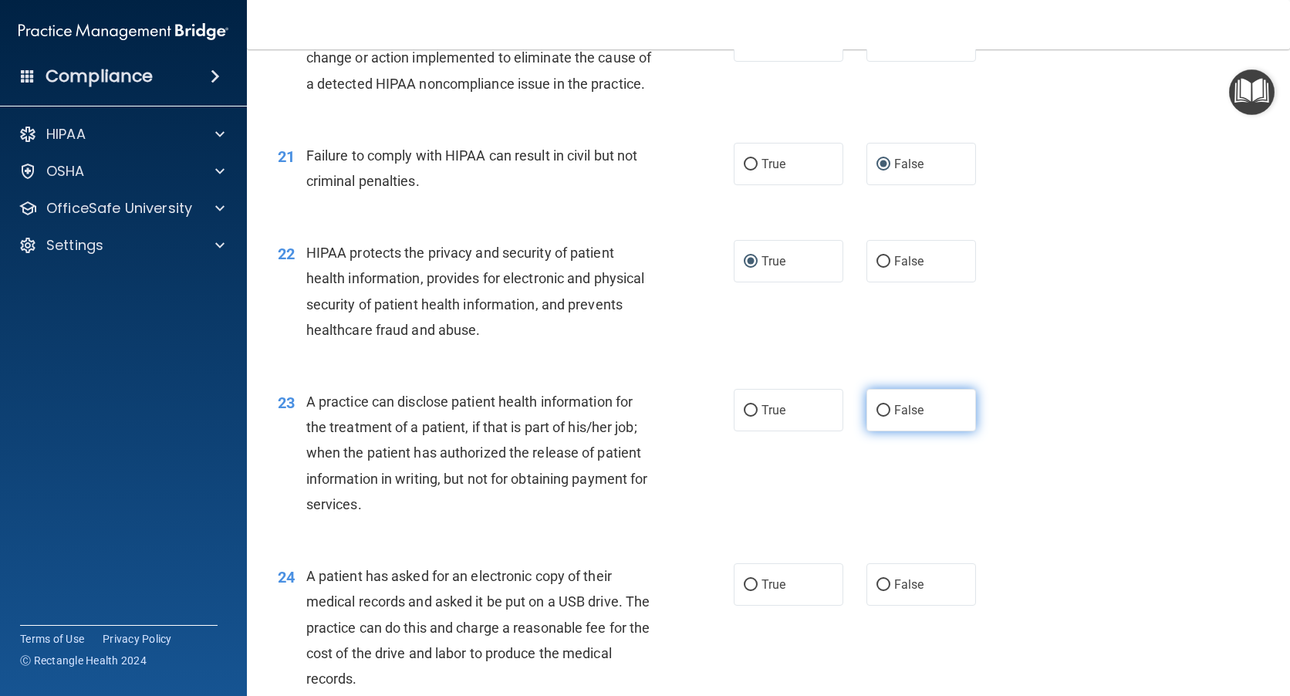
click at [880, 417] on input "False" at bounding box center [883, 411] width 14 height 12
radio input "true"
click at [748, 591] on input "True" at bounding box center [751, 585] width 14 height 12
radio input "true"
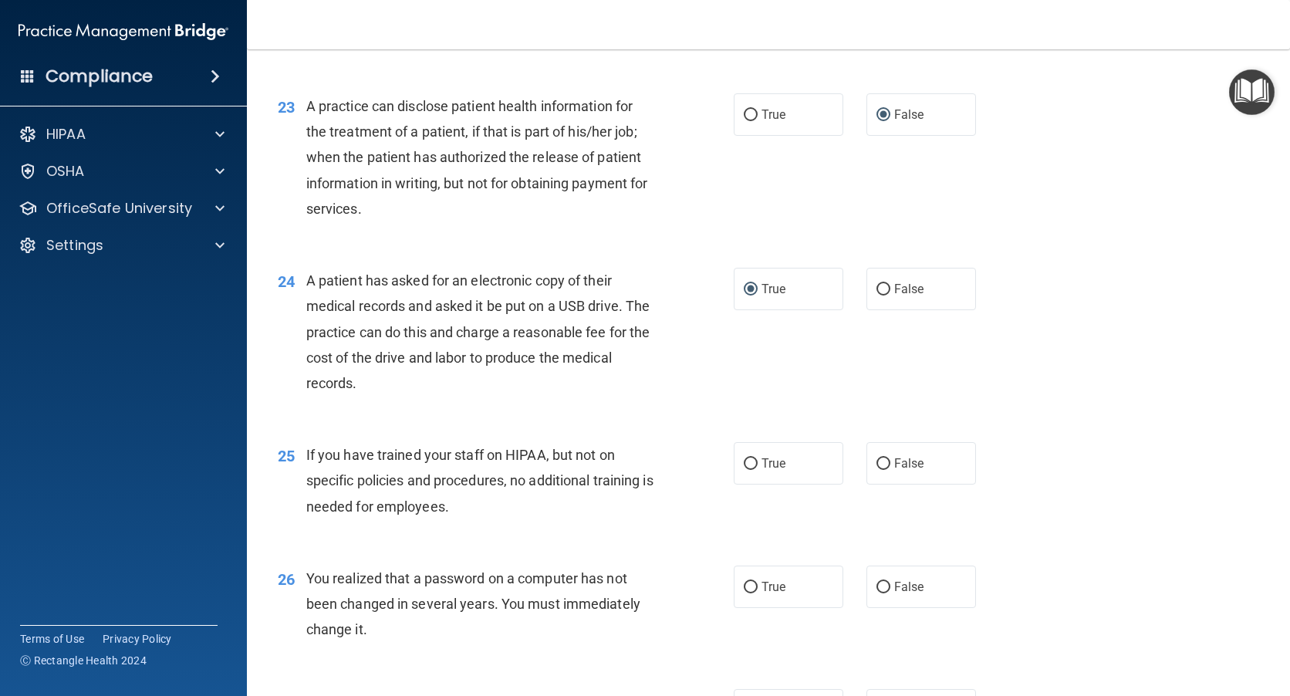
scroll to position [2777, 0]
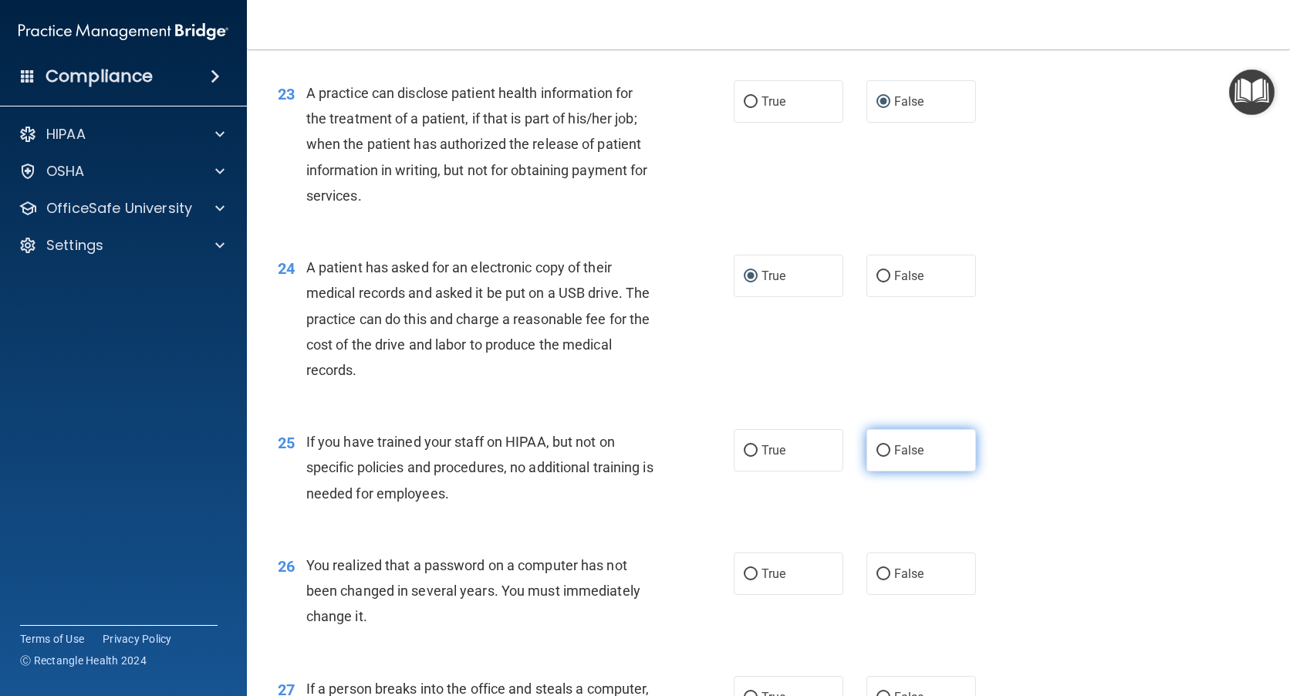
click at [876, 457] on input "False" at bounding box center [883, 451] width 14 height 12
radio input "true"
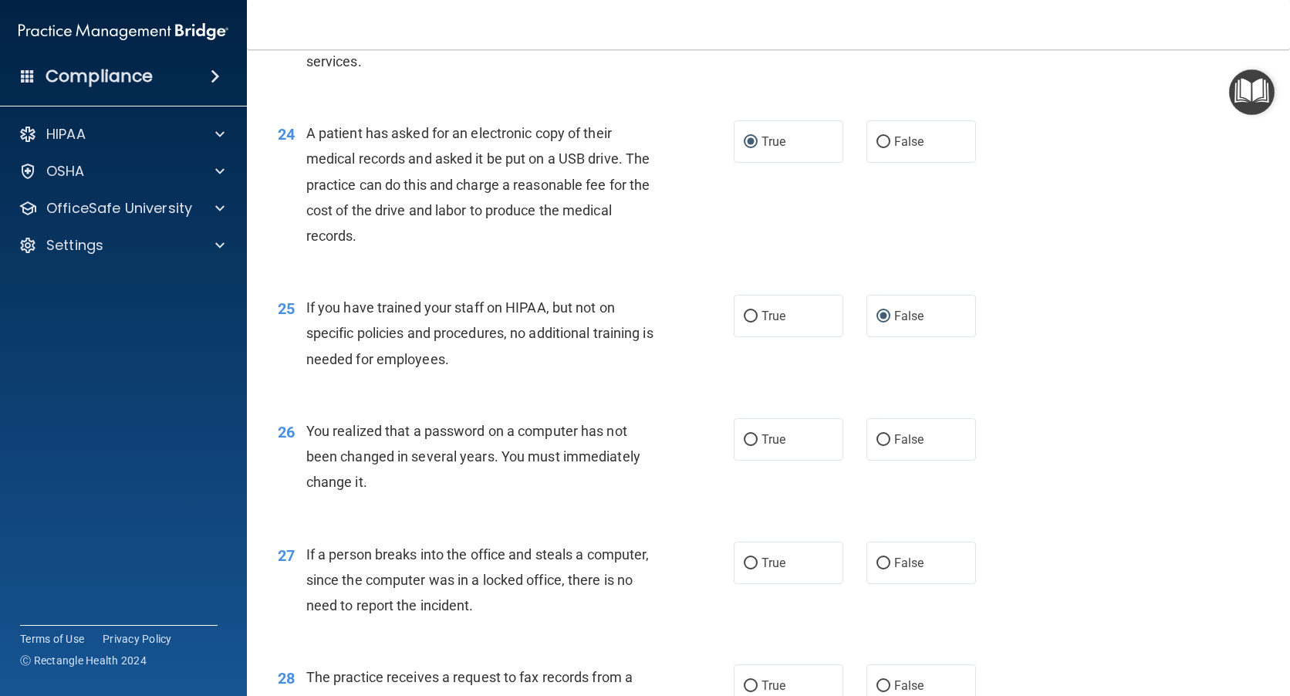
scroll to position [2932, 0]
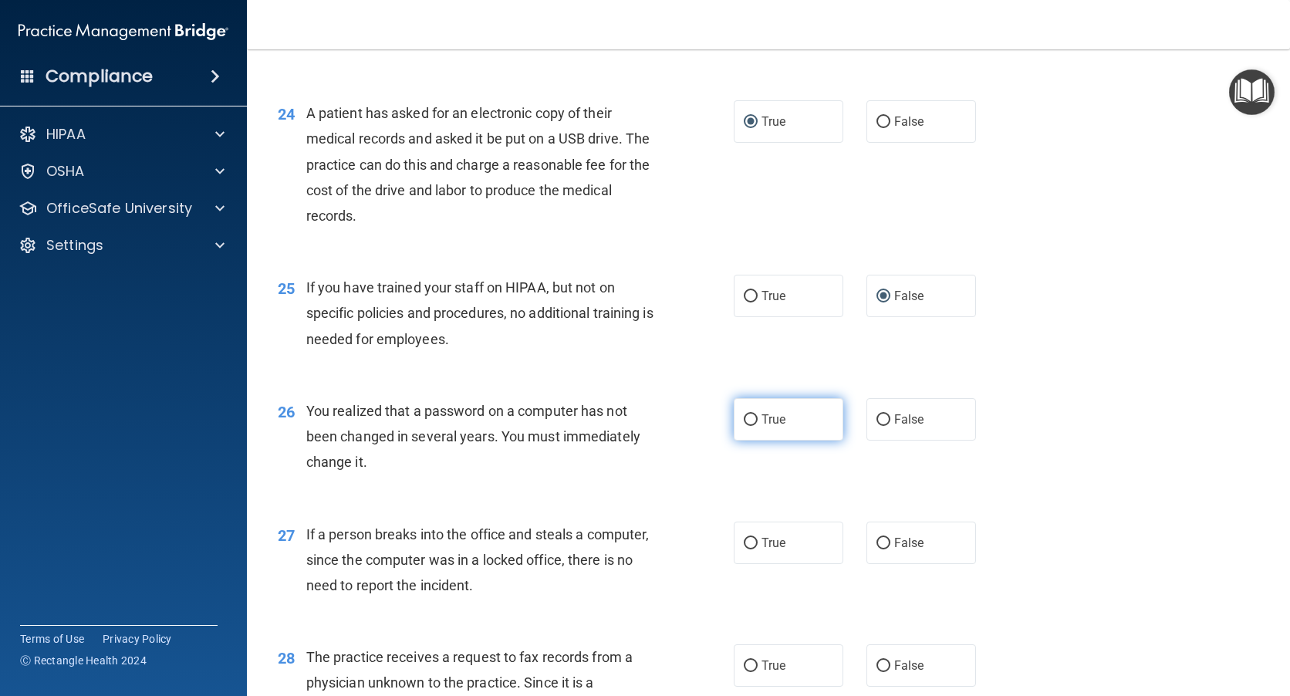
click at [744, 426] on input "True" at bounding box center [751, 420] width 14 height 12
radio input "true"
click at [868, 564] on label "False" at bounding box center [921, 543] width 110 height 42
click at [876, 549] on input "False" at bounding box center [883, 544] width 14 height 12
radio input "true"
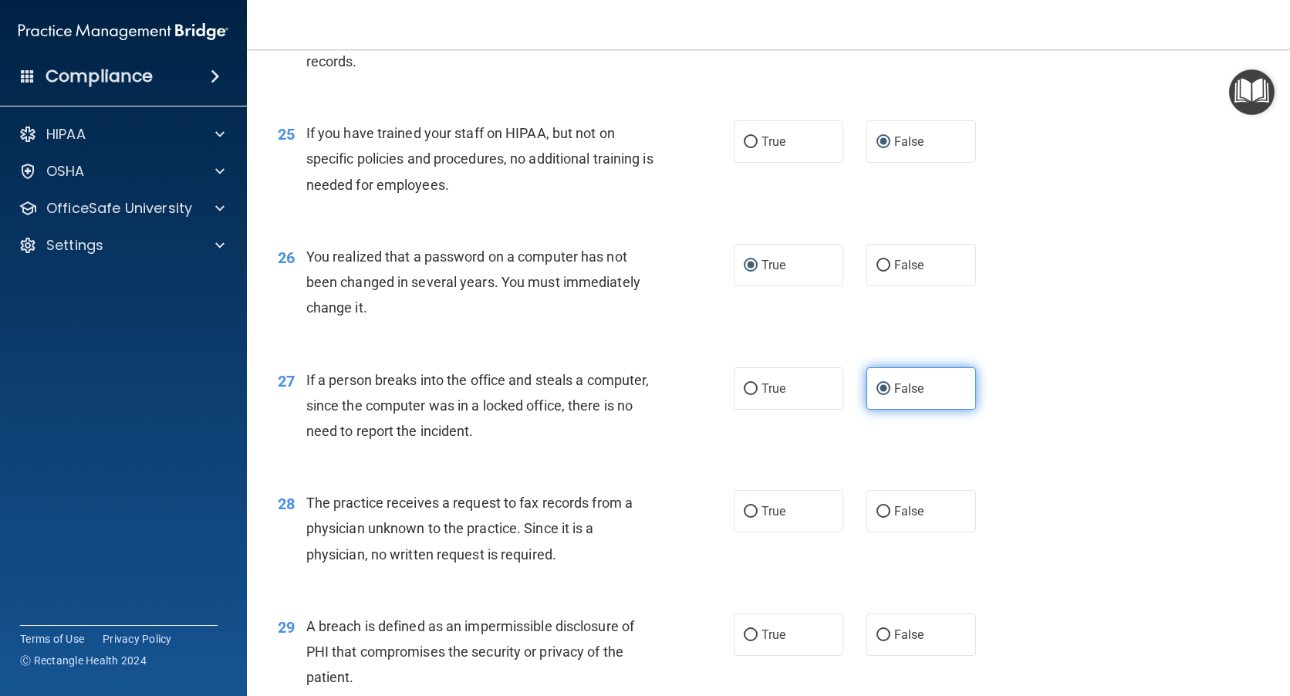
scroll to position [3163, 0]
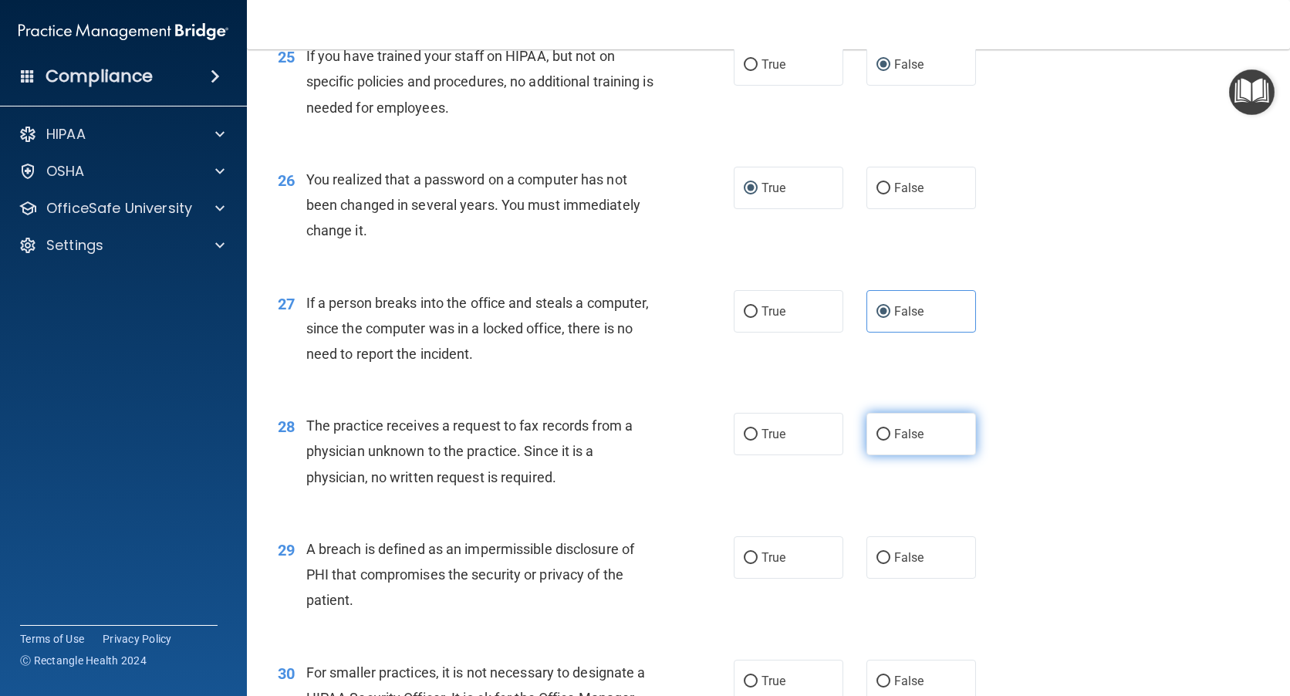
click at [883, 455] on label "False" at bounding box center [921, 434] width 110 height 42
click at [883, 441] on input "False" at bounding box center [883, 435] width 14 height 12
radio input "true"
click at [749, 564] on input "True" at bounding box center [751, 558] width 14 height 12
radio input "true"
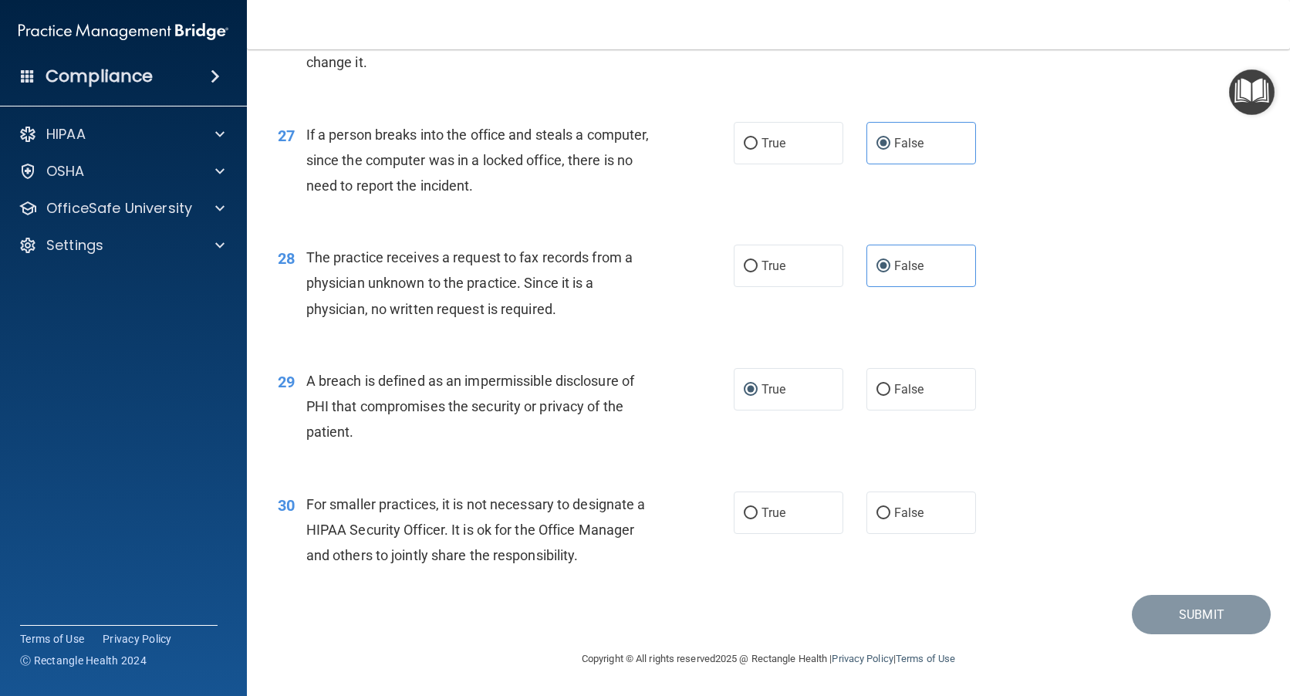
scroll to position [3357, 0]
click at [876, 518] on input "False" at bounding box center [883, 514] width 14 height 12
radio input "true"
click at [1165, 614] on button "Submit" at bounding box center [1201, 614] width 139 height 39
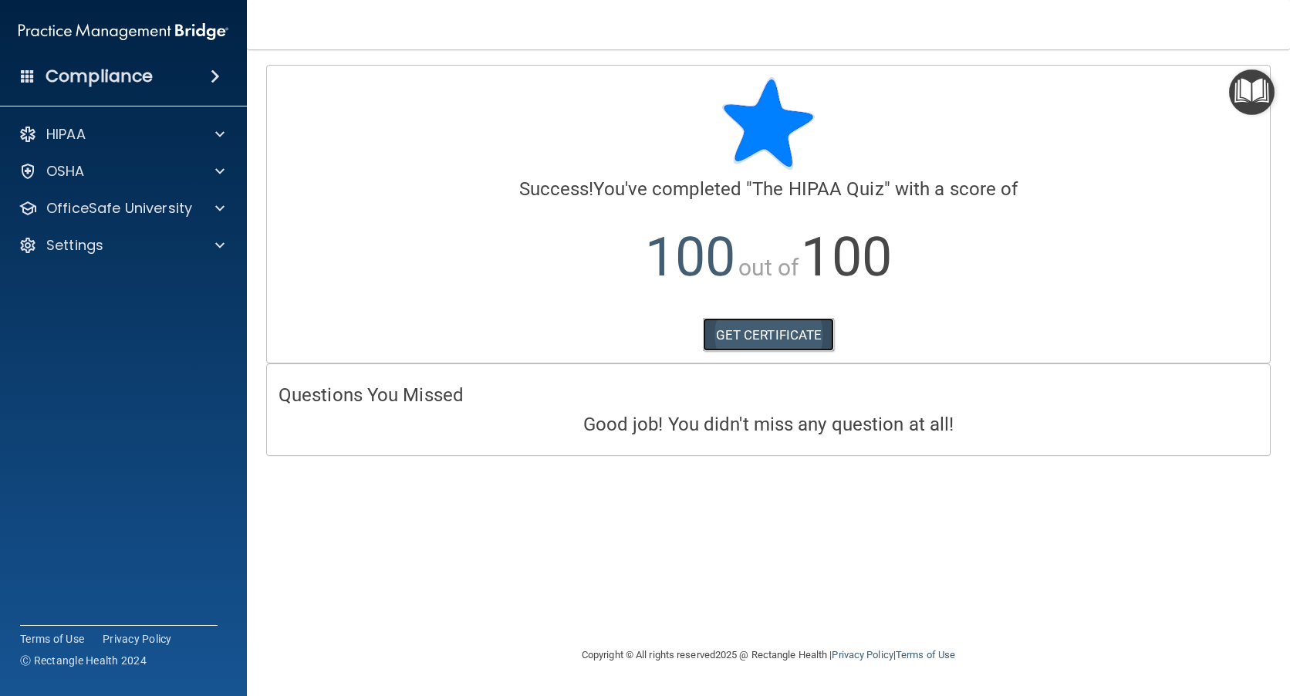
click at [772, 335] on link "GET CERTIFICATE" at bounding box center [769, 335] width 132 height 34
click at [89, 248] on p "Settings" at bounding box center [74, 245] width 57 height 19
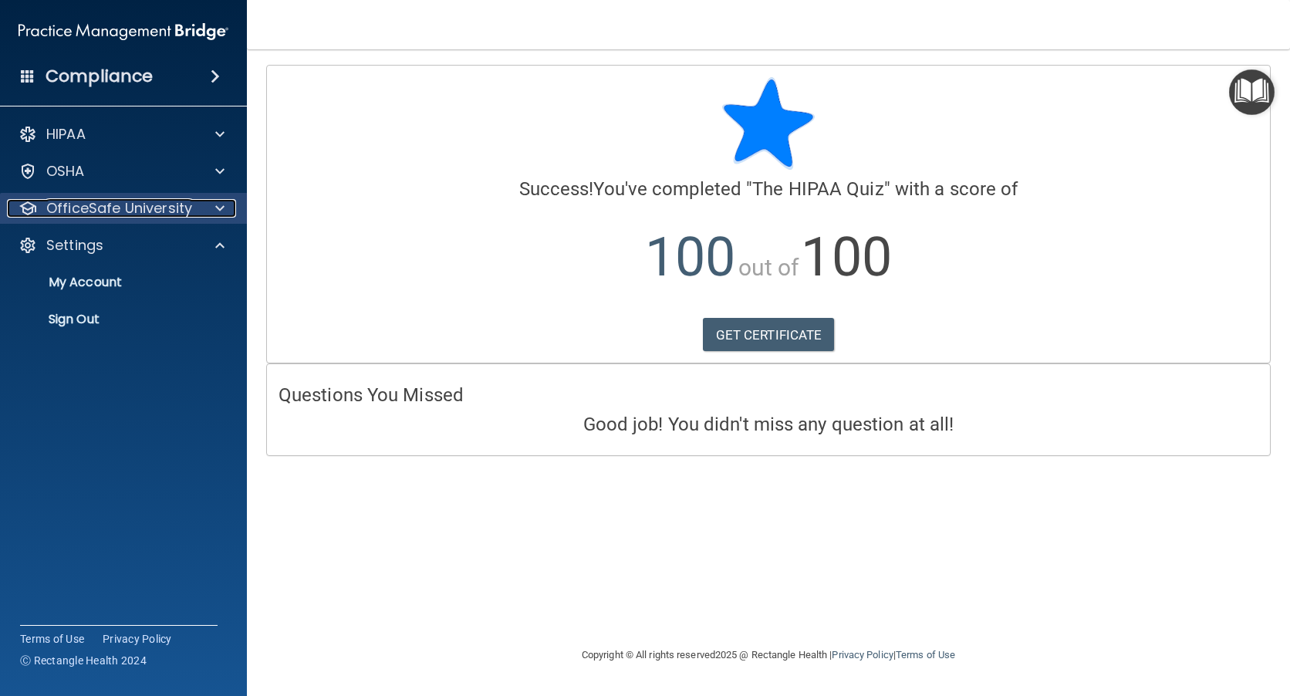
click at [93, 199] on p "OfficeSafe University" at bounding box center [119, 208] width 146 height 19
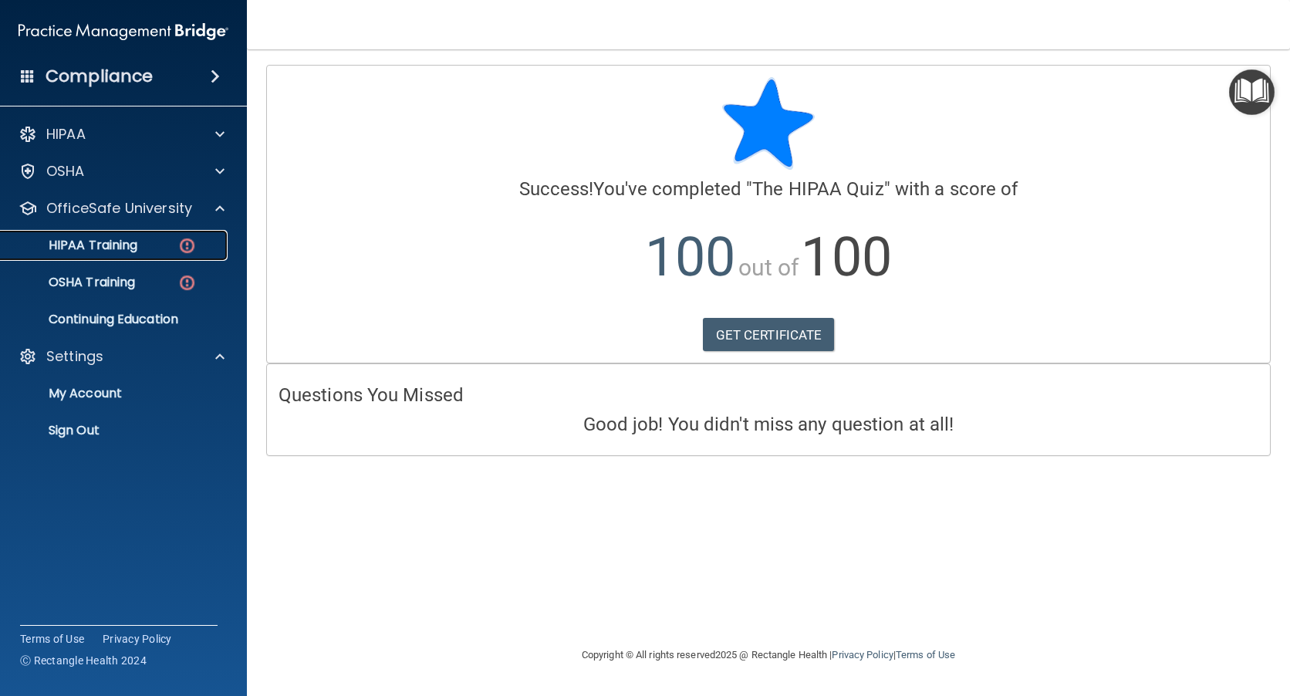
click at [102, 245] on p "HIPAA Training" at bounding box center [73, 245] width 127 height 15
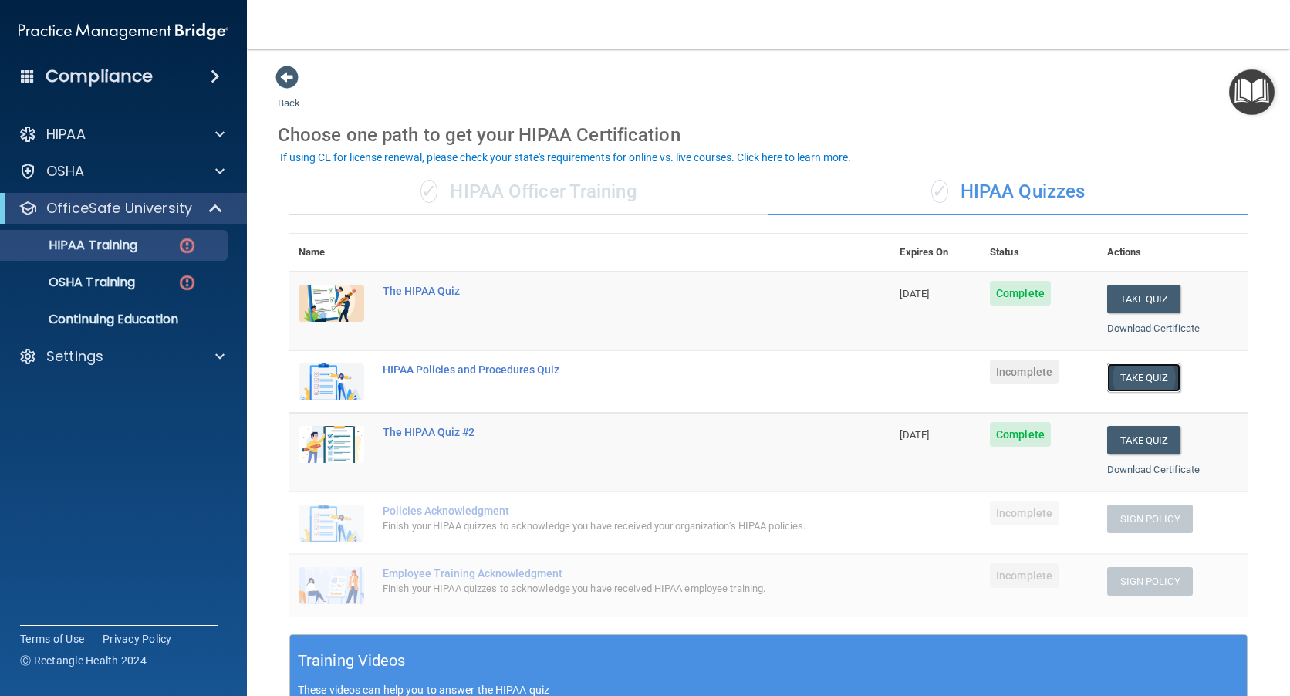
click at [1148, 382] on button "Take Quiz" at bounding box center [1144, 377] width 74 height 29
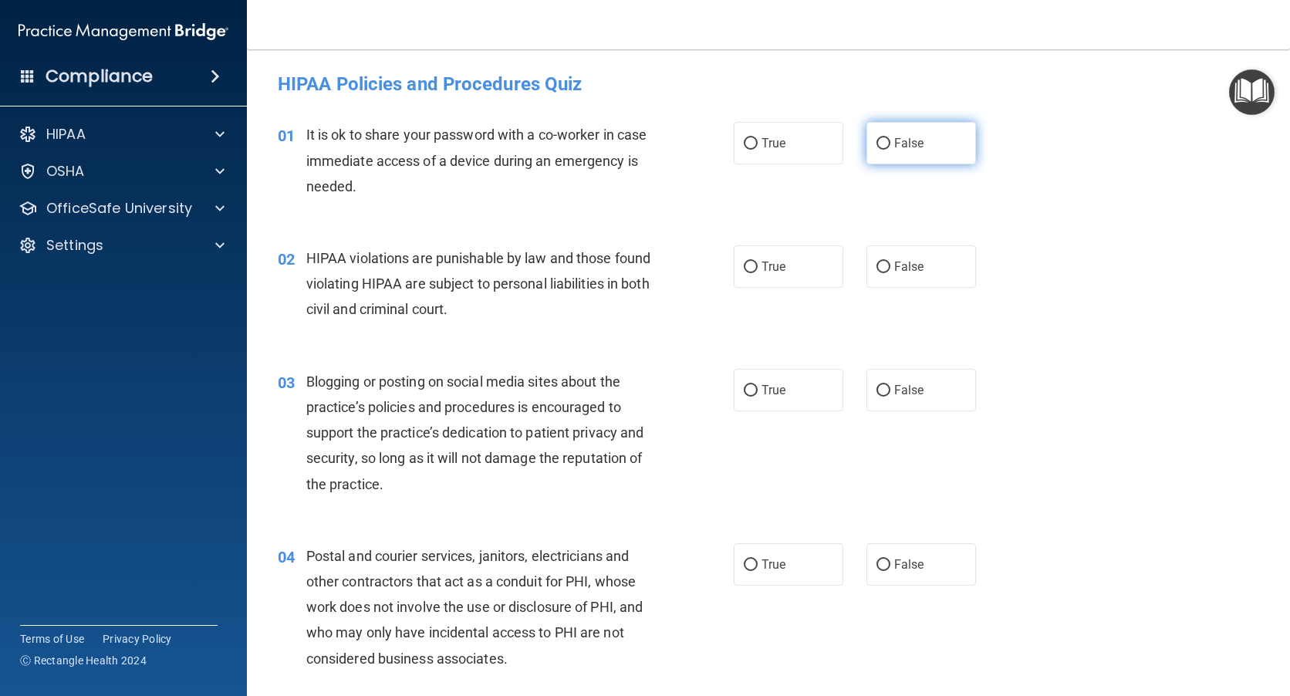
click at [876, 138] on input "False" at bounding box center [883, 144] width 14 height 12
radio input "true"
click at [744, 268] on input "True" at bounding box center [751, 268] width 14 height 12
radio input "true"
click at [878, 387] on input "False" at bounding box center [883, 391] width 14 height 12
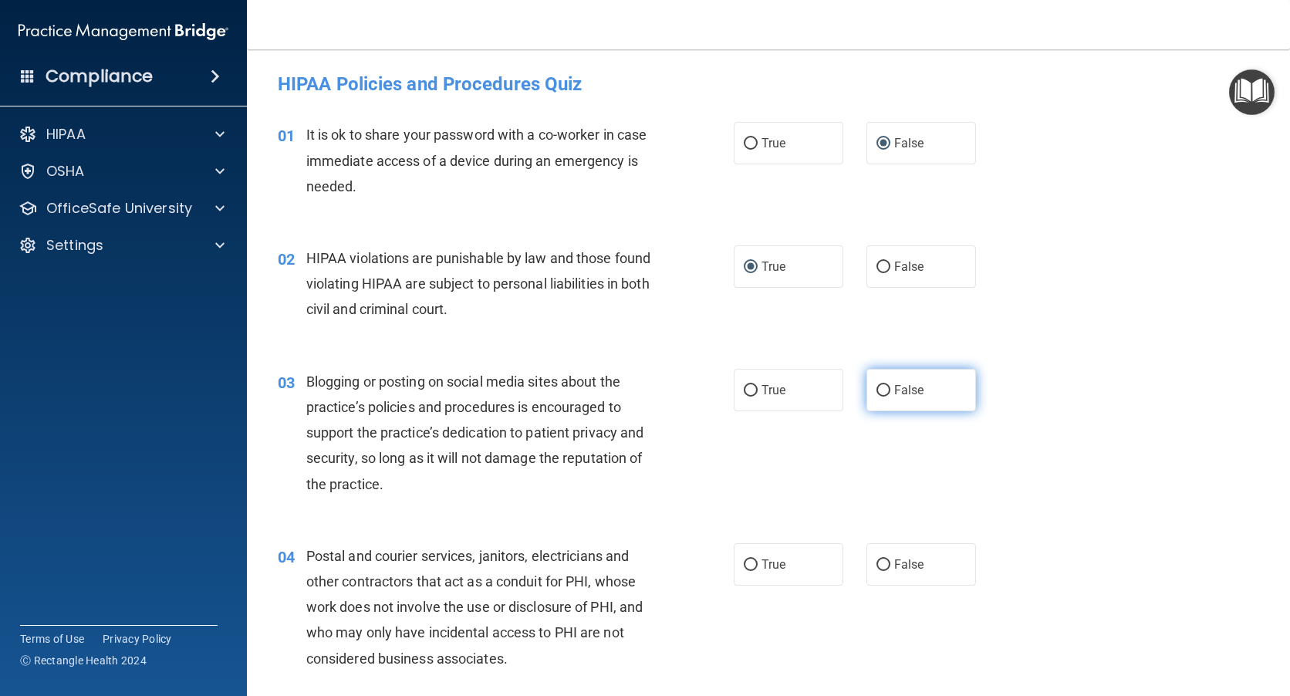
radio input "true"
click at [749, 556] on label "True" at bounding box center [789, 564] width 110 height 42
click at [749, 559] on input "True" at bounding box center [751, 565] width 14 height 12
radio input "true"
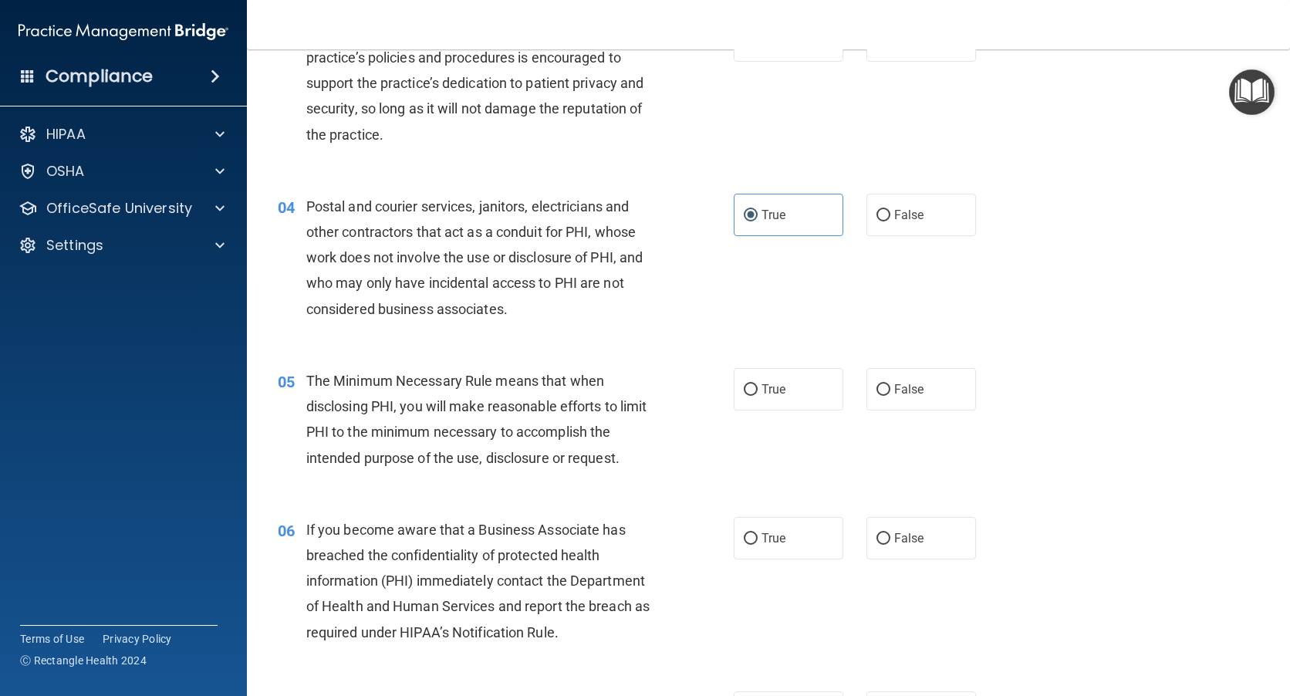
scroll to position [386, 0]
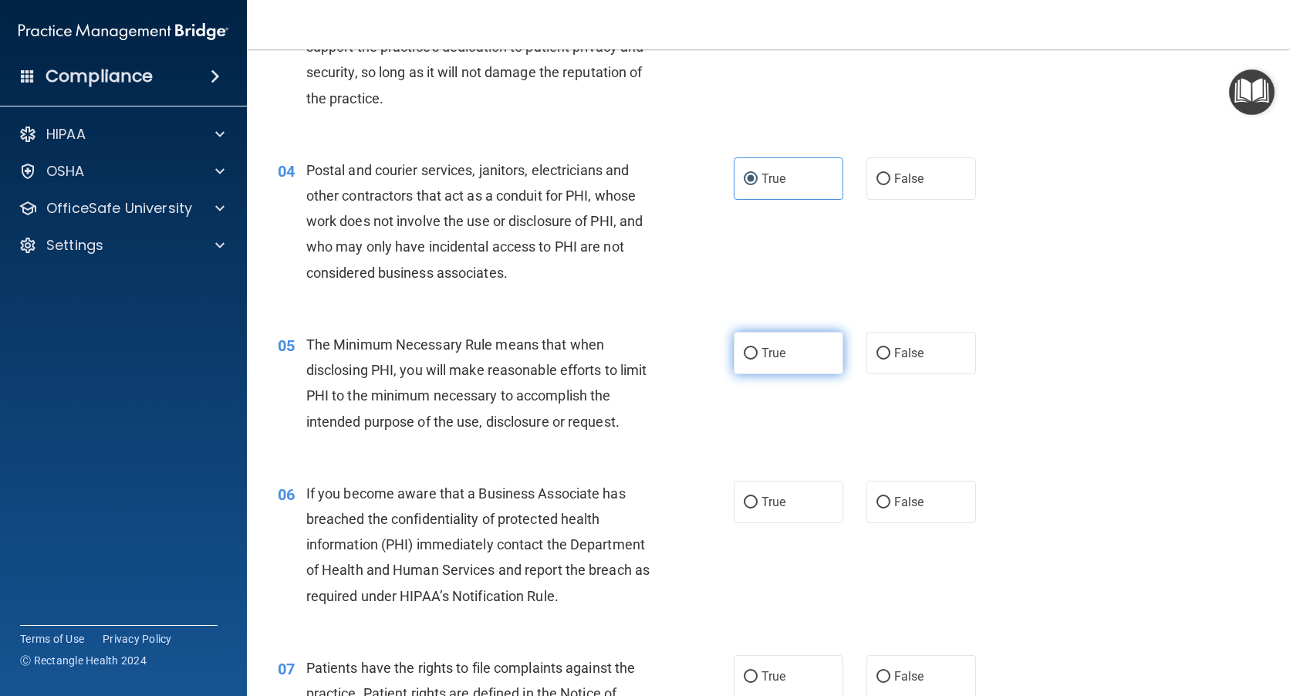
click at [744, 353] on input "True" at bounding box center [751, 354] width 14 height 12
radio input "true"
click at [876, 498] on input "False" at bounding box center [883, 503] width 14 height 12
radio input "true"
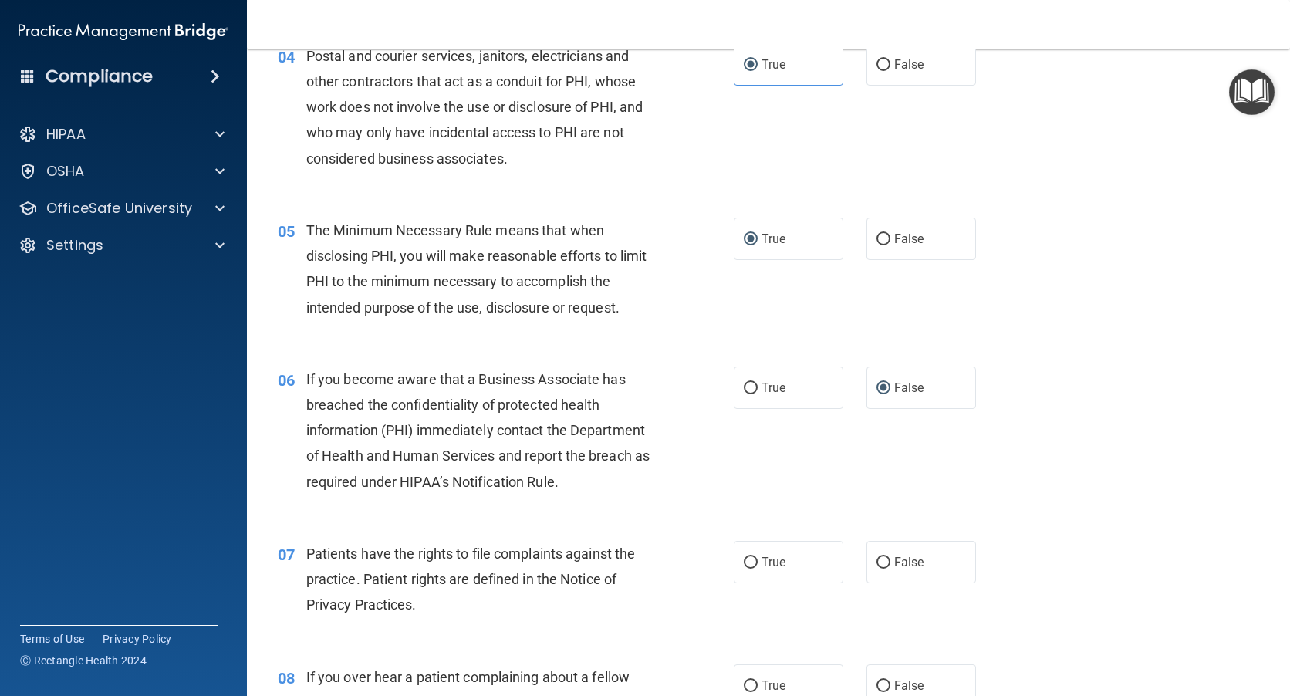
scroll to position [540, 0]
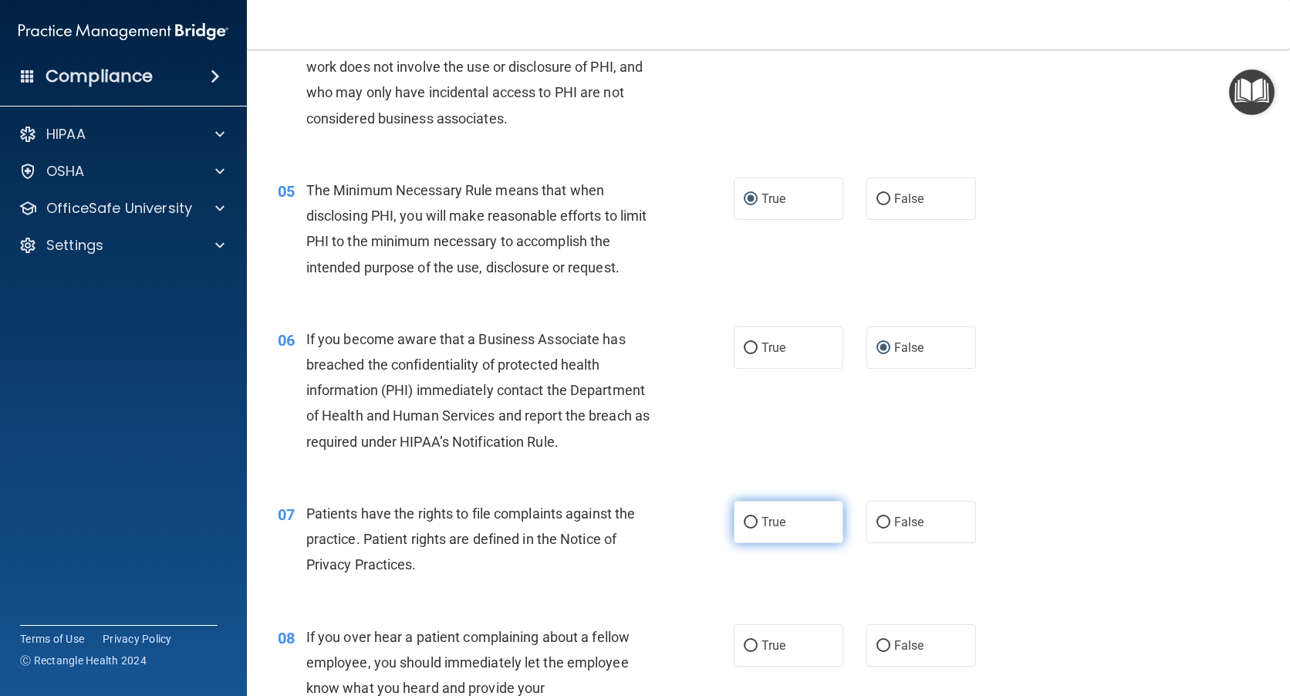
click at [744, 522] on input "True" at bounding box center [751, 523] width 14 height 12
radio input "true"
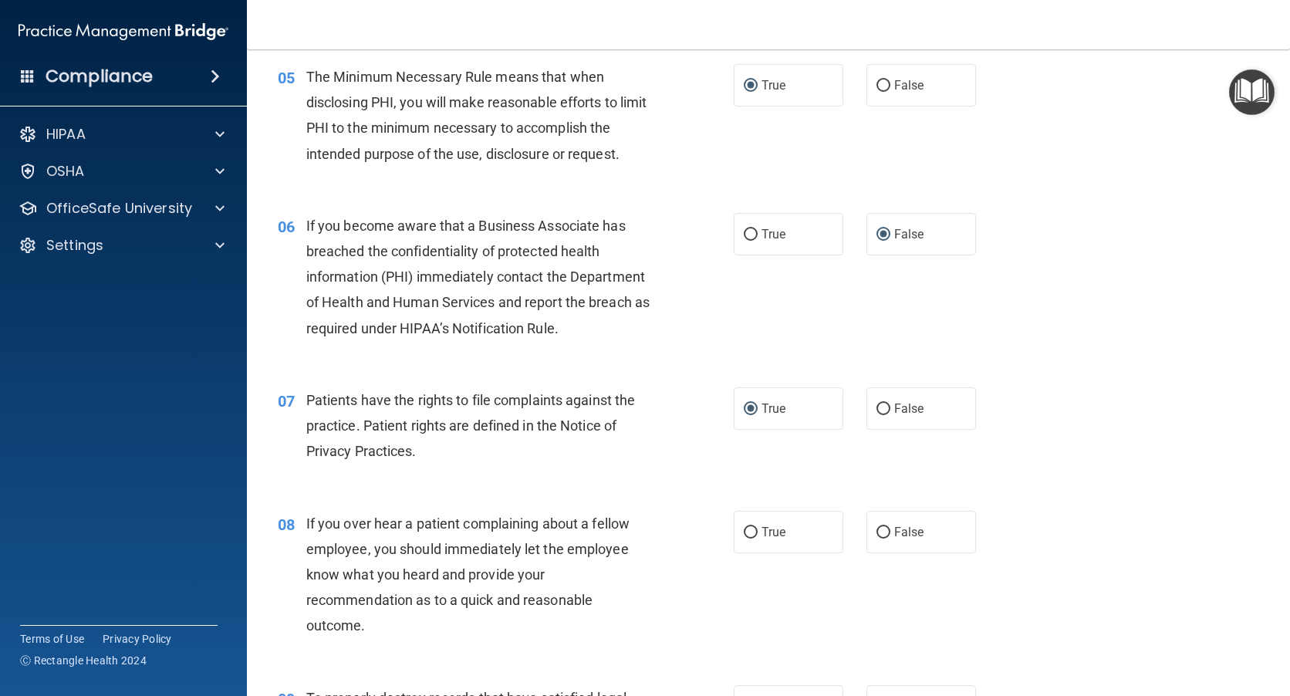
scroll to position [694, 0]
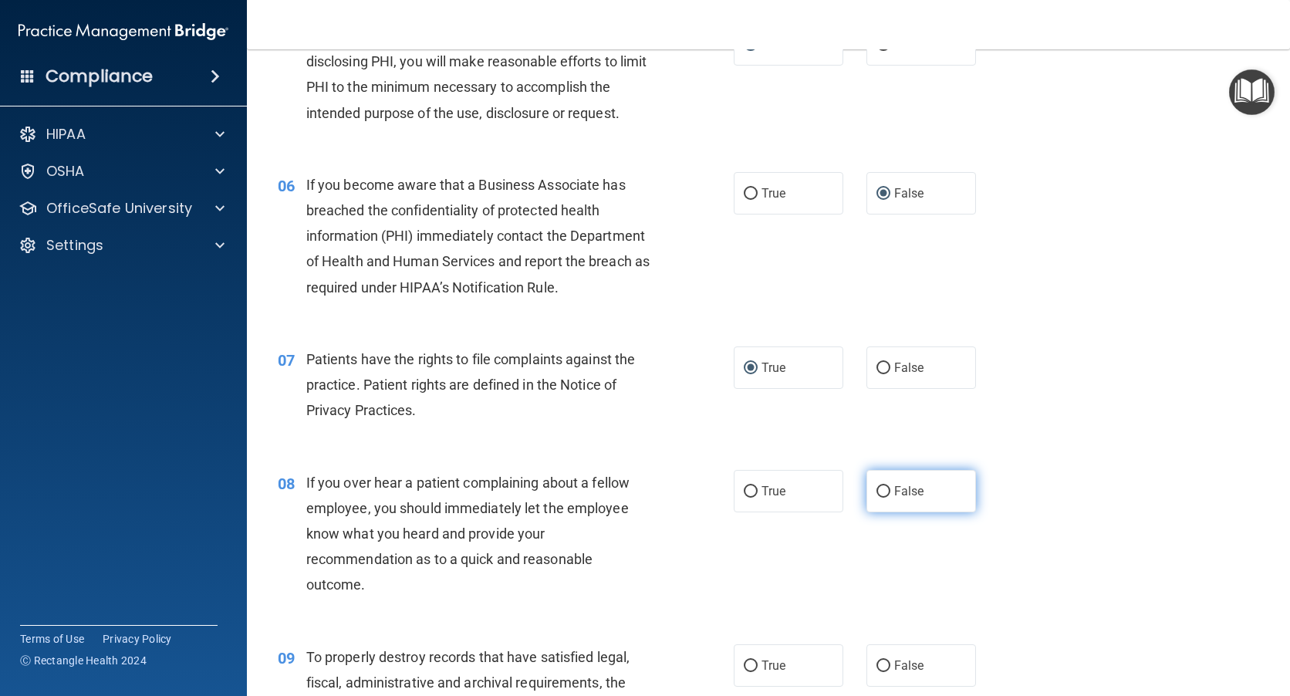
click at [876, 489] on input "False" at bounding box center [883, 492] width 14 height 12
radio input "true"
click at [879, 670] on input "False" at bounding box center [883, 666] width 14 height 12
radio input "true"
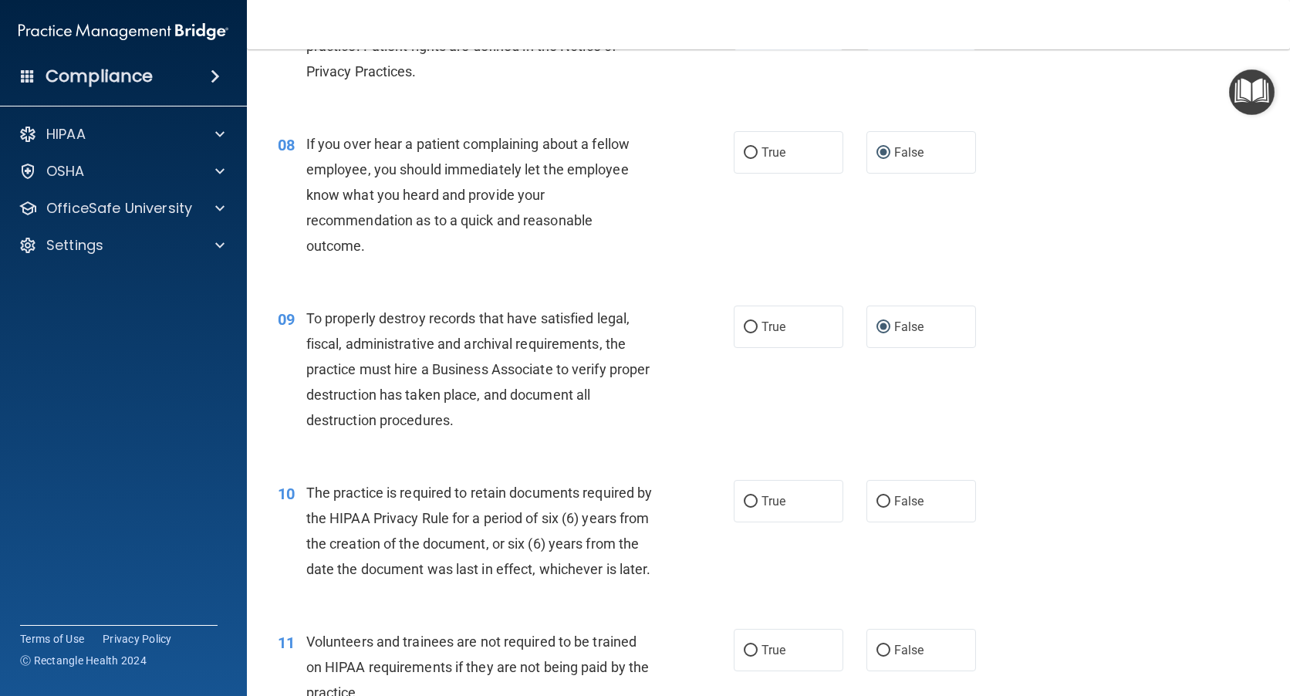
scroll to position [1080, 0]
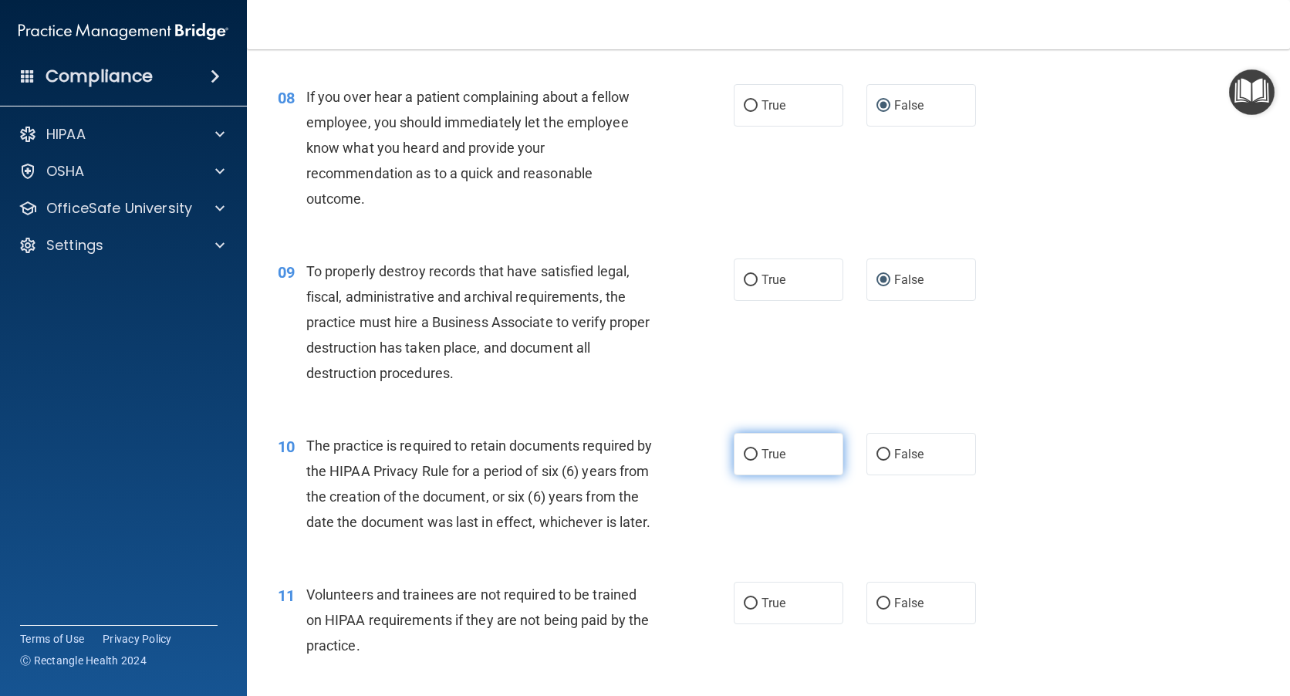
click at [745, 454] on input "True" at bounding box center [751, 455] width 14 height 12
radio input "true"
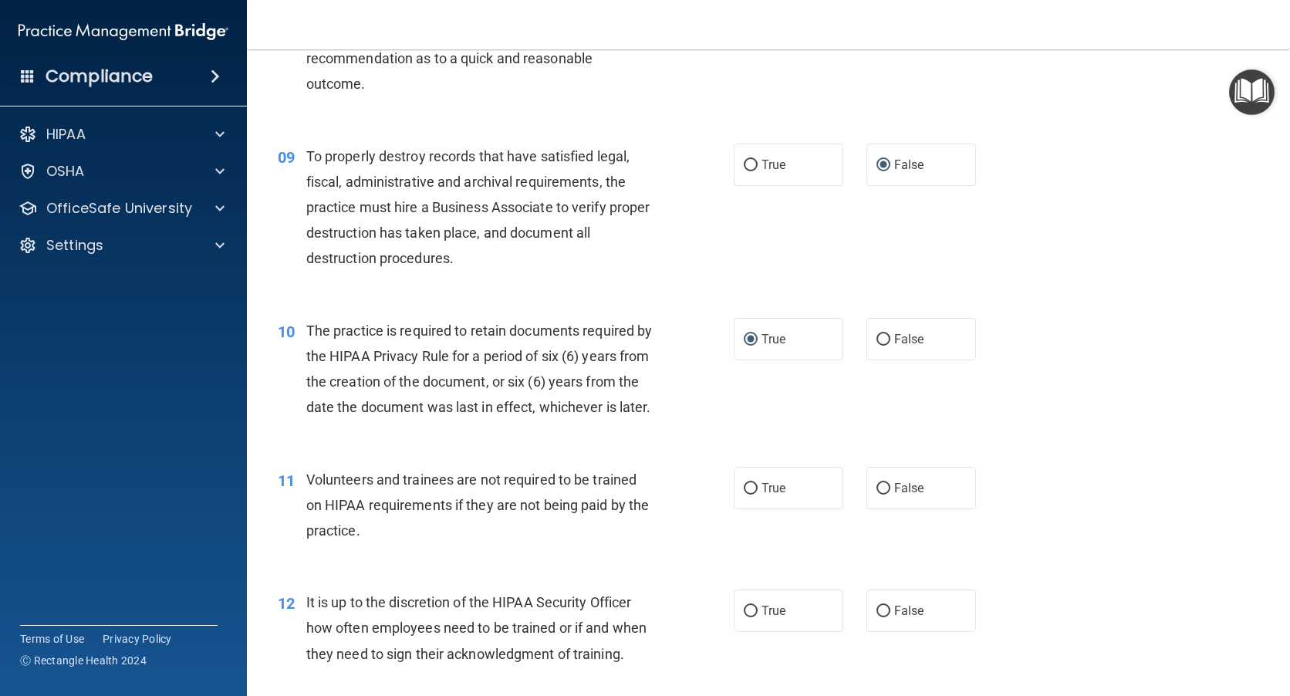
scroll to position [1234, 0]
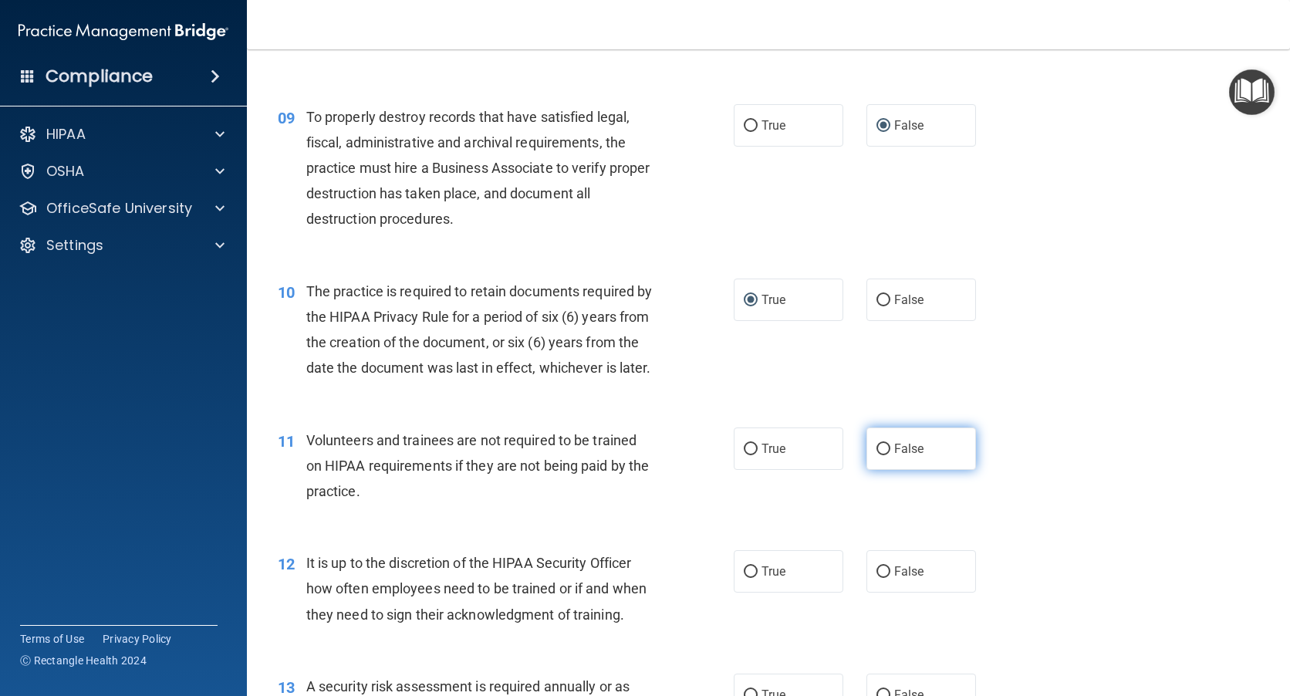
click at [879, 455] on input "False" at bounding box center [883, 450] width 14 height 12
radio input "true"
click at [876, 578] on input "False" at bounding box center [883, 572] width 14 height 12
radio input "true"
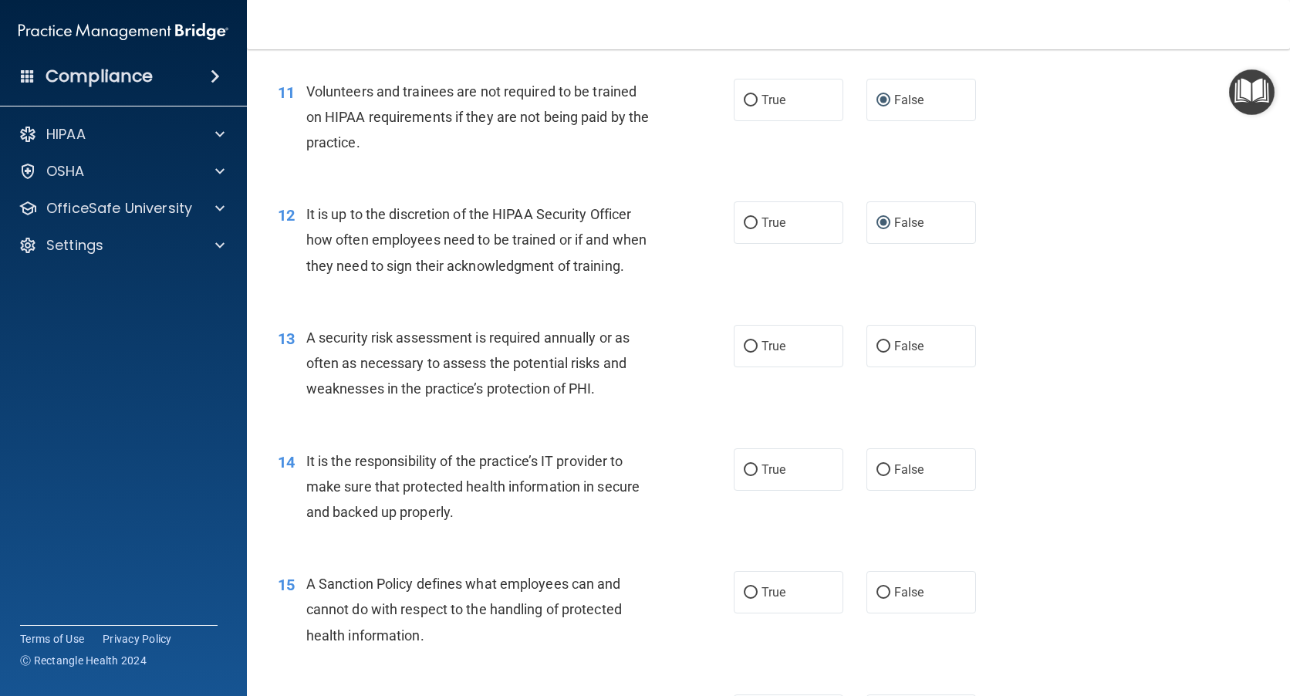
scroll to position [1620, 0]
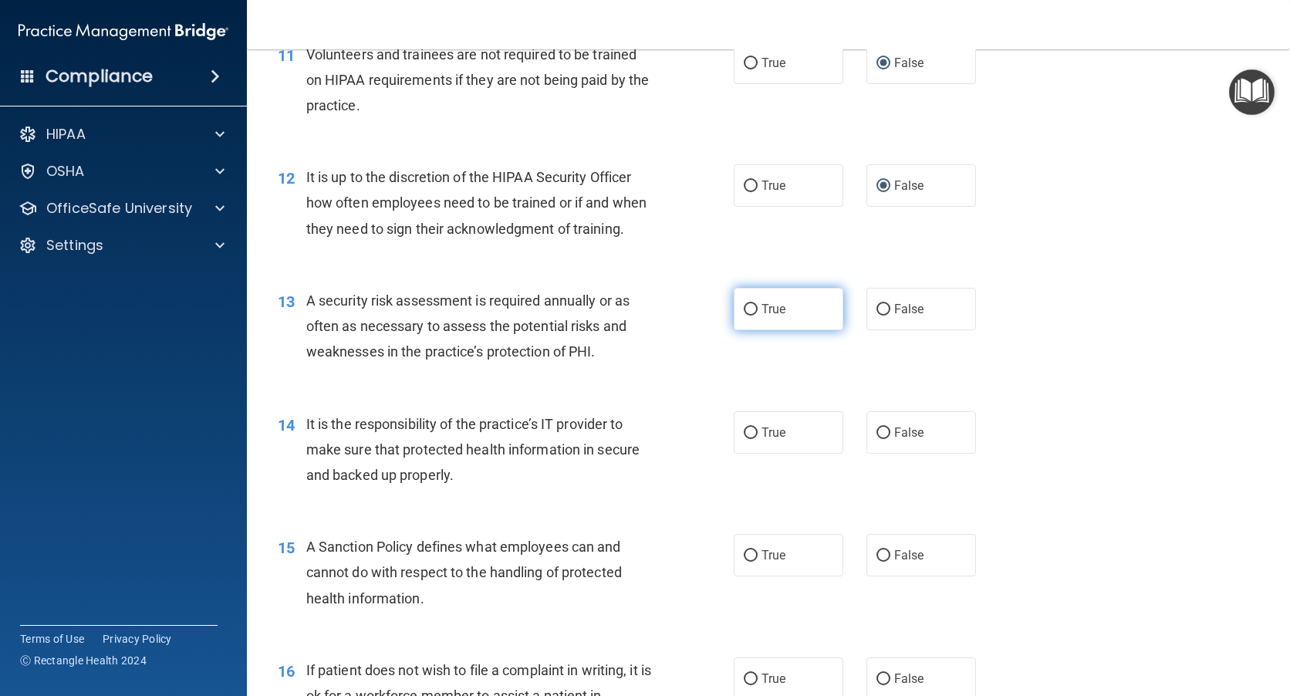
click at [747, 316] on input "True" at bounding box center [751, 310] width 14 height 12
radio input "true"
click at [876, 439] on input "False" at bounding box center [883, 433] width 14 height 12
radio input "true"
click at [876, 562] on input "False" at bounding box center [883, 556] width 14 height 12
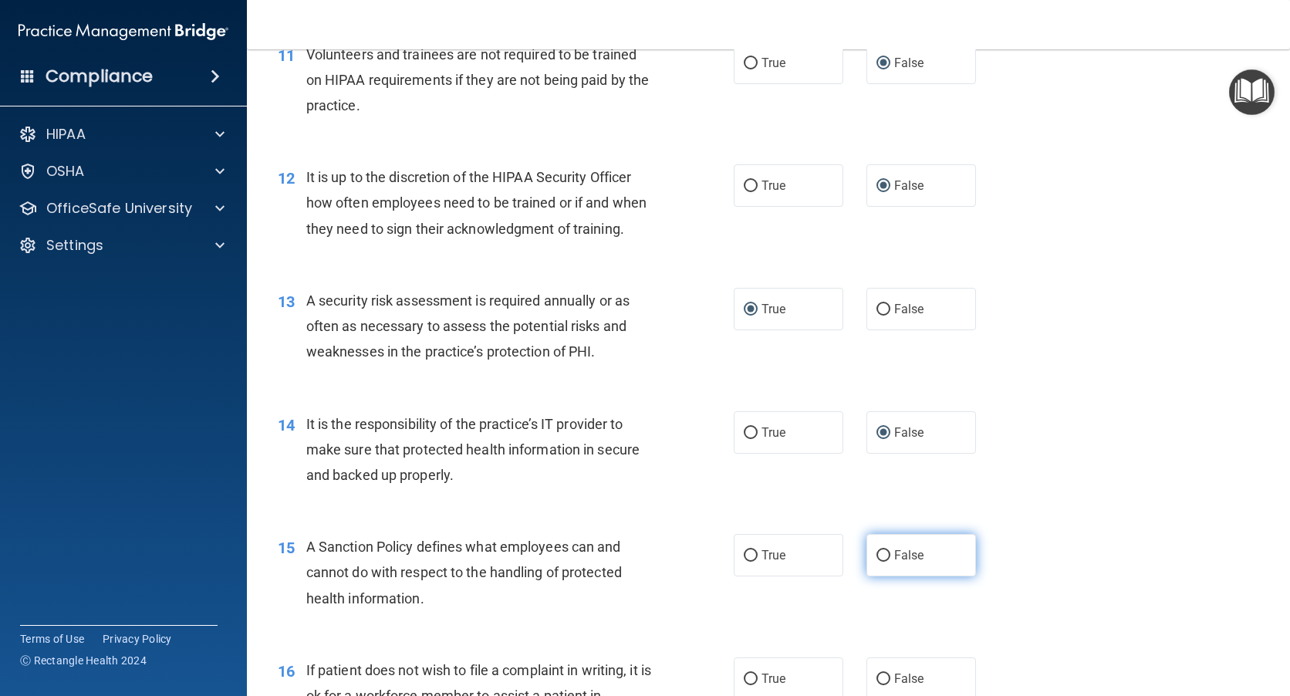
radio input "true"
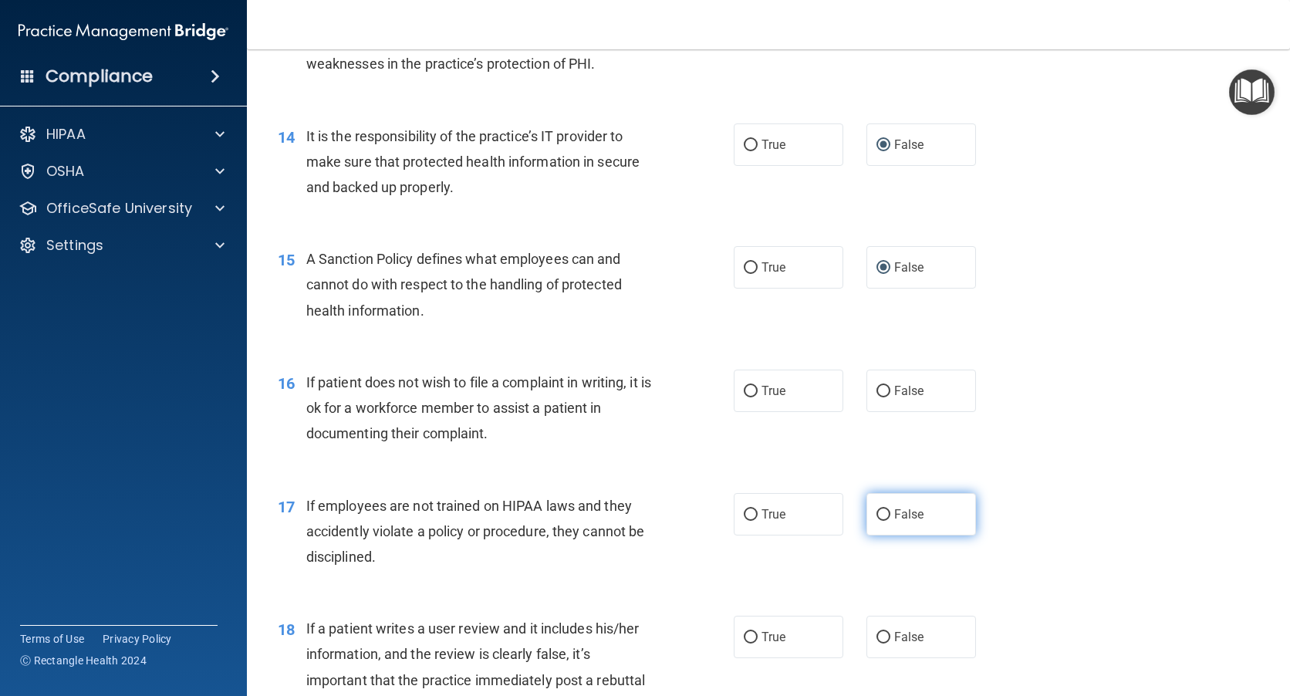
scroll to position [1929, 0]
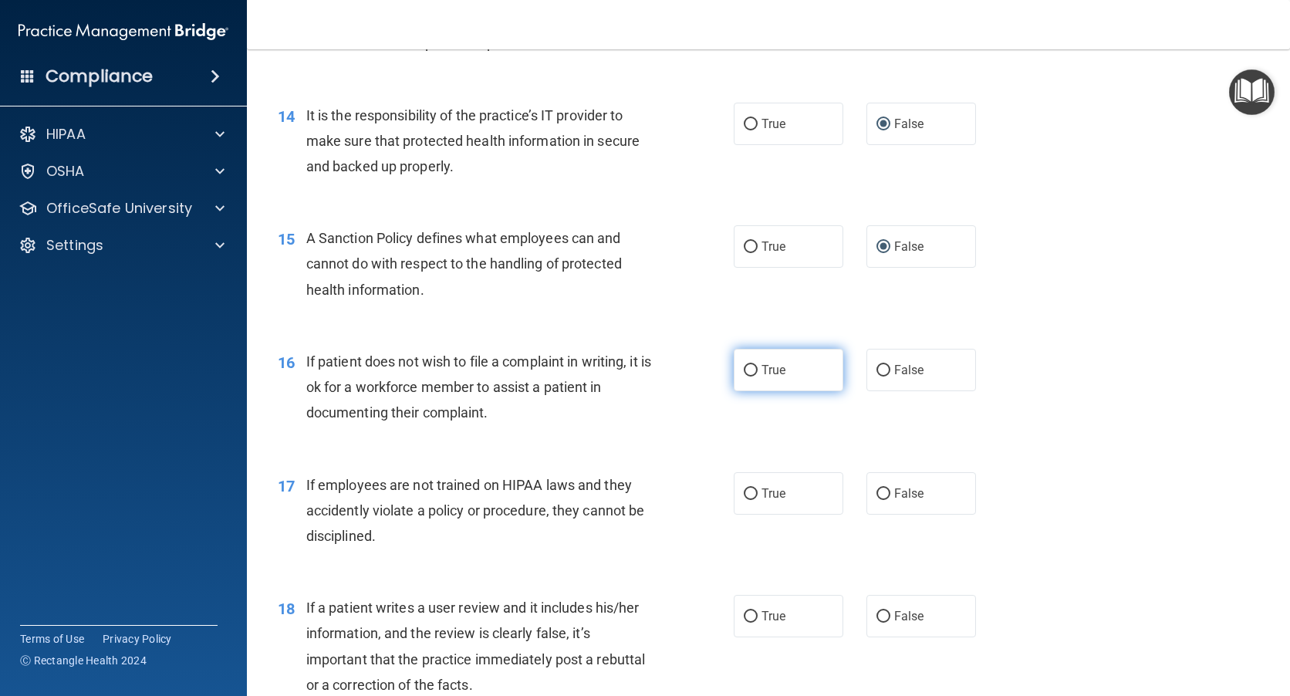
click at [744, 376] on input "True" at bounding box center [751, 371] width 14 height 12
radio input "true"
click at [876, 500] on input "False" at bounding box center [883, 494] width 14 height 12
radio input "true"
click at [876, 623] on input "False" at bounding box center [883, 617] width 14 height 12
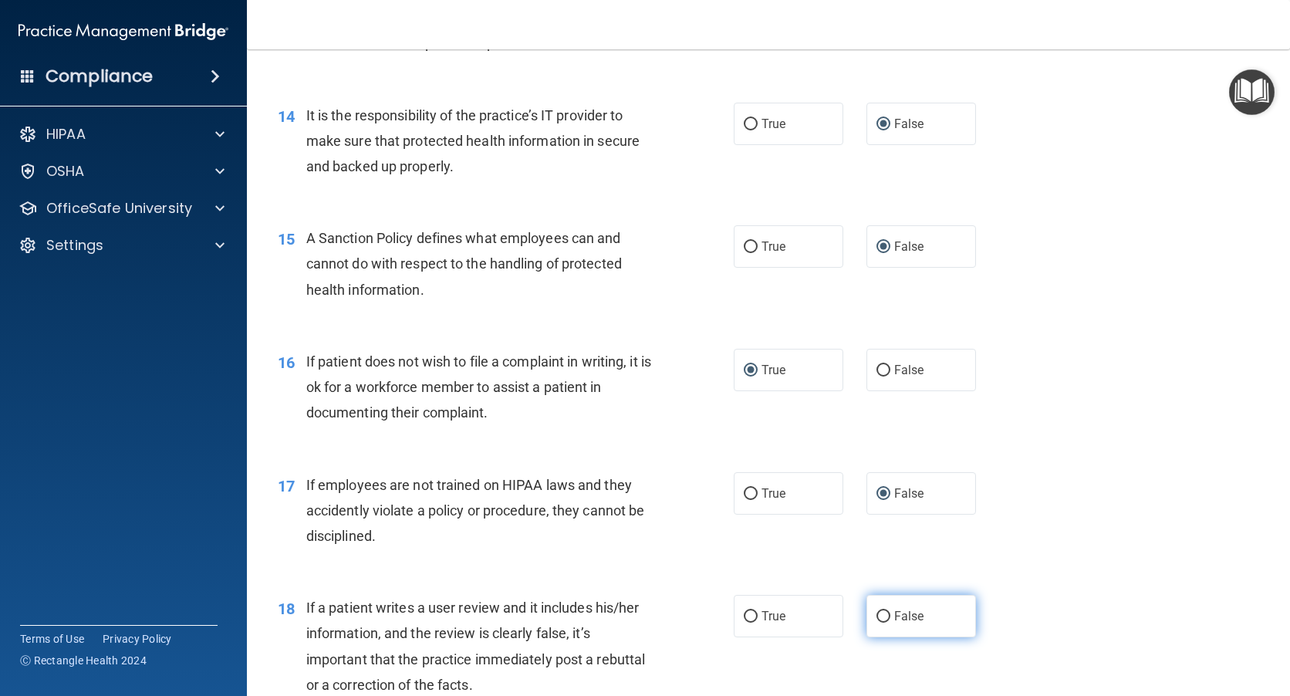
radio input "true"
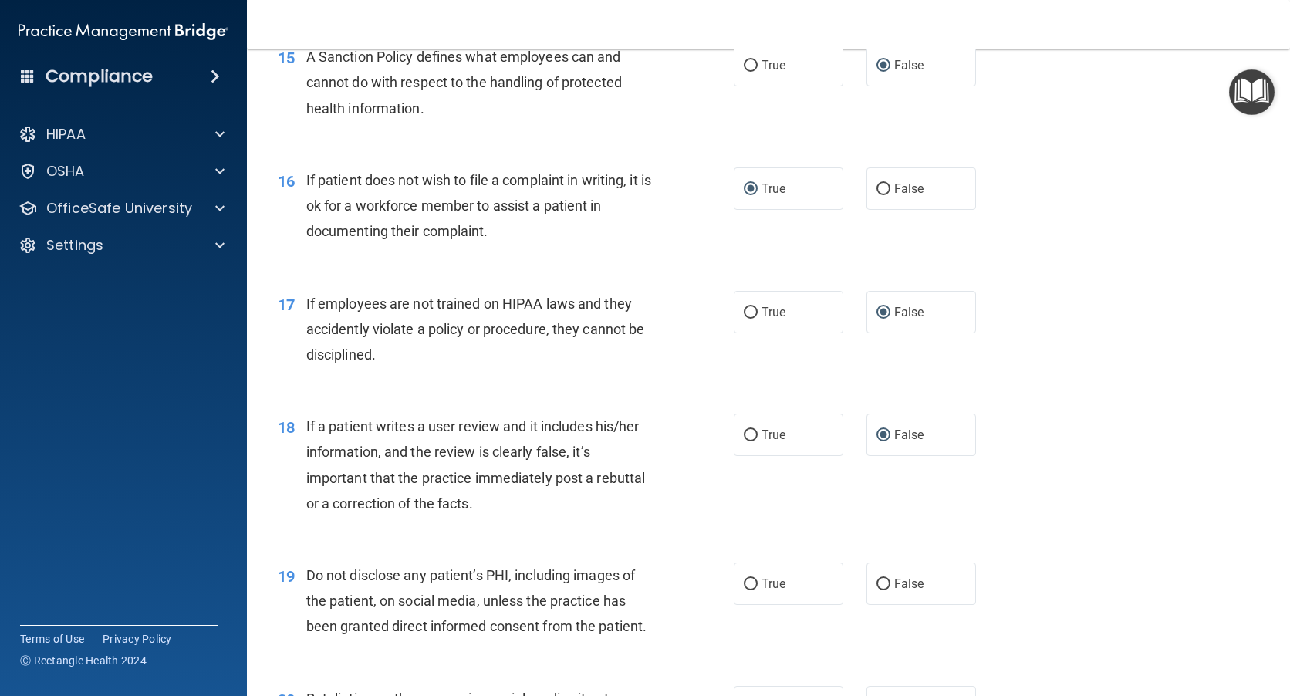
scroll to position [2160, 0]
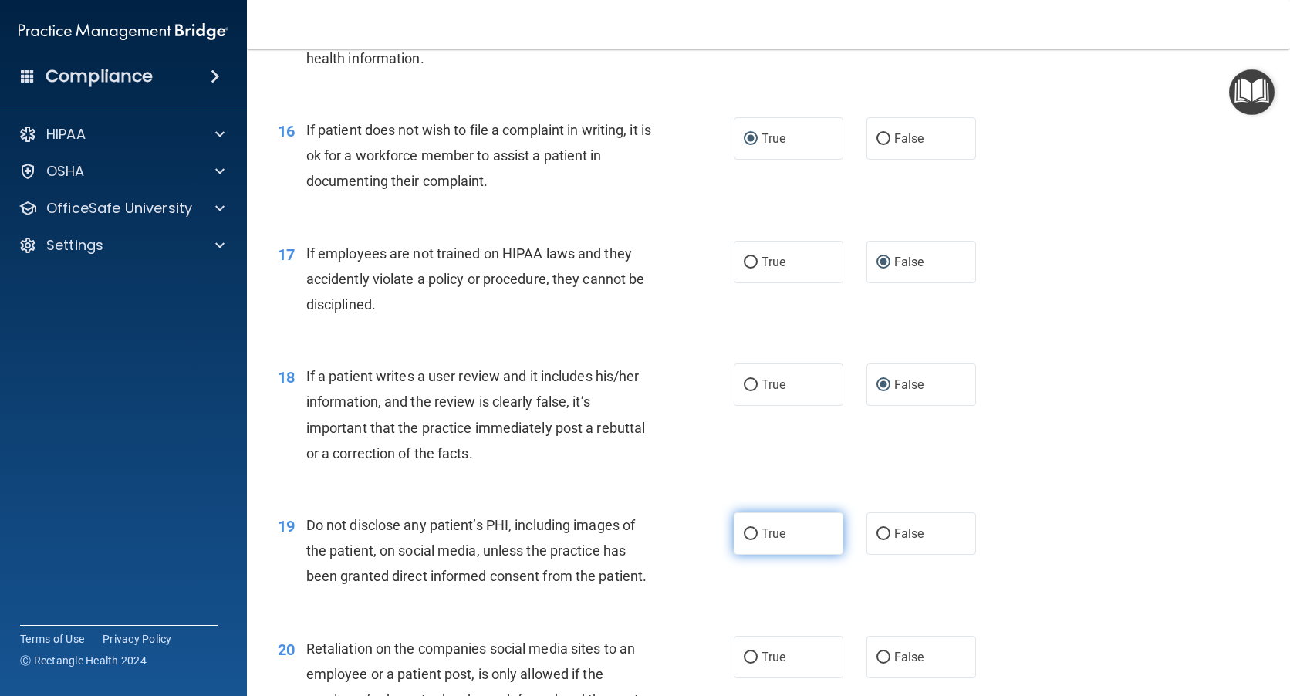
click at [748, 540] on input "True" at bounding box center [751, 534] width 14 height 12
radio input "true"
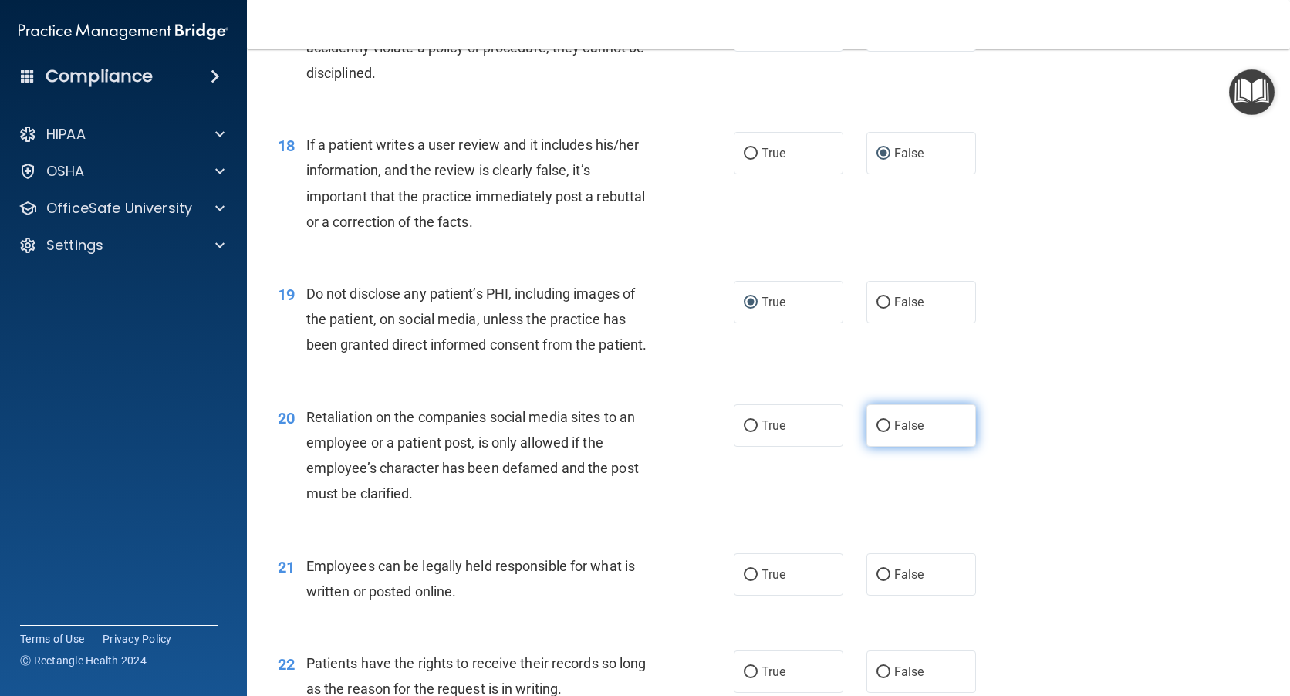
click at [879, 432] on input "False" at bounding box center [883, 426] width 14 height 12
radio input "true"
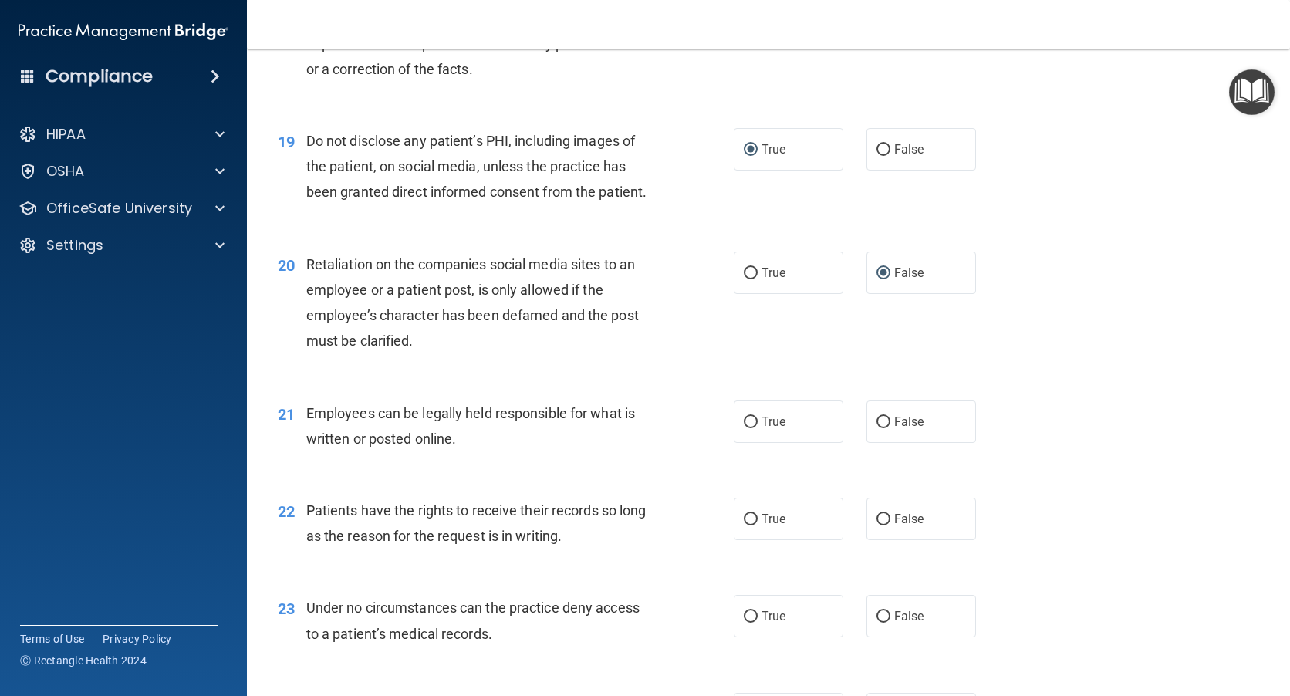
scroll to position [2546, 0]
click at [748, 427] on input "True" at bounding box center [751, 421] width 14 height 12
radio input "true"
click at [876, 524] on input "False" at bounding box center [883, 518] width 14 height 12
radio input "true"
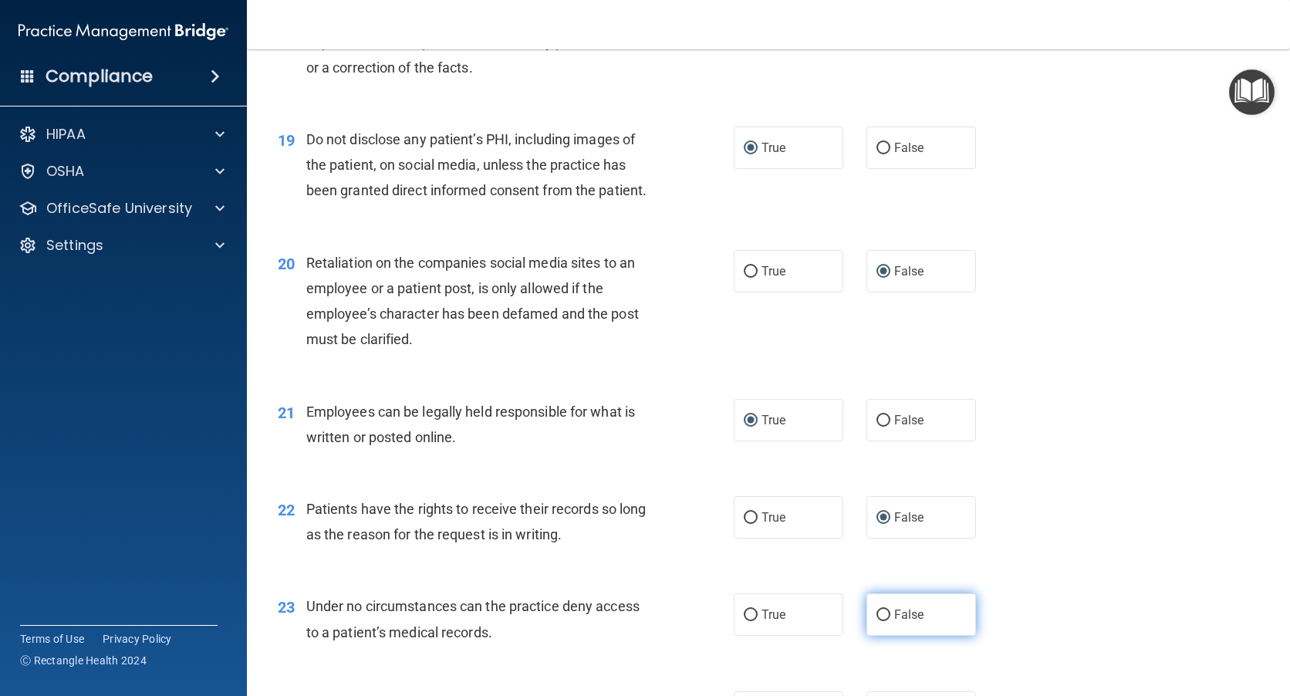
click at [882, 621] on input "False" at bounding box center [883, 615] width 14 height 12
radio input "true"
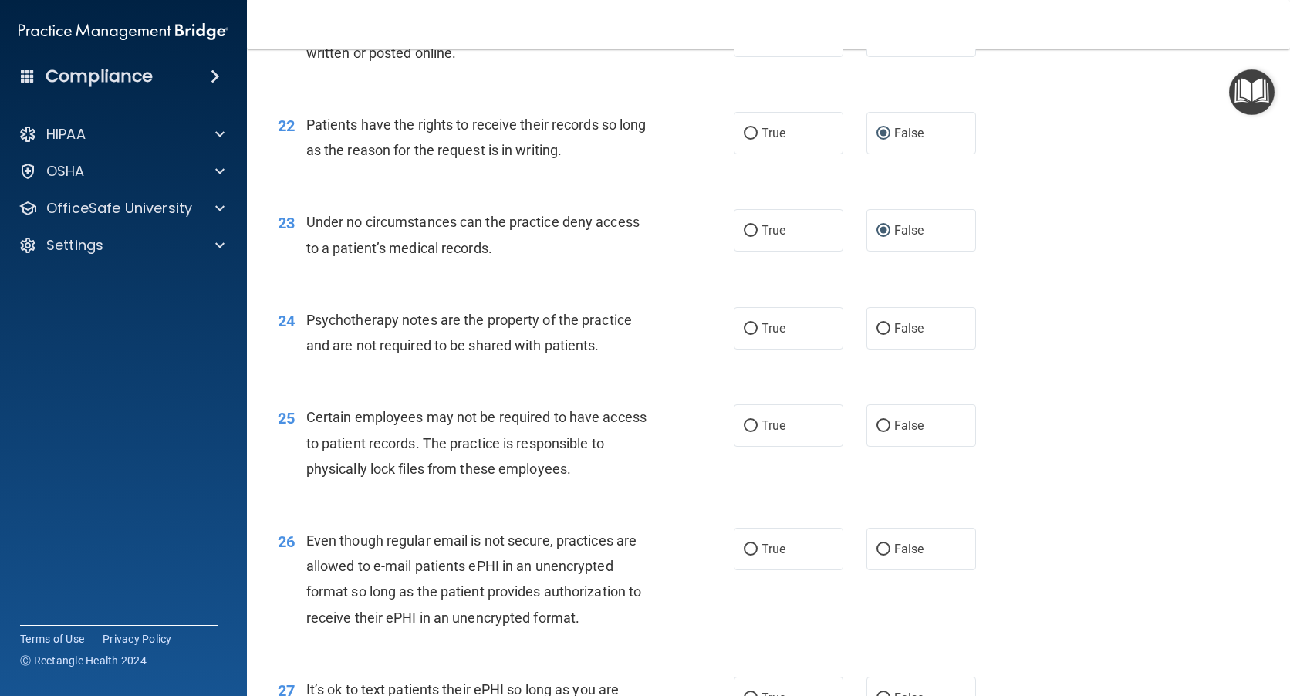
scroll to position [2932, 0]
click at [736, 348] on label "True" at bounding box center [789, 327] width 110 height 42
click at [744, 333] on input "True" at bounding box center [751, 328] width 14 height 12
radio input "true"
click at [744, 430] on input "True" at bounding box center [751, 425] width 14 height 12
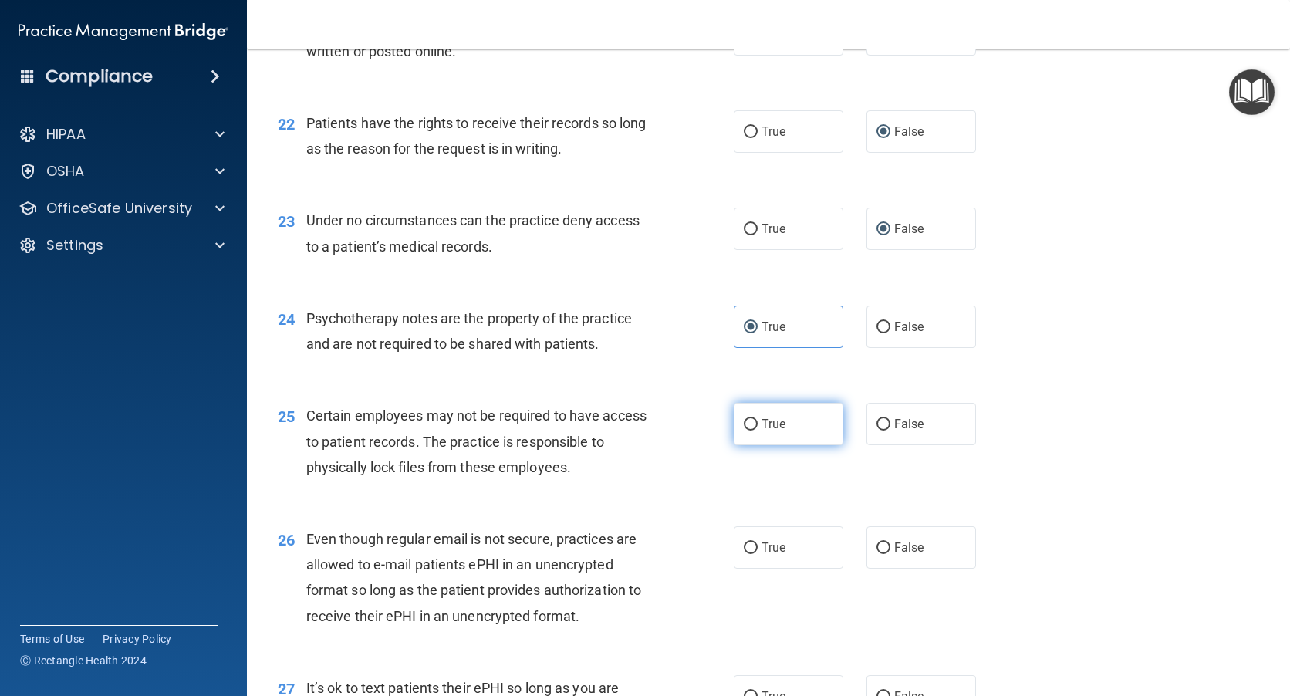
radio input "true"
click at [753, 565] on label "True" at bounding box center [789, 547] width 110 height 42
click at [753, 554] on input "True" at bounding box center [751, 548] width 14 height 12
radio input "true"
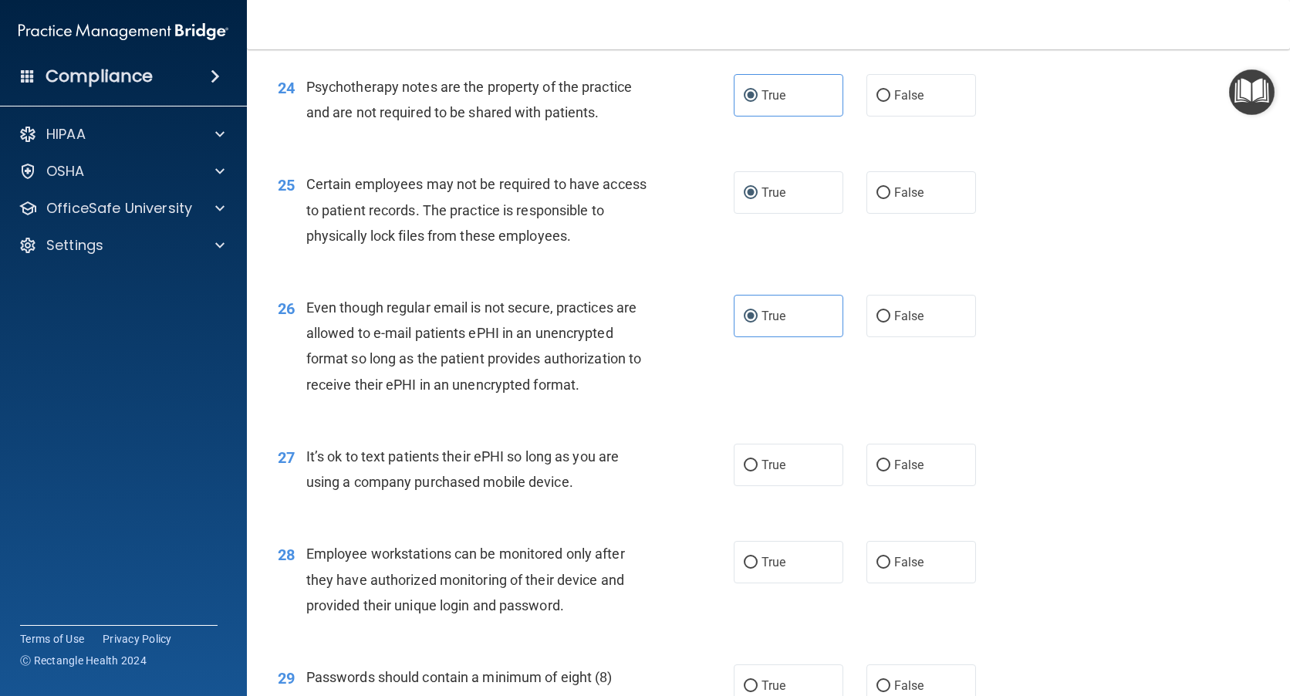
scroll to position [3240, 0]
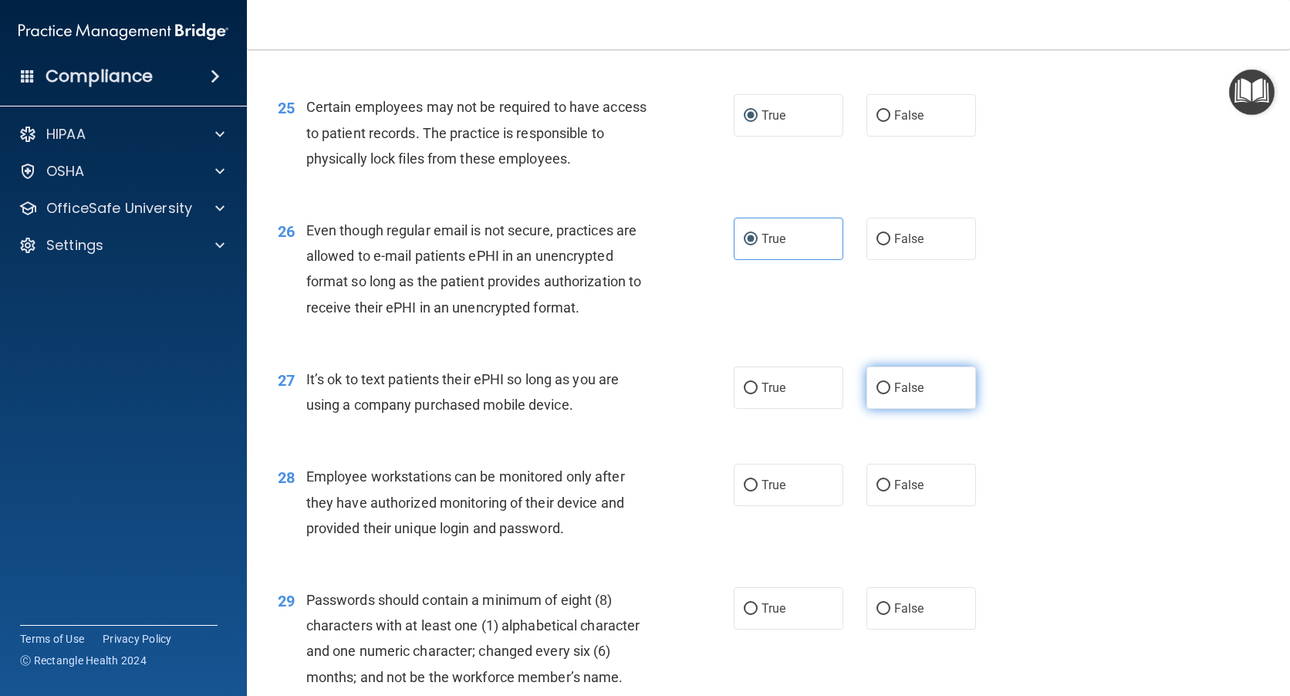
click at [879, 394] on input "False" at bounding box center [883, 389] width 14 height 12
radio input "true"
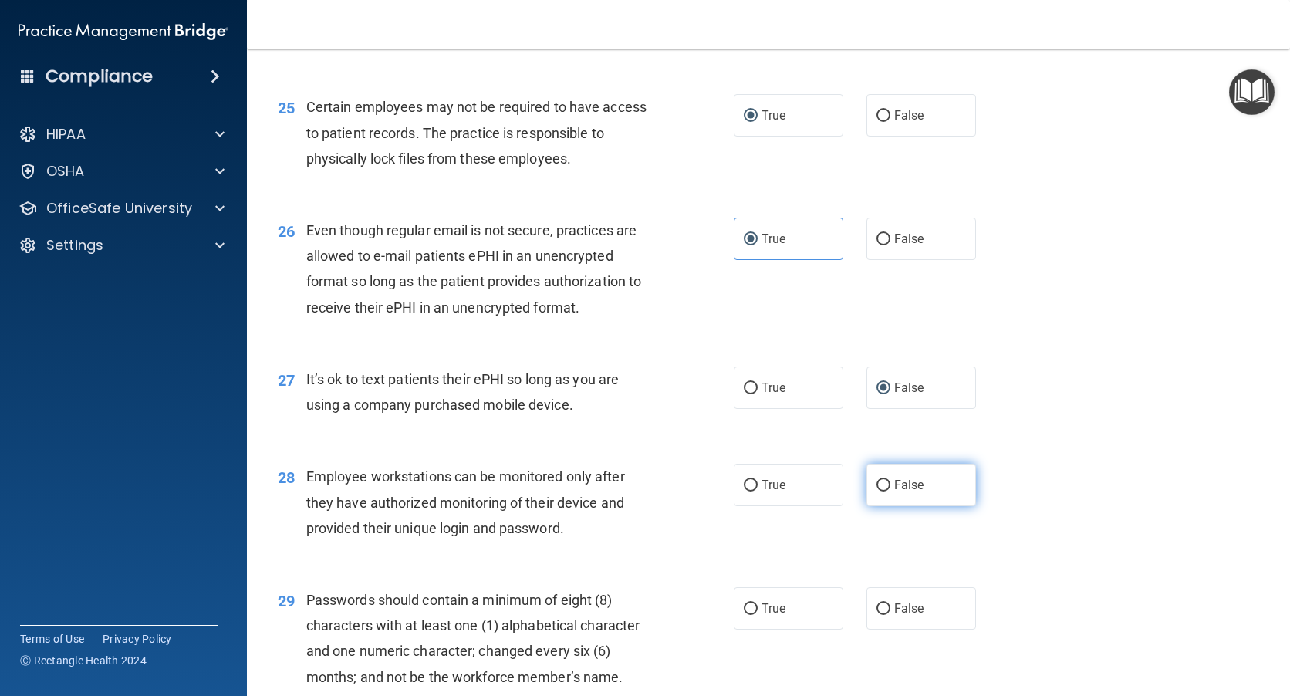
click at [879, 491] on input "False" at bounding box center [883, 486] width 14 height 12
radio input "true"
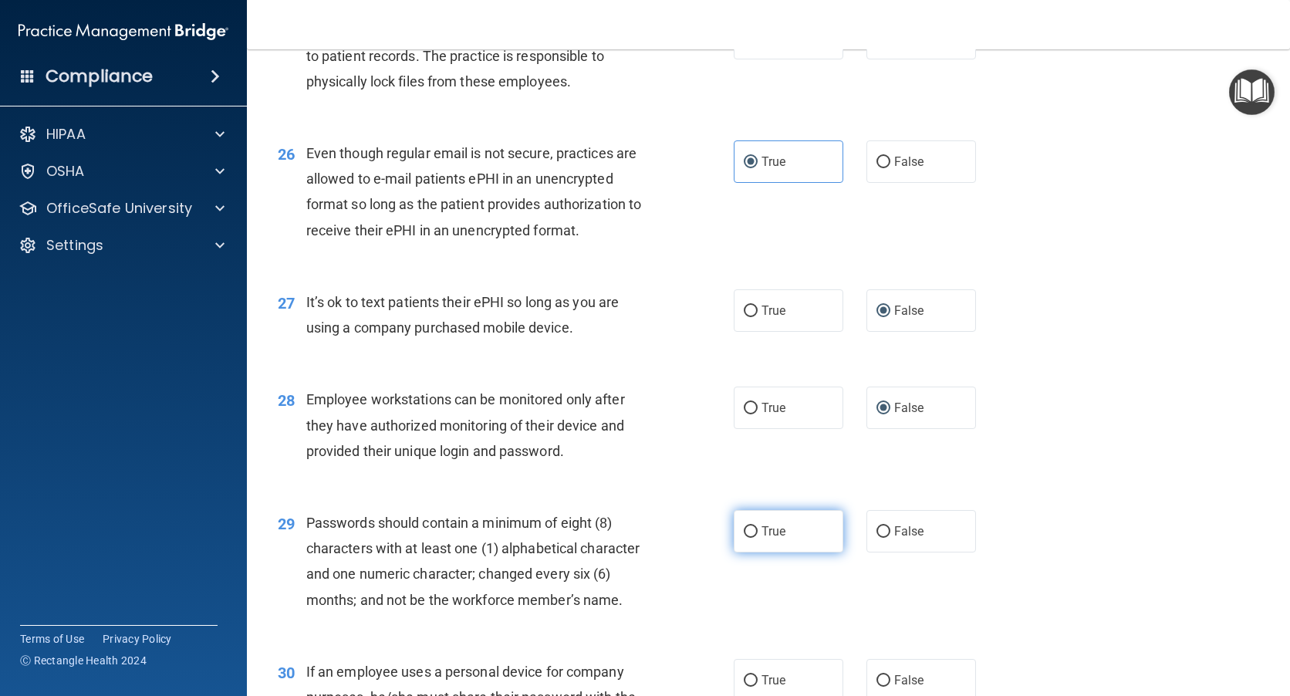
click at [755, 552] on label "True" at bounding box center [789, 531] width 110 height 42
click at [755, 538] on input "True" at bounding box center [751, 532] width 14 height 12
radio input "true"
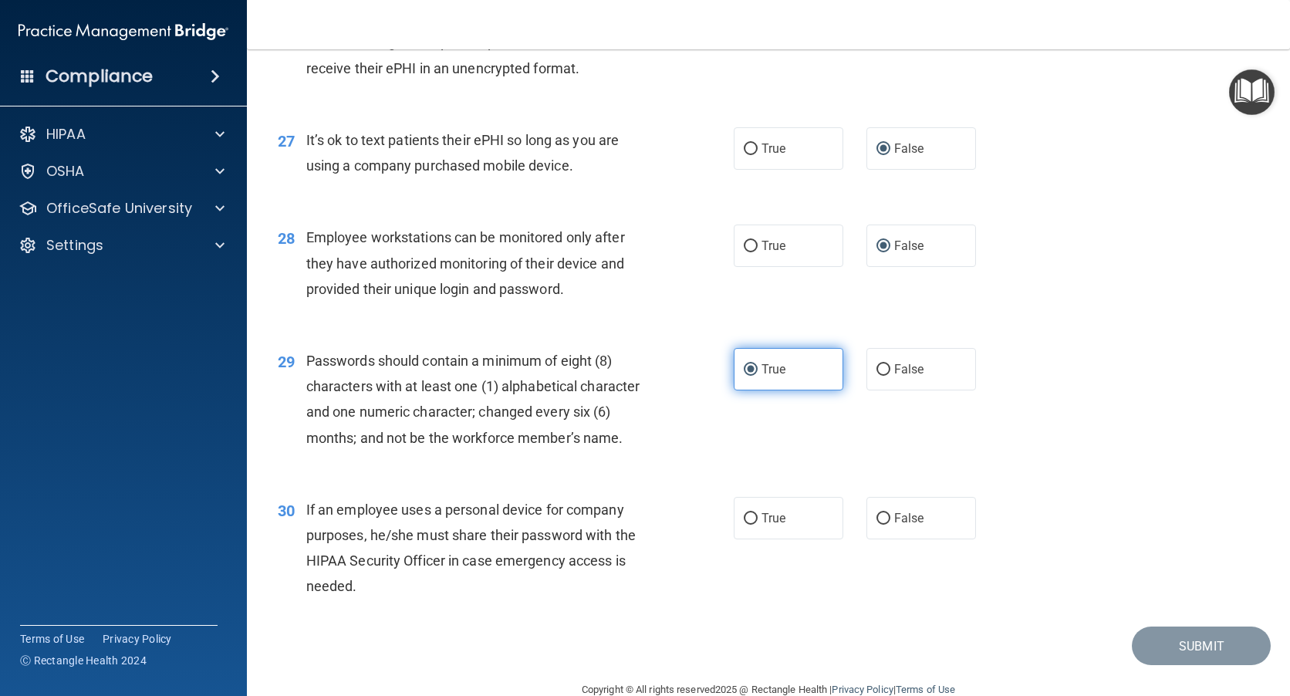
scroll to position [3536, 0]
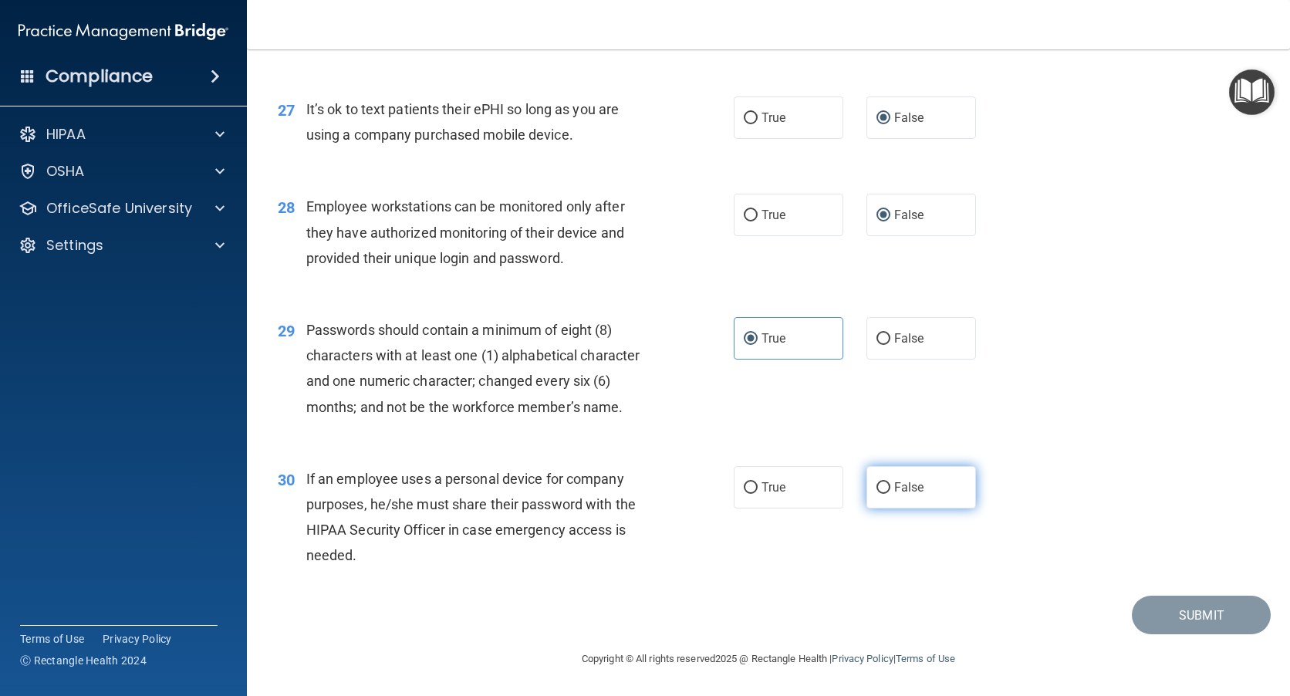
click at [876, 489] on input "False" at bounding box center [883, 488] width 14 height 12
radio input "true"
click at [1180, 621] on button "Submit" at bounding box center [1201, 615] width 139 height 39
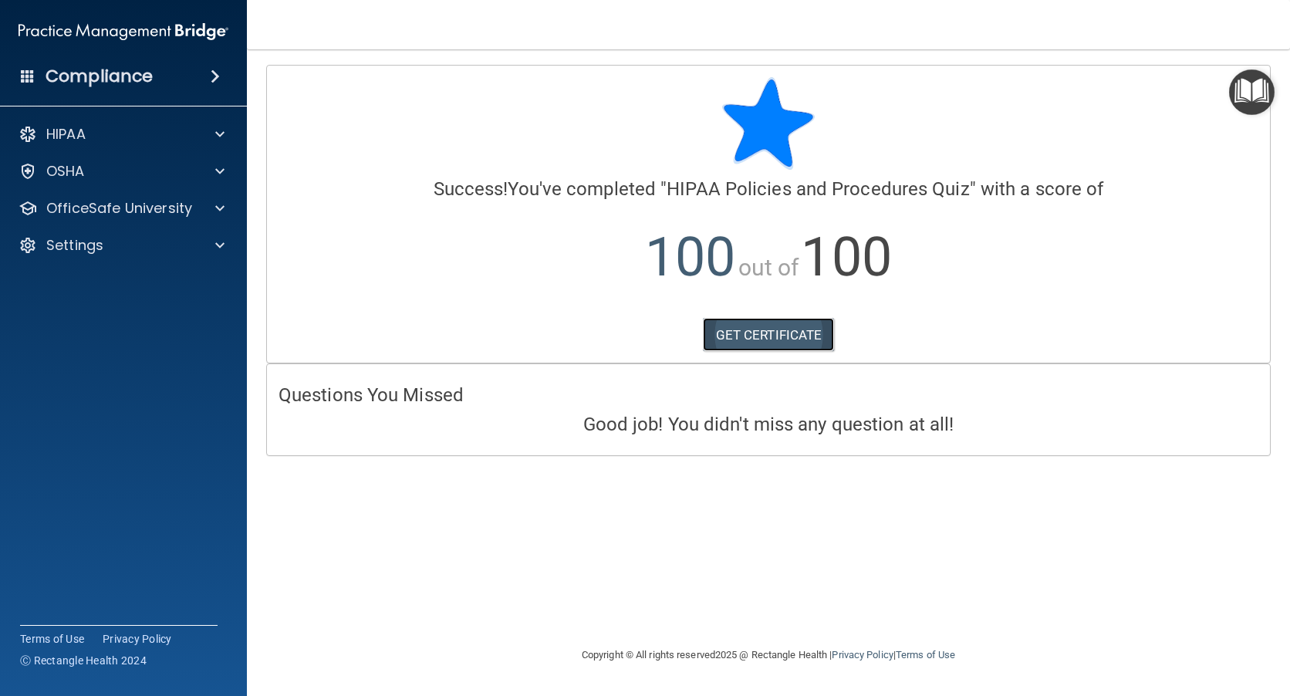
click at [780, 343] on link "GET CERTIFICATE" at bounding box center [769, 335] width 132 height 34
click at [82, 245] on p "Settings" at bounding box center [74, 245] width 57 height 19
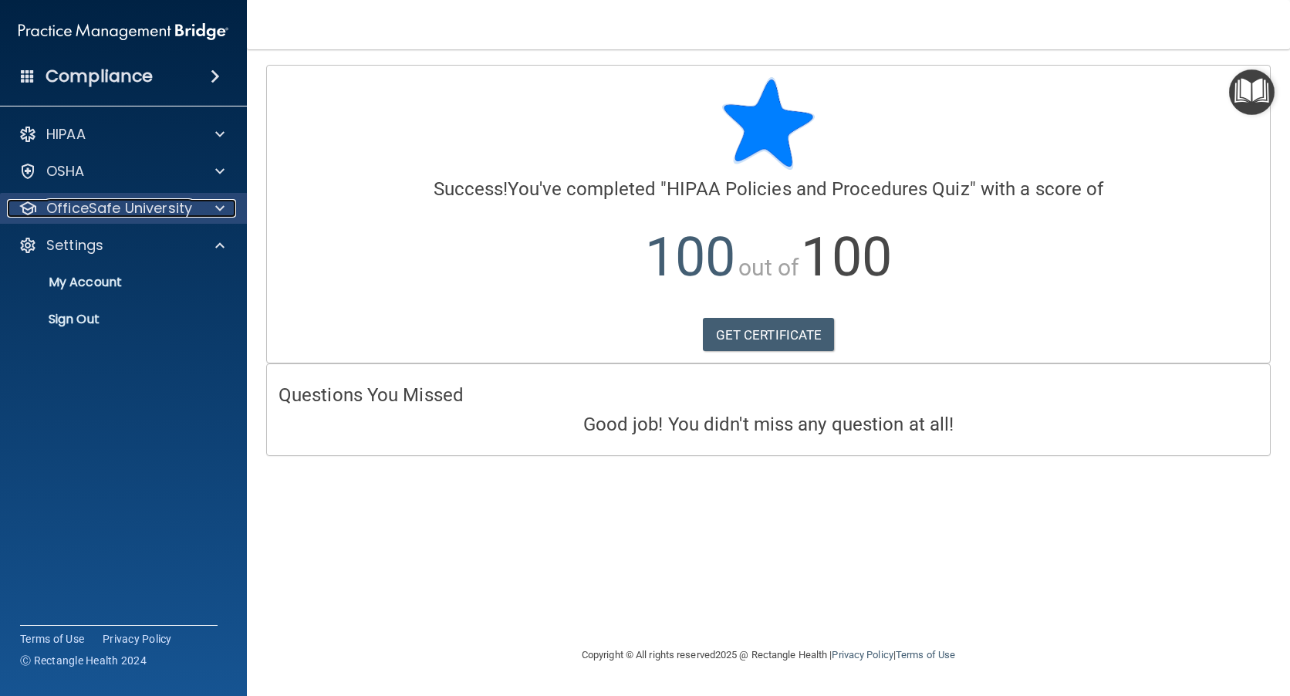
click at [92, 211] on p "OfficeSafe University" at bounding box center [119, 208] width 146 height 19
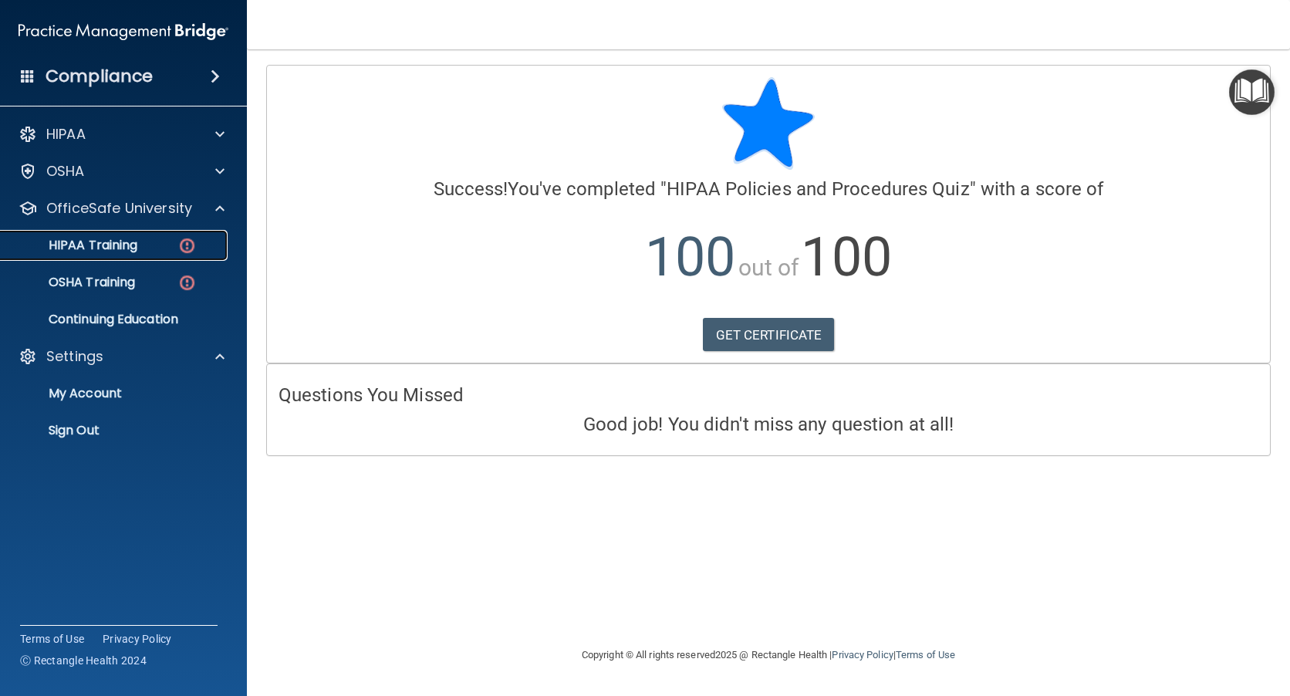
click at [93, 242] on p "HIPAA Training" at bounding box center [73, 245] width 127 height 15
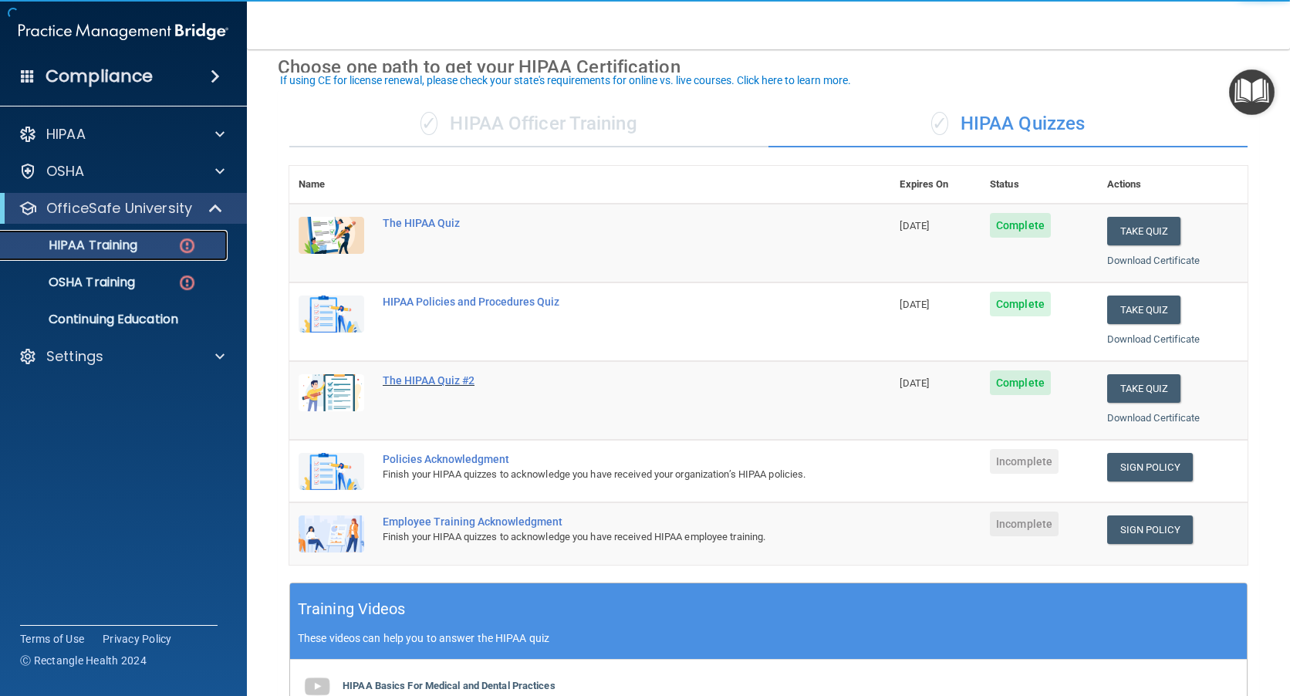
scroll to position [77, 0]
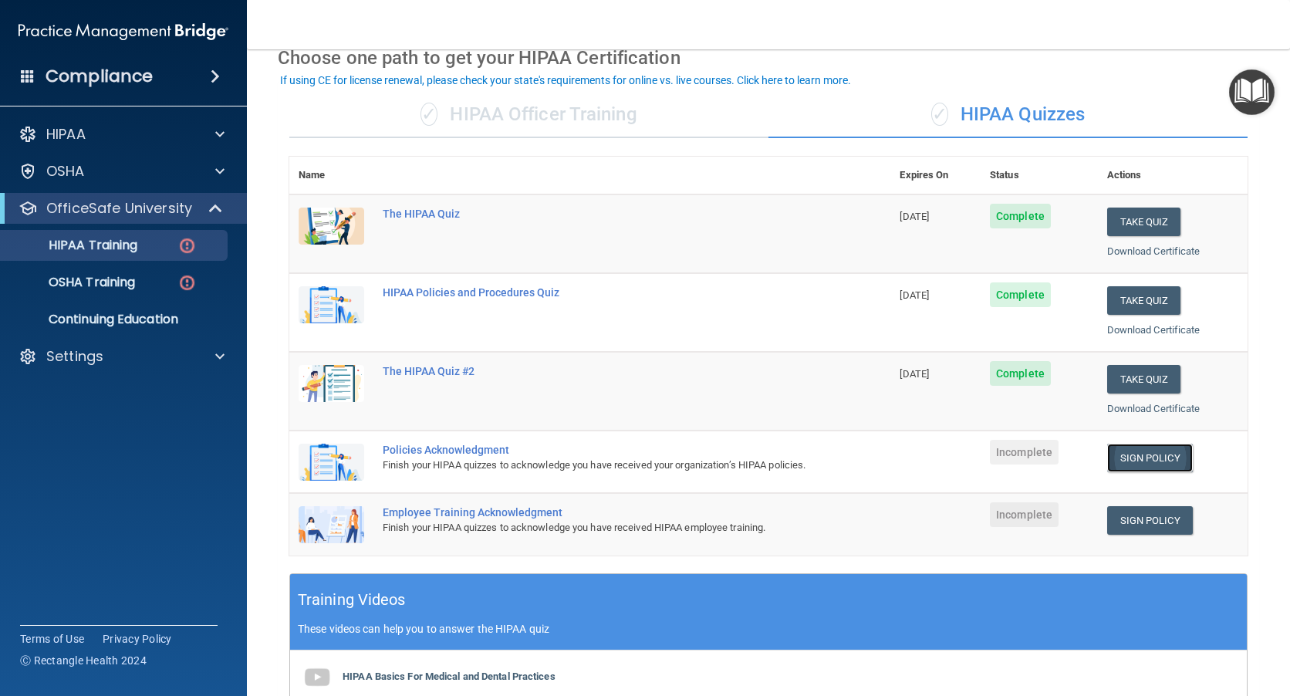
click at [1122, 456] on link "Sign Policy" at bounding box center [1150, 458] width 86 height 29
click at [86, 357] on p "Settings" at bounding box center [74, 356] width 57 height 19
click at [75, 423] on p "Sign Out" at bounding box center [115, 430] width 211 height 15
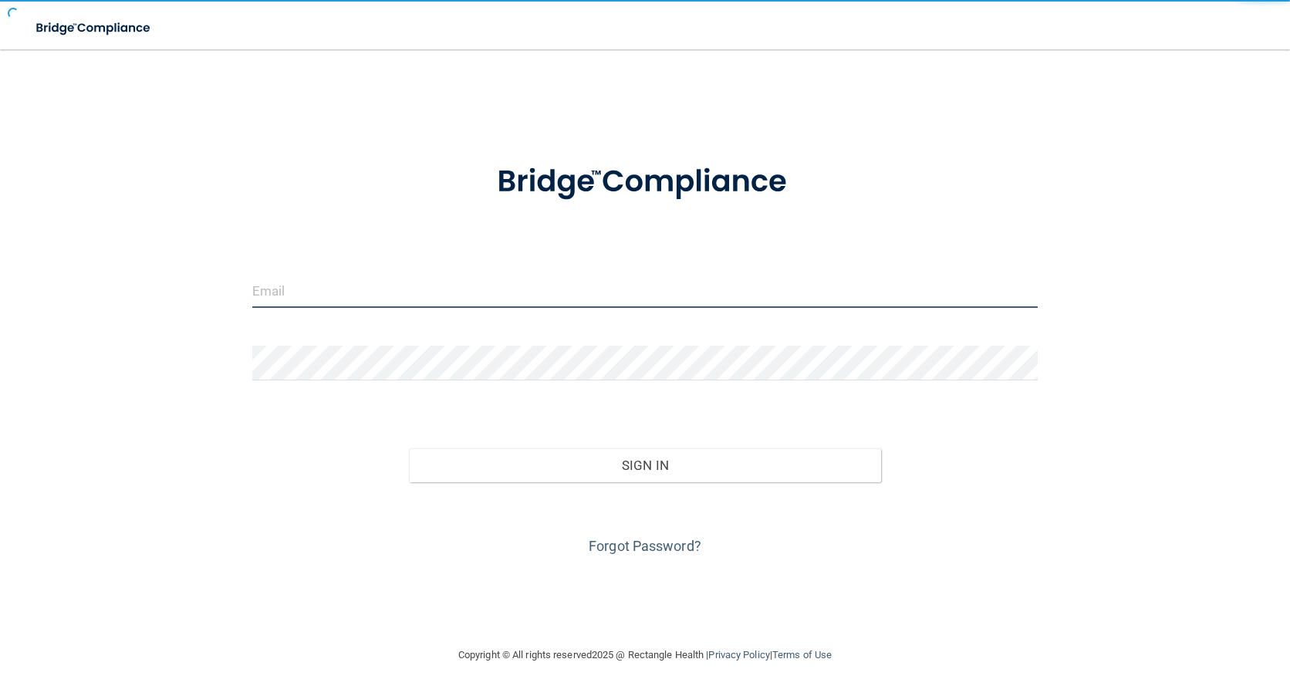
type input "martha.gerwin@epicortho.com"
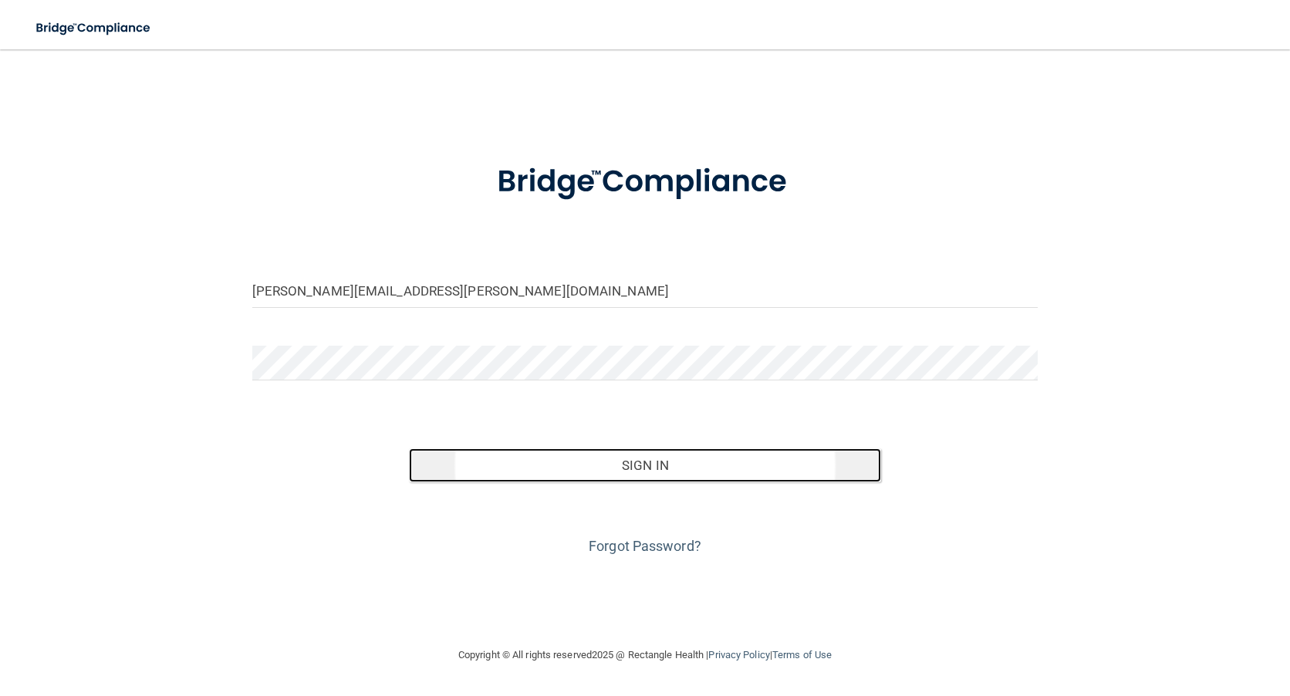
click at [667, 467] on button "Sign In" at bounding box center [644, 465] width 471 height 34
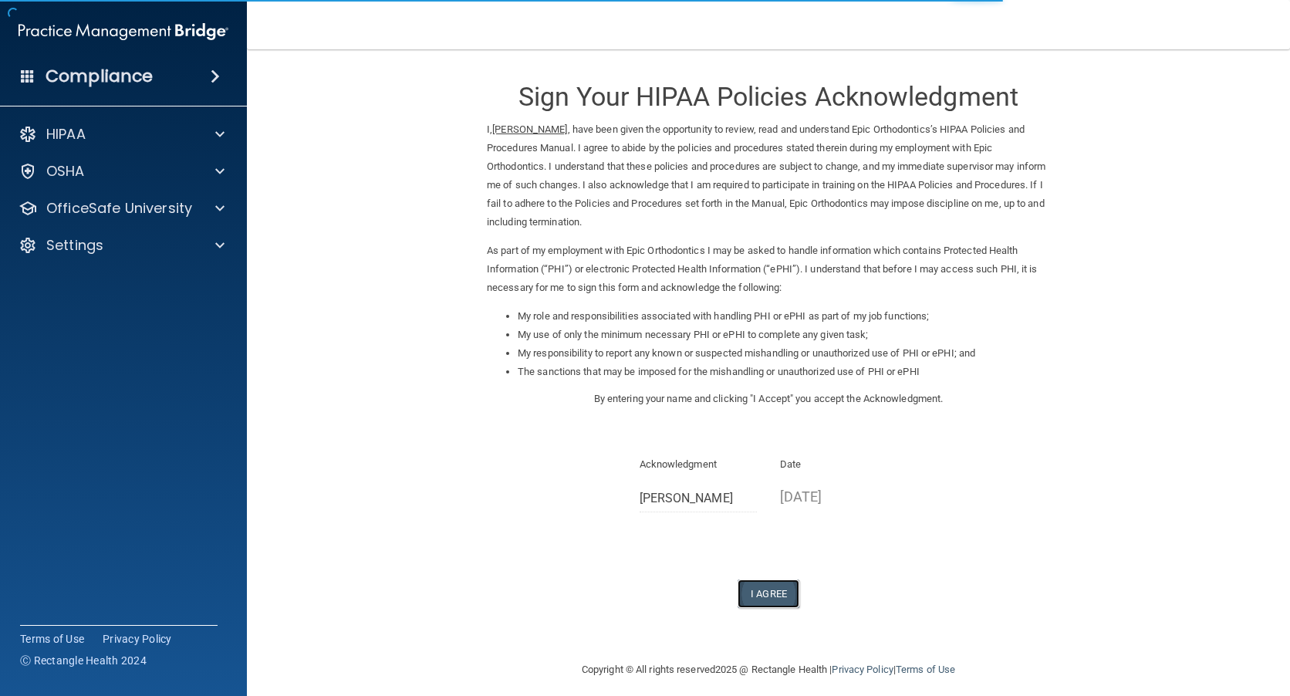
click at [772, 588] on button "I Agree" at bounding box center [769, 593] width 62 height 29
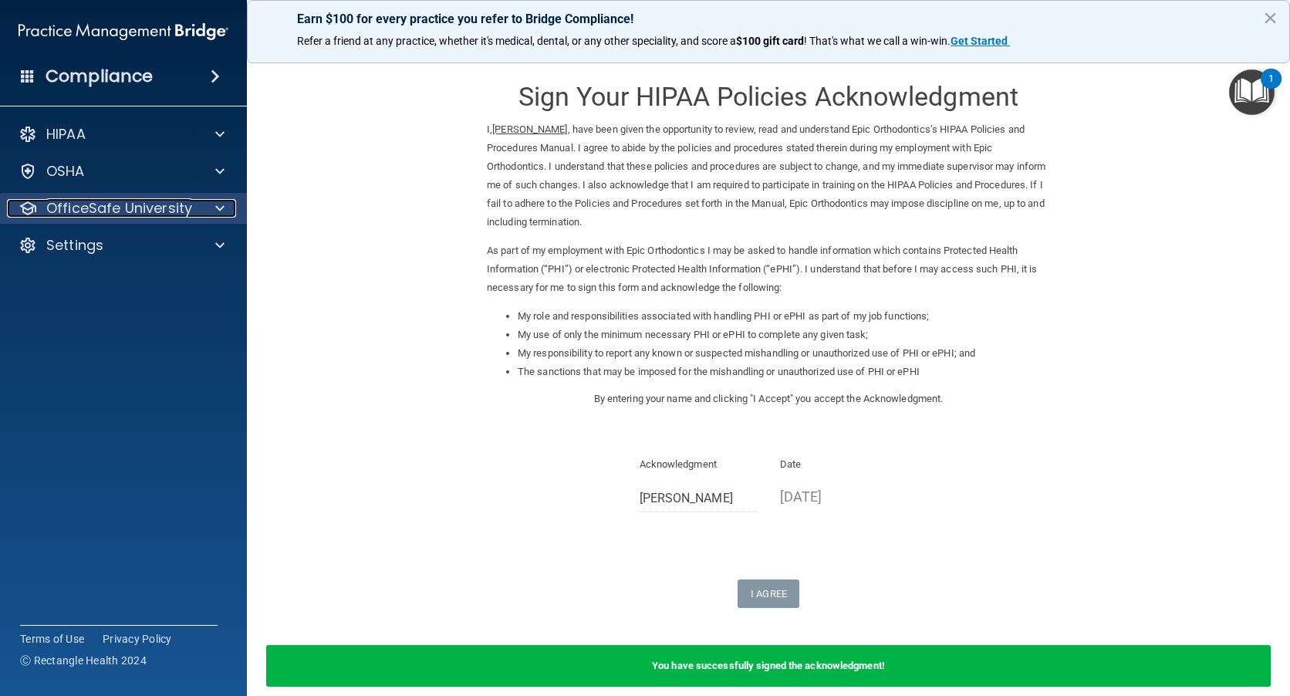
click at [102, 203] on p "OfficeSafe University" at bounding box center [119, 208] width 146 height 19
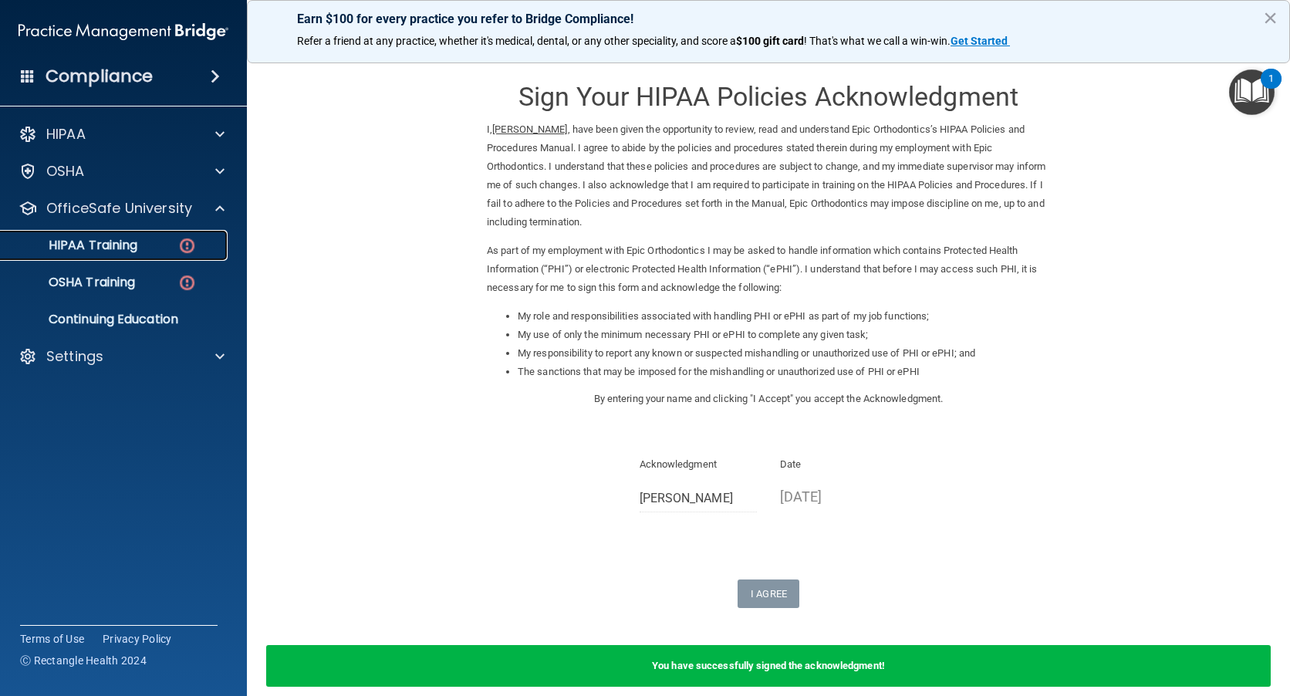
click at [122, 245] on p "HIPAA Training" at bounding box center [73, 245] width 127 height 15
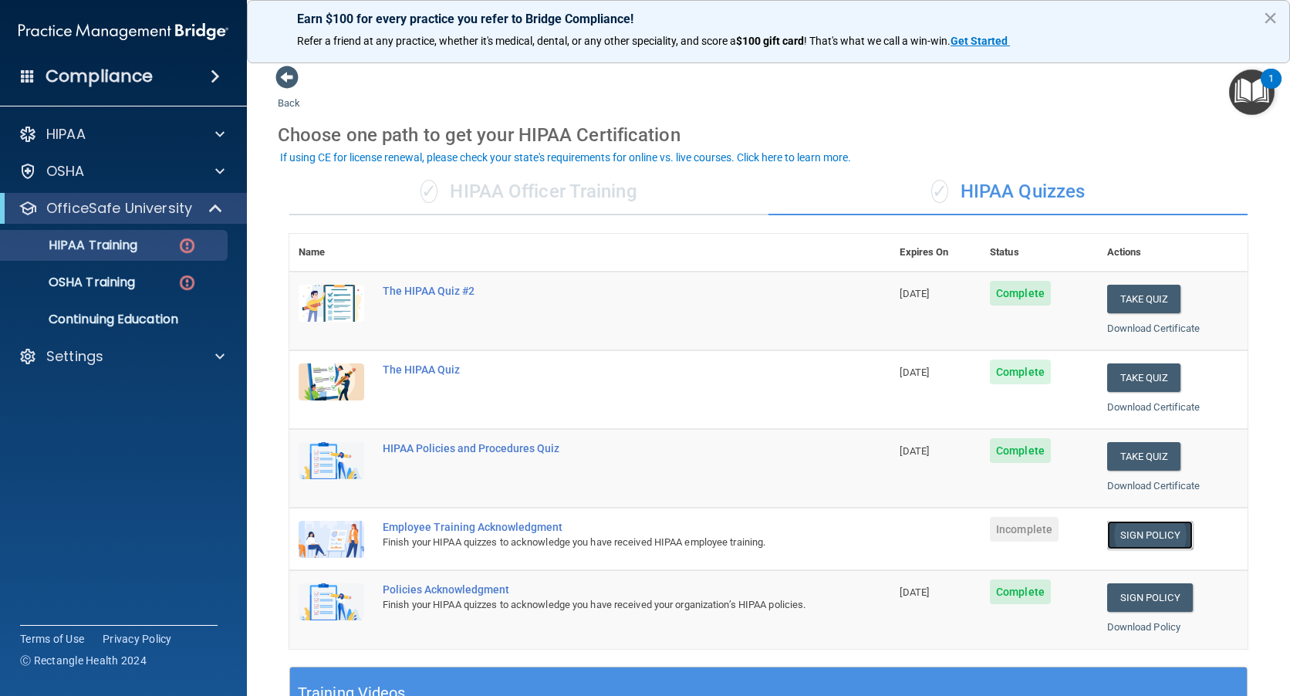
click at [1129, 532] on link "Sign Policy" at bounding box center [1150, 535] width 86 height 29
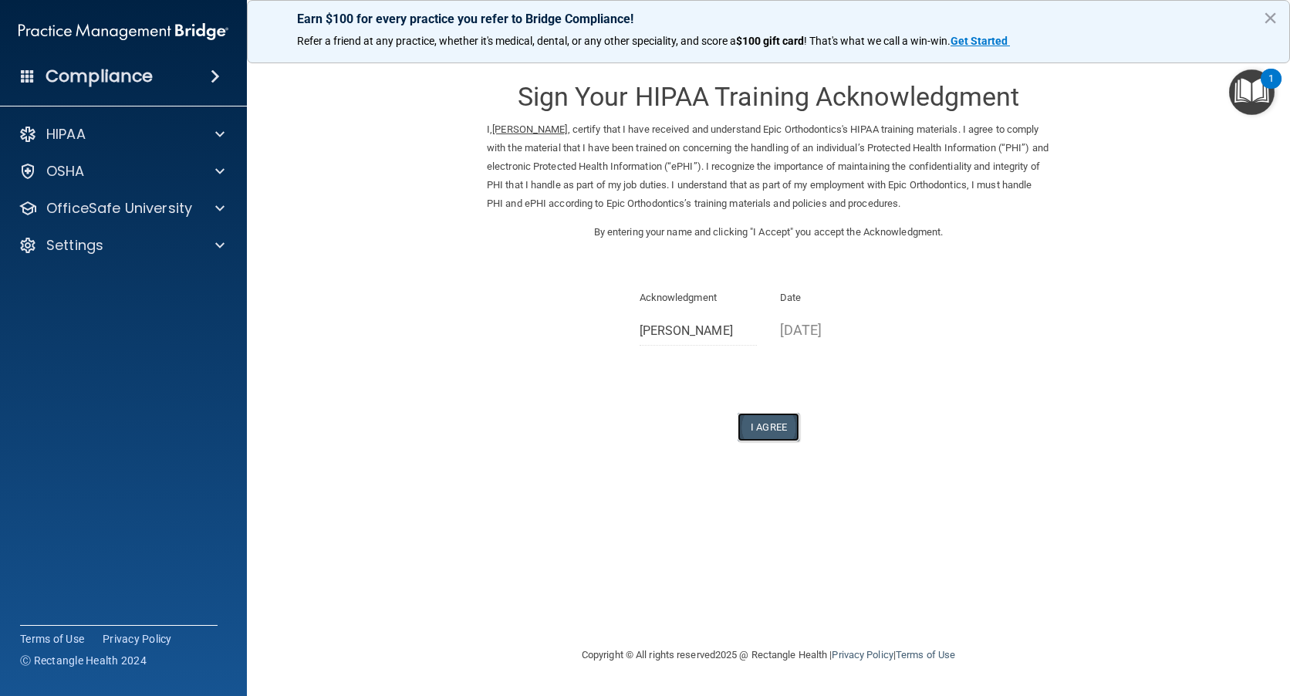
click at [775, 431] on button "I Agree" at bounding box center [769, 427] width 62 height 29
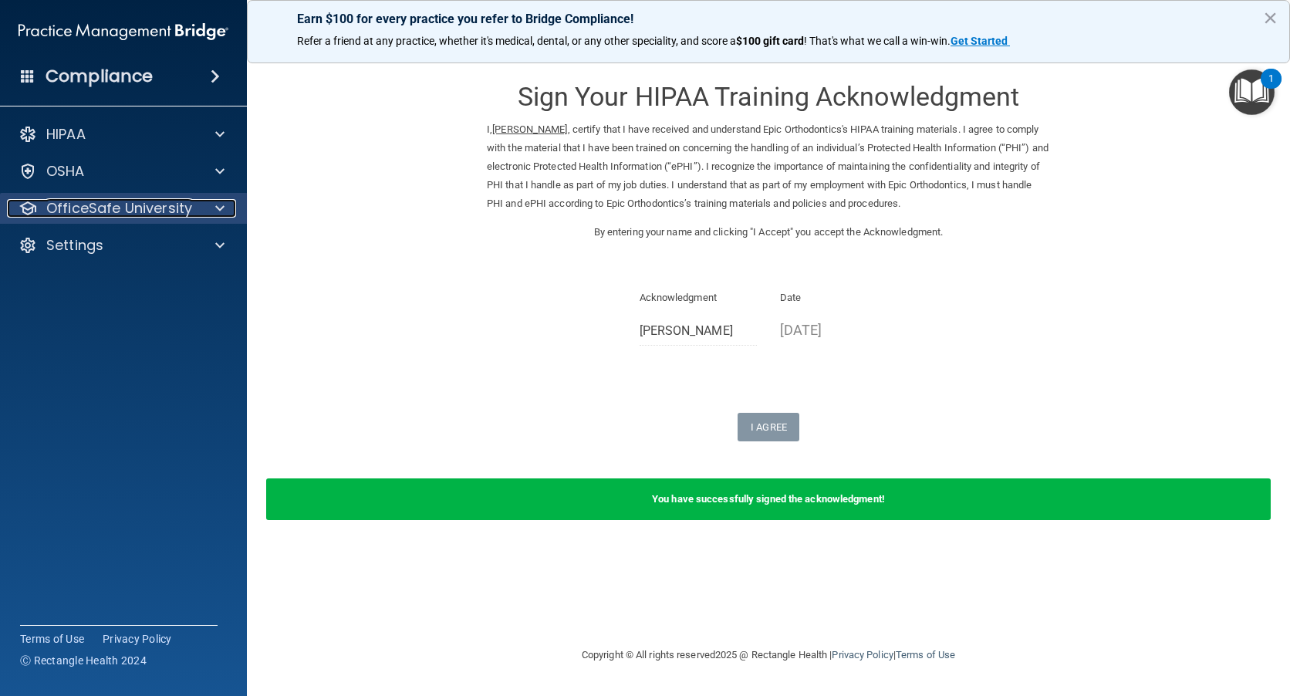
click at [94, 211] on p "OfficeSafe University" at bounding box center [119, 208] width 146 height 19
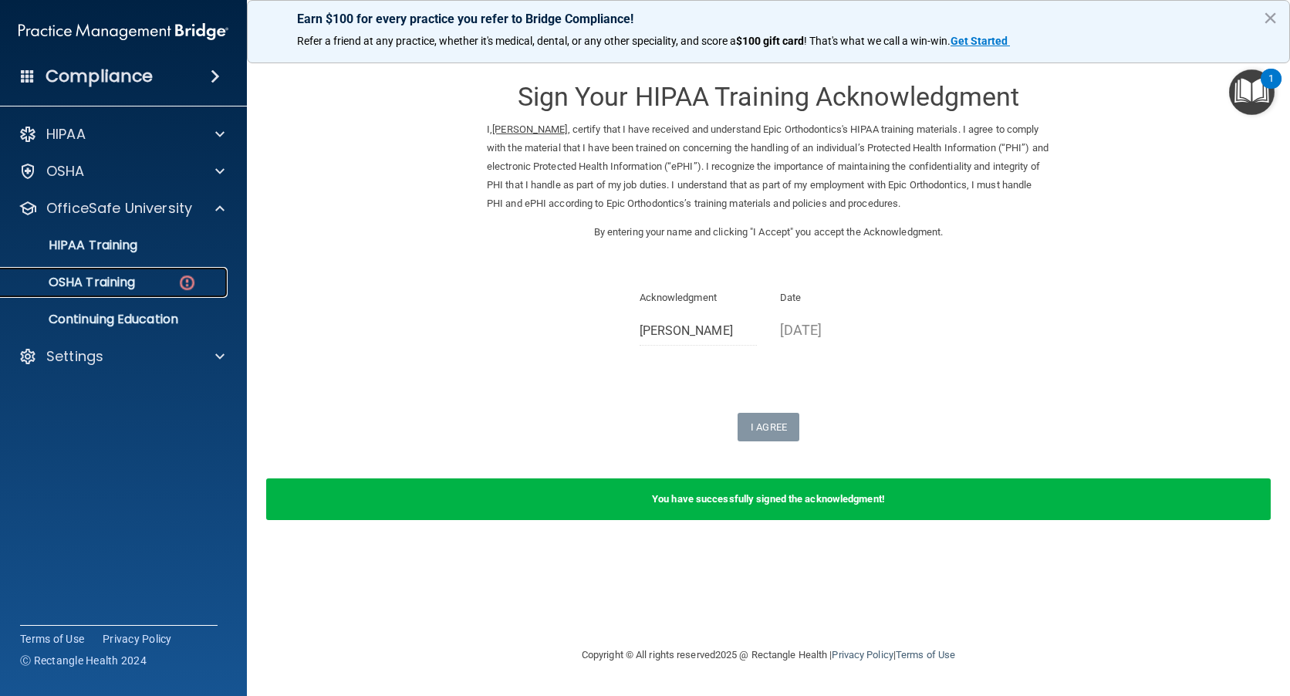
click at [102, 284] on p "OSHA Training" at bounding box center [72, 282] width 125 height 15
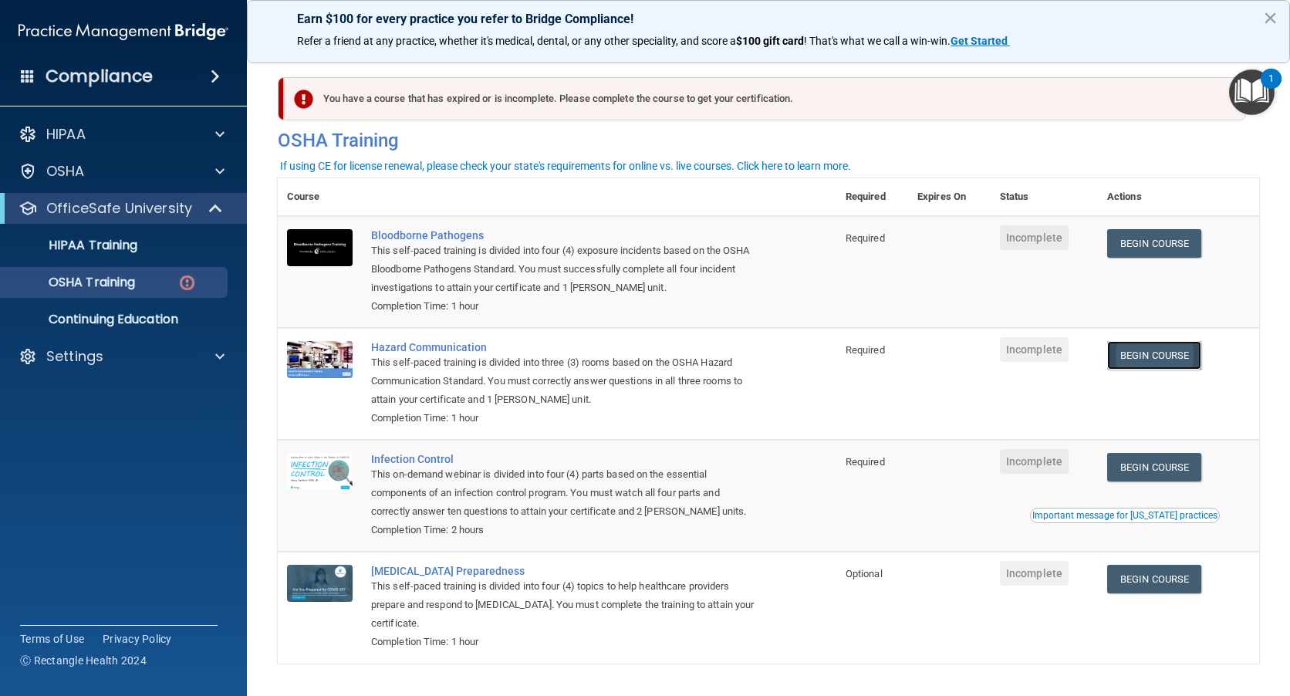
click at [1146, 358] on link "Begin Course" at bounding box center [1154, 355] width 94 height 29
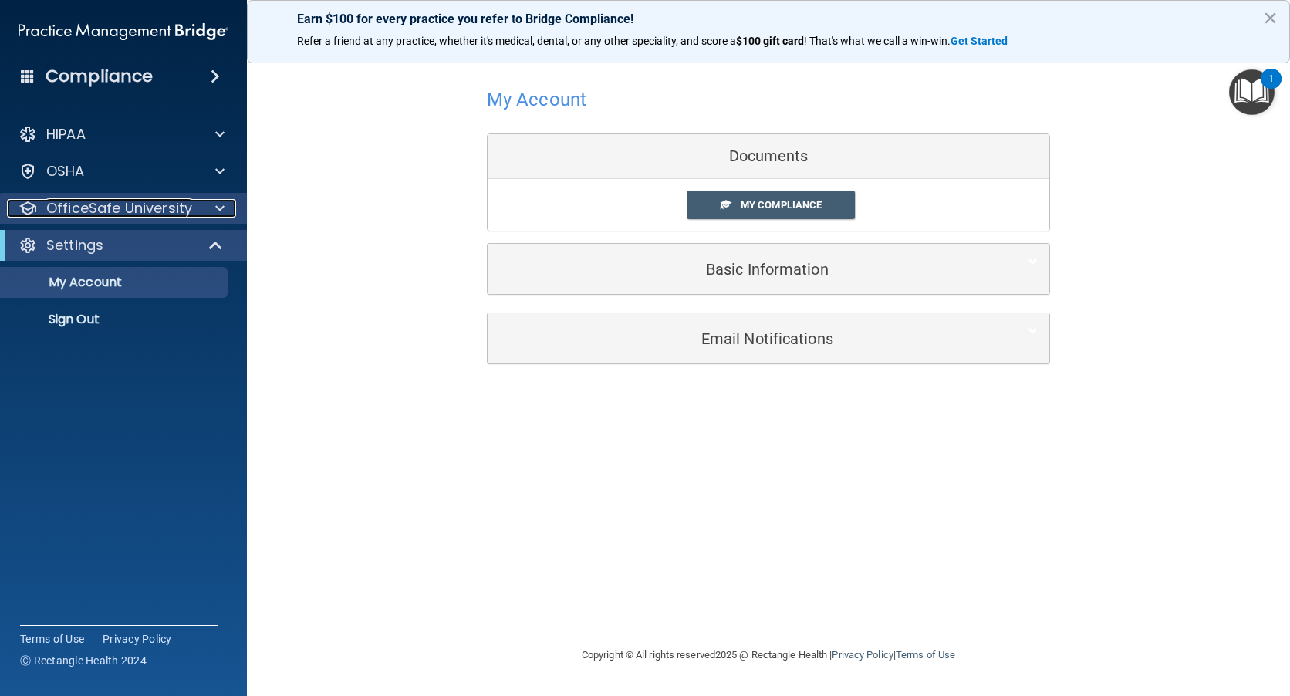
click at [61, 202] on p "OfficeSafe University" at bounding box center [119, 208] width 146 height 19
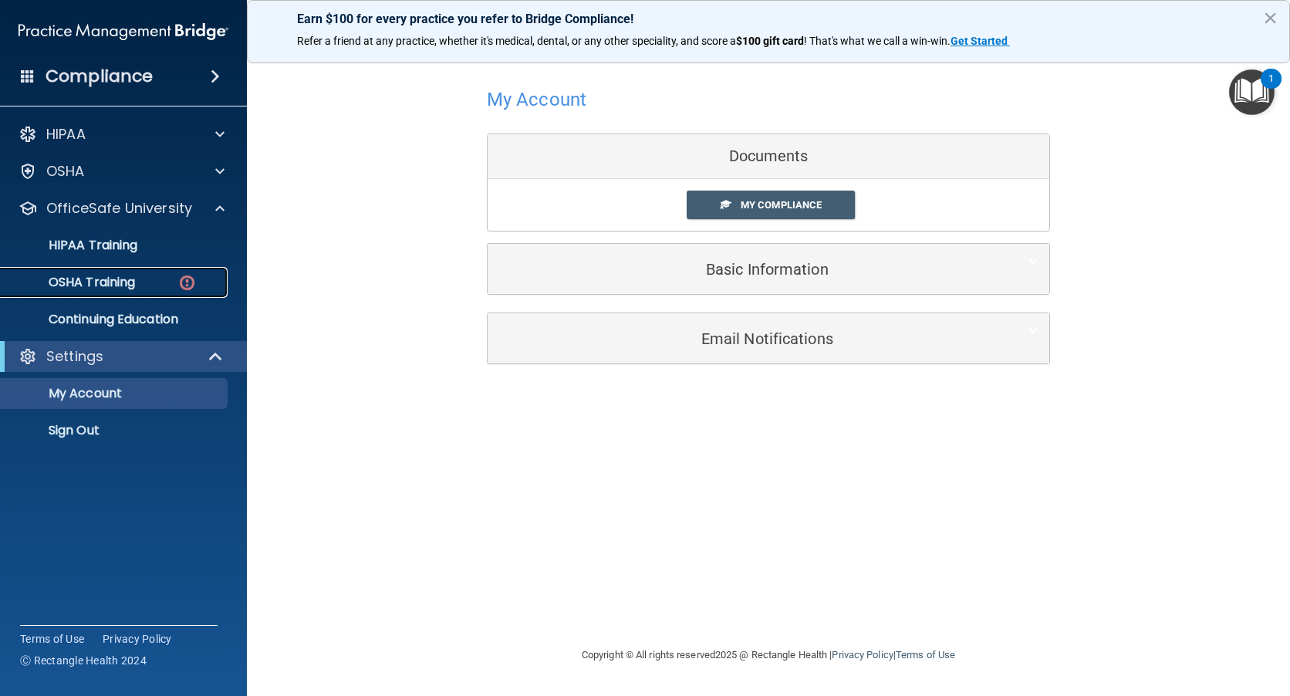
click at [119, 286] on p "OSHA Training" at bounding box center [72, 282] width 125 height 15
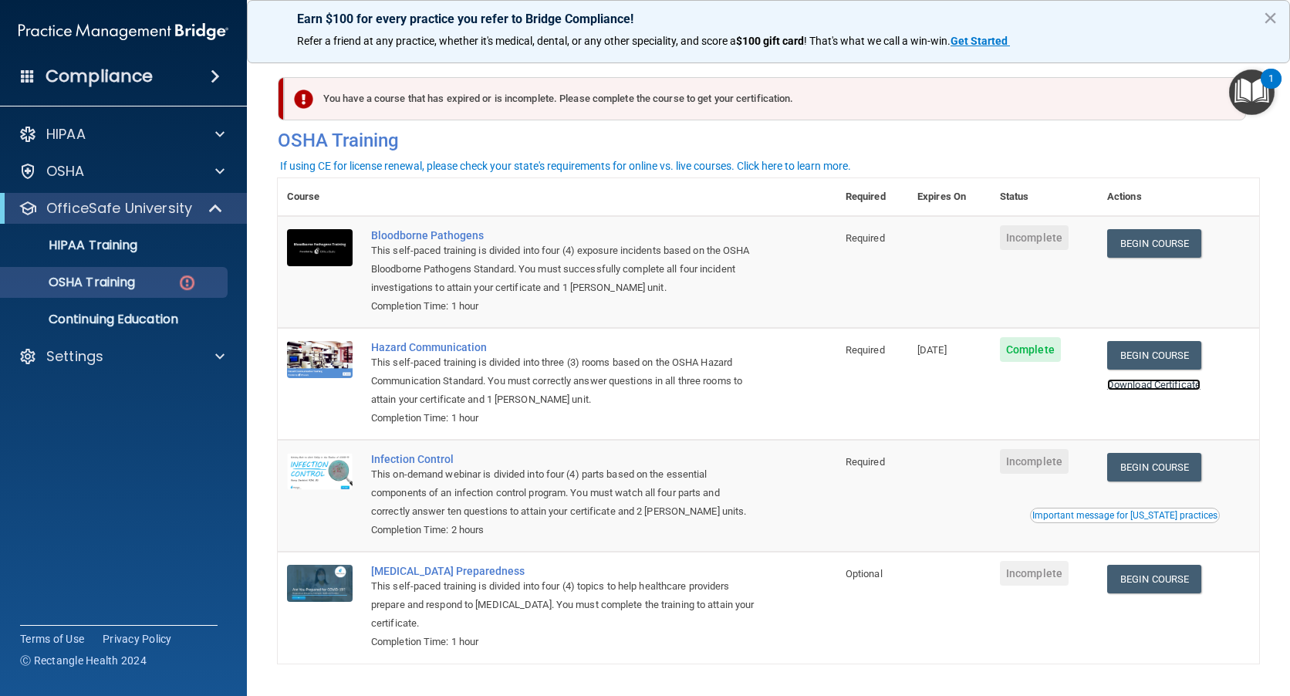
click at [1142, 385] on link "Download Certificate" at bounding box center [1153, 385] width 93 height 12
click at [1150, 240] on link "Begin Course" at bounding box center [1154, 243] width 94 height 29
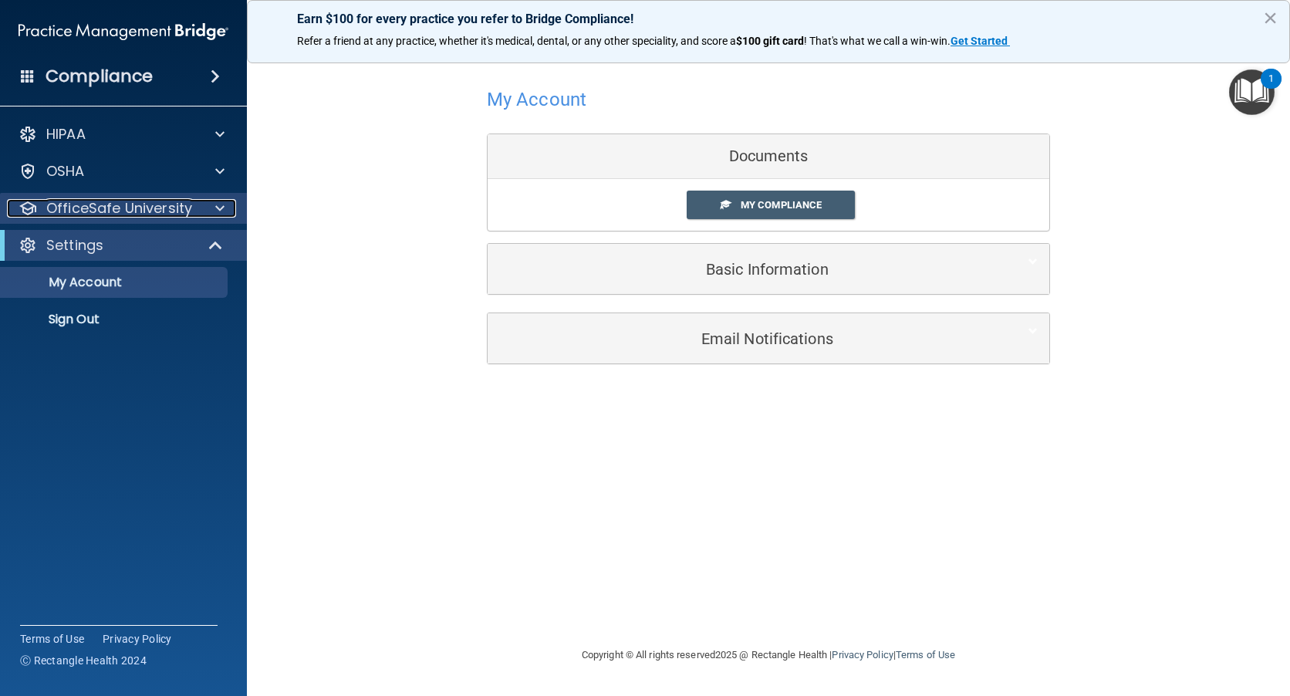
click at [110, 207] on p "OfficeSafe University" at bounding box center [119, 208] width 146 height 19
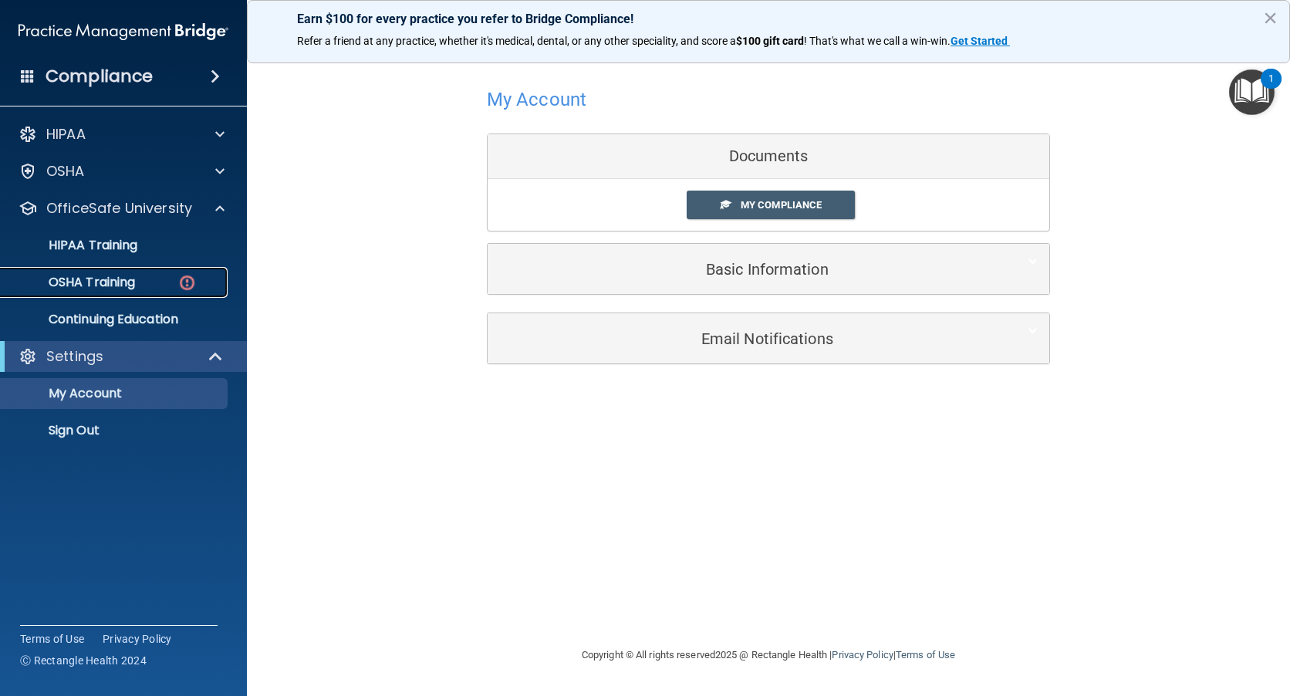
click at [107, 279] on p "OSHA Training" at bounding box center [72, 282] width 125 height 15
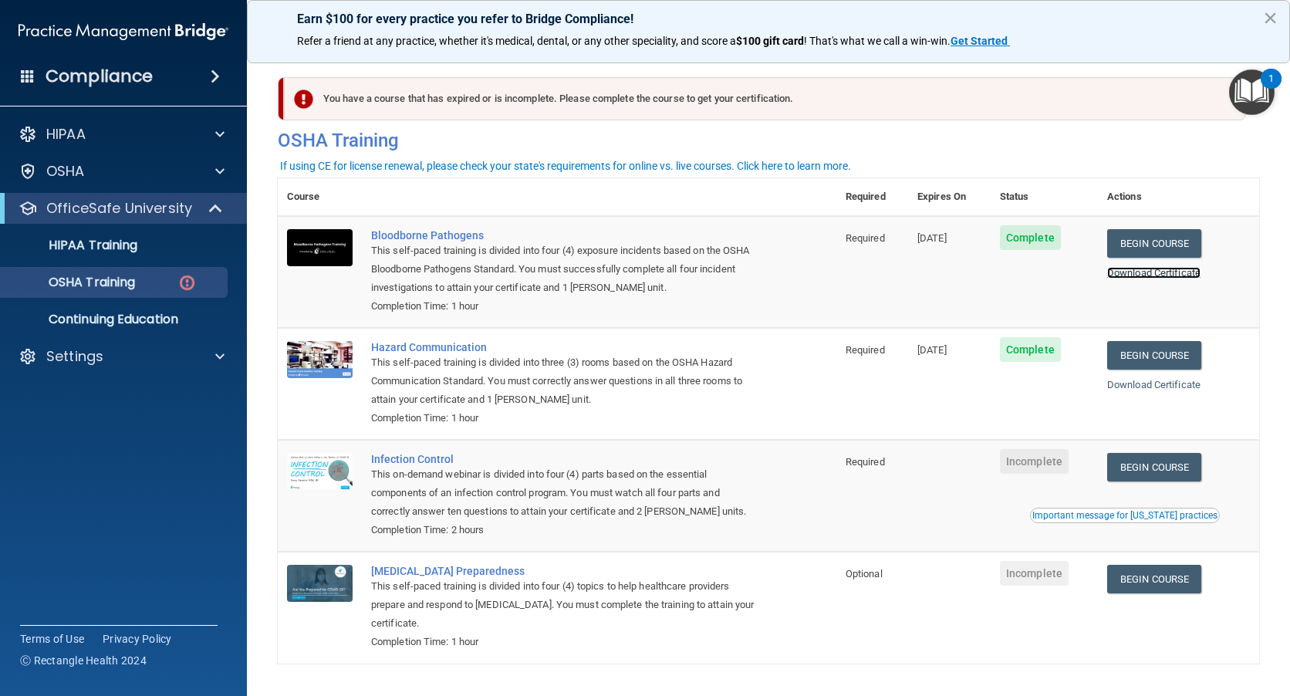
click at [1133, 276] on link "Download Certificate" at bounding box center [1153, 273] width 93 height 12
